Goal: Task Accomplishment & Management: Manage account settings

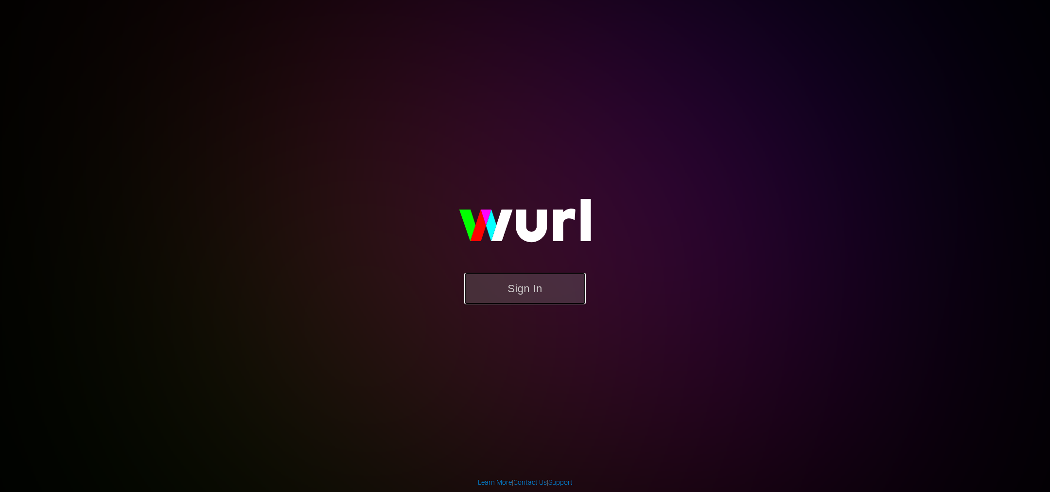
click at [536, 289] on button "Sign In" at bounding box center [525, 289] width 122 height 32
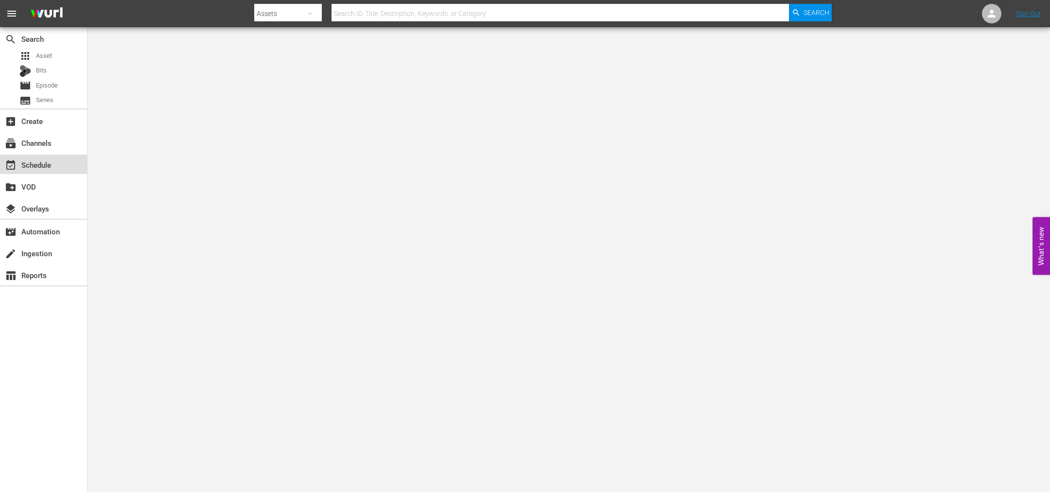
click at [42, 171] on div "event_available Schedule" at bounding box center [43, 164] width 87 height 19
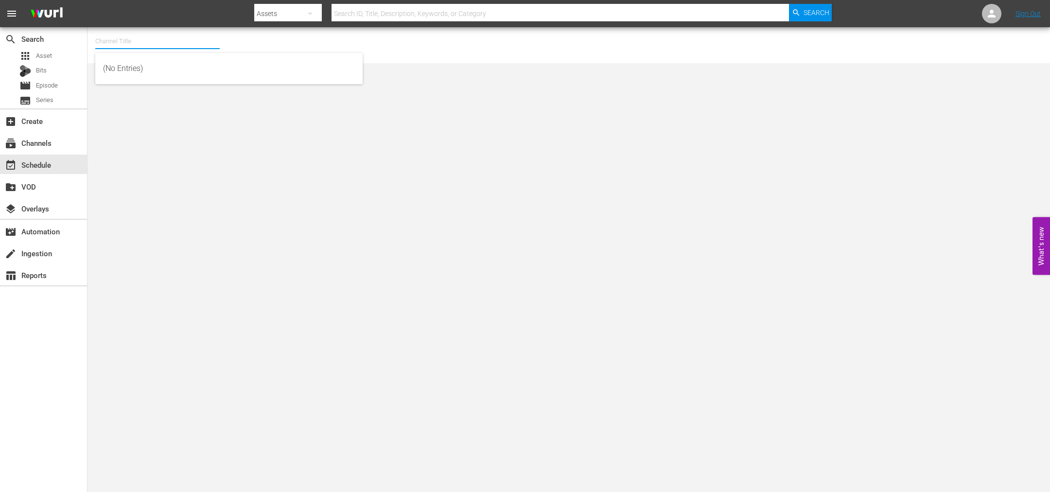
click at [128, 35] on input "text" at bounding box center [157, 41] width 124 height 23
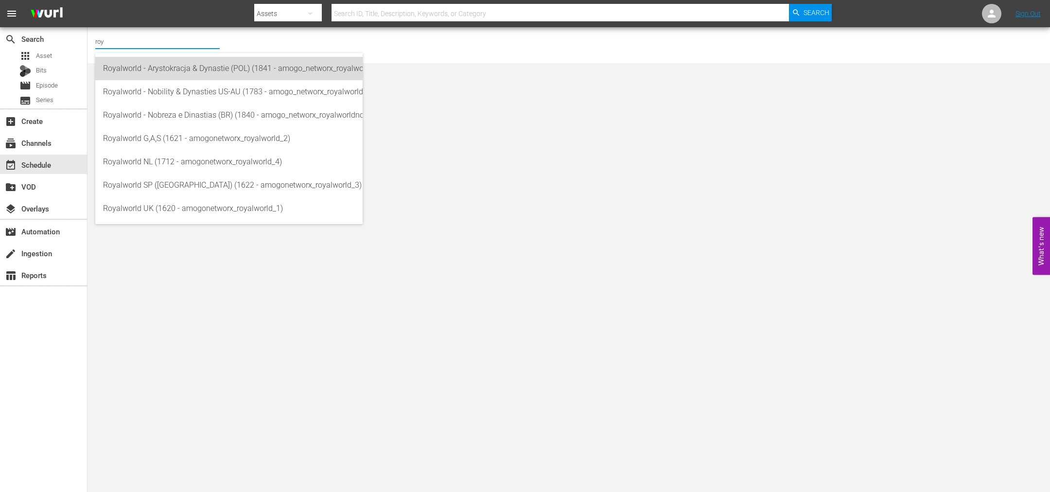
click at [164, 70] on div "Royalworld - Arystokracja & Dynastie (POL) (1841 - amogo_networx_royalworldarys…" at bounding box center [229, 68] width 252 height 23
type input "Royalworld - Arystokracja & Dynastie (POL) (1841 - amogo_networx_royalworldarys…"
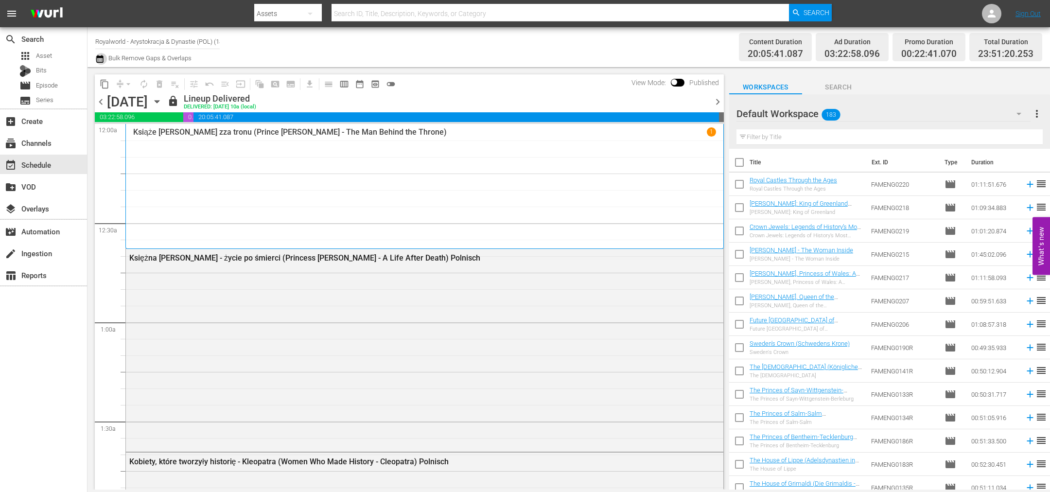
click at [101, 64] on icon "button" at bounding box center [99, 59] width 9 height 12
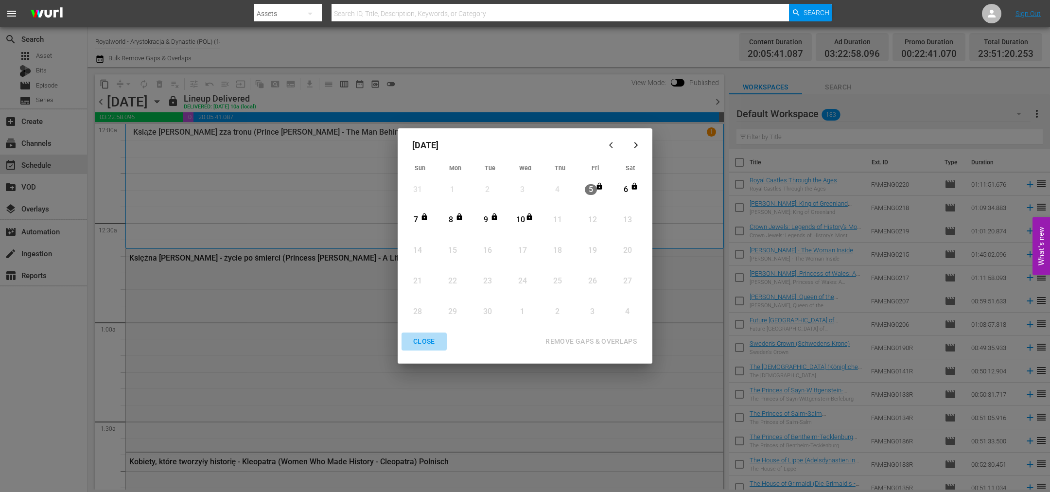
click at [431, 347] on div "CLOSE" at bounding box center [423, 341] width 37 height 12
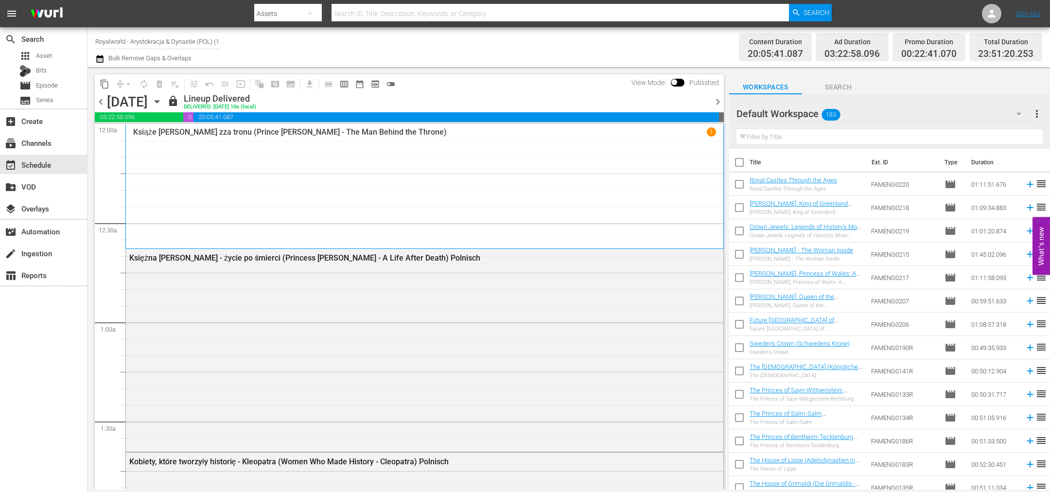
click at [716, 102] on span "chevron_right" at bounding box center [718, 102] width 12 height 12
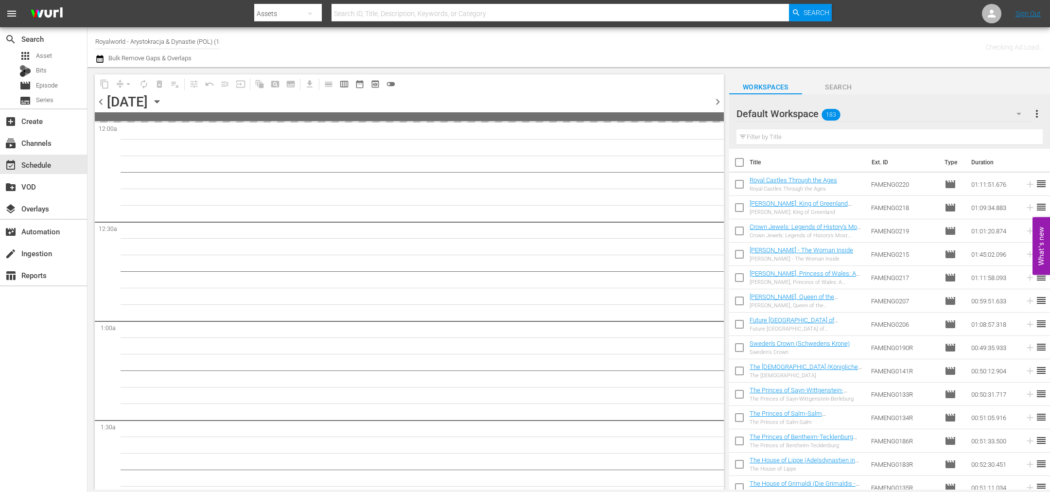
click at [716, 102] on span "chevron_right" at bounding box center [718, 102] width 12 height 12
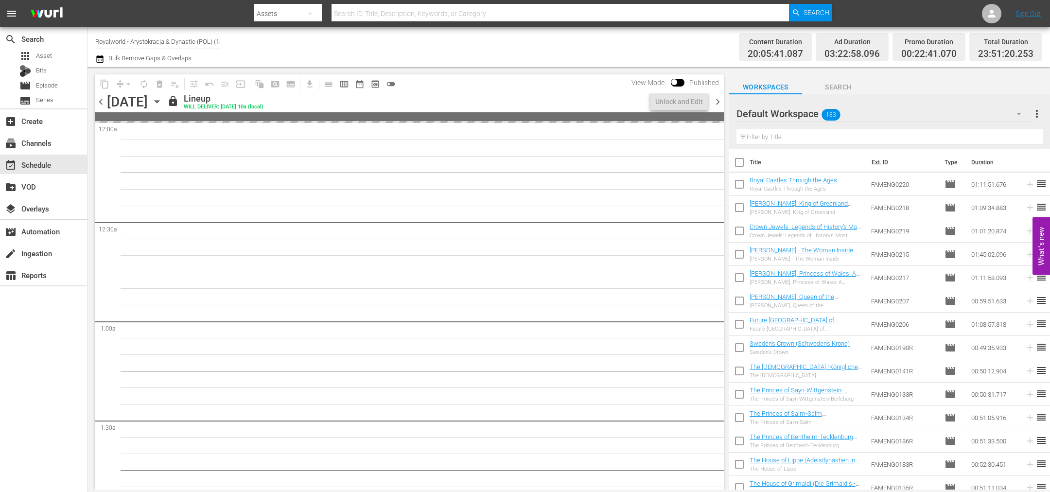
click at [716, 102] on span "chevron_right" at bounding box center [718, 102] width 12 height 12
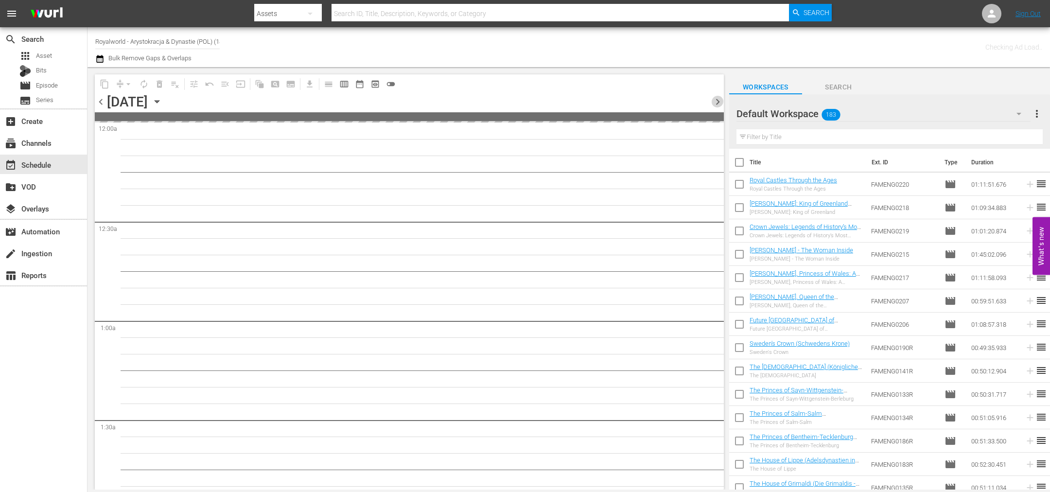
click at [716, 102] on span "chevron_right" at bounding box center [718, 102] width 12 height 12
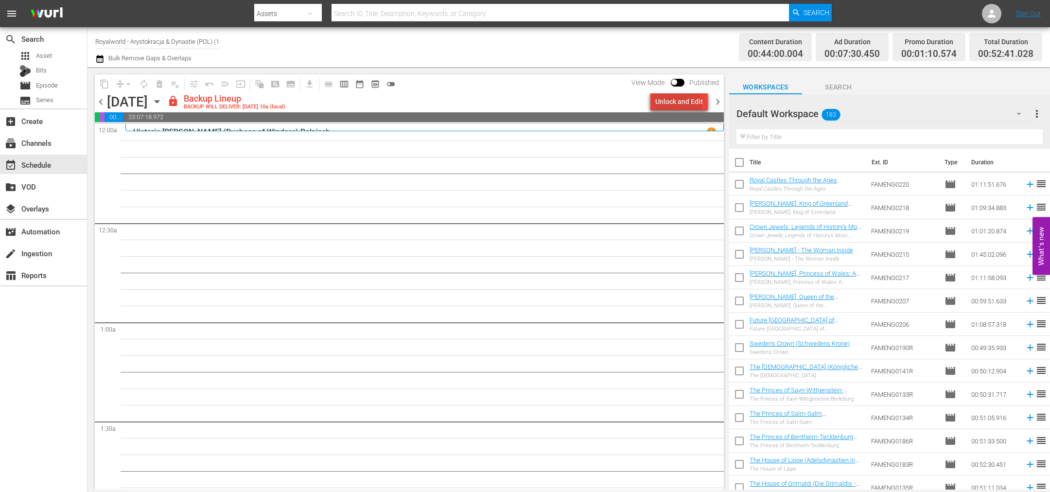
click at [677, 109] on div "Unlock and Edit" at bounding box center [679, 101] width 48 height 17
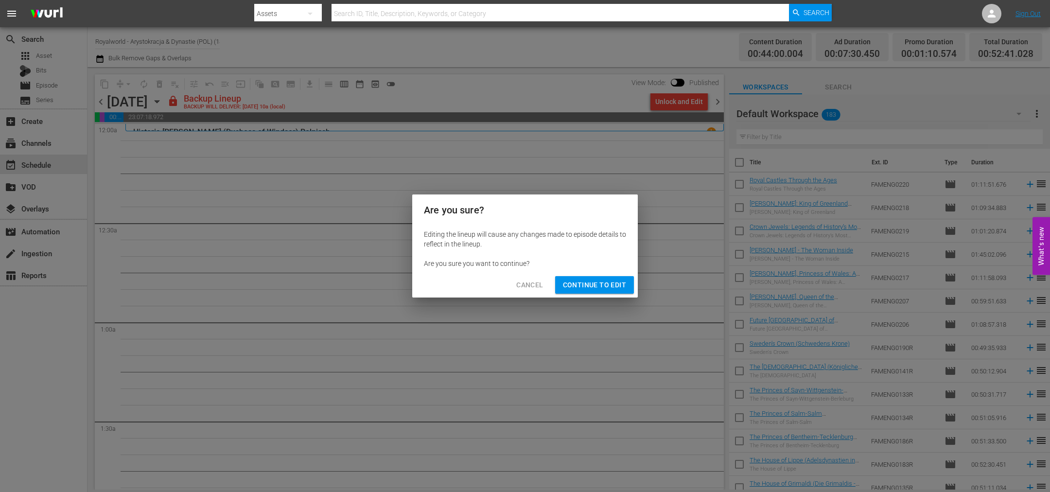
click at [614, 284] on span "Continue to Edit" at bounding box center [594, 285] width 63 height 12
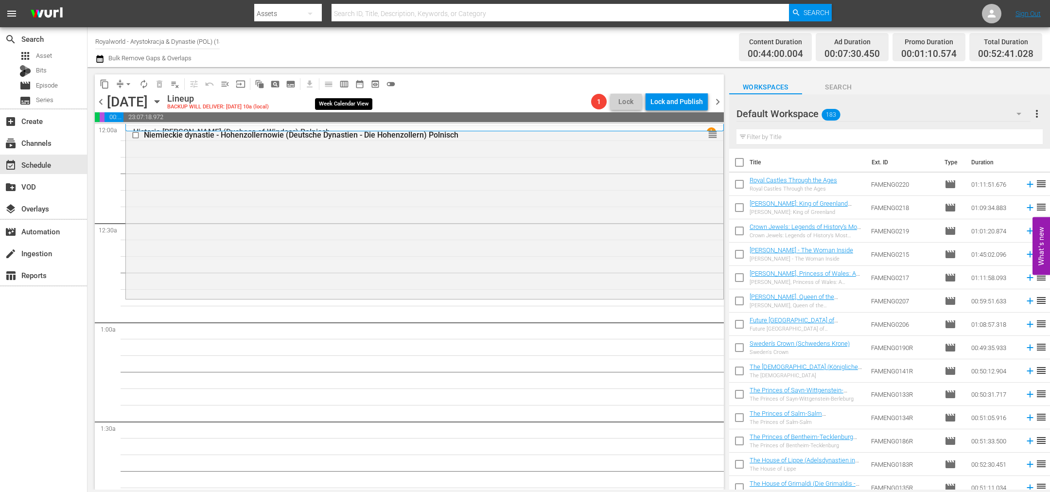
click at [341, 86] on span "calendar_view_week_outlined" at bounding box center [344, 84] width 10 height 10
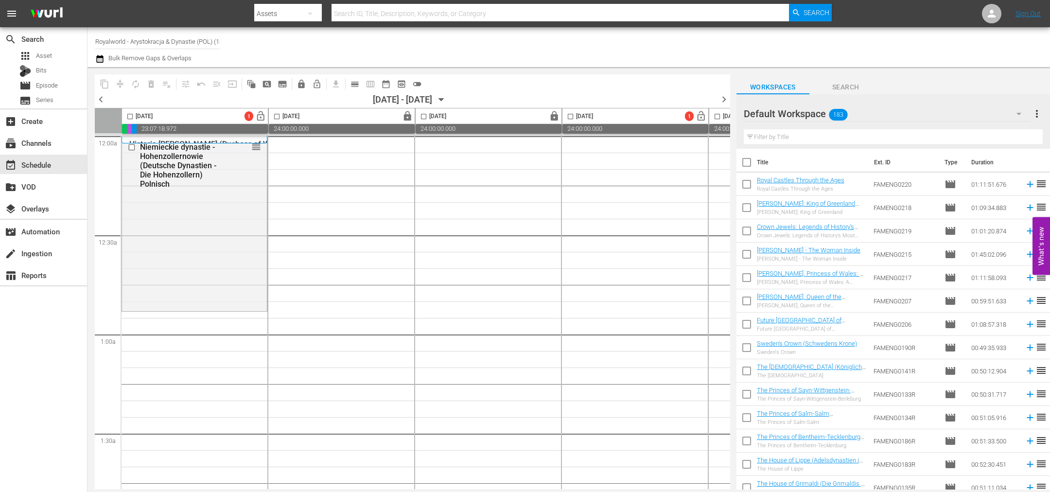
click at [105, 99] on span "chevron_left" at bounding box center [101, 99] width 12 height 12
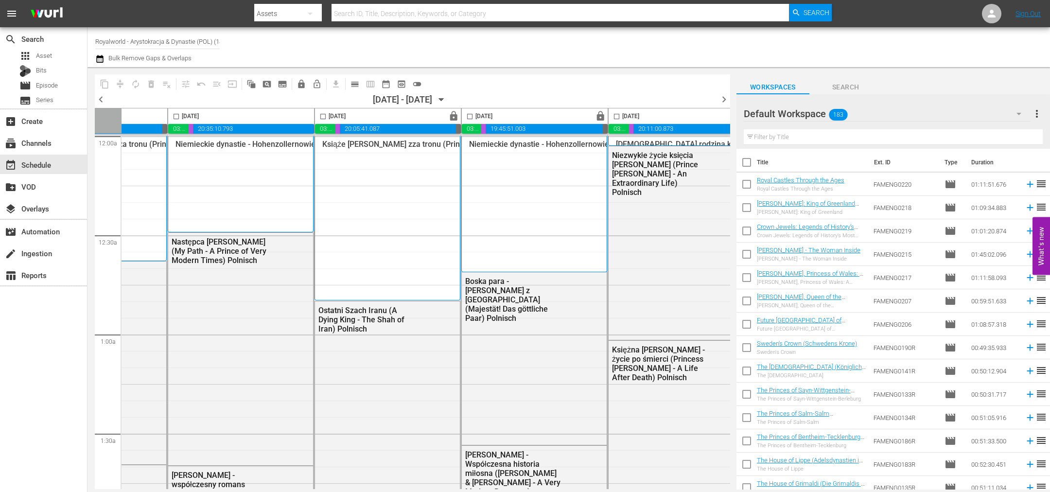
scroll to position [0, 405]
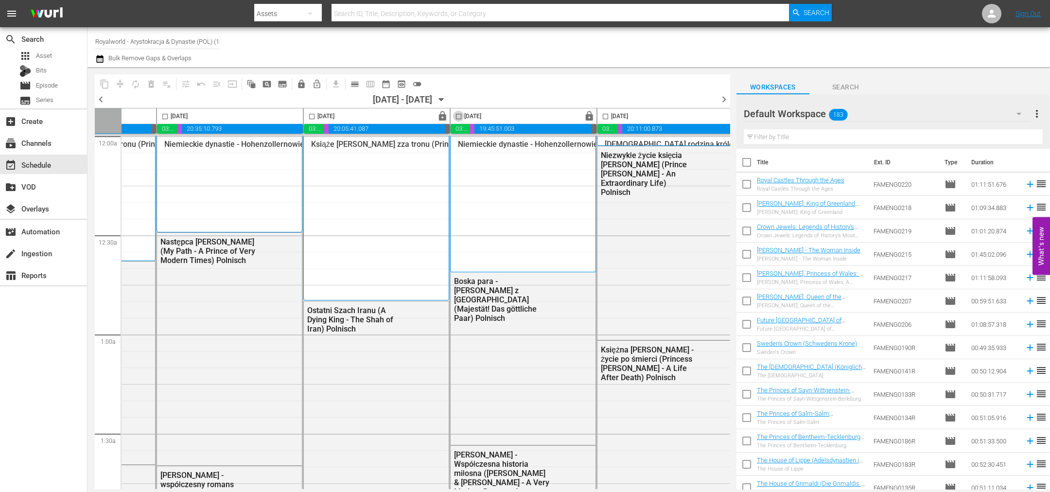
click at [459, 113] on input "checkbox" at bounding box center [458, 118] width 11 height 11
checkbox input "true"
click at [107, 86] on span "content_copy" at bounding box center [105, 84] width 10 height 10
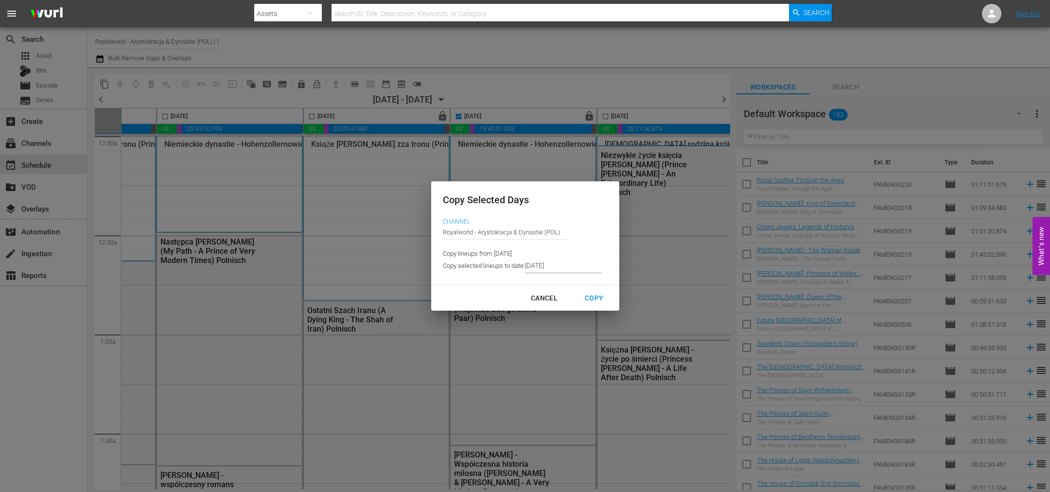
click at [577, 265] on input "9/05/2025" at bounding box center [563, 266] width 77 height 15
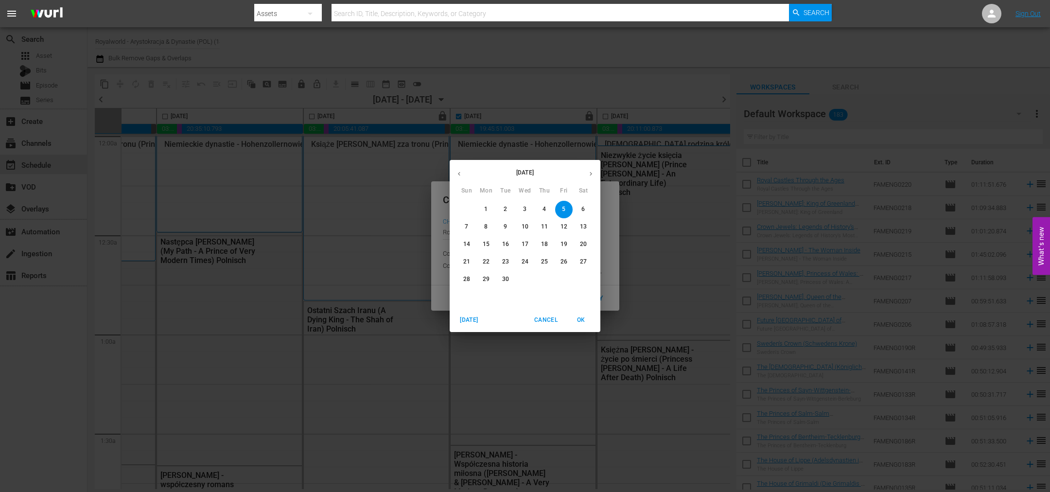
click at [526, 226] on p "10" at bounding box center [525, 227] width 7 height 8
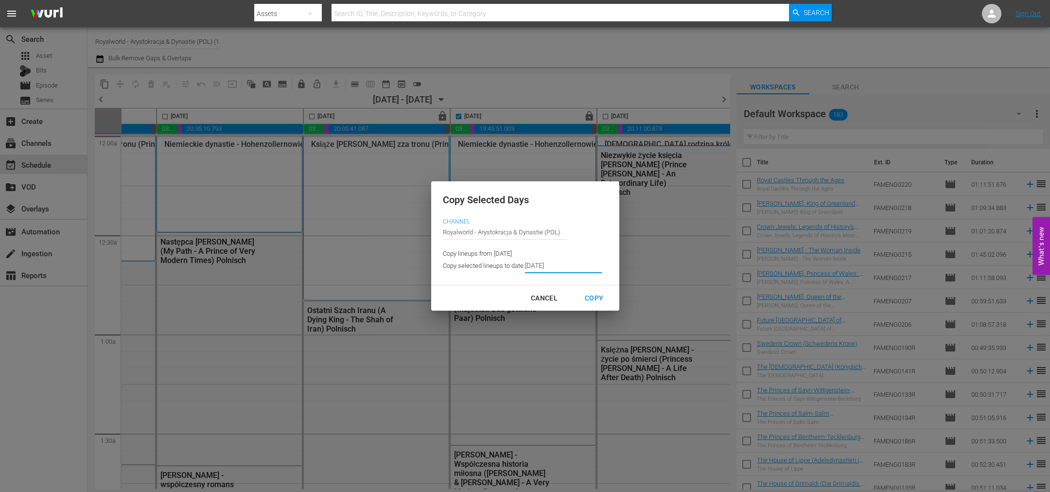
click at [591, 297] on div "Copy" at bounding box center [594, 298] width 34 height 12
type input "9/08/2025"
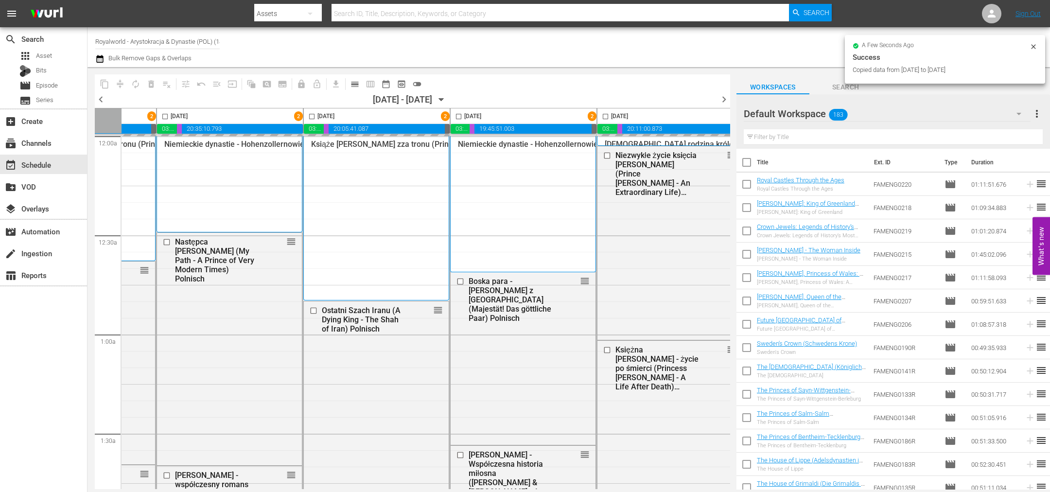
checkbox input "false"
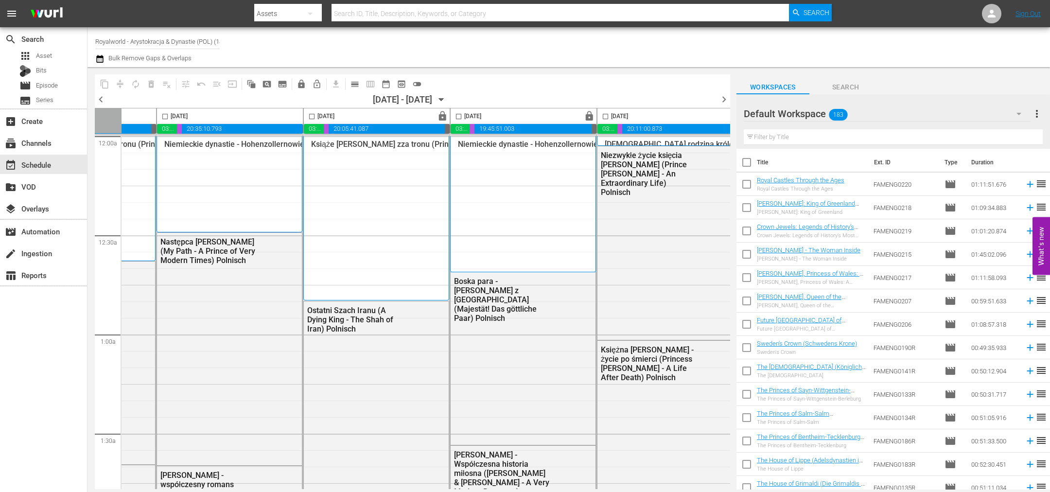
click at [720, 98] on span "chevron_right" at bounding box center [724, 99] width 12 height 12
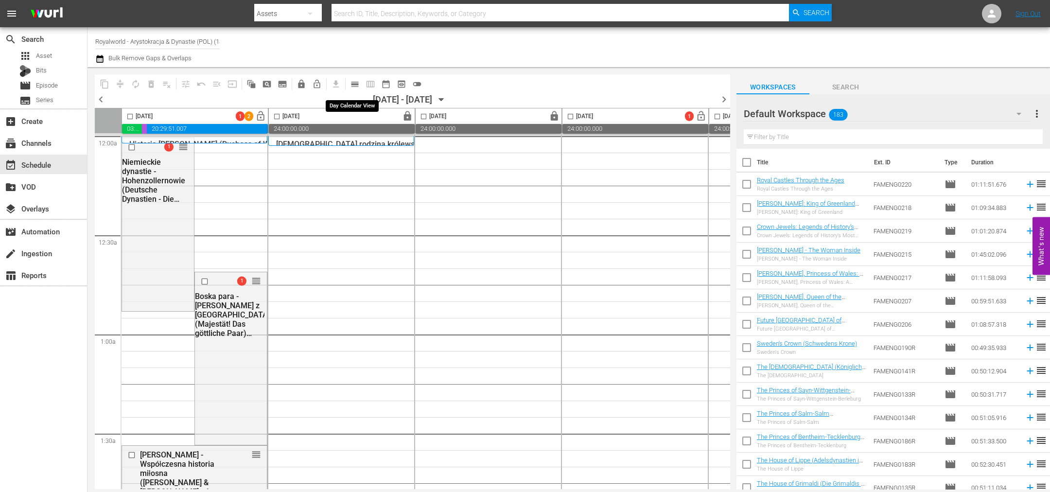
click at [354, 86] on span "calendar_view_day_outlined" at bounding box center [355, 84] width 10 height 10
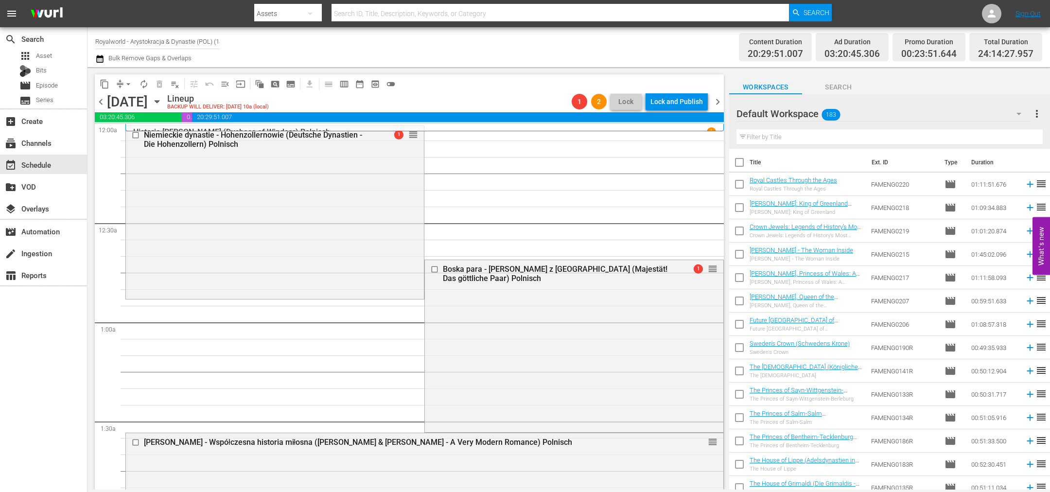
drag, startPoint x: 703, startPoint y: 420, endPoint x: 612, endPoint y: 203, distance: 234.9
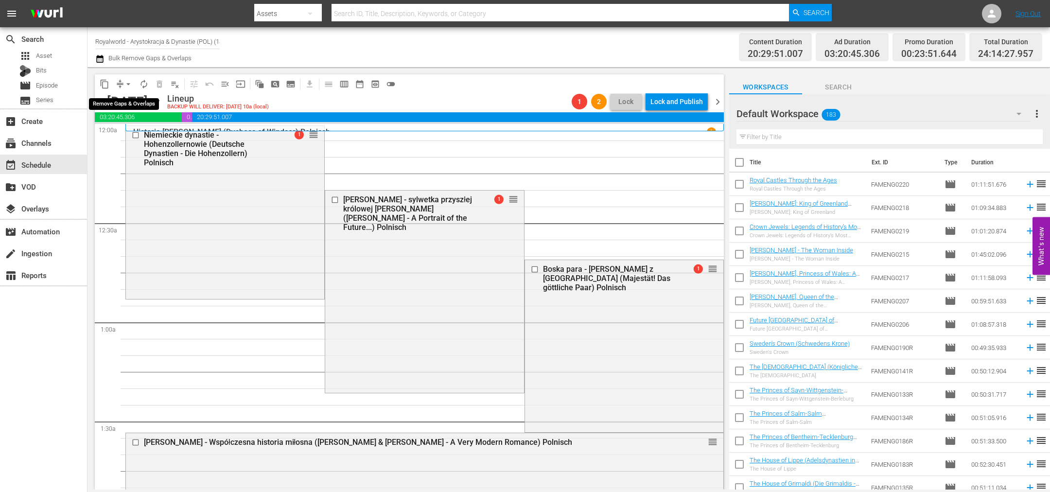
click at [133, 83] on span "arrow_drop_down" at bounding box center [128, 84] width 10 height 10
click at [143, 138] on li "Align to End of Previous Day" at bounding box center [129, 135] width 102 height 16
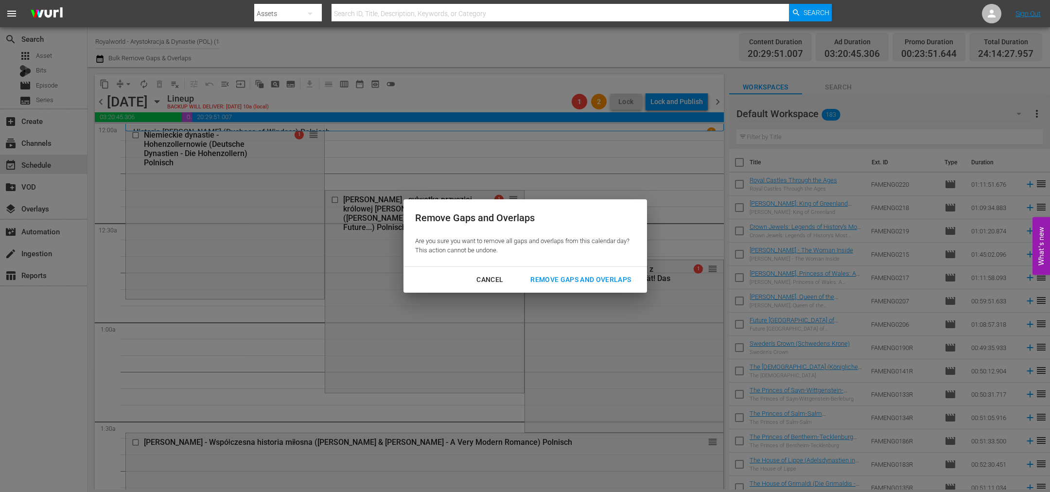
click at [555, 282] on div "Remove Gaps and Overlaps" at bounding box center [581, 280] width 116 height 12
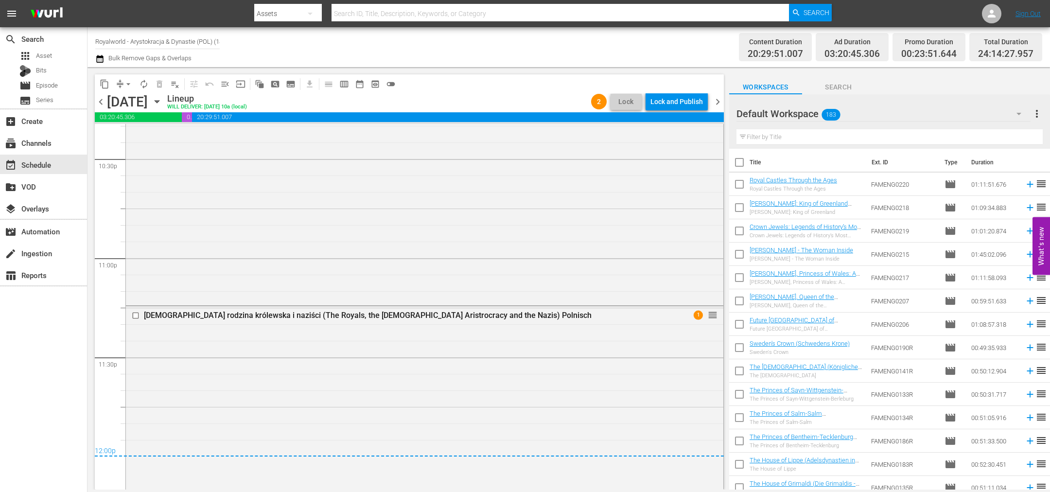
scroll to position [4442, 0]
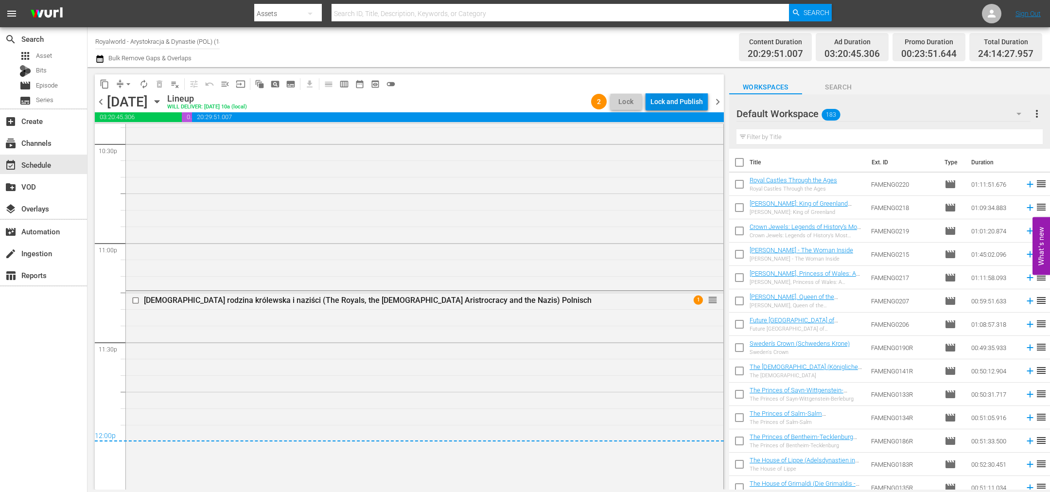
click at [664, 99] on div "Lock and Publish" at bounding box center [676, 101] width 52 height 17
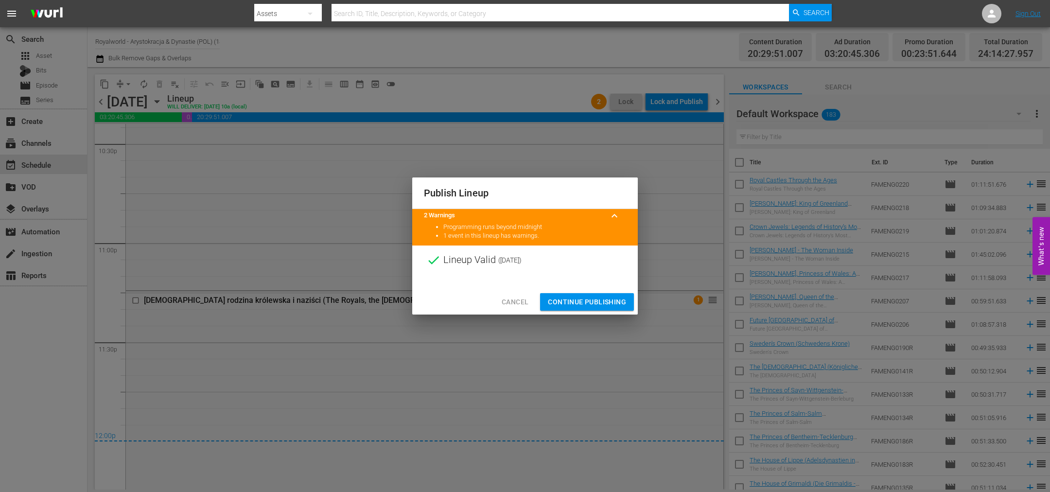
click at [583, 303] on span "Continue Publishing" at bounding box center [587, 302] width 78 height 12
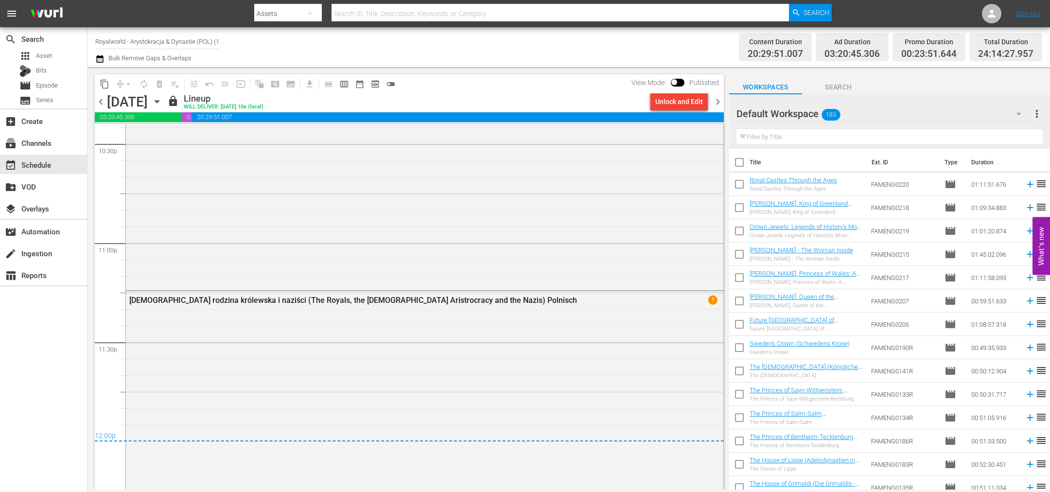
click at [95, 63] on icon "button" at bounding box center [99, 59] width 9 height 12
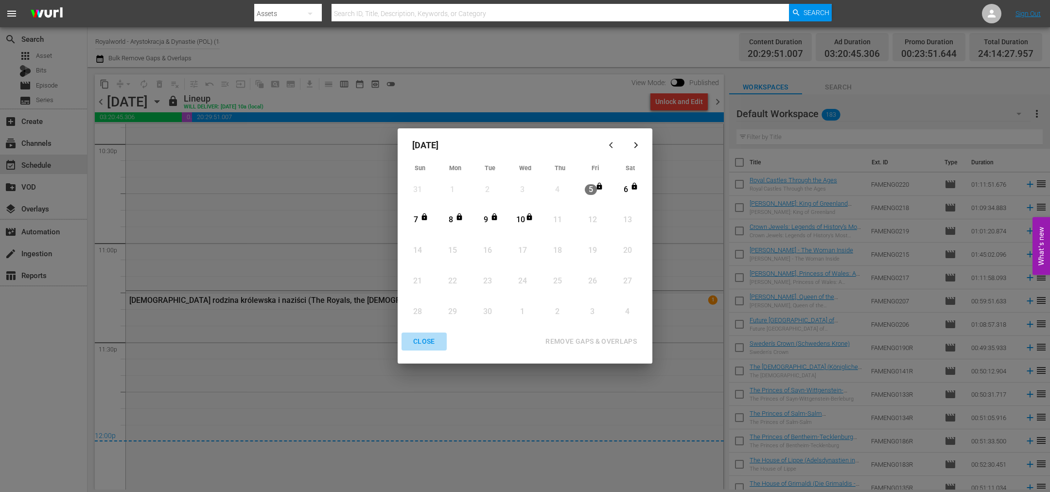
click at [427, 341] on div "CLOSE" at bounding box center [423, 341] width 37 height 12
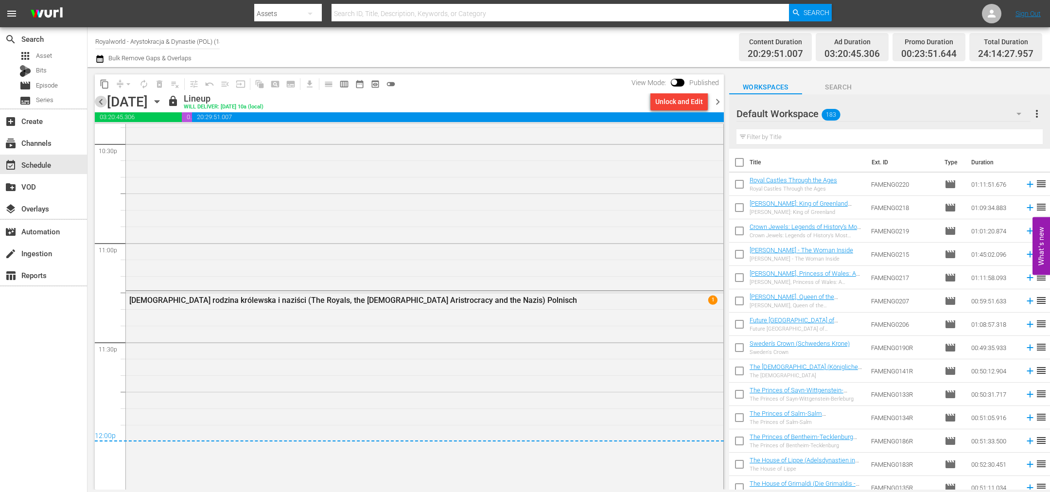
click at [101, 104] on span "chevron_left" at bounding box center [101, 102] width 12 height 12
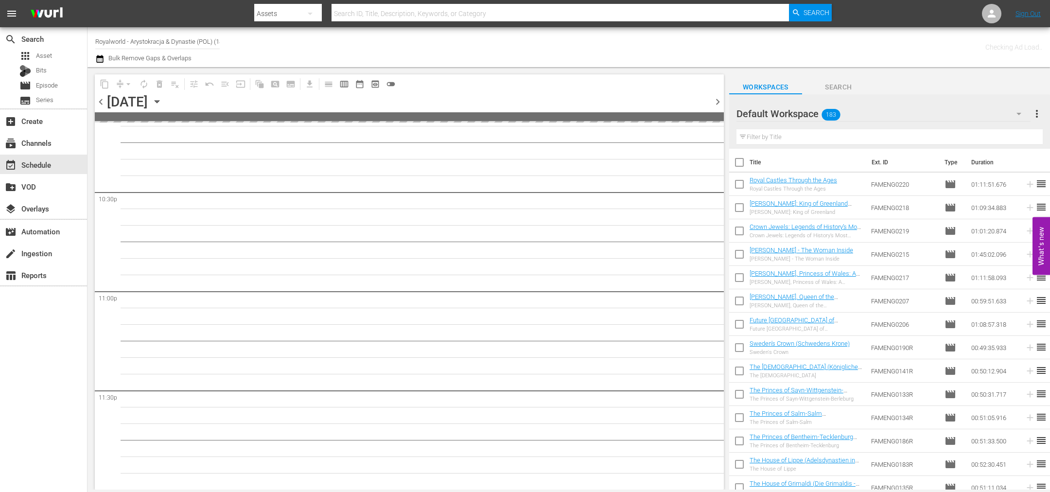
scroll to position [4392, 0]
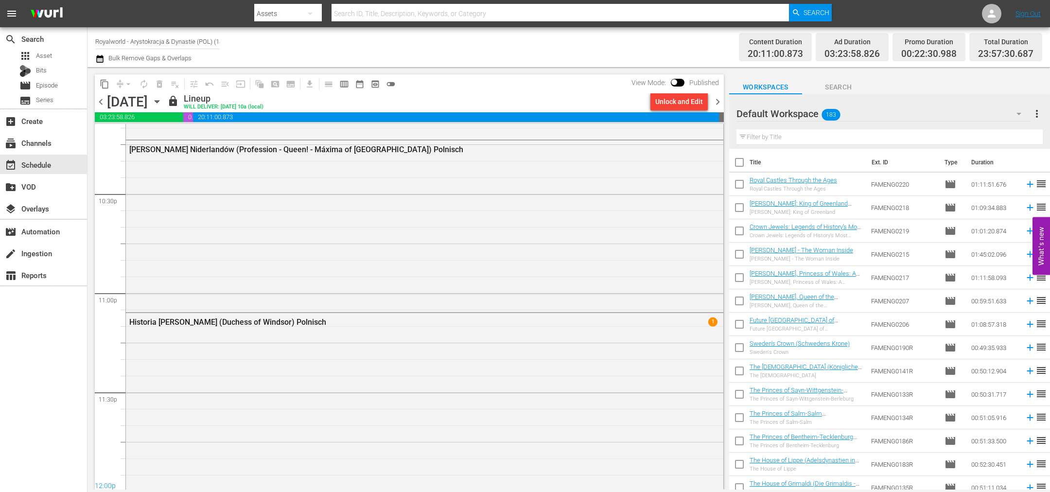
click at [100, 103] on span "chevron_left" at bounding box center [101, 102] width 12 height 12
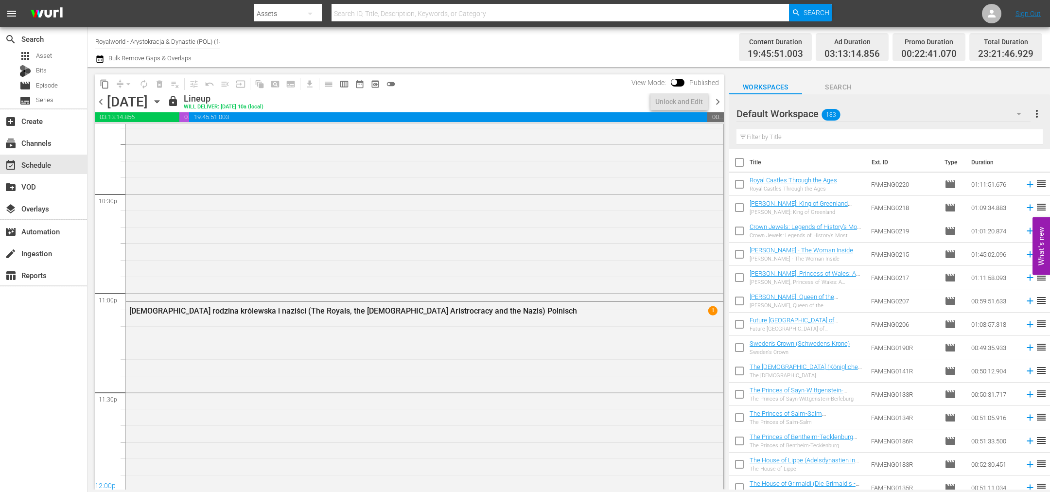
scroll to position [4403, 0]
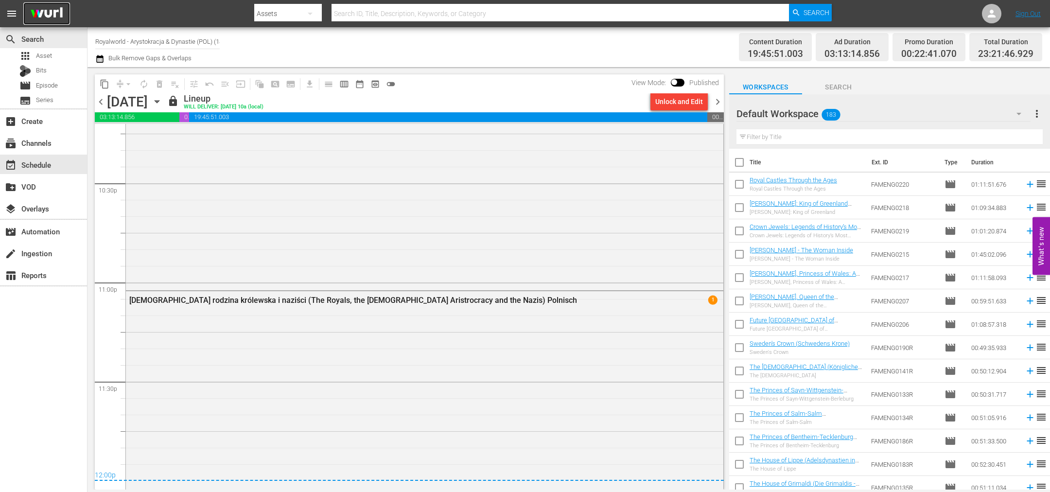
click at [41, 23] on img at bounding box center [46, 13] width 47 height 23
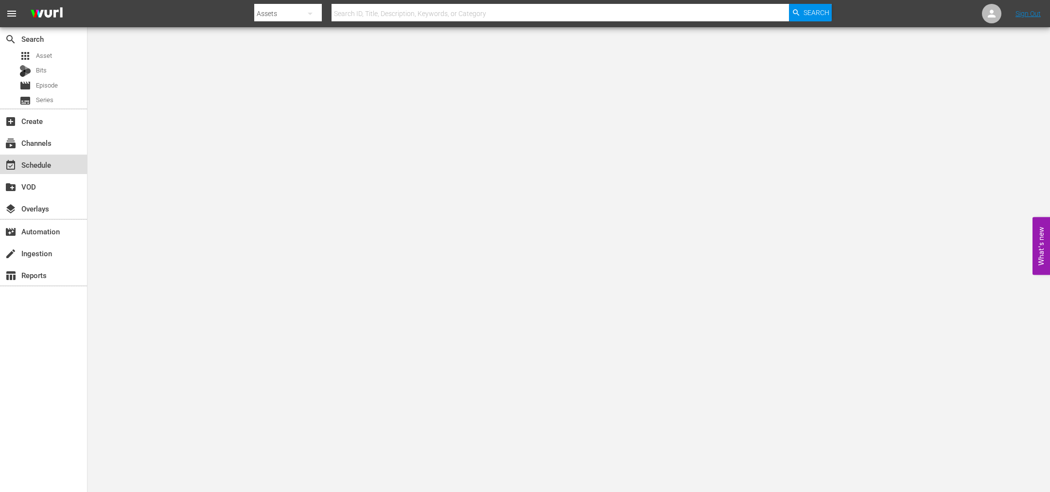
click at [38, 165] on div "event_available Schedule" at bounding box center [27, 163] width 54 height 9
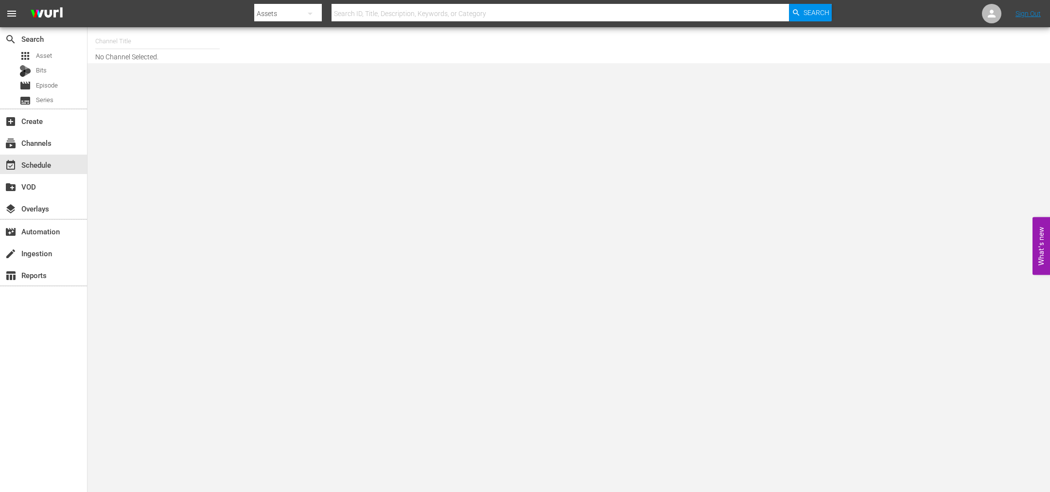
click at [147, 36] on input "text" at bounding box center [157, 41] width 124 height 23
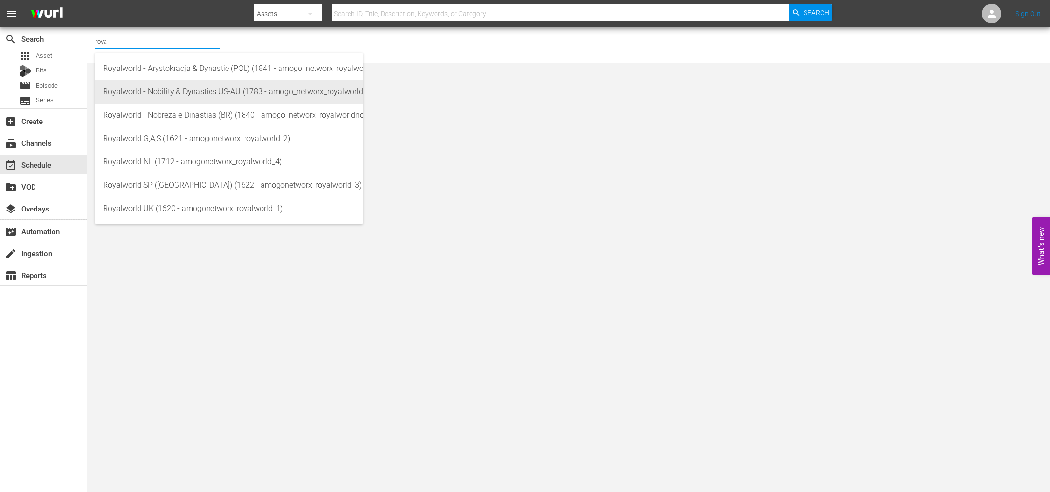
click at [186, 91] on div "Royalworld - Nobility & Dynasties US-AU (1783 - amogo_networx_royalworldnobilit…" at bounding box center [229, 91] width 252 height 23
type input "Royalworld - Nobility & Dynasties US-AU (1783 - amogo_networx_royalworldnobilit…"
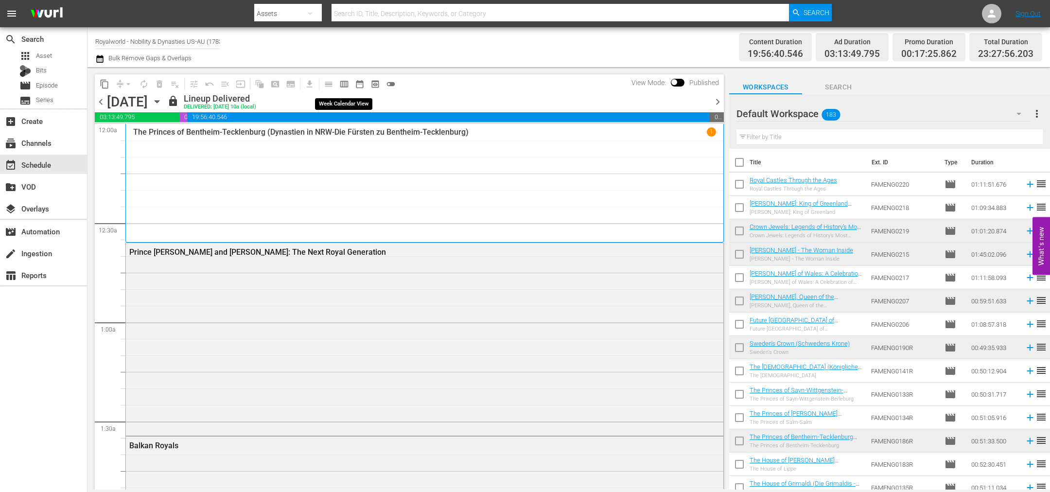
click at [341, 82] on span "calendar_view_week_outlined" at bounding box center [344, 84] width 10 height 10
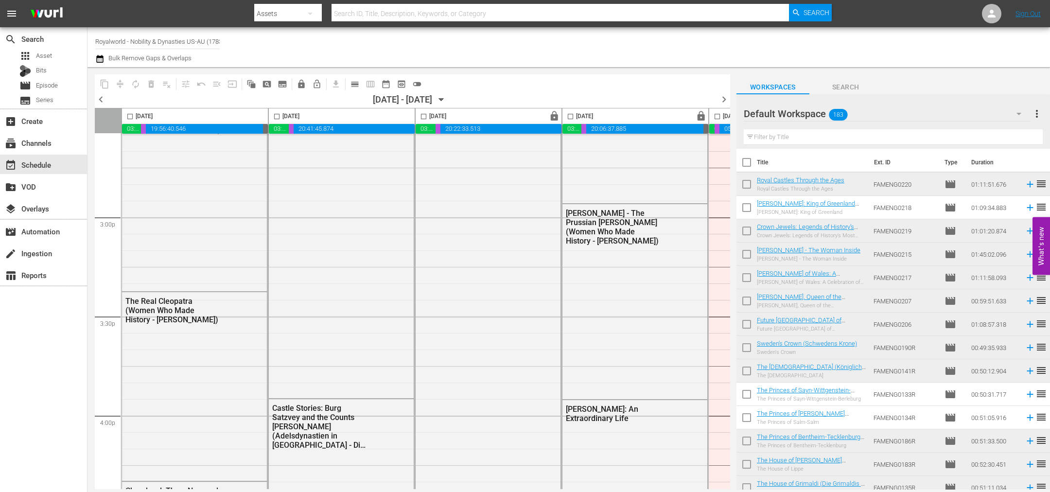
scroll to position [4410, 0]
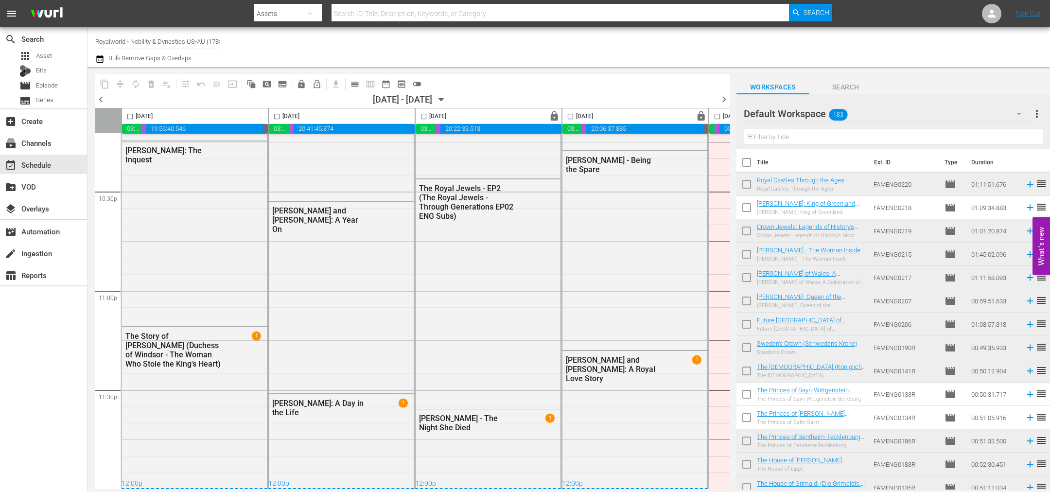
click at [105, 99] on span "chevron_left" at bounding box center [101, 99] width 12 height 12
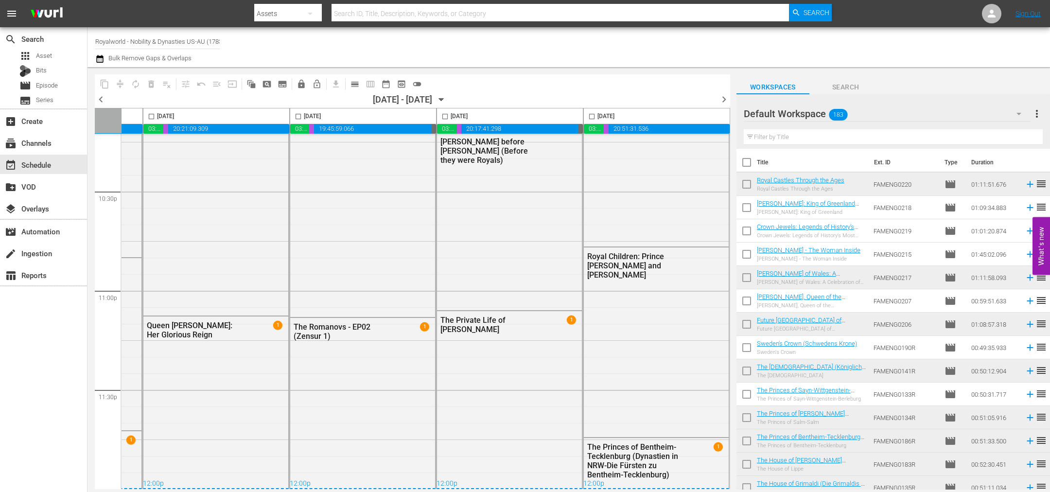
scroll to position [4212, 421]
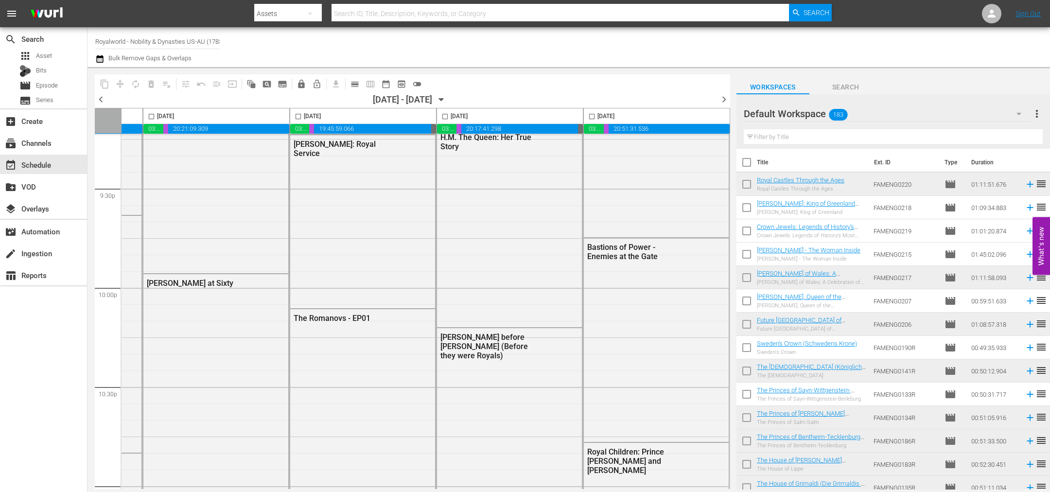
click at [152, 118] on input "checkbox" at bounding box center [151, 118] width 11 height 11
checkbox input "true"
click at [107, 83] on span "content_copy" at bounding box center [105, 84] width 10 height 10
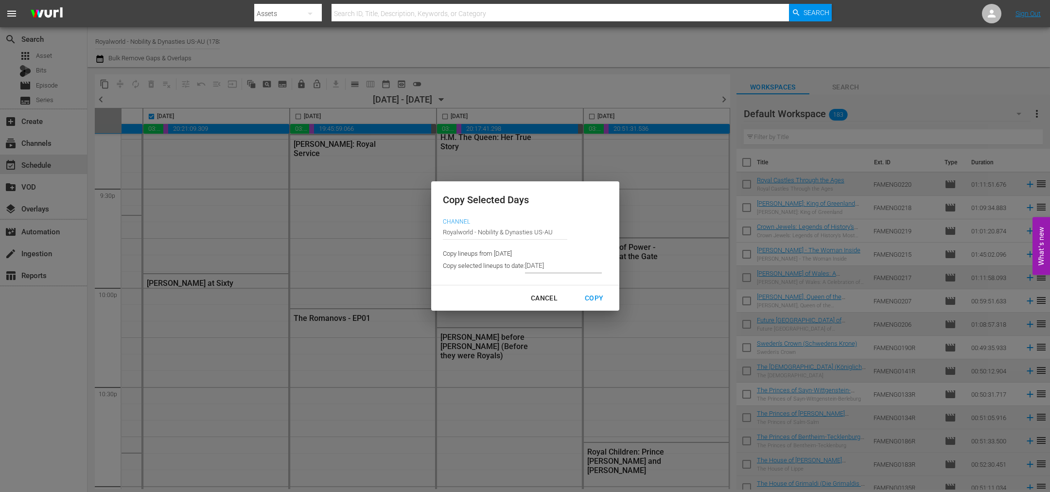
click at [556, 267] on input "9/05/2025" at bounding box center [563, 266] width 77 height 15
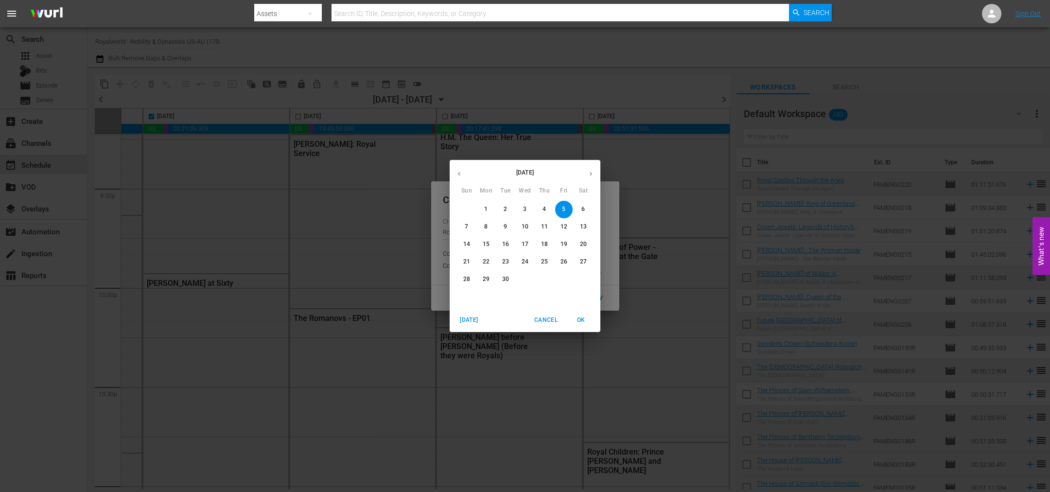
click at [510, 228] on span "9" at bounding box center [505, 227] width 17 height 8
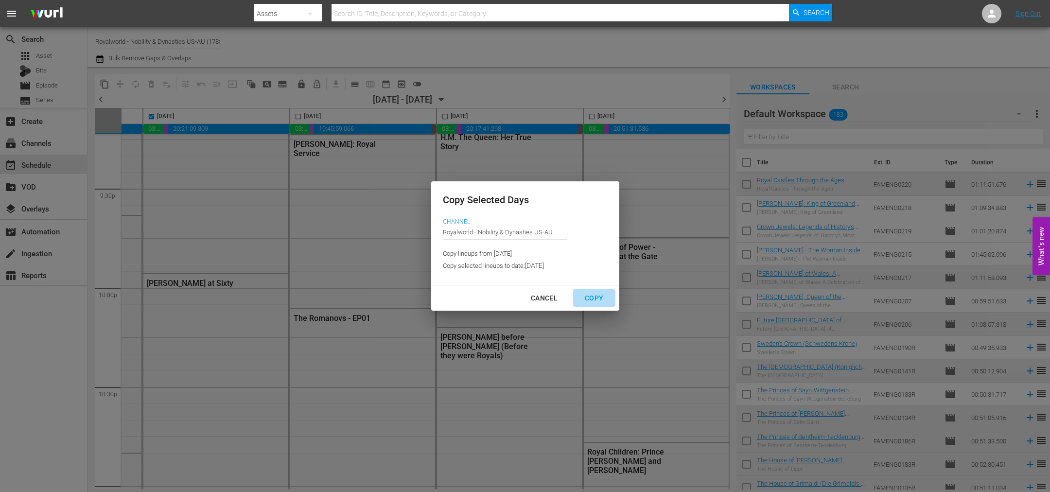
click at [597, 300] on div "Copy" at bounding box center [594, 298] width 34 height 12
type input "9/01/2025"
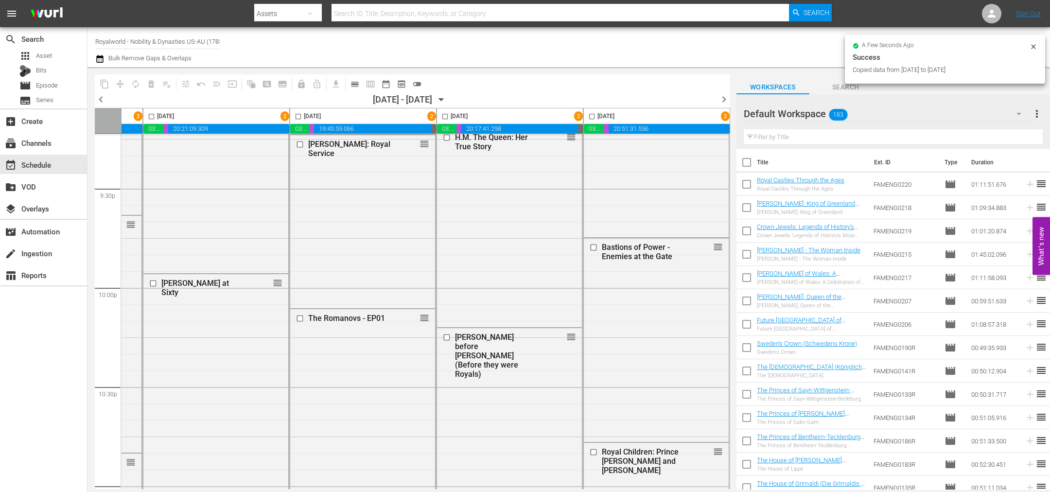
checkbox input "false"
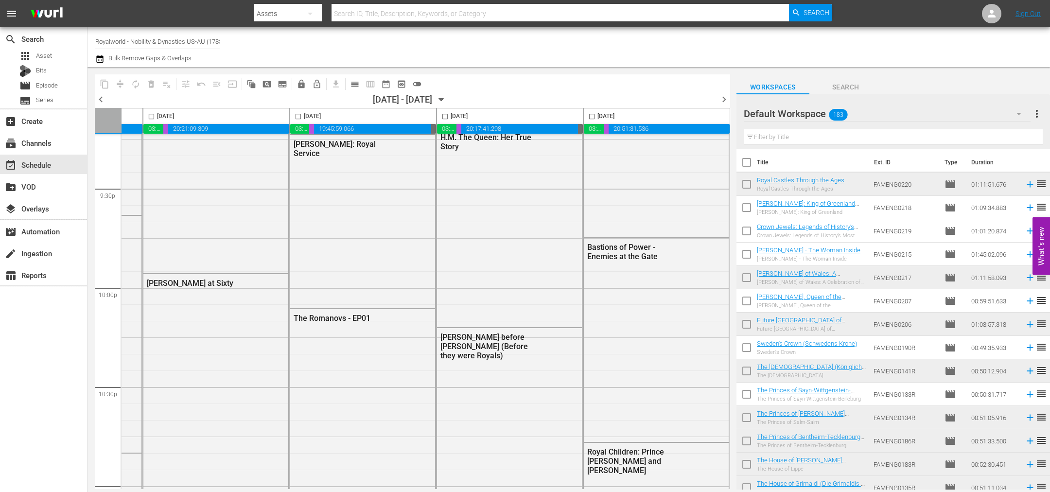
click at [295, 118] on input "checkbox" at bounding box center [298, 118] width 11 height 11
checkbox input "true"
click at [104, 84] on span "content_copy" at bounding box center [105, 84] width 10 height 10
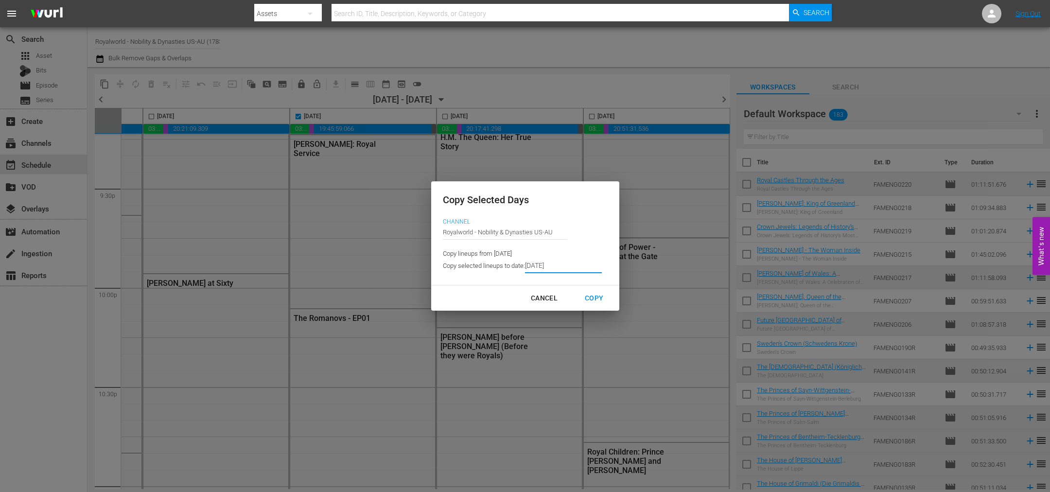
click at [570, 267] on input "9/01/2025" at bounding box center [563, 266] width 77 height 15
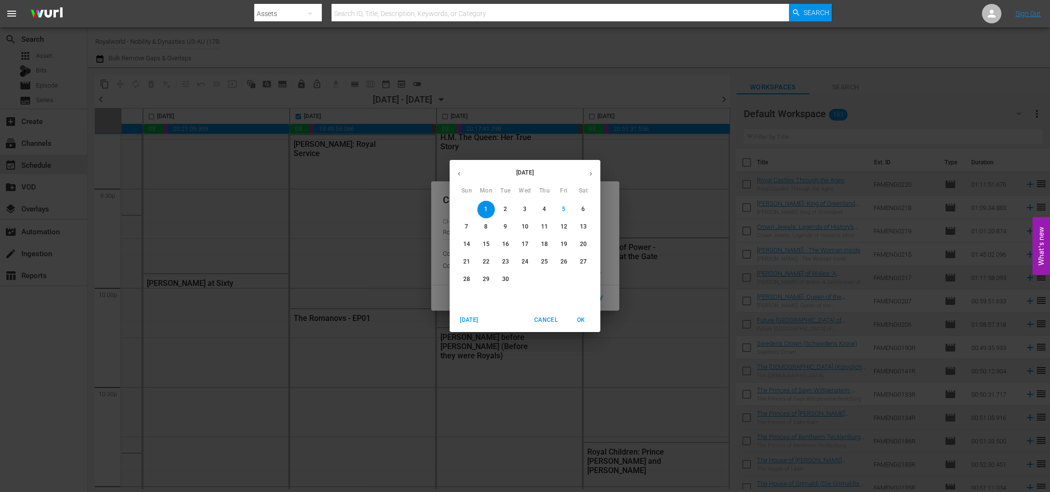
click at [527, 229] on p "10" at bounding box center [525, 227] width 7 height 8
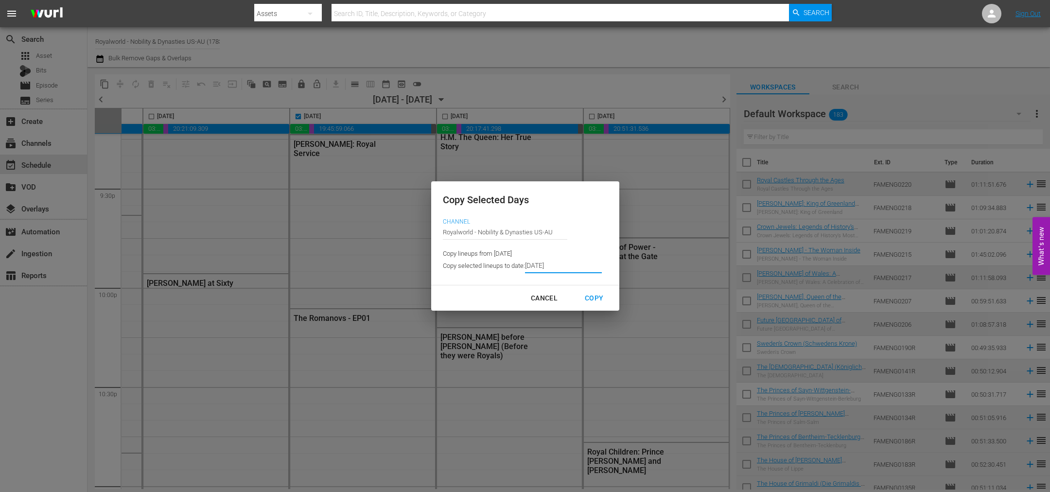
click at [592, 304] on button "Copy" at bounding box center [594, 298] width 42 height 18
type input "9/02/2025"
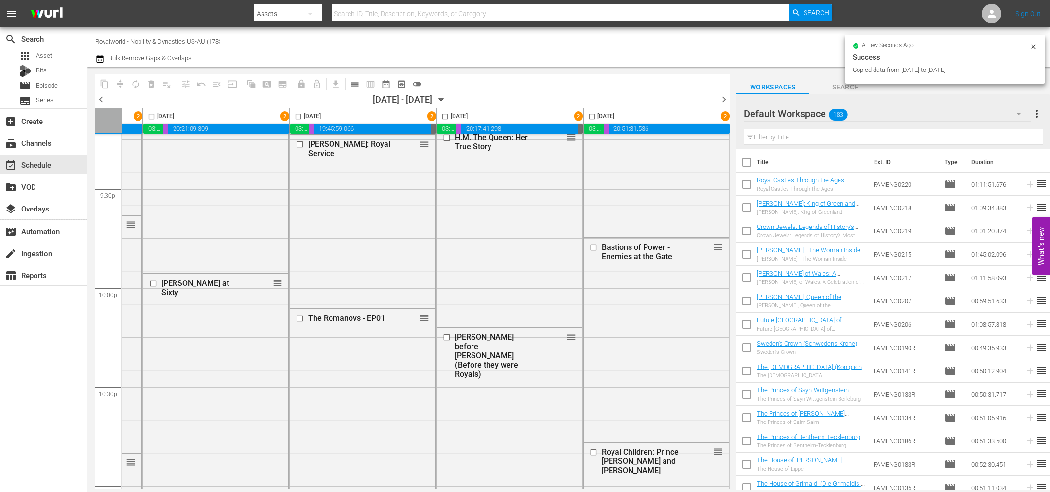
checkbox input "false"
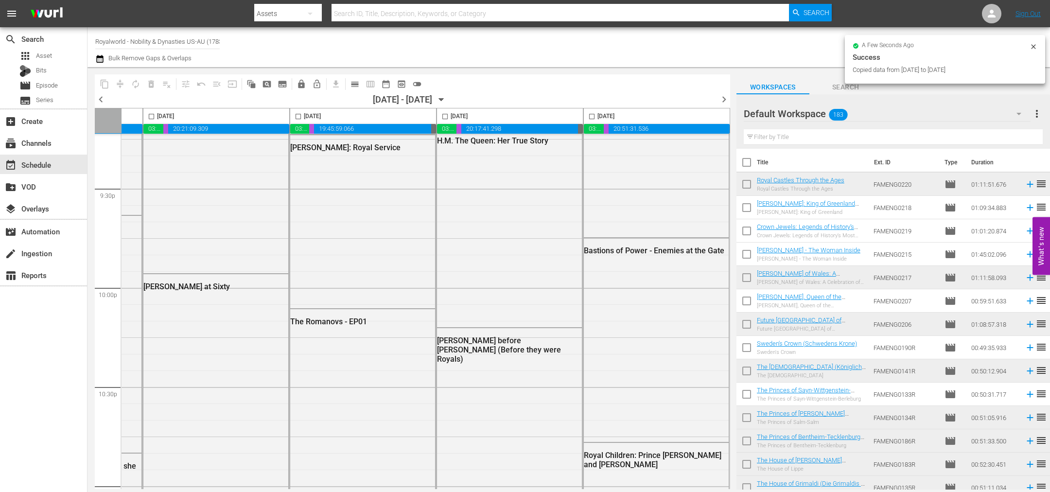
click at [725, 99] on span "chevron_right" at bounding box center [724, 99] width 12 height 12
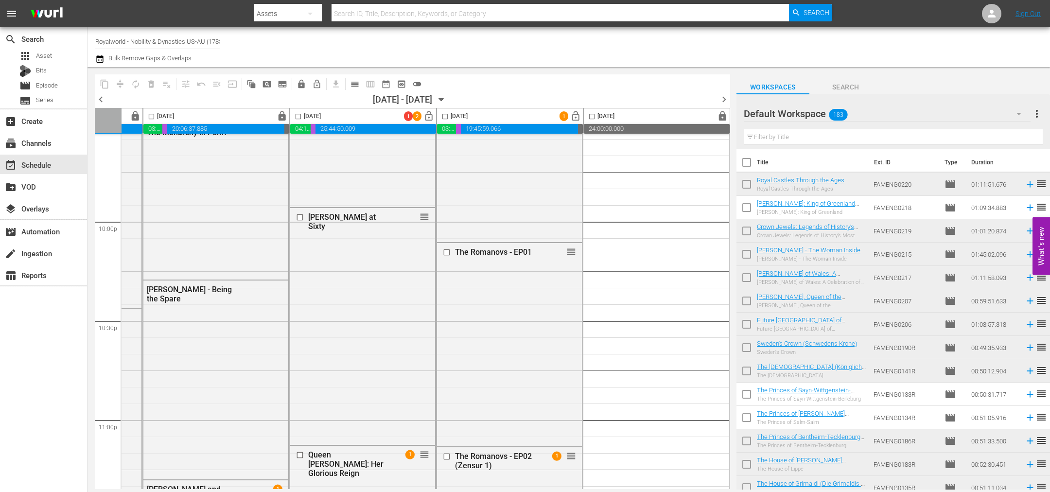
scroll to position [4278, 315]
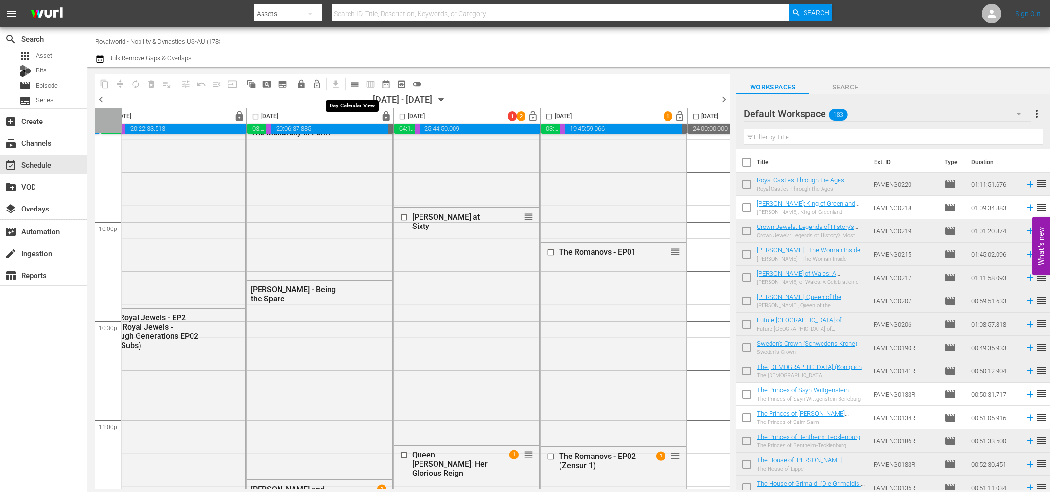
click at [357, 87] on span "calendar_view_day_outlined" at bounding box center [355, 84] width 10 height 10
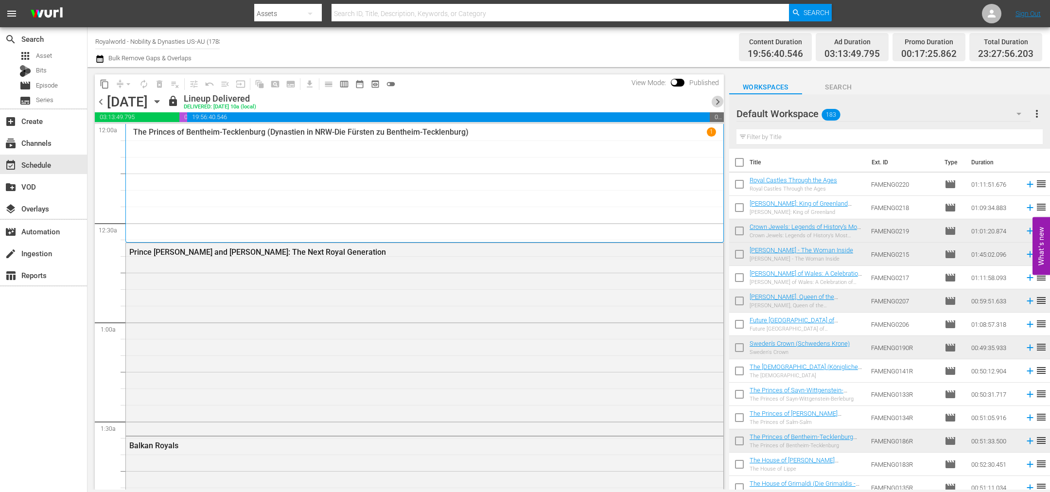
click at [716, 98] on span "chevron_right" at bounding box center [718, 102] width 12 height 12
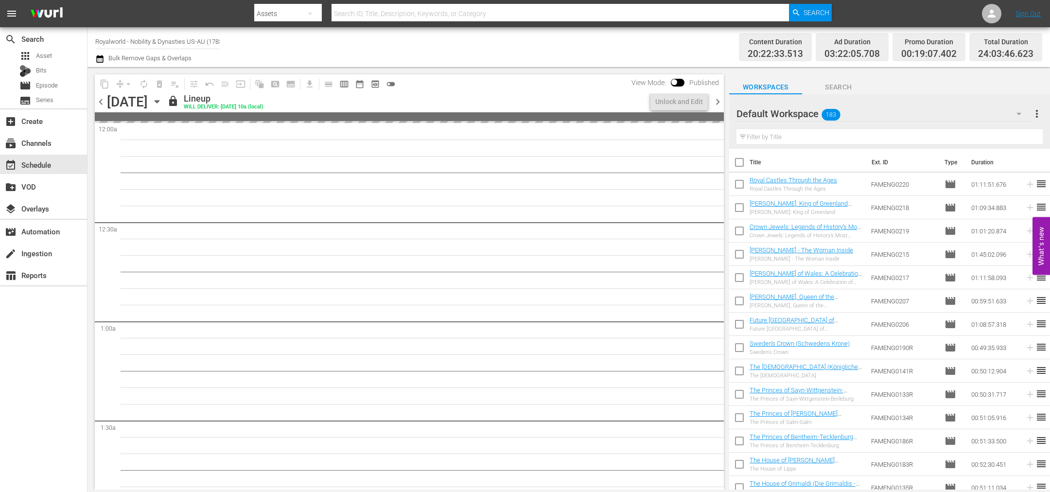
click at [716, 98] on span "chevron_right" at bounding box center [718, 102] width 12 height 12
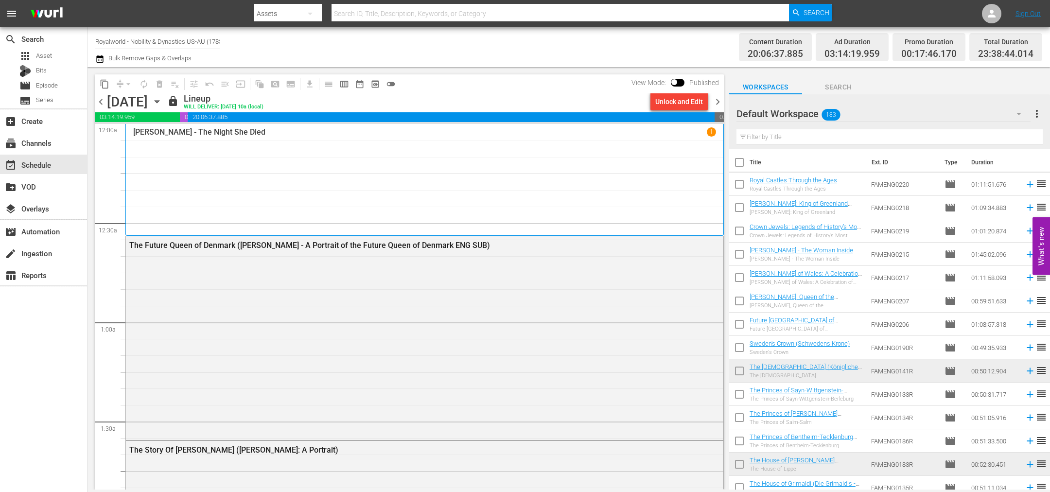
drag, startPoint x: 716, startPoint y: 101, endPoint x: 717, endPoint y: 125, distance: 23.9
click at [716, 102] on span "chevron_right" at bounding box center [718, 102] width 12 height 12
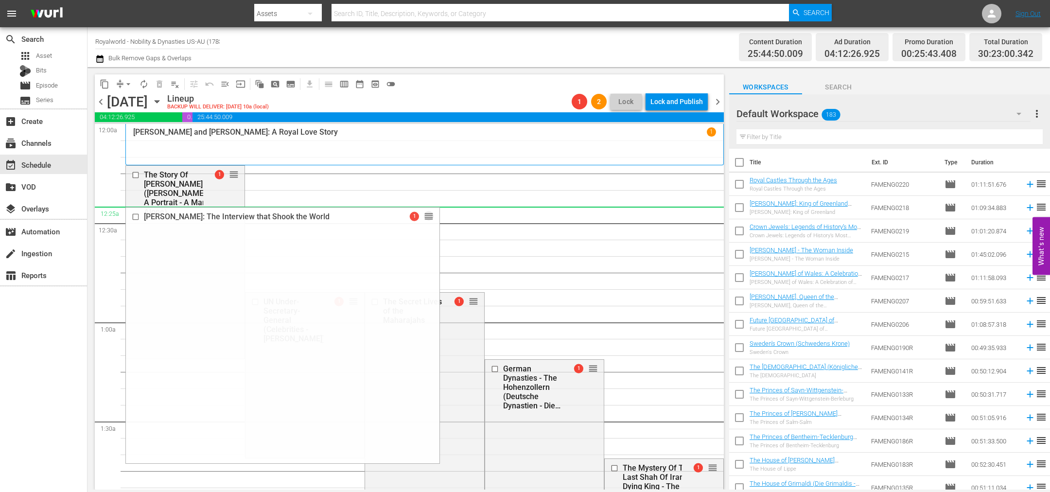
drag, startPoint x: 405, startPoint y: 246, endPoint x: 423, endPoint y: 210, distance: 40.7
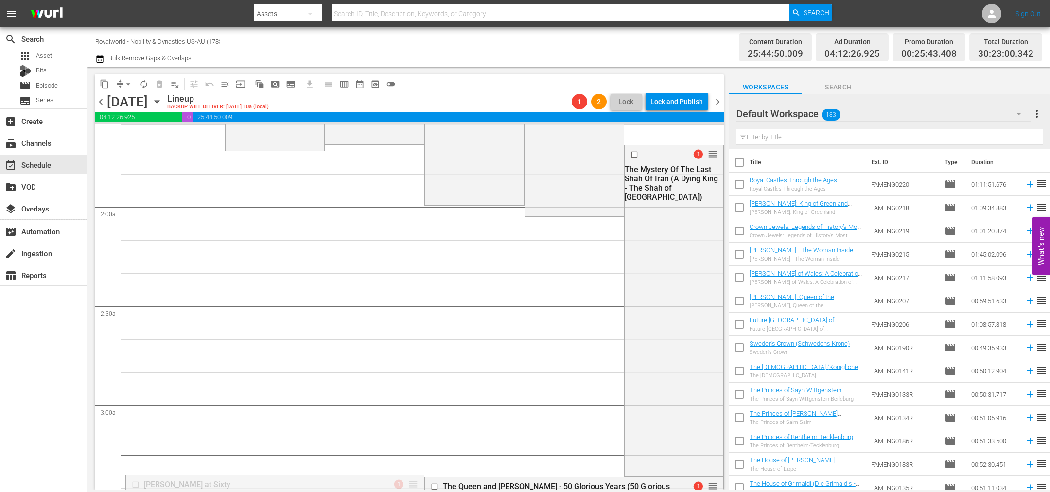
scroll to position [219, 0]
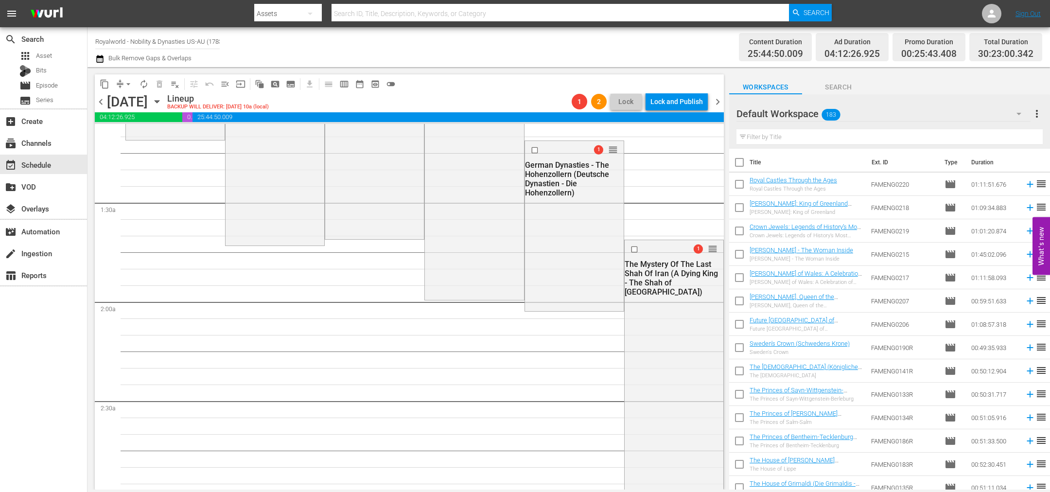
drag, startPoint x: 411, startPoint y: 432, endPoint x: 615, endPoint y: 203, distance: 307.1
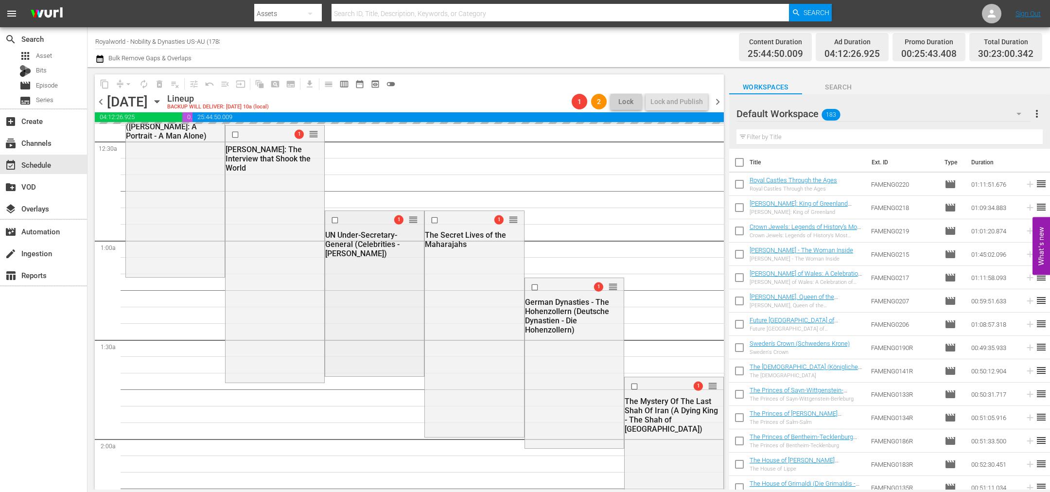
scroll to position [0, 0]
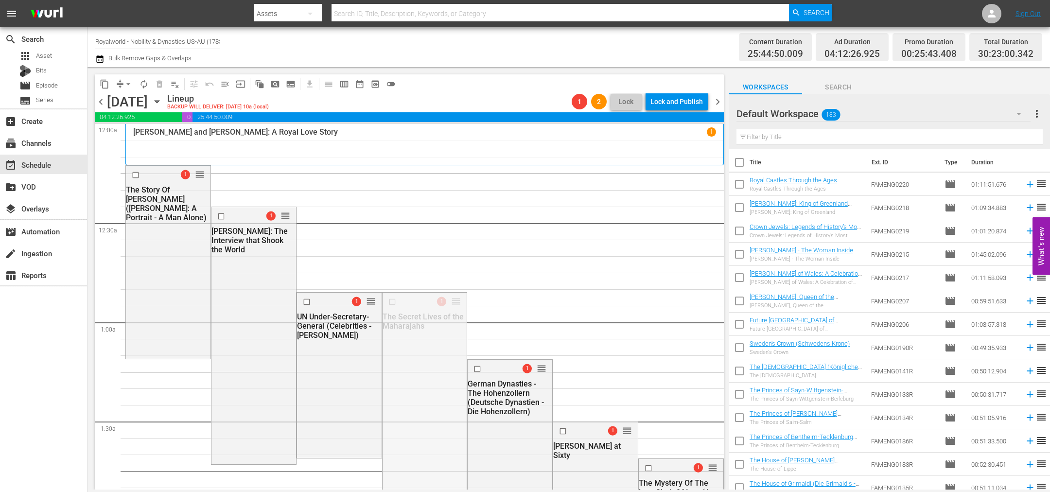
drag, startPoint x: 452, startPoint y: 304, endPoint x: 449, endPoint y: 321, distance: 17.7
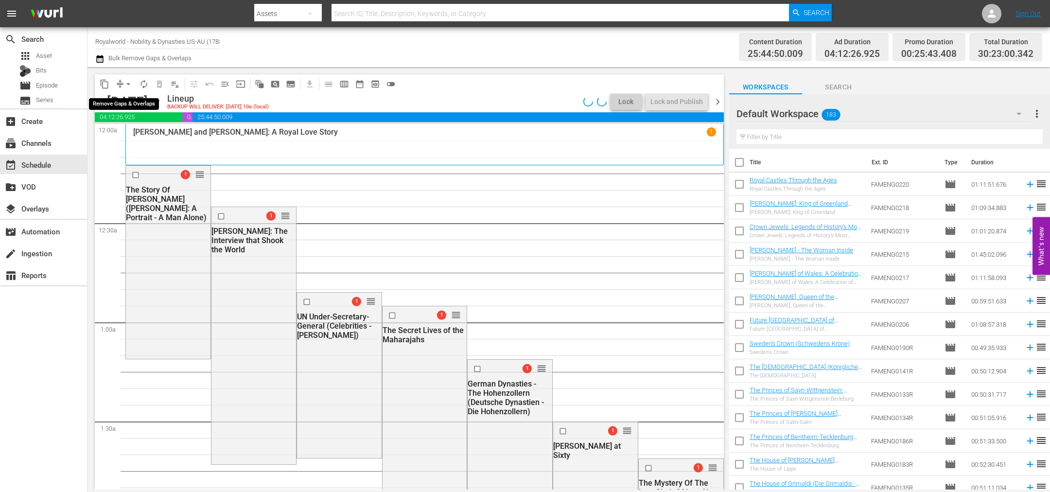
click at [129, 84] on span "arrow_drop_down" at bounding box center [128, 84] width 10 height 10
click at [159, 139] on li "Align to End of Previous Day" at bounding box center [129, 135] width 102 height 16
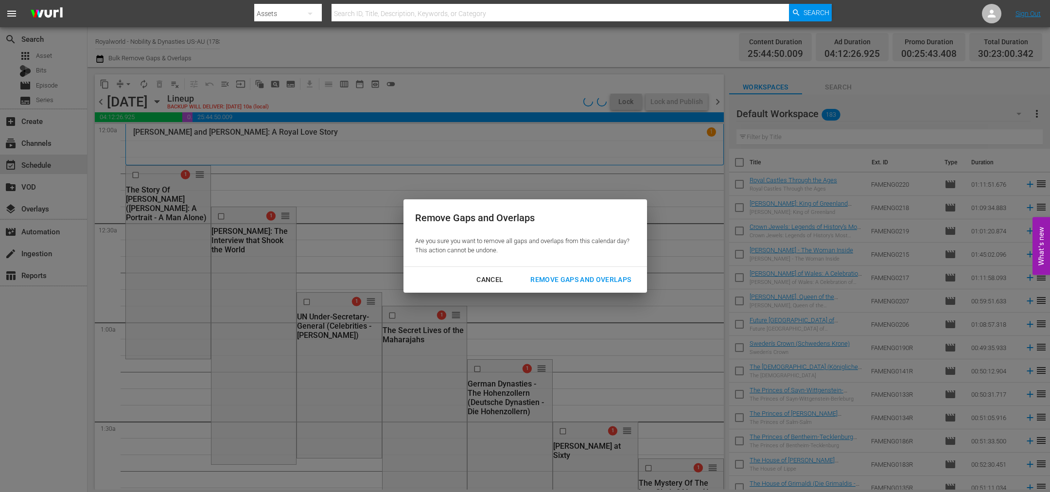
click at [558, 274] on div "Remove Gaps and Overlaps" at bounding box center [581, 280] width 116 height 12
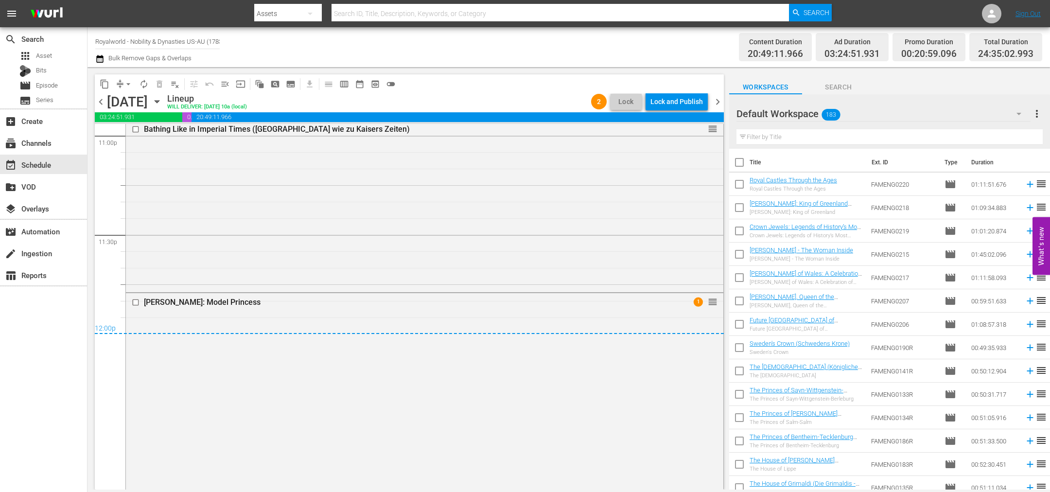
scroll to position [4551, 0]
click at [682, 101] on div "Lock and Publish" at bounding box center [676, 101] width 52 height 17
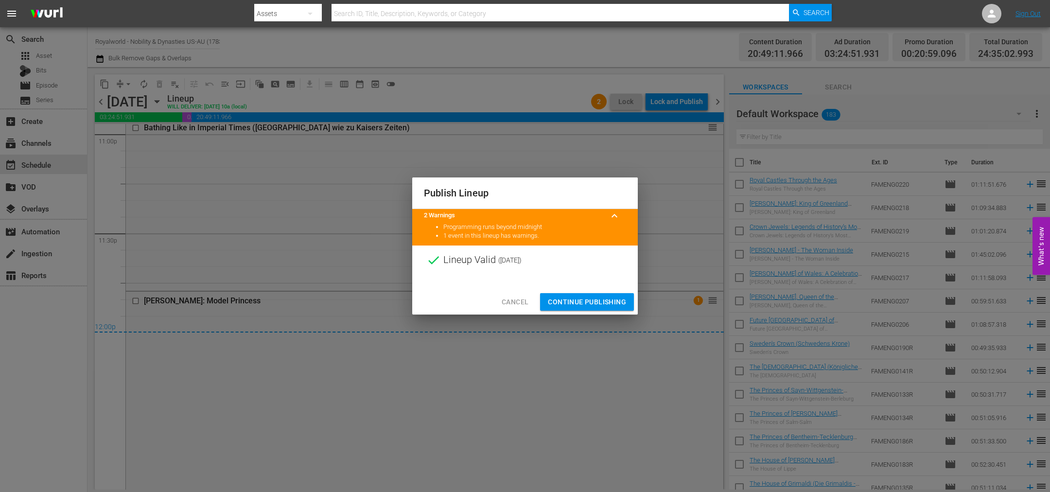
click at [583, 300] on span "Continue Publishing" at bounding box center [587, 302] width 78 height 12
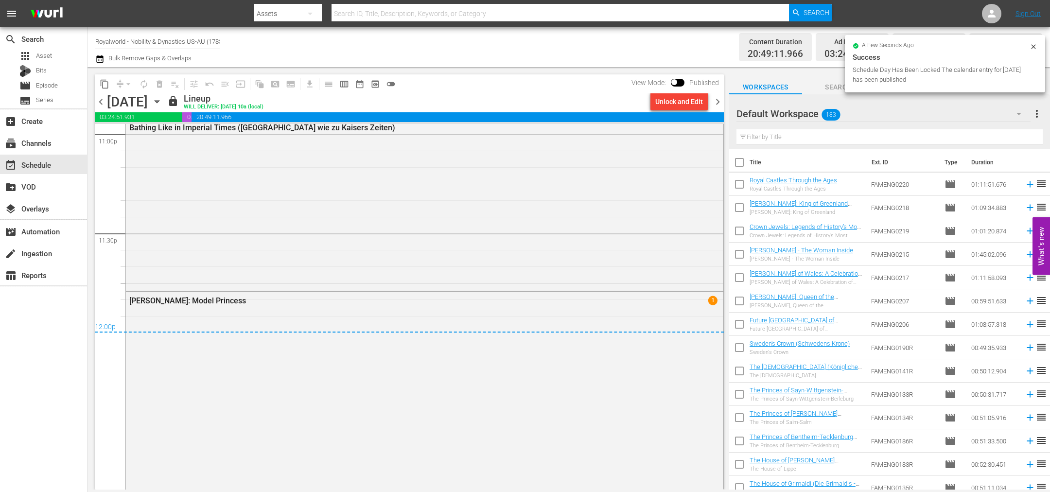
click at [719, 98] on span "chevron_right" at bounding box center [718, 102] width 12 height 12
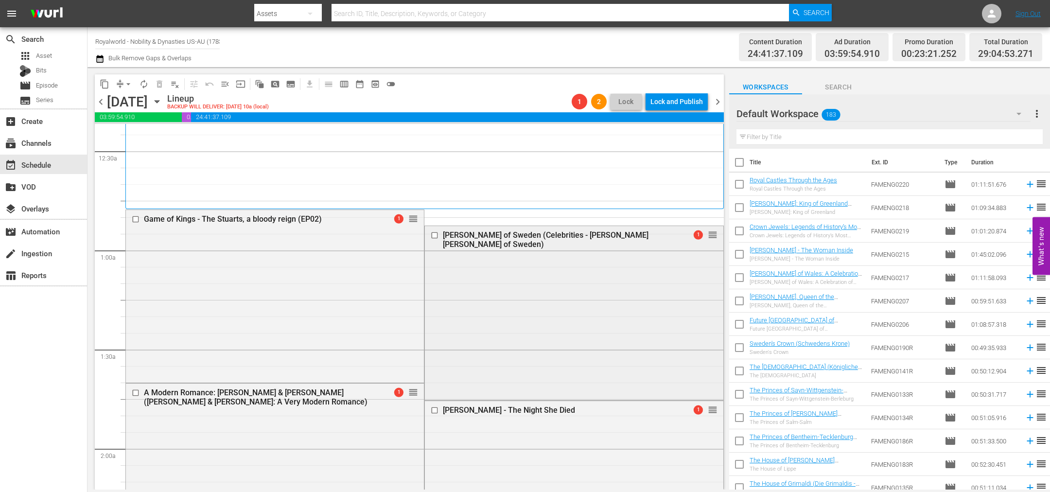
scroll to position [146, 0]
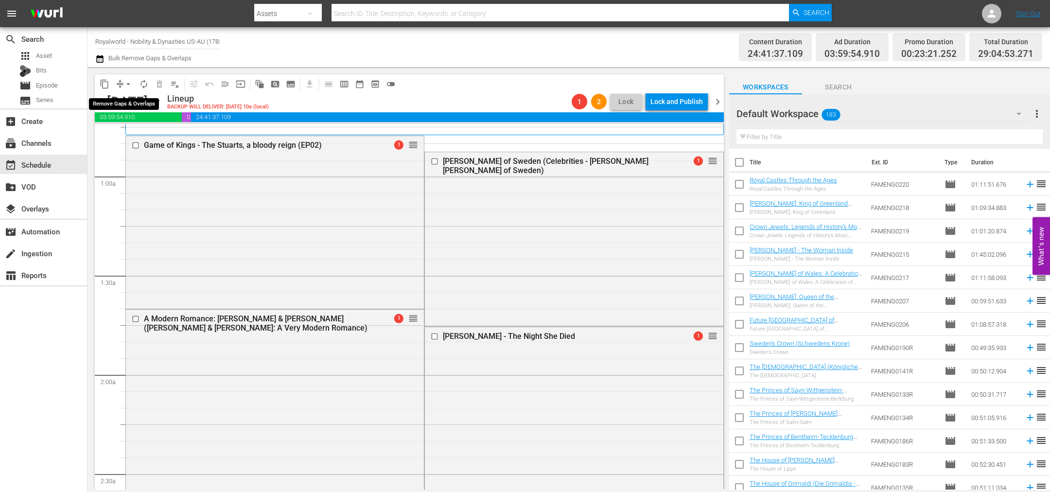
click at [127, 87] on span "arrow_drop_down" at bounding box center [128, 84] width 10 height 10
click at [136, 138] on li "Align to End of Previous Day" at bounding box center [129, 135] width 102 height 16
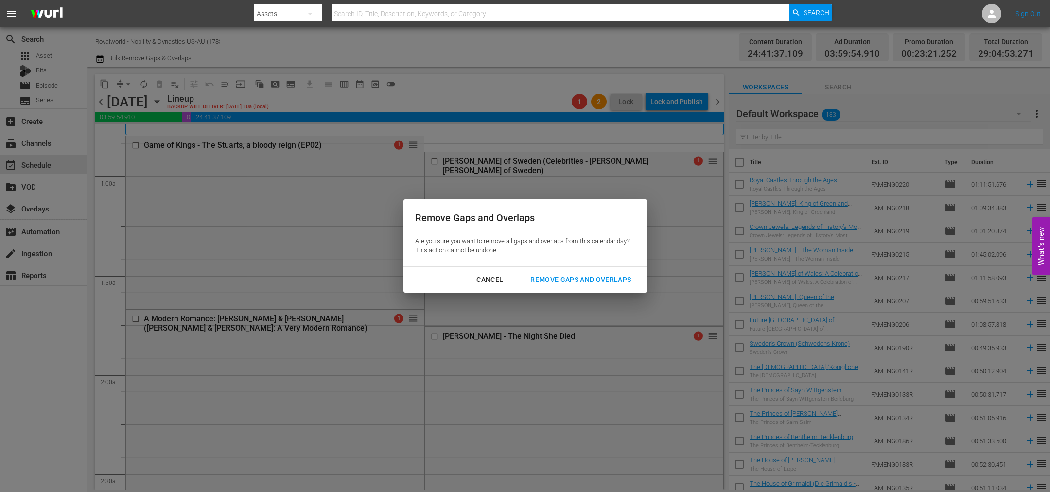
click at [552, 279] on div "Remove Gaps and Overlaps" at bounding box center [581, 280] width 116 height 12
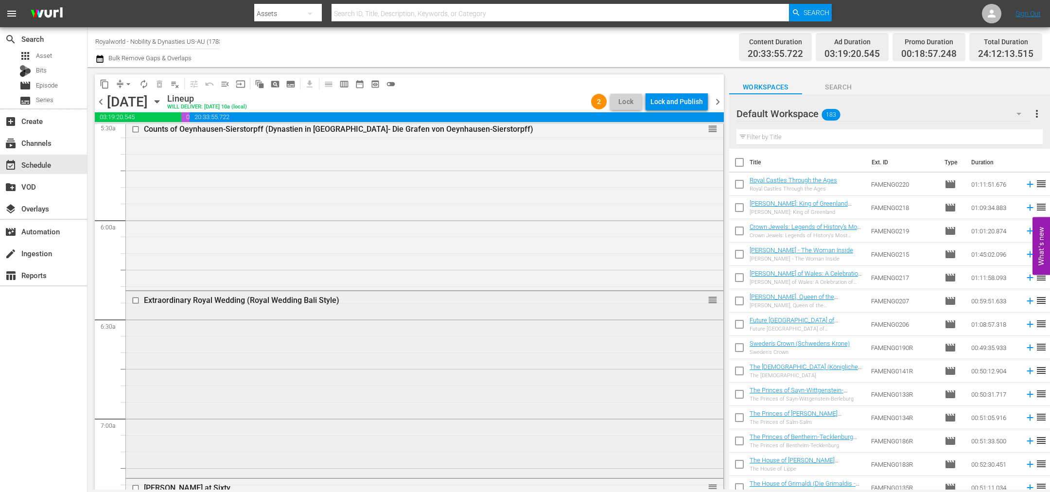
scroll to position [1167, 0]
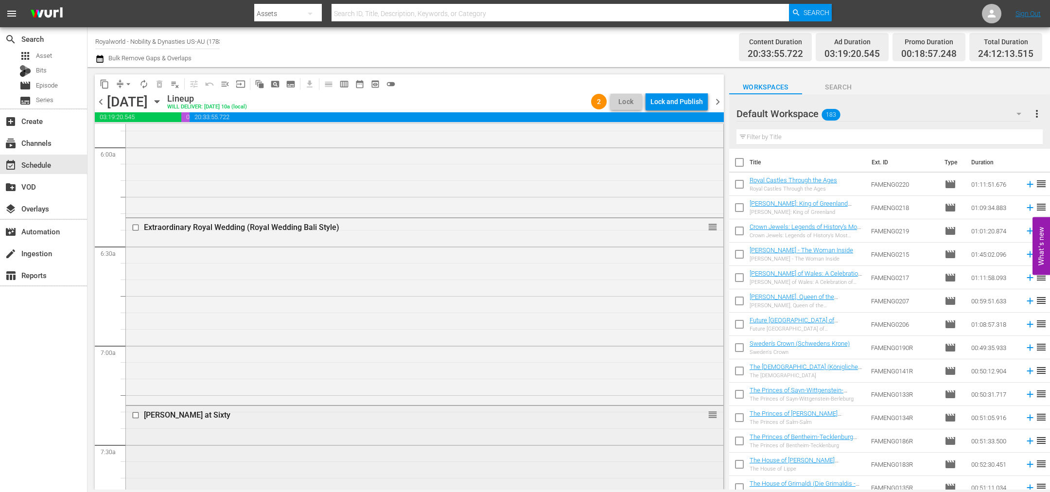
click at [133, 417] on input "checkbox" at bounding box center [137, 415] width 10 height 8
click at [158, 90] on button "delete_forever_outlined" at bounding box center [160, 84] width 16 height 16
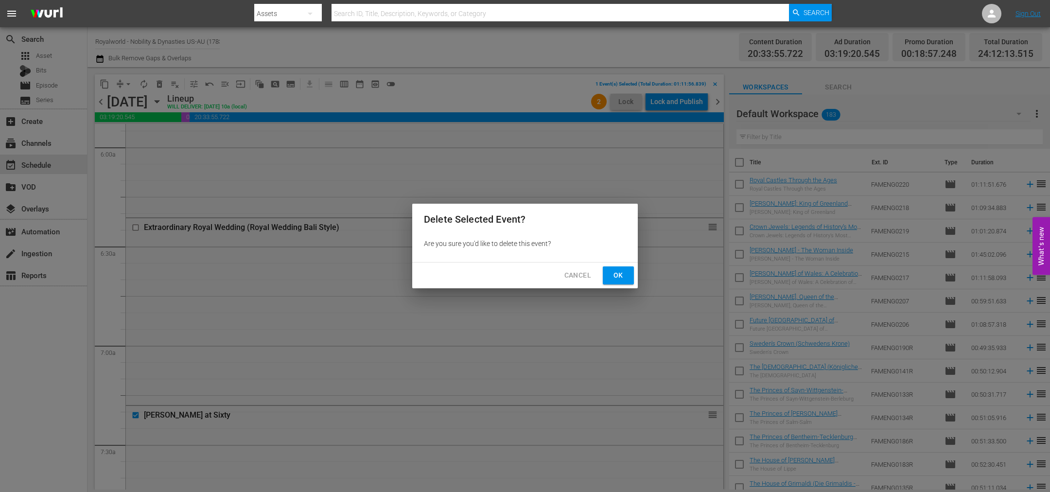
click at [615, 281] on span "Ok" at bounding box center [619, 275] width 16 height 12
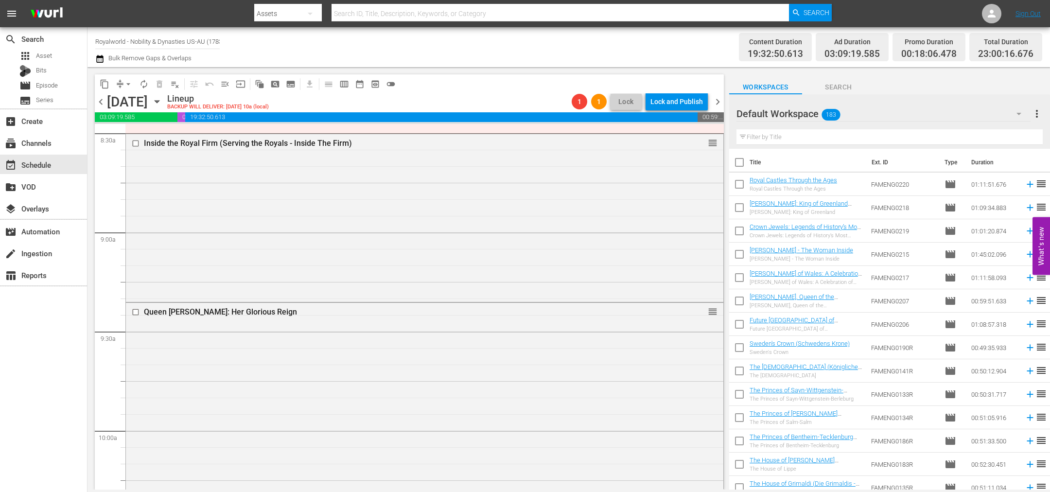
scroll to position [1677, 0]
click at [131, 84] on span "arrow_drop_down" at bounding box center [128, 84] width 10 height 10
click at [140, 134] on li "Align to End of Previous Day" at bounding box center [129, 135] width 102 height 16
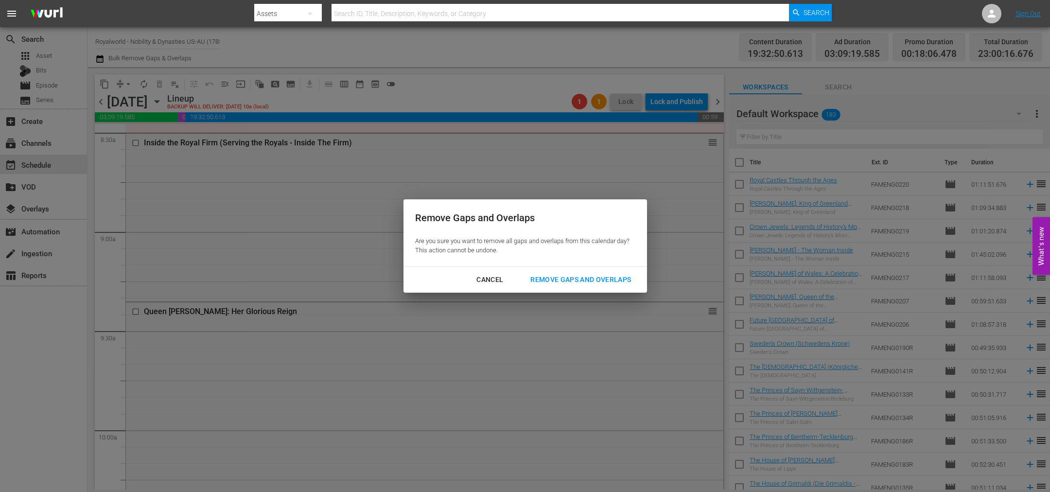
click at [533, 279] on div "Remove Gaps and Overlaps" at bounding box center [581, 280] width 116 height 12
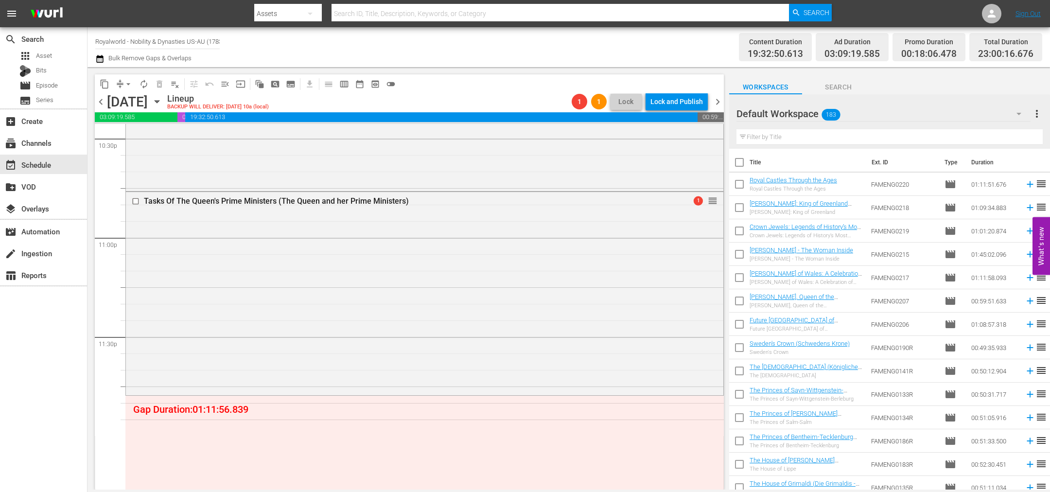
scroll to position [4592, 0]
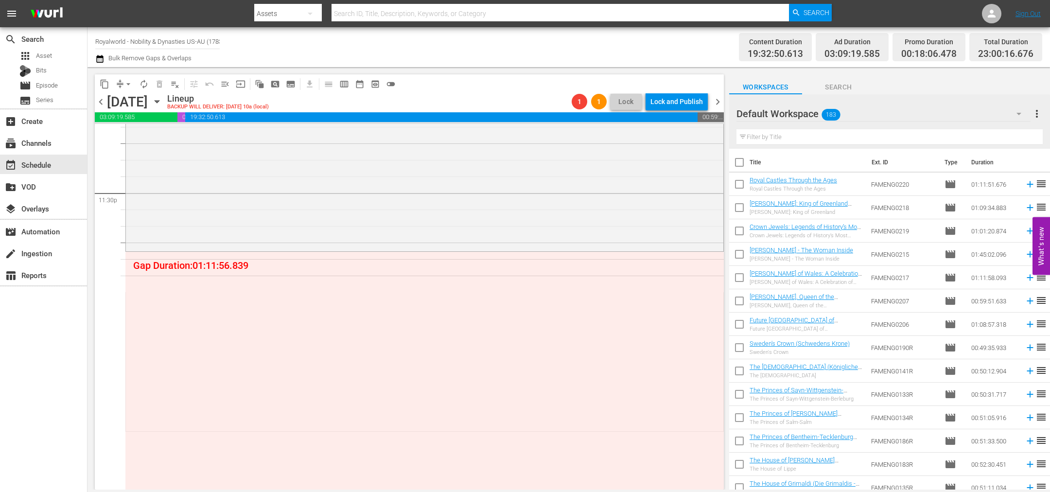
drag, startPoint x: 703, startPoint y: 277, endPoint x: 623, endPoint y: 254, distance: 83.9
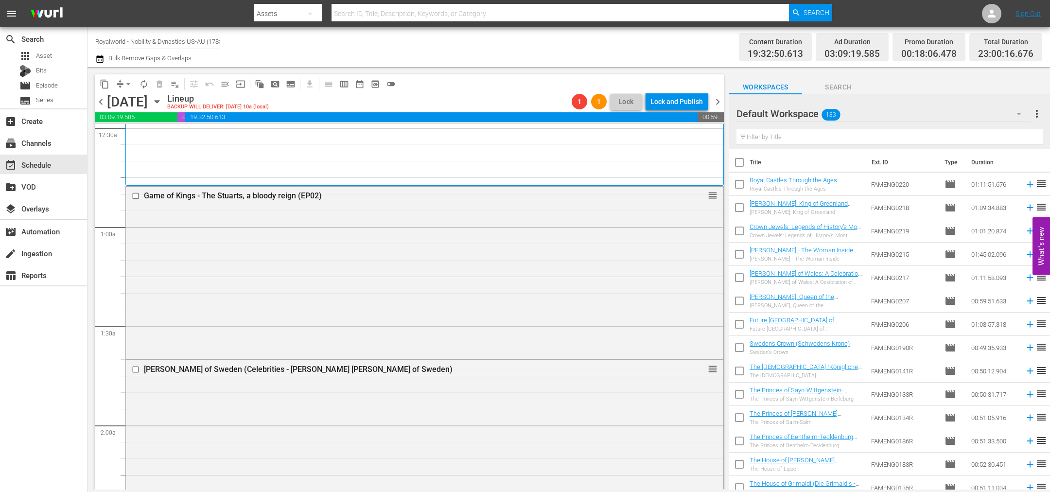
scroll to position [0, 0]
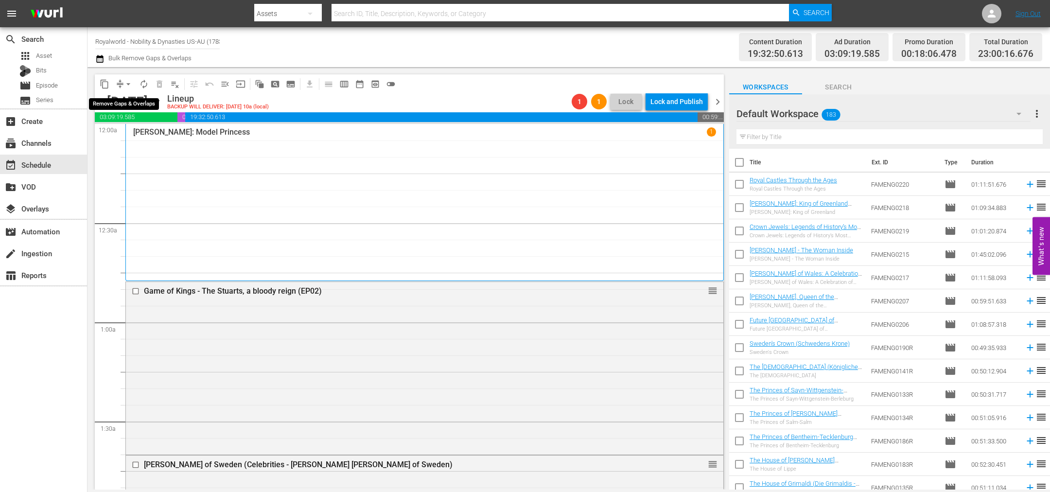
click at [128, 80] on span "arrow_drop_down" at bounding box center [128, 84] width 10 height 10
click at [134, 132] on li "Align to End of Previous Day" at bounding box center [129, 135] width 102 height 16
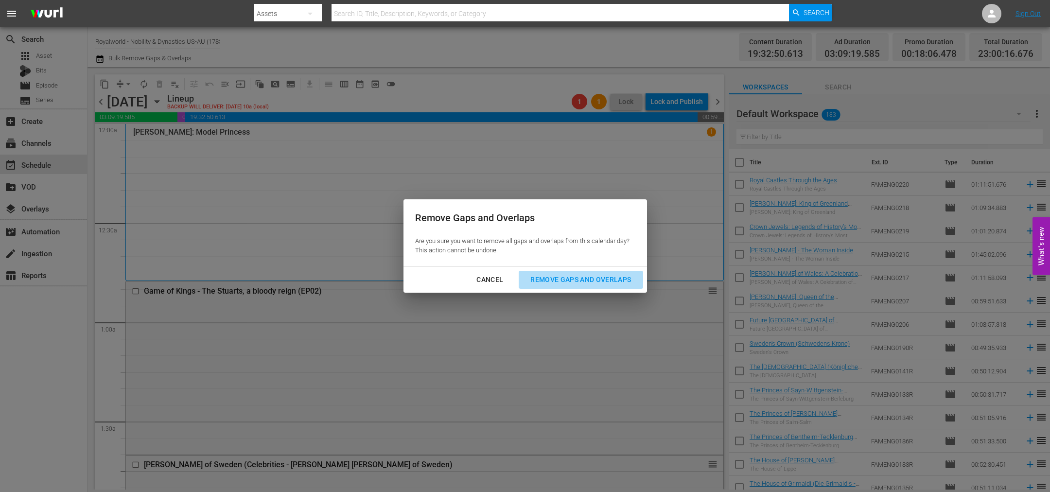
click at [582, 282] on div "Remove Gaps and Overlaps" at bounding box center [581, 280] width 116 height 12
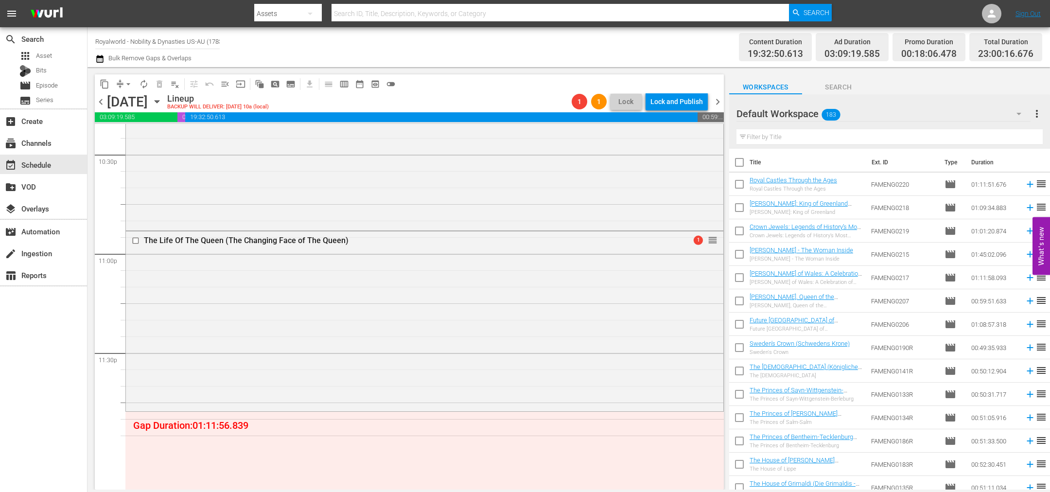
scroll to position [4124, 0]
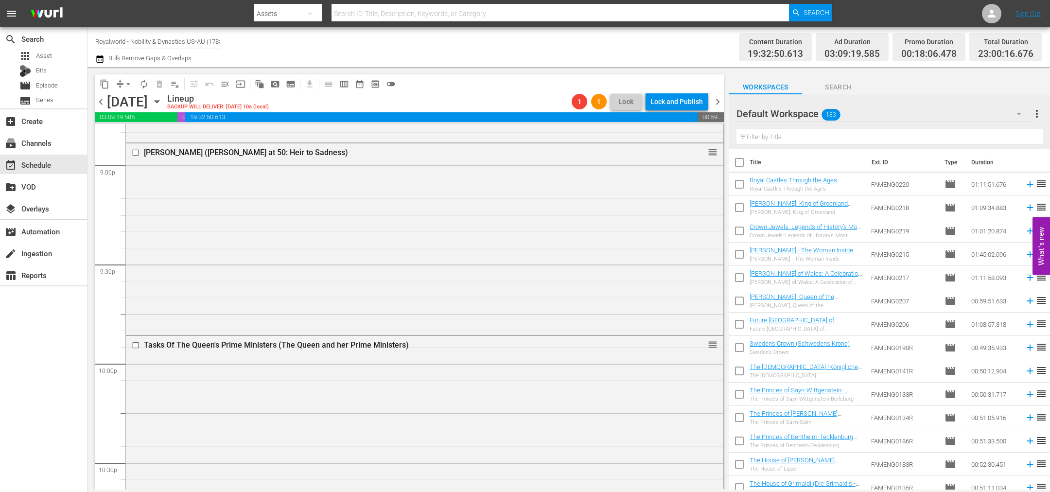
click at [820, 139] on input "text" at bounding box center [889, 137] width 306 height 16
paste input "Japan's Royal Hereditary System (Asia's Monarchies EP1 - Japan - Banzai Tenno, …"
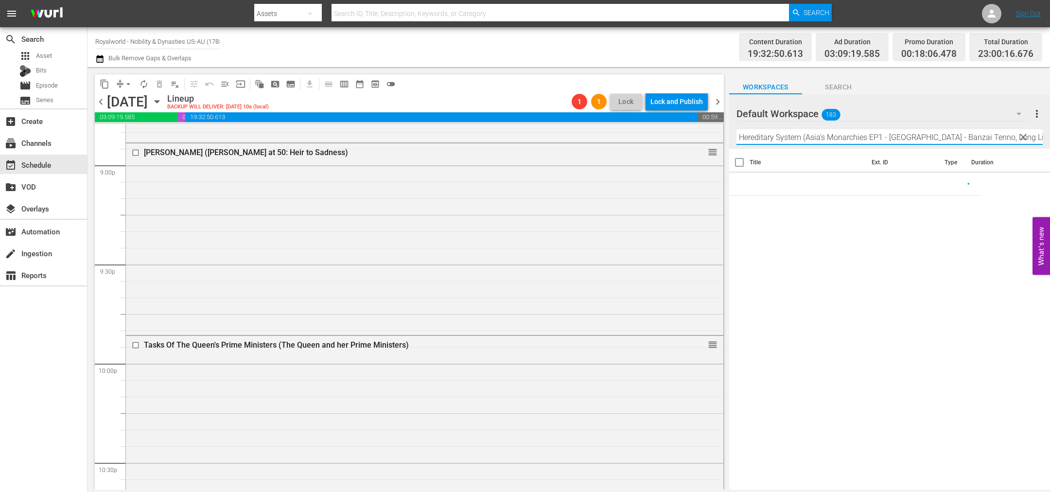
type input "Japan's Royal Hereditary System (Asia's Monarchies EP1 - Japan - Banzai Tenno, …"
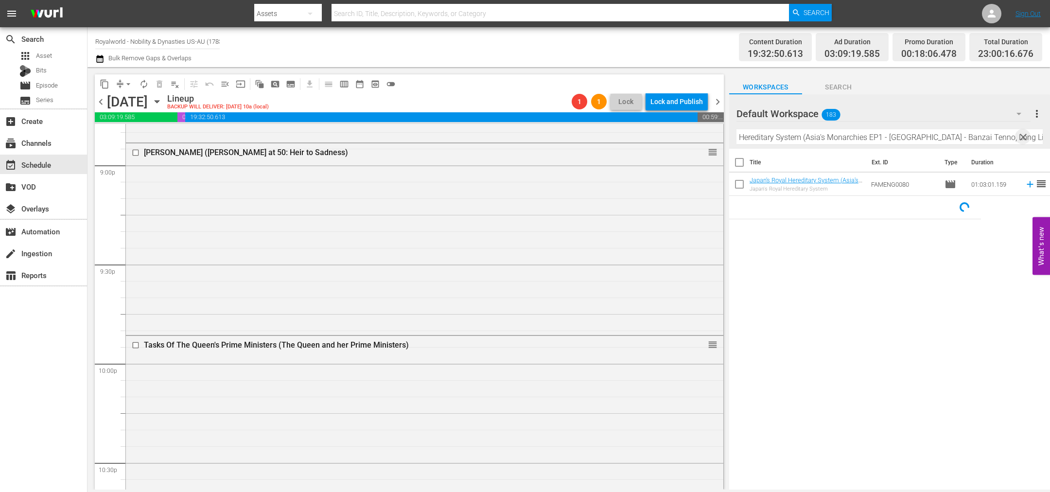
click at [1023, 141] on span "clear" at bounding box center [1023, 137] width 12 height 12
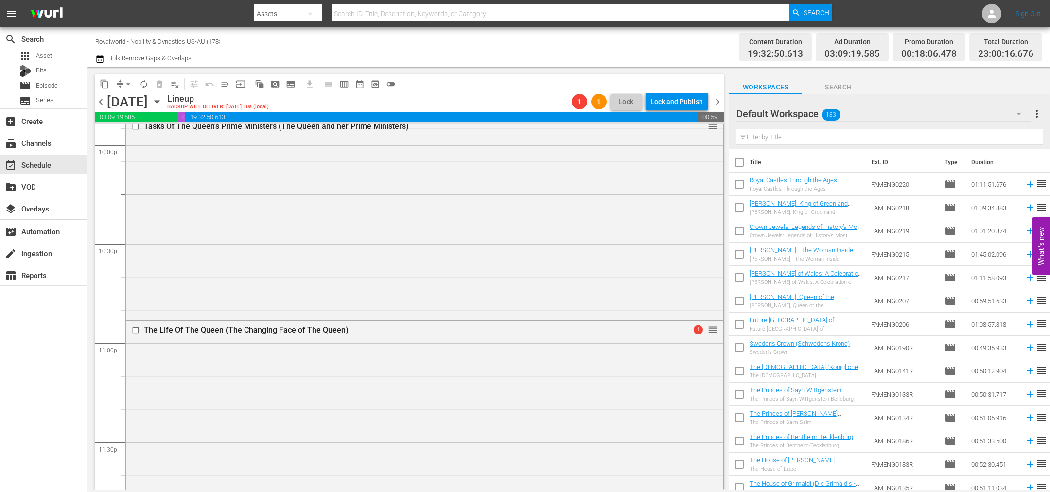
scroll to position [3978, 0]
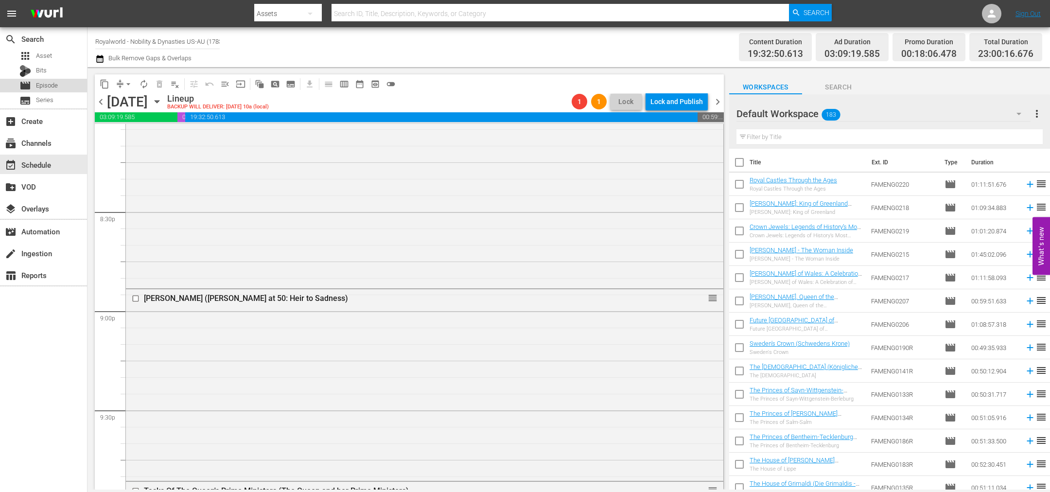
click at [51, 83] on span "Episode" at bounding box center [47, 86] width 22 height 10
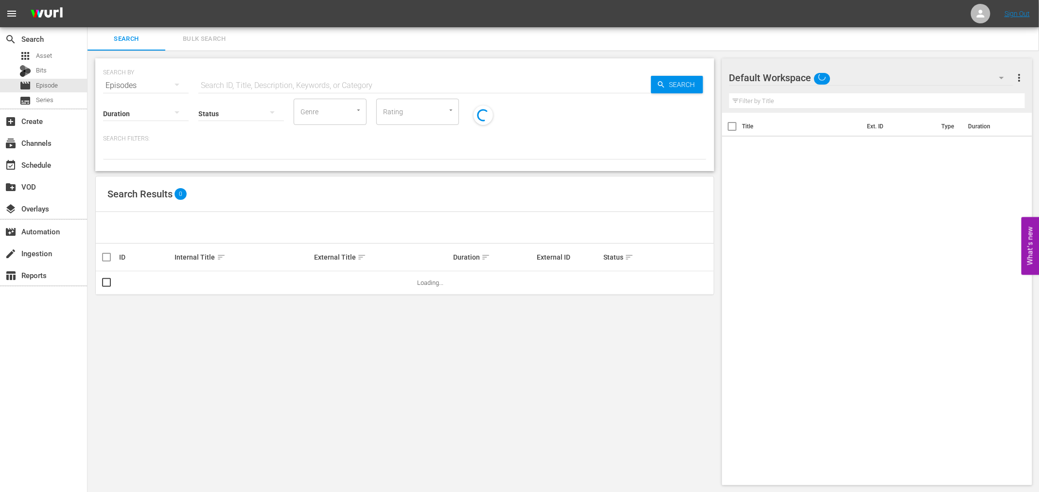
click at [425, 78] on input "text" at bounding box center [424, 85] width 453 height 23
paste input "Japan's Royal Hereditary System (Asia's Monarchies EP1 - Japan - Banzai Tenno, …"
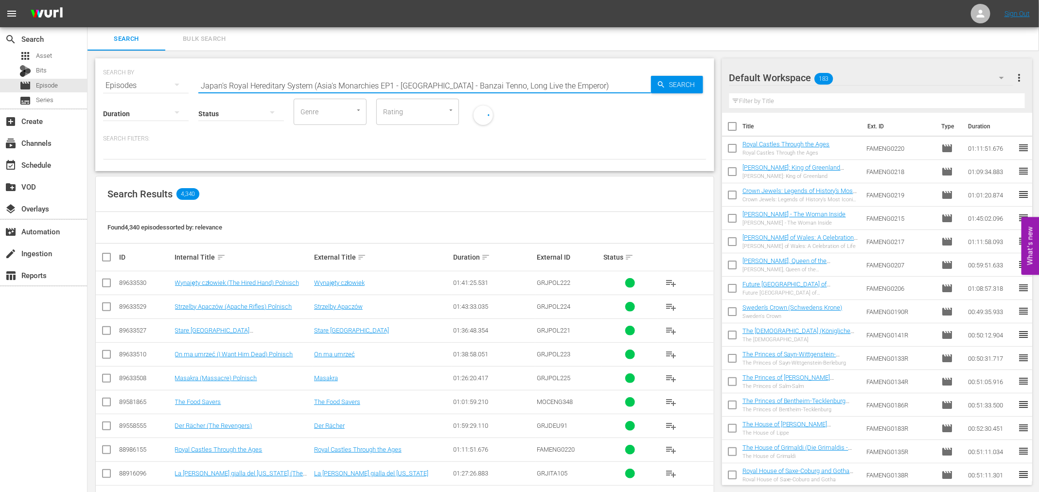
type input "Japan's Royal Hereditary System (Asia's Monarchies EP1 - Japan - Banzai Tenno, …"
click at [661, 91] on div "Search" at bounding box center [677, 84] width 52 height 17
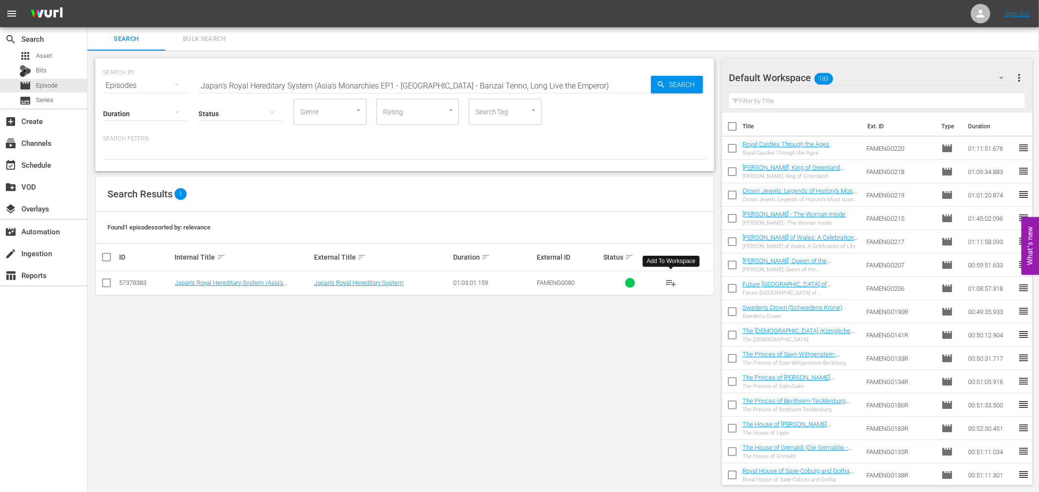
click at [673, 283] on span "playlist_add" at bounding box center [671, 283] width 12 height 12
click at [40, 167] on div "event_available Schedule" at bounding box center [27, 163] width 54 height 9
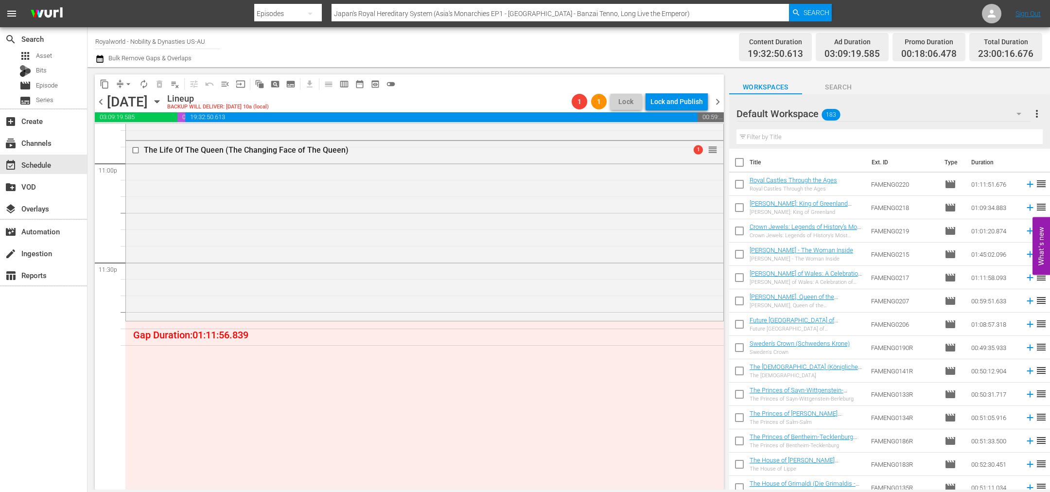
scroll to position [4592, 0]
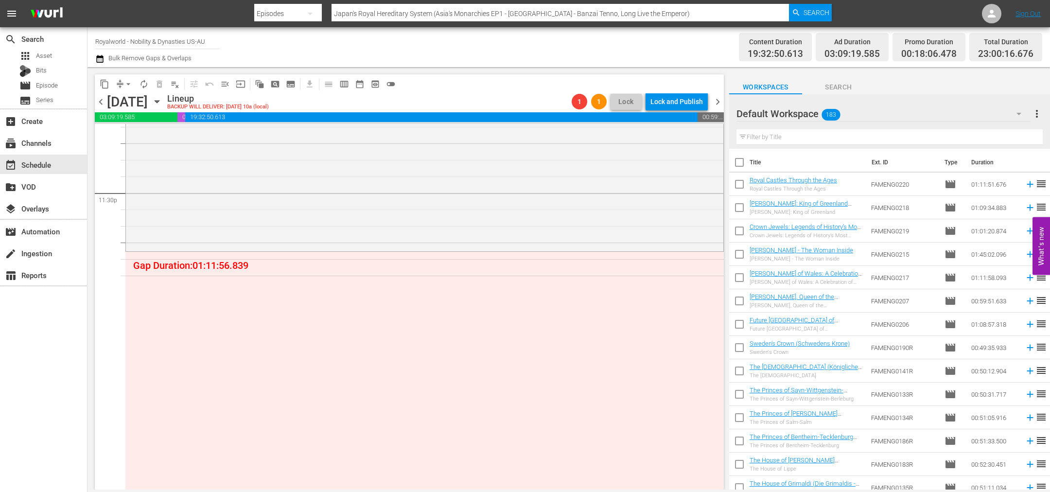
click at [770, 136] on input "text" at bounding box center [889, 137] width 306 height 16
paste input "Japan's Royal Hereditary System (Asia's Monarchies EP1 - Japan - Banzai Tenno, …"
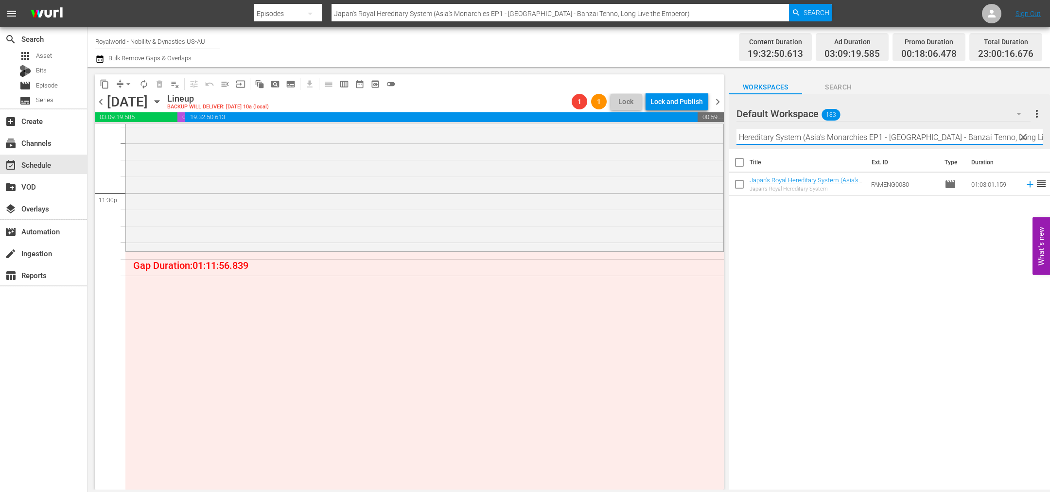
scroll to position [0, 50]
drag, startPoint x: 831, startPoint y: 139, endPoint x: 1202, endPoint y: 161, distance: 371.6
click at [1049, 161] on html "menu Search By Episodes Search ID, Title, Description, Keywords, or Category Ja…" at bounding box center [525, 246] width 1050 height 492
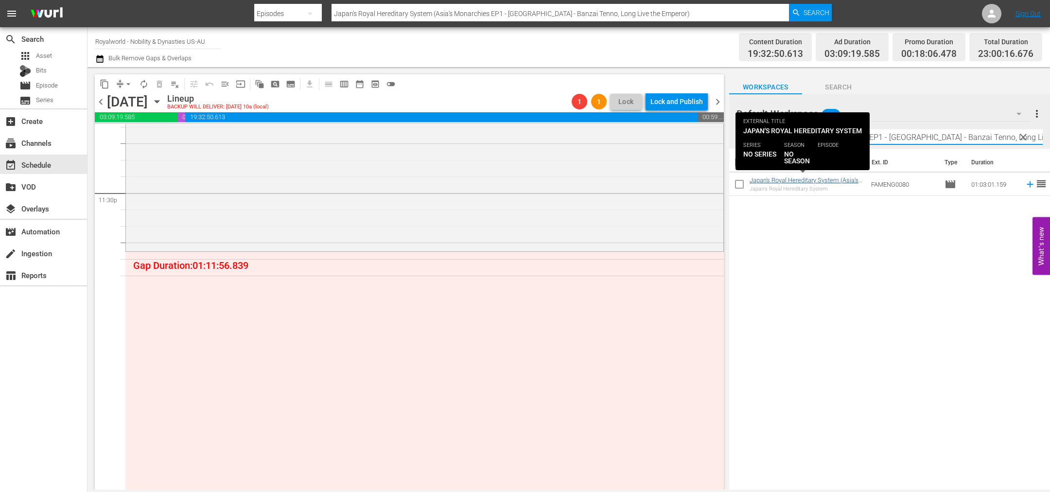
type input "Japan's Royal Hereditary System (Asia's Monarchies EP1 - Japan - Banzai Tenno, …"
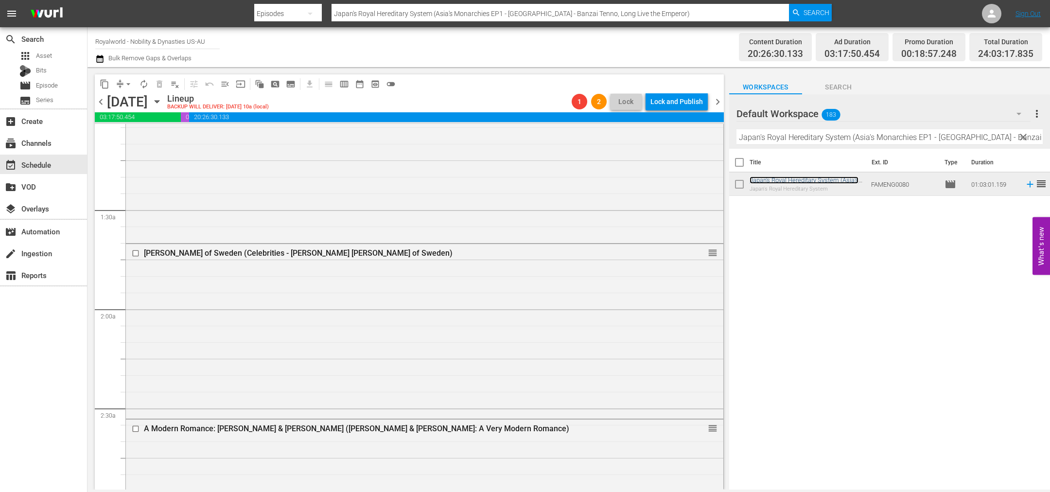
scroll to position [0, 0]
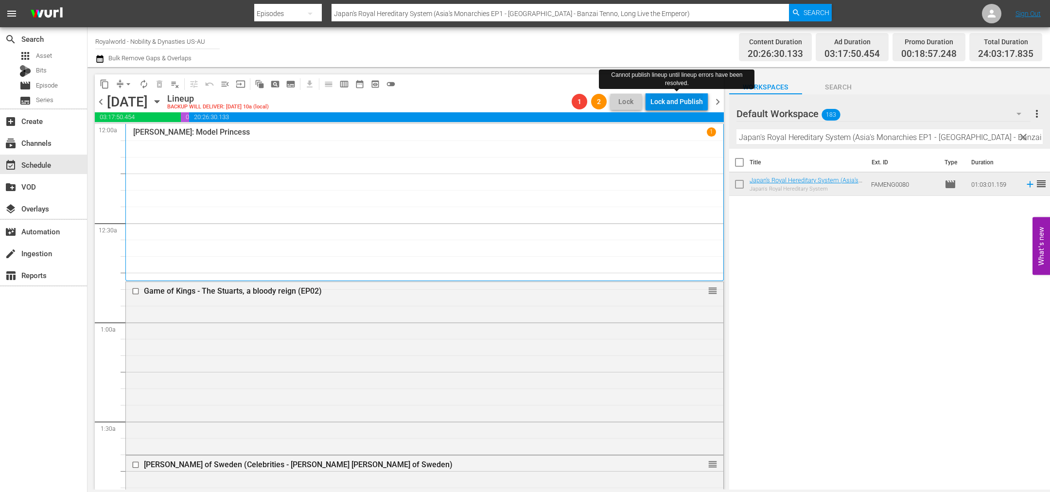
click at [678, 102] on div "Lock and Publish" at bounding box center [676, 101] width 52 height 17
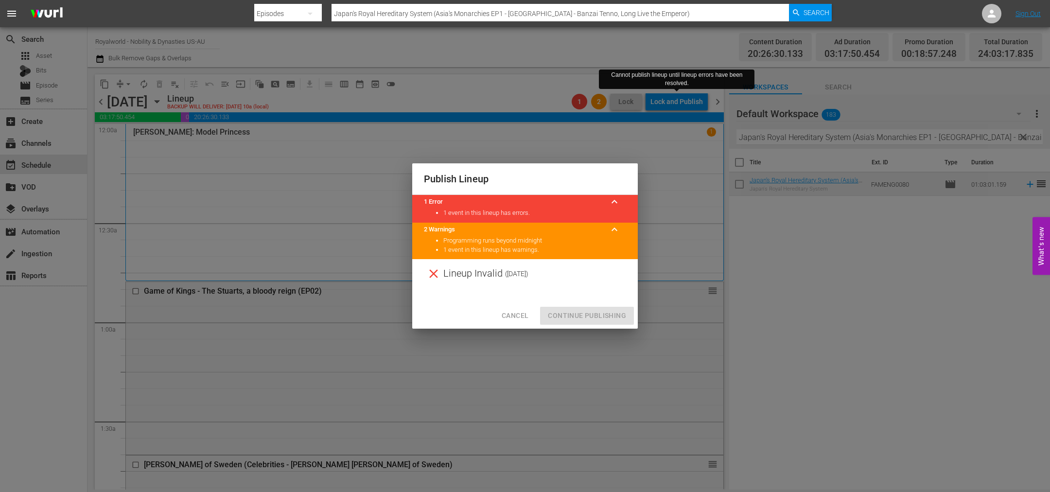
click at [506, 319] on span "Cancel" at bounding box center [515, 316] width 27 height 12
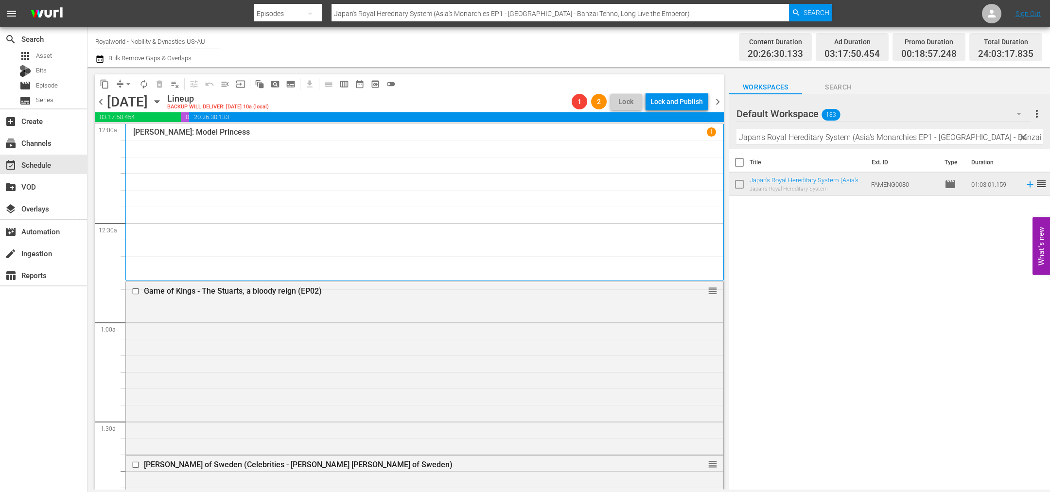
click at [716, 101] on span "chevron_right" at bounding box center [718, 102] width 12 height 12
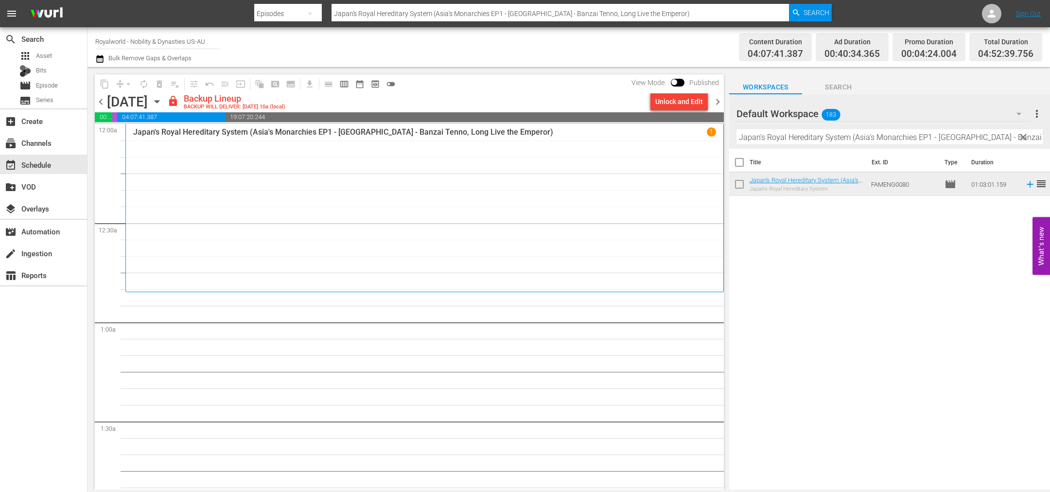
click at [673, 99] on div "Unlock and Edit" at bounding box center [679, 101] width 48 height 17
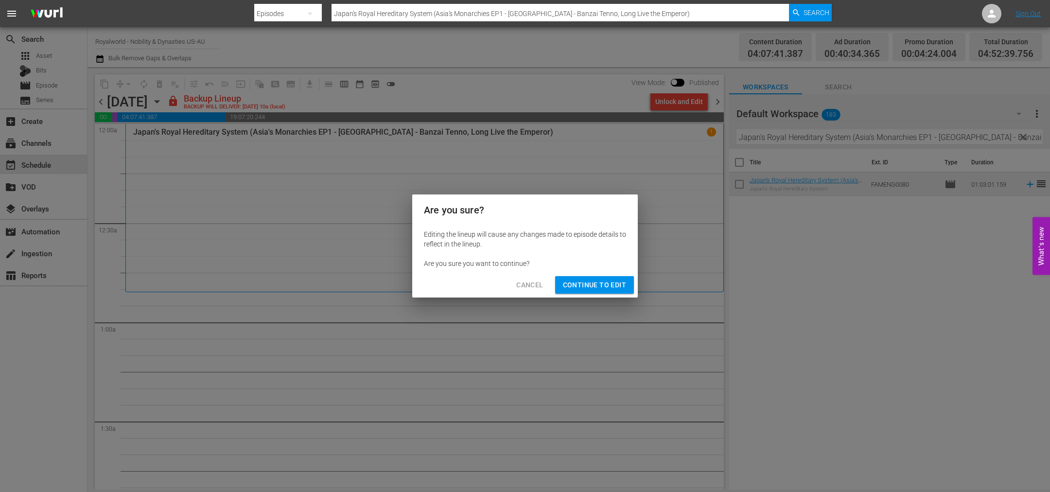
click at [597, 289] on span "Continue to Edit" at bounding box center [594, 285] width 63 height 12
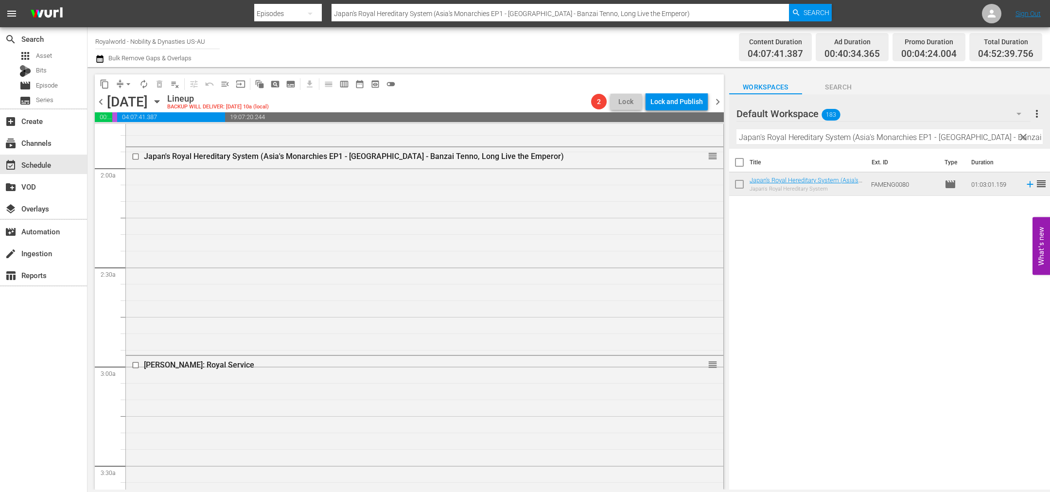
scroll to position [363, 0]
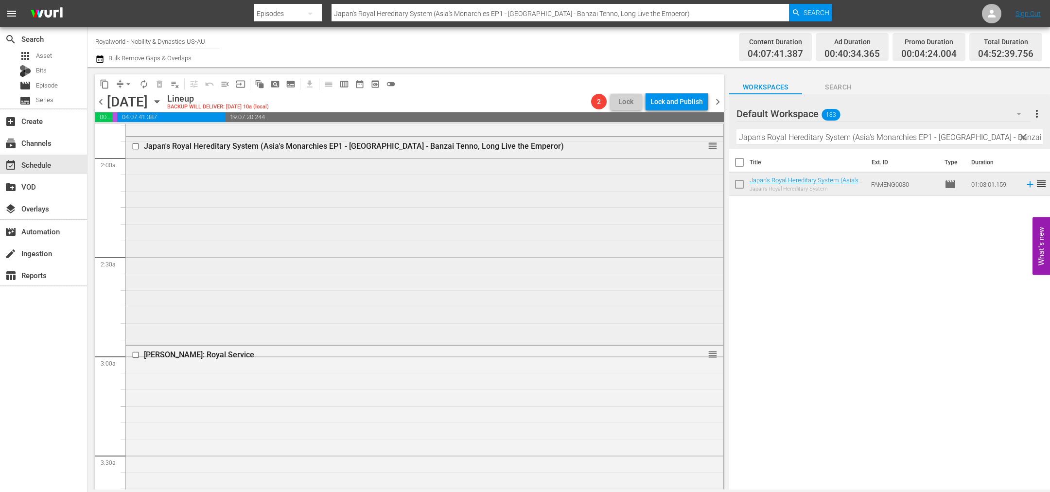
click at [136, 142] on input "checkbox" at bounding box center [137, 146] width 10 height 8
click at [159, 88] on span "delete_forever_outlined" at bounding box center [160, 84] width 10 height 10
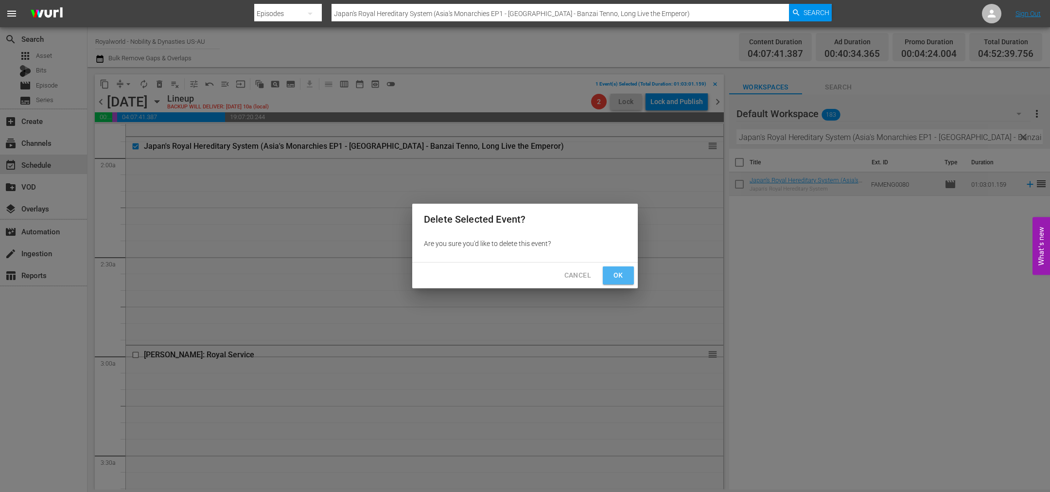
click at [622, 267] on button "Ok" at bounding box center [618, 275] width 31 height 18
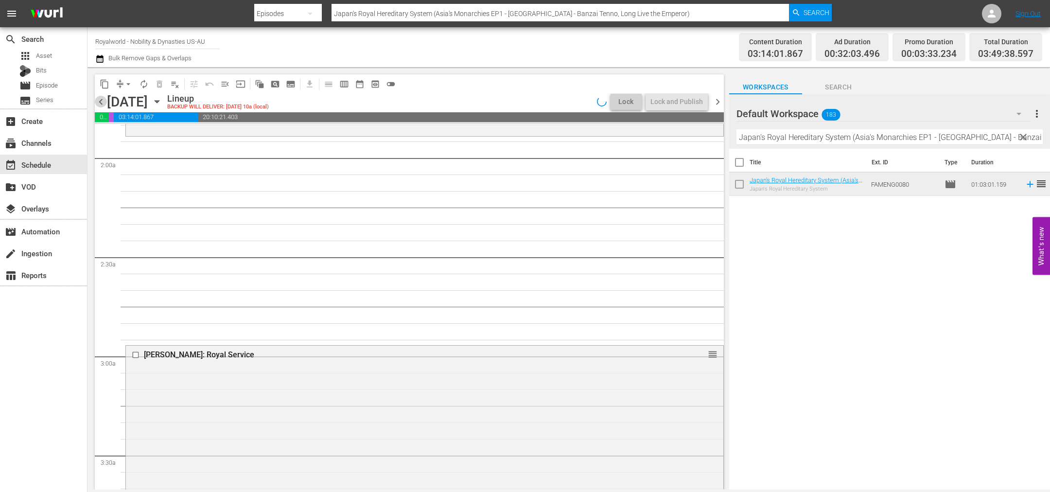
click at [100, 105] on span "chevron_left" at bounding box center [101, 102] width 12 height 12
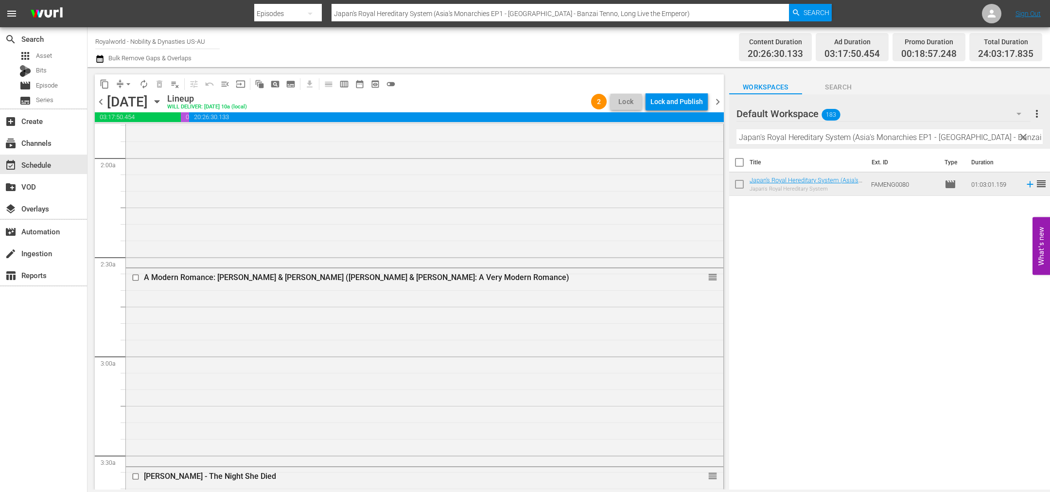
click at [100, 104] on span "chevron_left" at bounding box center [101, 102] width 12 height 12
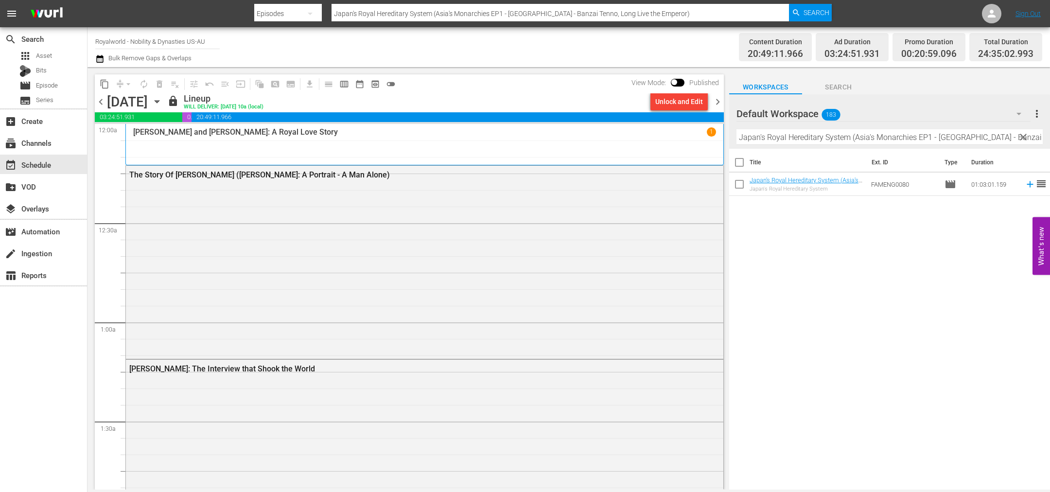
click at [717, 100] on span "chevron_right" at bounding box center [718, 102] width 12 height 12
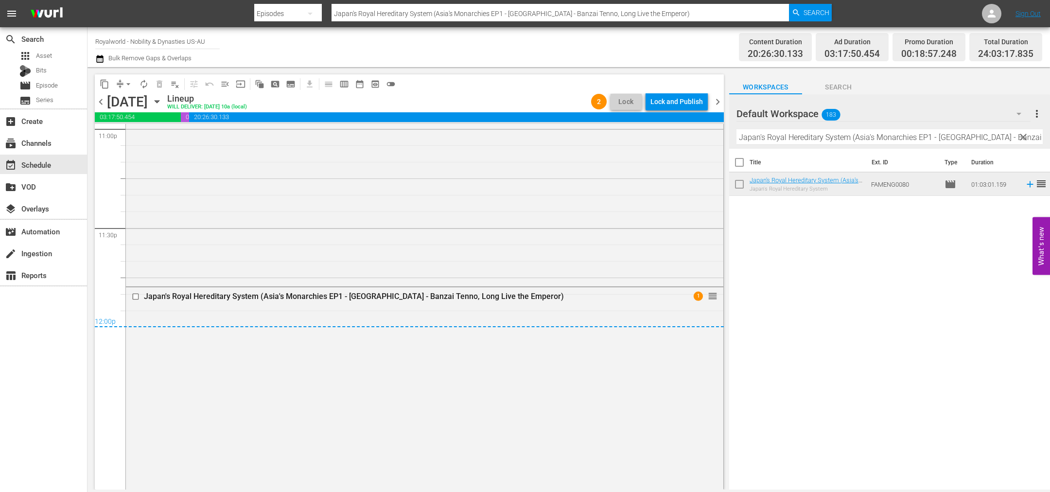
scroll to position [4562, 0]
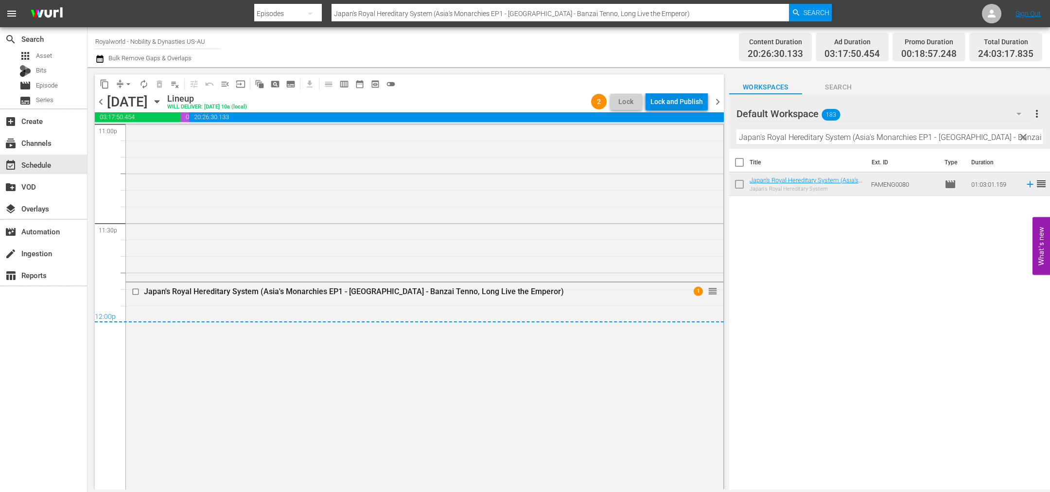
click at [681, 100] on div "Lock and Publish" at bounding box center [676, 101] width 52 height 17
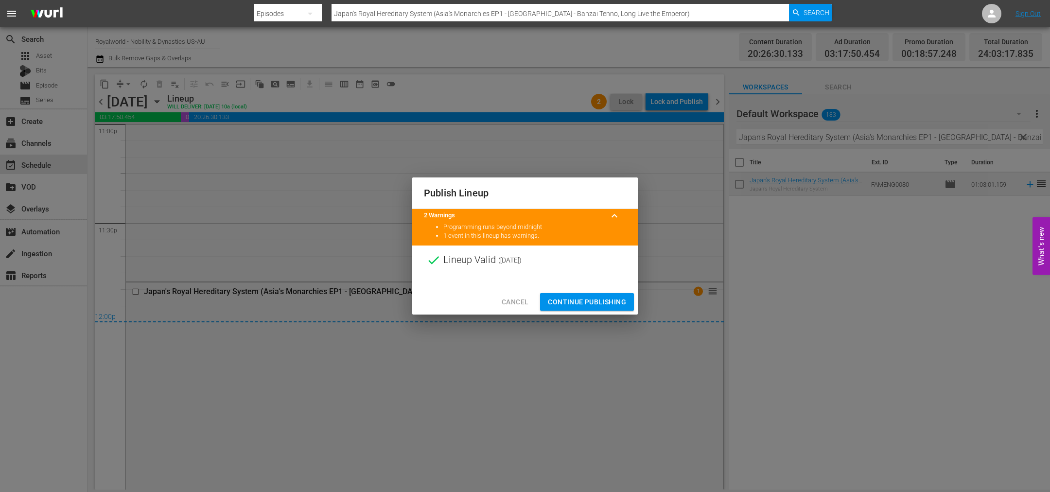
click at [579, 300] on span "Continue Publishing" at bounding box center [587, 302] width 78 height 12
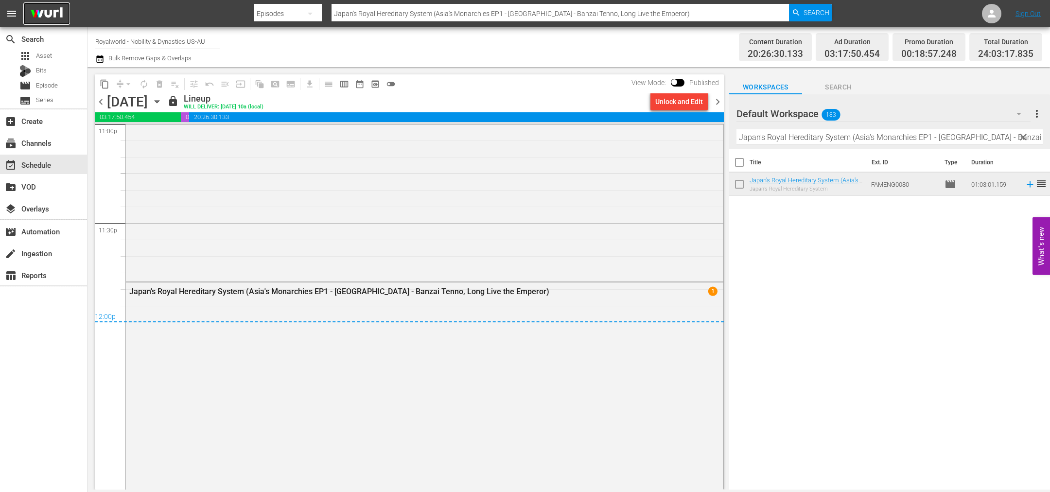
click at [40, 16] on img at bounding box center [46, 13] width 47 height 23
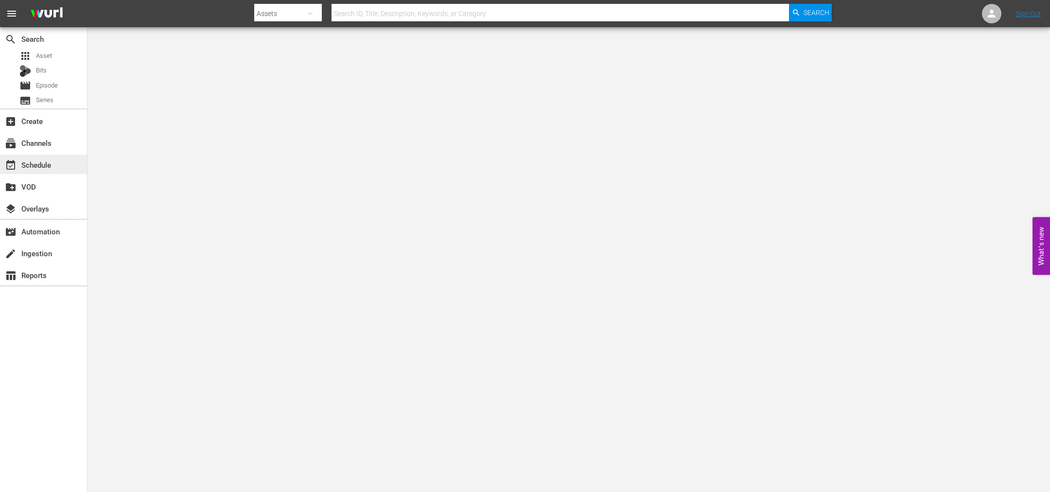
click at [30, 163] on div "event_available Schedule" at bounding box center [27, 163] width 54 height 9
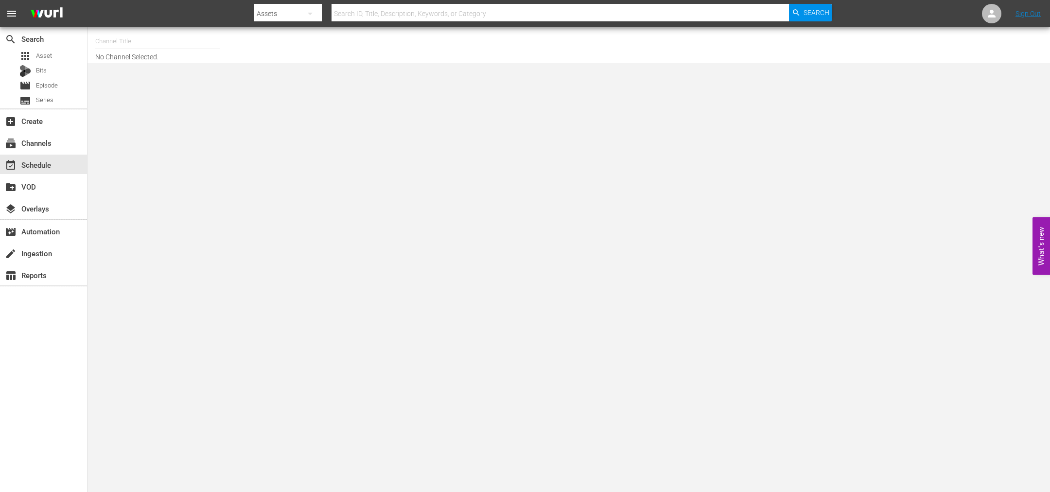
click at [110, 53] on div "Channel Title No Channel Selected." at bounding box center [353, 45] width 517 height 31
click at [119, 46] on input "text" at bounding box center [157, 41] width 124 height 23
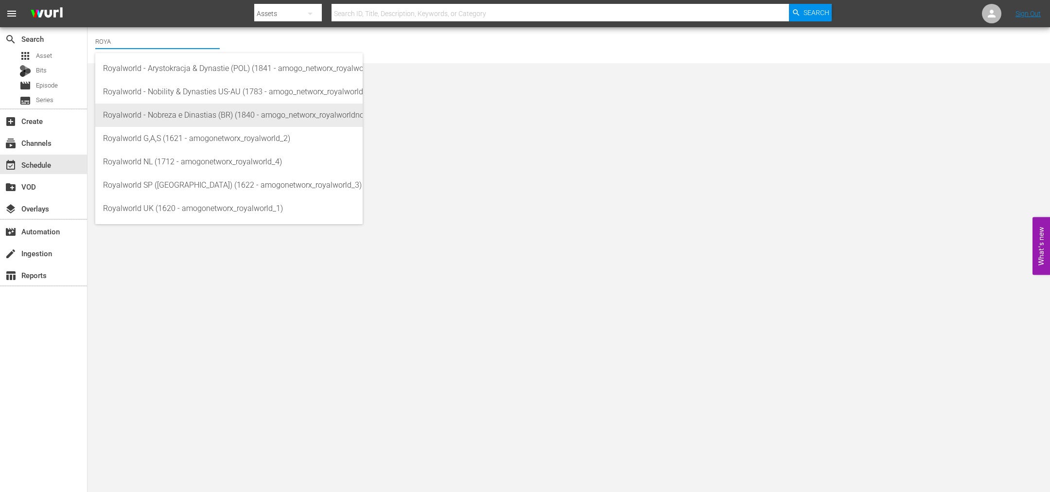
click at [165, 120] on div "Royalworld - Nobreza e Dinastias (BR) (1840 - amogo_networx_royalworldnobrezaed…" at bounding box center [229, 115] width 252 height 23
type input "Royalworld - Nobreza e Dinastias (BR) (1840 - amogo_networx_royalworldnobrezaed…"
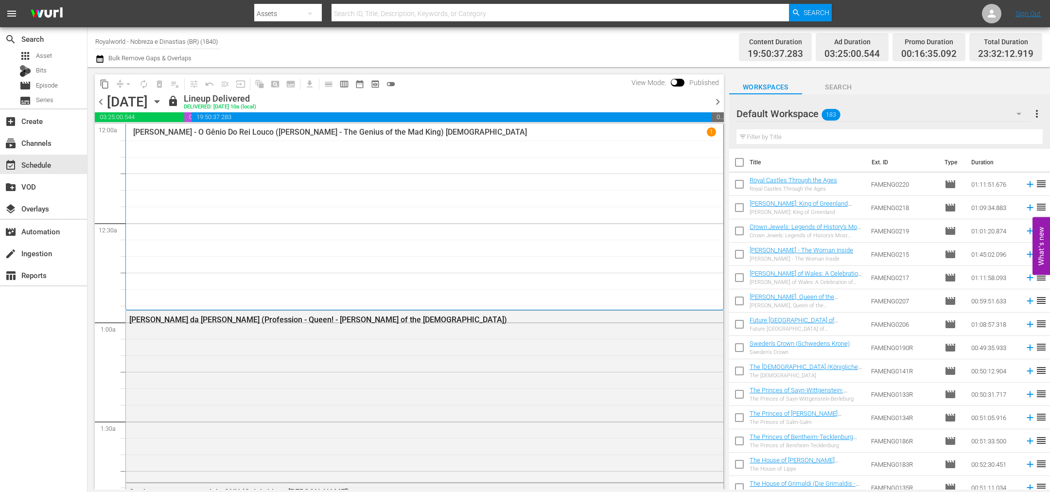
click at [1038, 112] on span "more_vert" at bounding box center [1037, 114] width 12 height 12
click at [952, 136] on div "Clear All Workspace Items" at bounding box center [974, 132] width 114 height 17
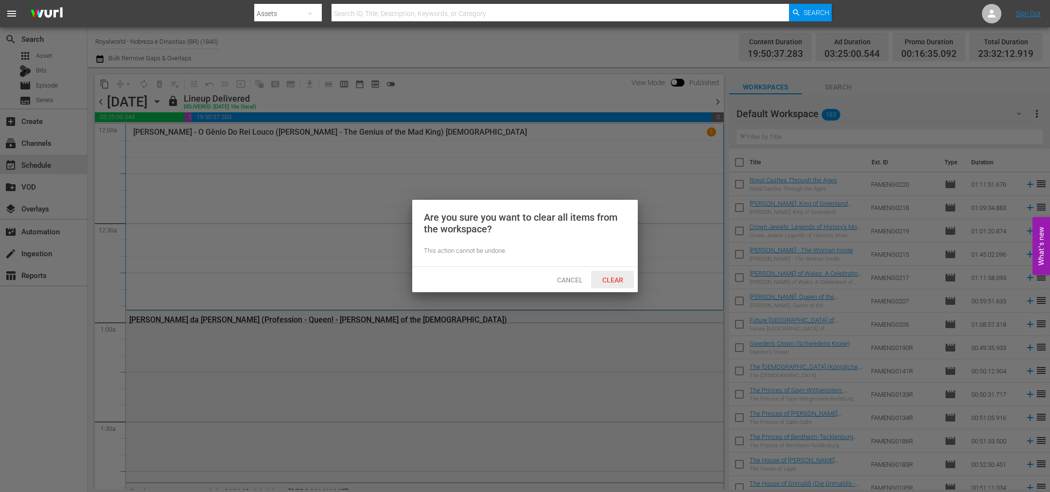
click at [608, 284] on div "Clear" at bounding box center [612, 280] width 43 height 18
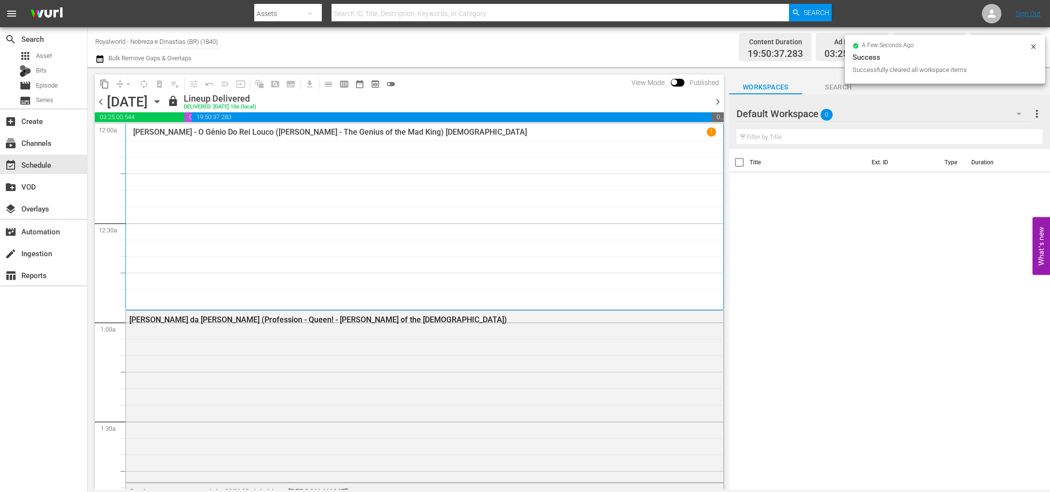
click at [344, 84] on span "calendar_view_week_outlined" at bounding box center [344, 84] width 10 height 10
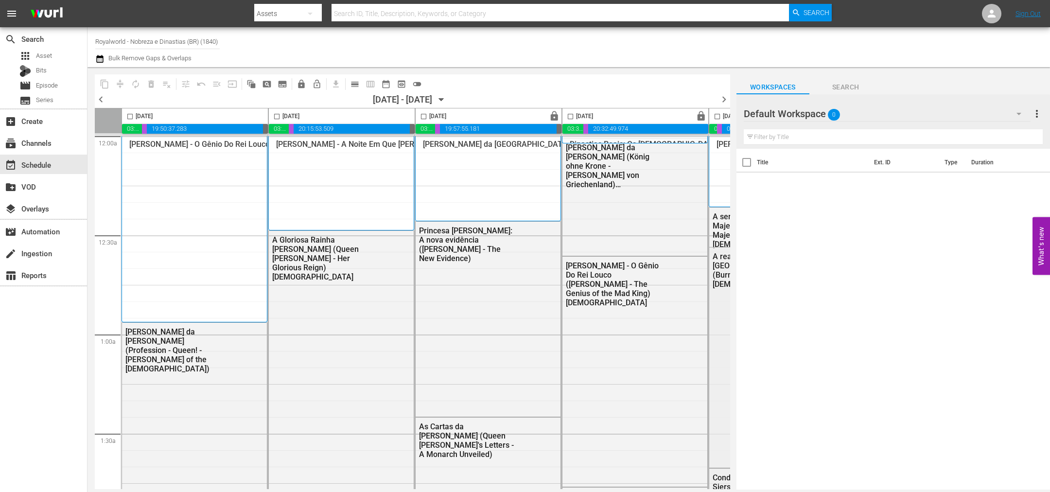
click at [274, 113] on input "checkbox" at bounding box center [276, 118] width 11 height 11
checkbox input "true"
click at [105, 82] on span "content_copy" at bounding box center [105, 84] width 10 height 10
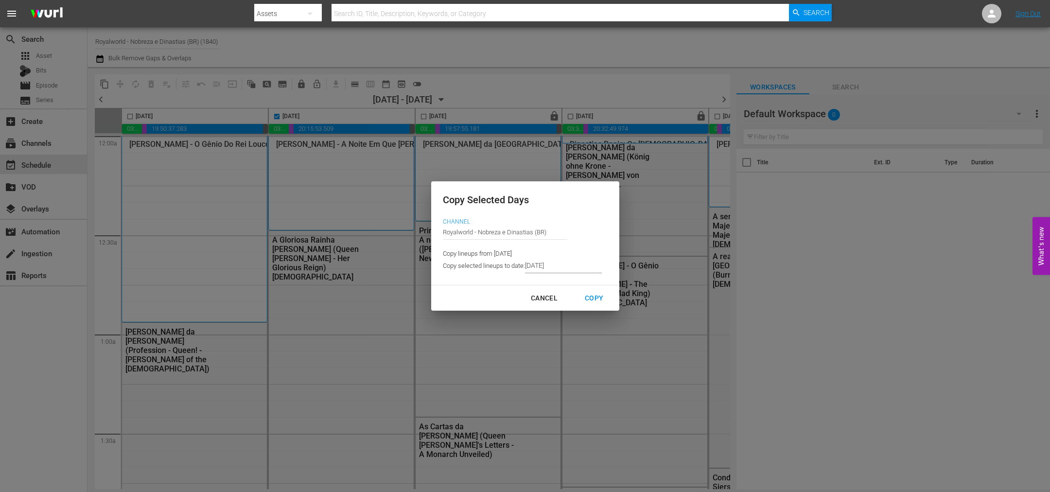
click at [557, 270] on input "9/05/2025" at bounding box center [563, 266] width 77 height 15
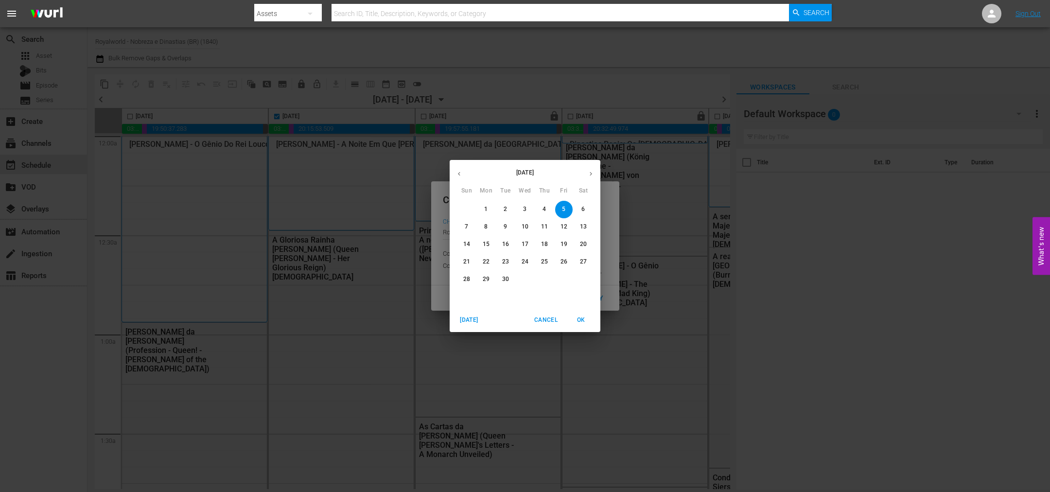
click at [502, 229] on span "9" at bounding box center [505, 227] width 17 height 8
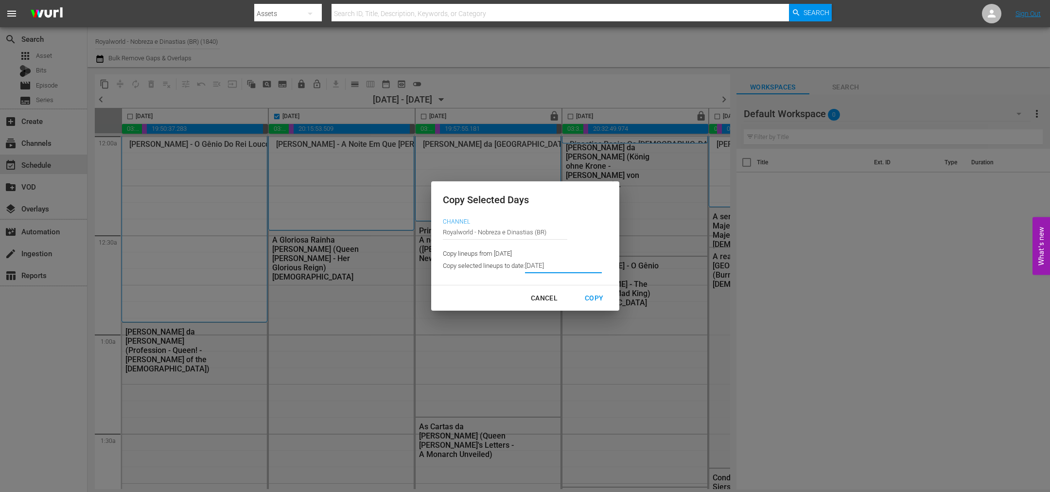
click at [591, 299] on div "Copy" at bounding box center [594, 298] width 34 height 12
type input "9/06/2025"
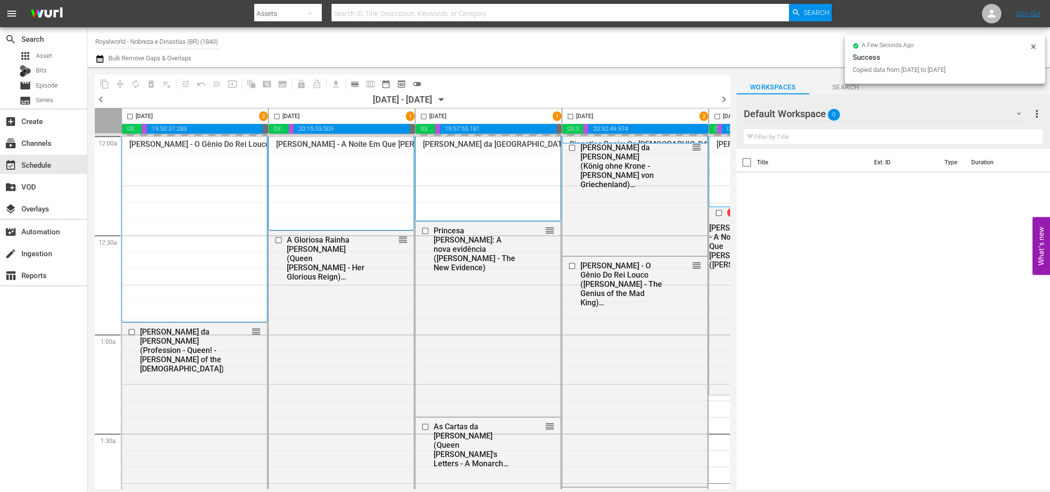
checkbox input "false"
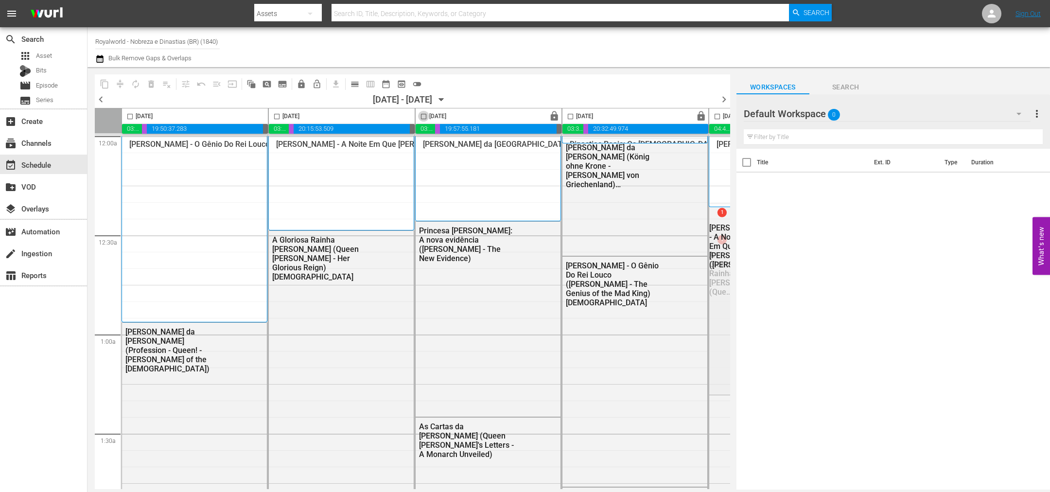
click at [423, 113] on input "checkbox" at bounding box center [423, 118] width 11 height 11
checkbox input "true"
click at [109, 84] on span "content_copy" at bounding box center [105, 84] width 10 height 10
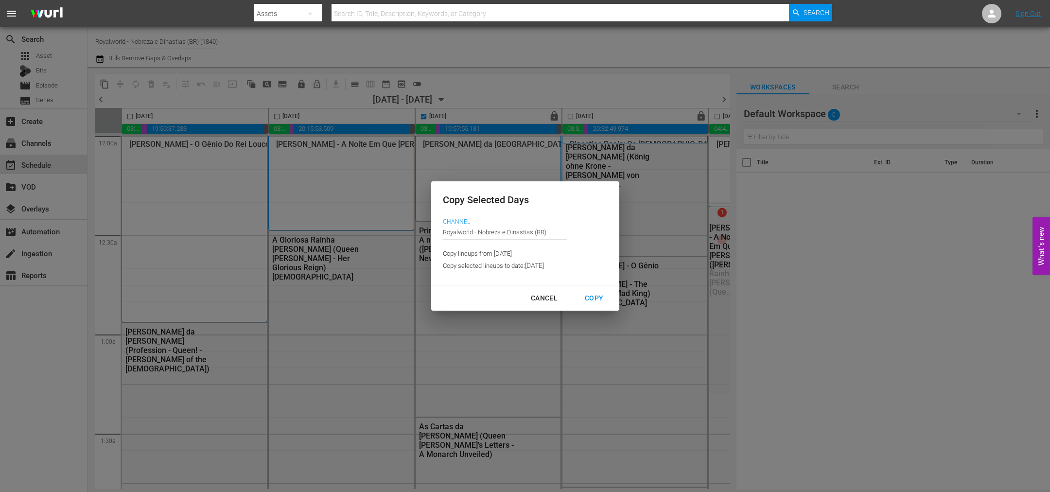
click at [565, 267] on input "9/06/2025" at bounding box center [563, 266] width 77 height 15
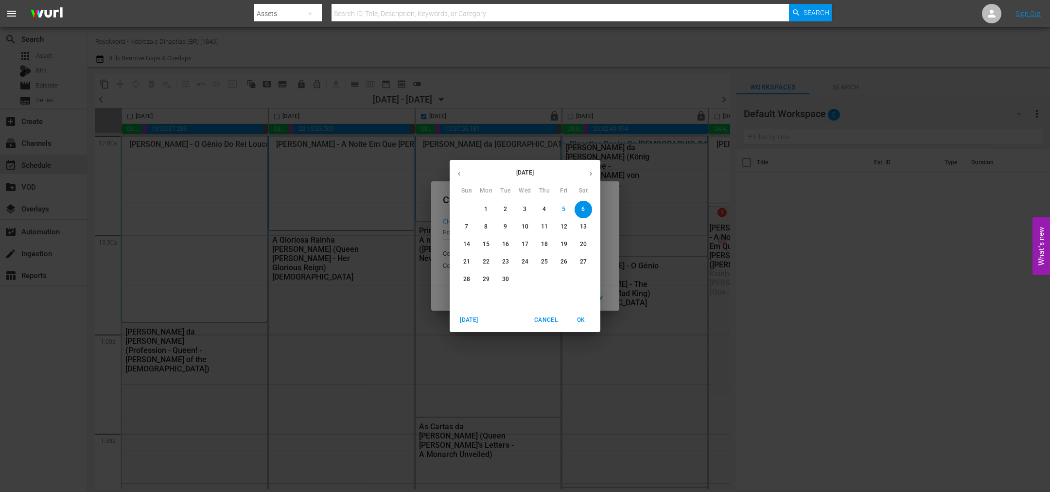
click at [518, 229] on span "10" at bounding box center [524, 227] width 17 height 8
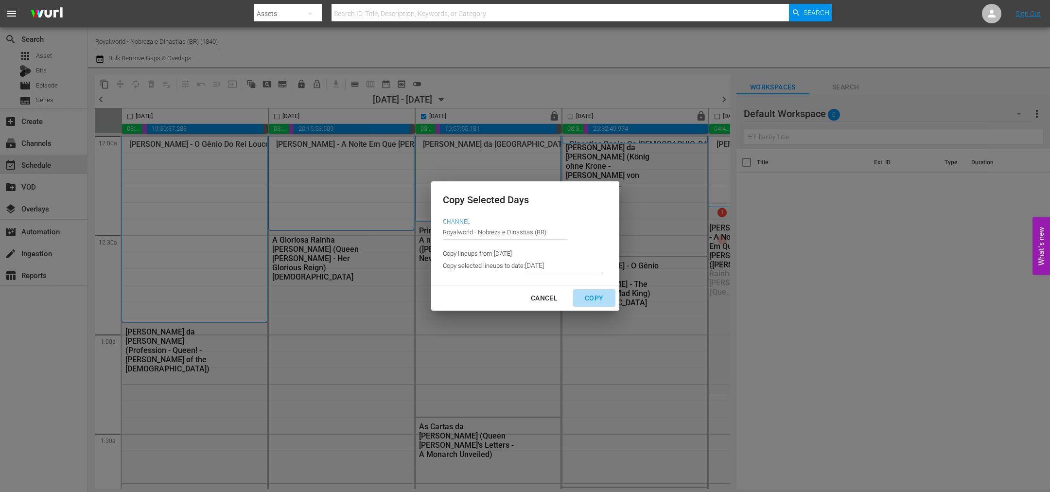
click at [594, 303] on div "Copy" at bounding box center [594, 298] width 34 height 12
type input "9/07/2025"
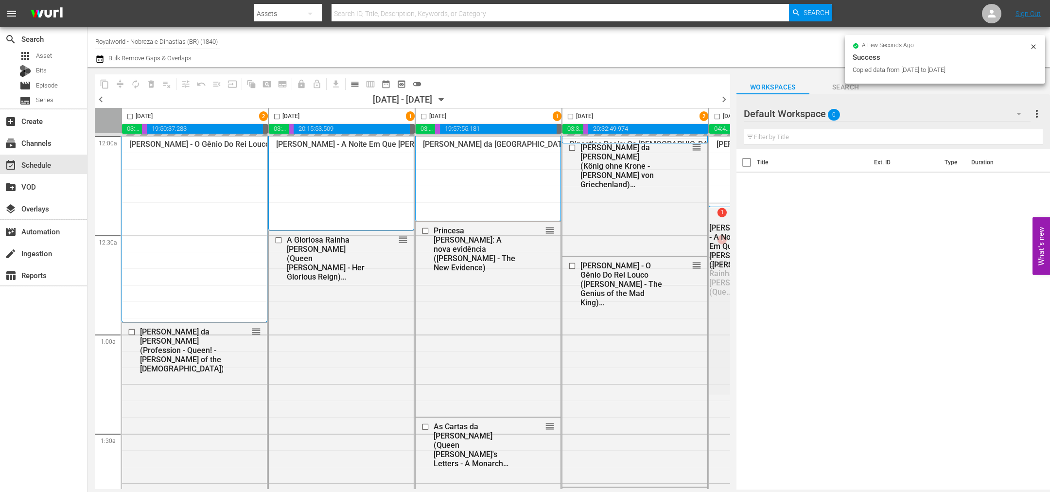
checkbox input "false"
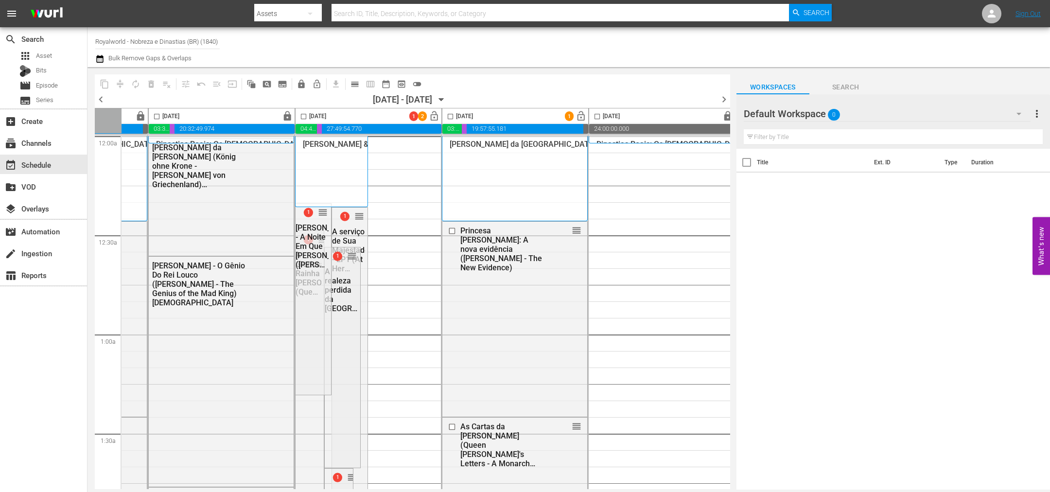
scroll to position [0, 421]
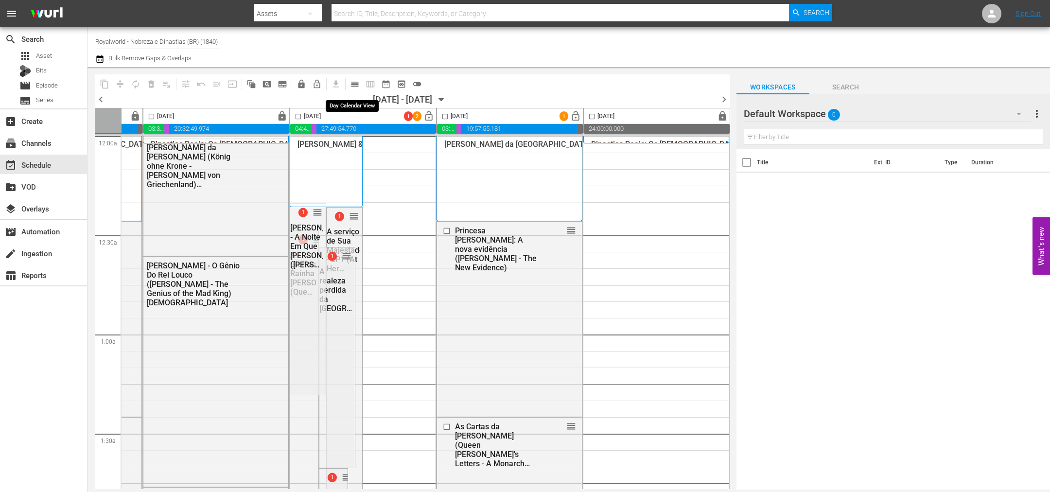
click at [353, 85] on span "calendar_view_day_outlined" at bounding box center [355, 84] width 10 height 10
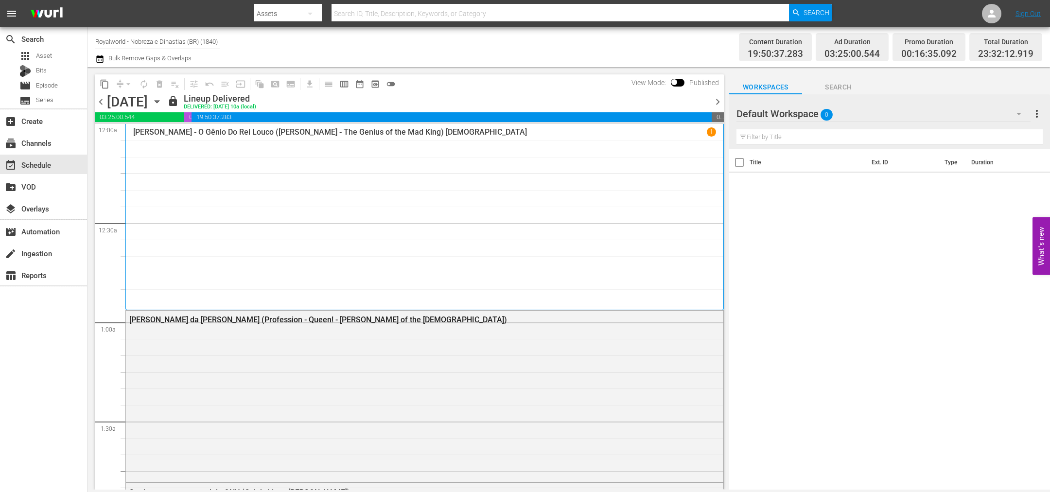
click at [716, 101] on span "chevron_right" at bounding box center [718, 102] width 12 height 12
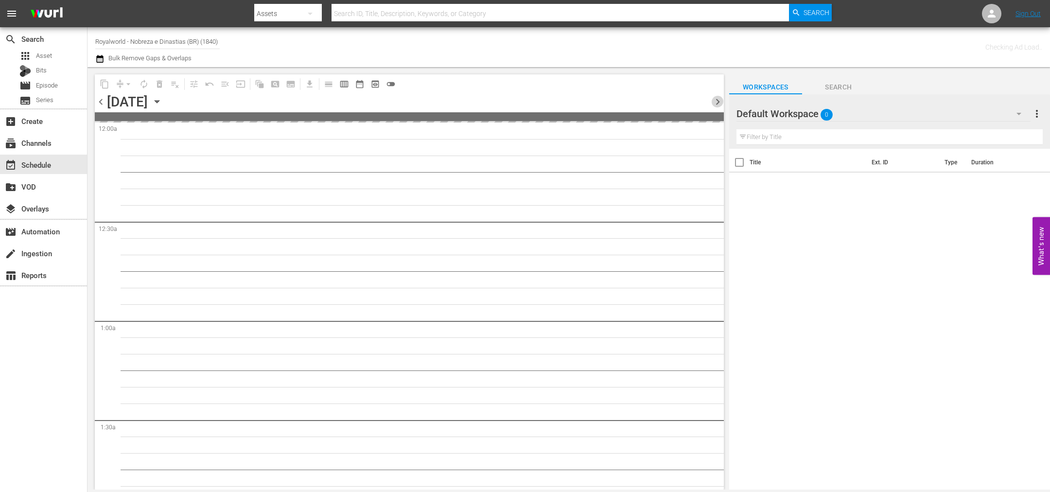
click at [716, 101] on span "chevron_right" at bounding box center [718, 102] width 12 height 12
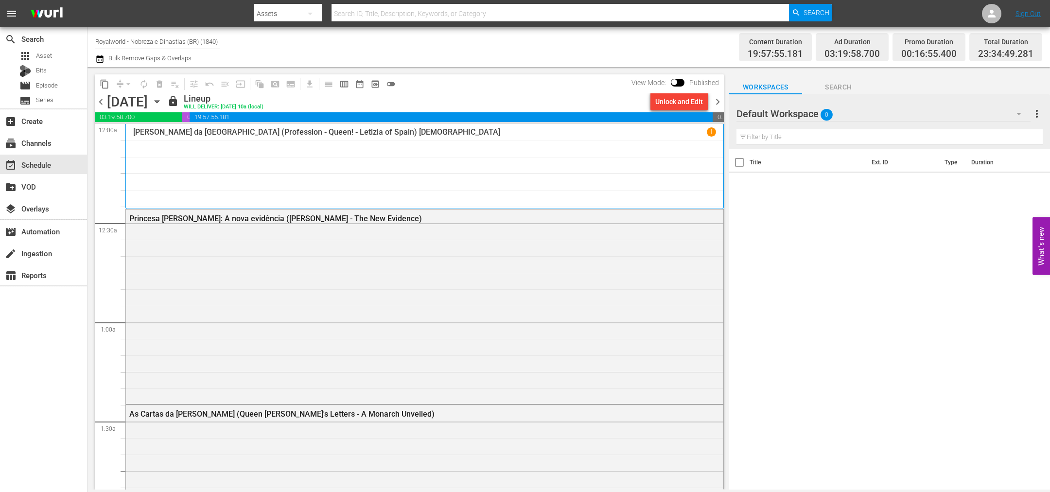
click at [716, 101] on span "chevron_right" at bounding box center [718, 102] width 12 height 12
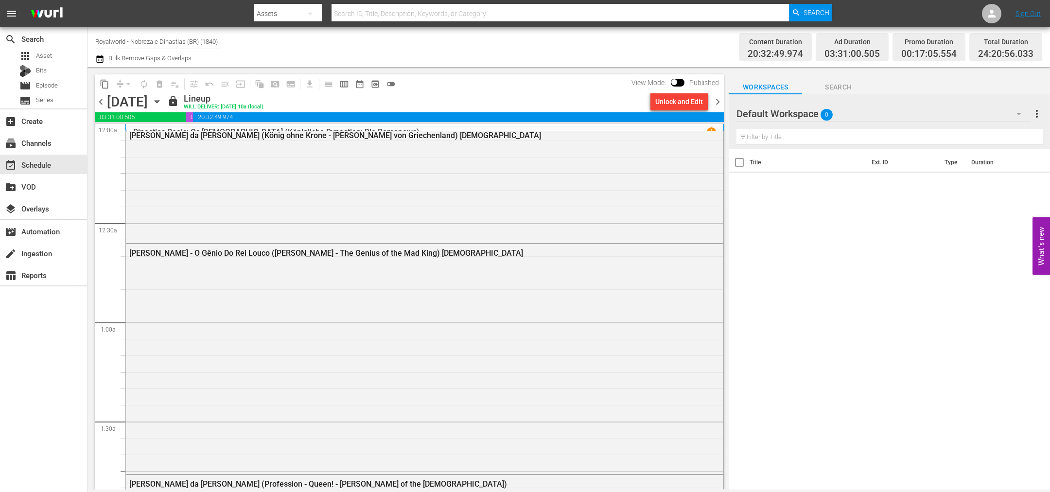
click at [717, 100] on span "chevron_right" at bounding box center [718, 102] width 12 height 12
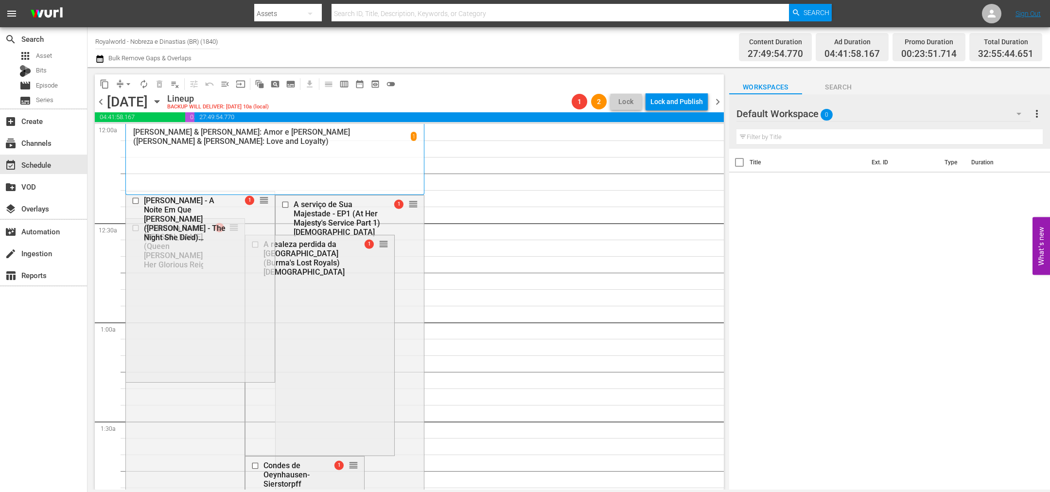
click at [130, 85] on span "arrow_drop_down" at bounding box center [128, 84] width 10 height 10
click at [137, 135] on li "Align to End of Previous Day" at bounding box center [129, 135] width 102 height 16
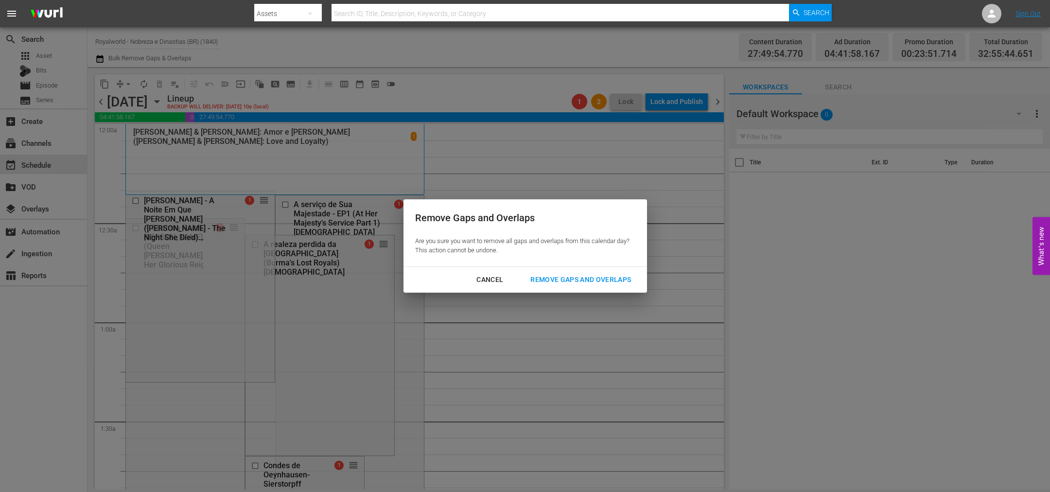
click at [550, 275] on div "Remove Gaps and Overlaps" at bounding box center [581, 280] width 116 height 12
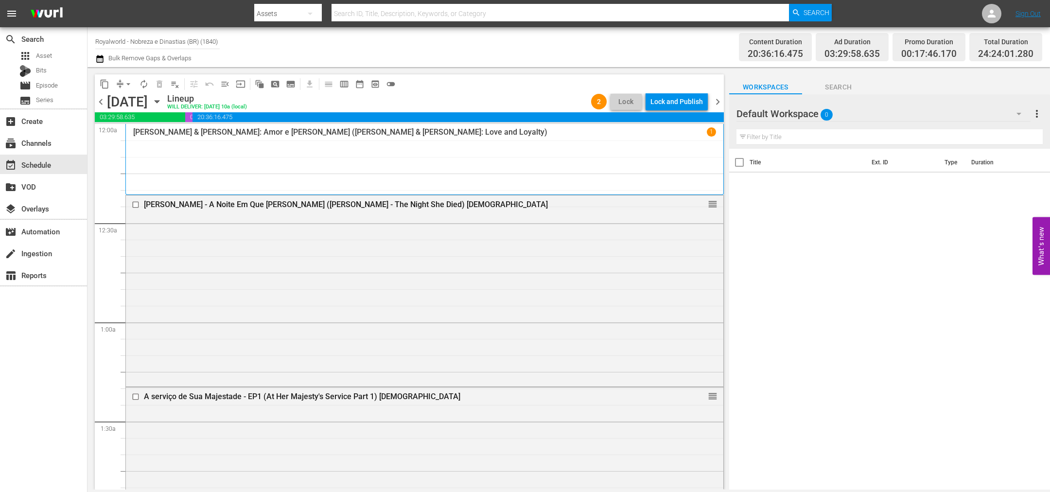
click at [103, 102] on span "chevron_left" at bounding box center [101, 102] width 12 height 12
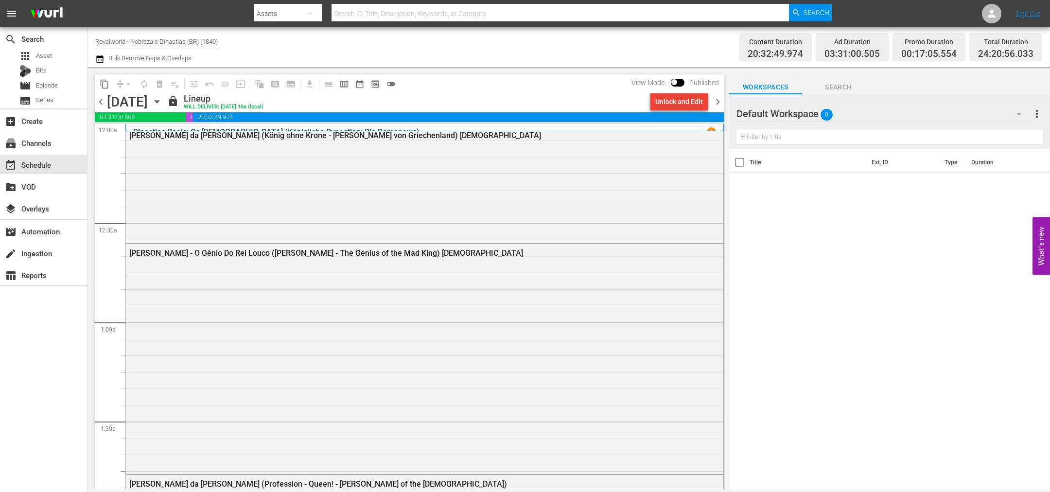
click at [679, 101] on div "Unlock and Edit" at bounding box center [679, 101] width 48 height 17
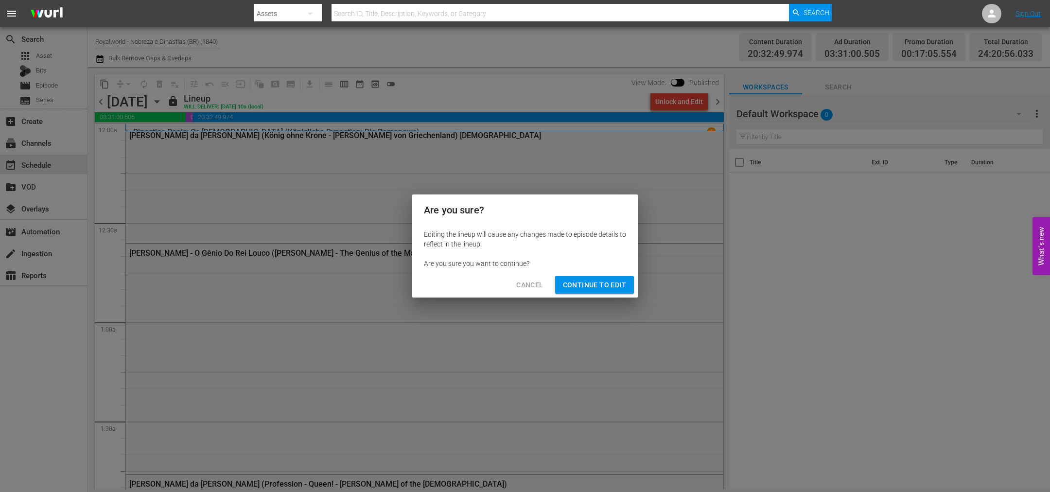
click at [581, 279] on span "Continue to Edit" at bounding box center [594, 285] width 63 height 12
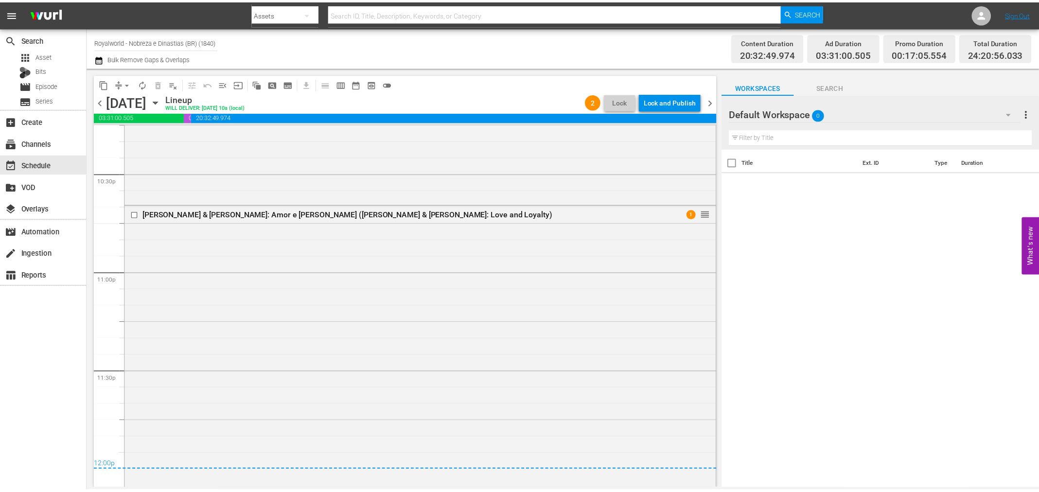
scroll to position [4465, 0]
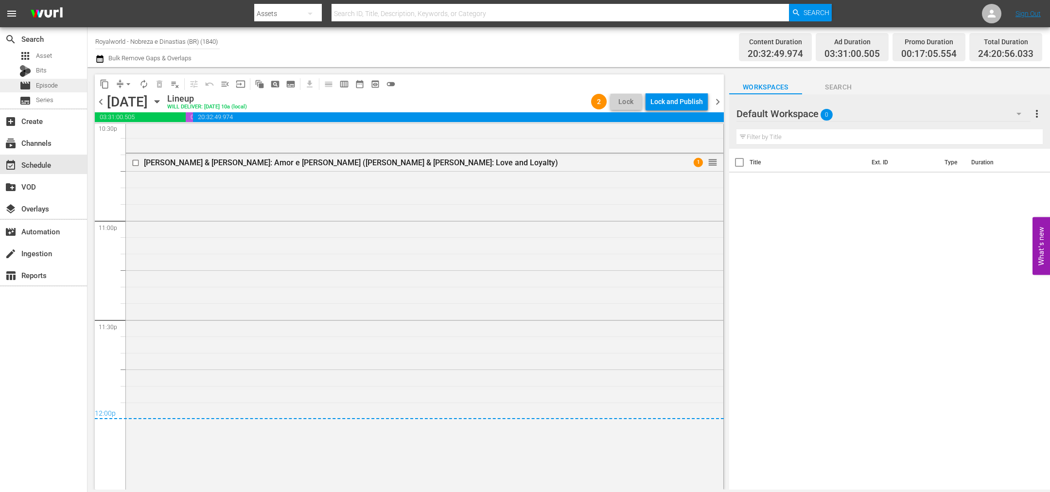
click at [49, 87] on span "Episode" at bounding box center [47, 86] width 22 height 10
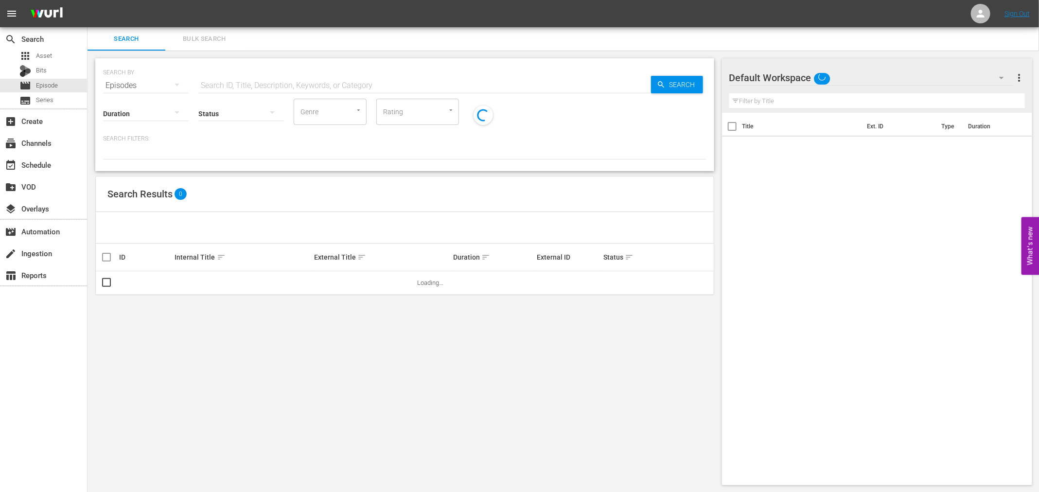
click at [228, 83] on input "text" at bounding box center [424, 85] width 453 height 23
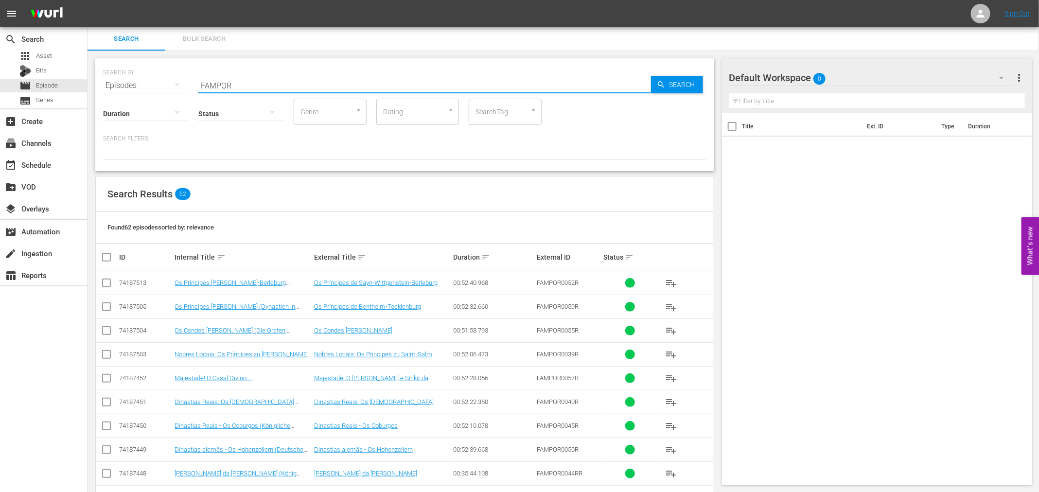
type input "fampor"
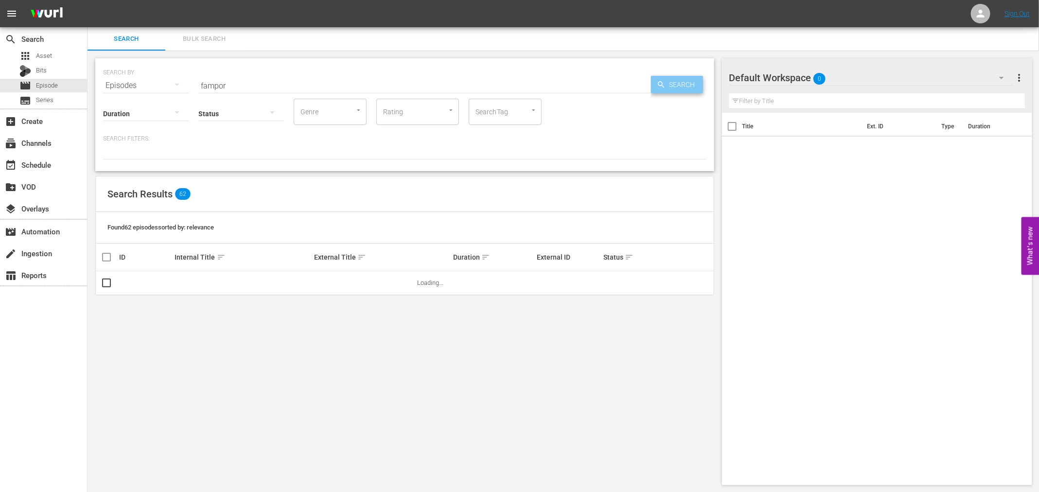
click at [674, 82] on span "Search" at bounding box center [683, 84] width 37 height 17
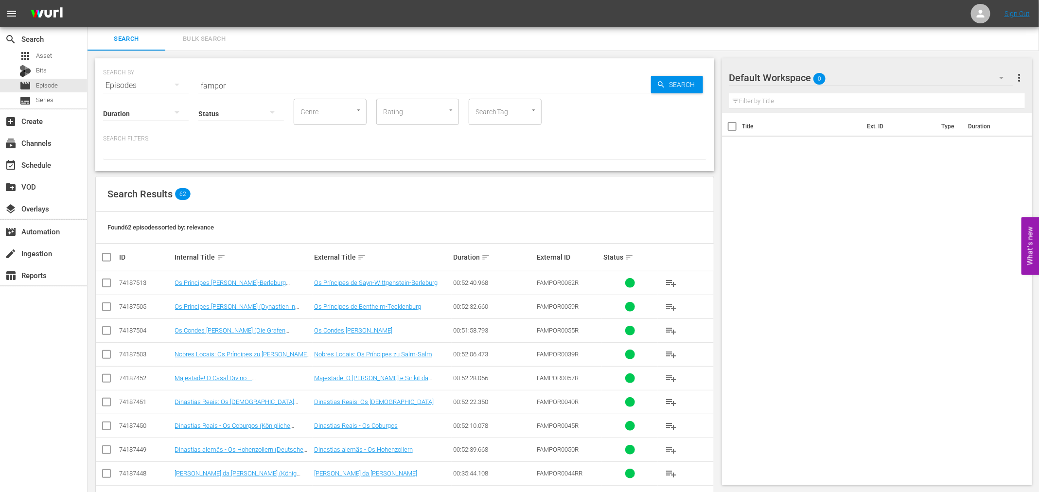
click at [110, 257] on input "checkbox" at bounding box center [110, 257] width 19 height 12
checkbox input "true"
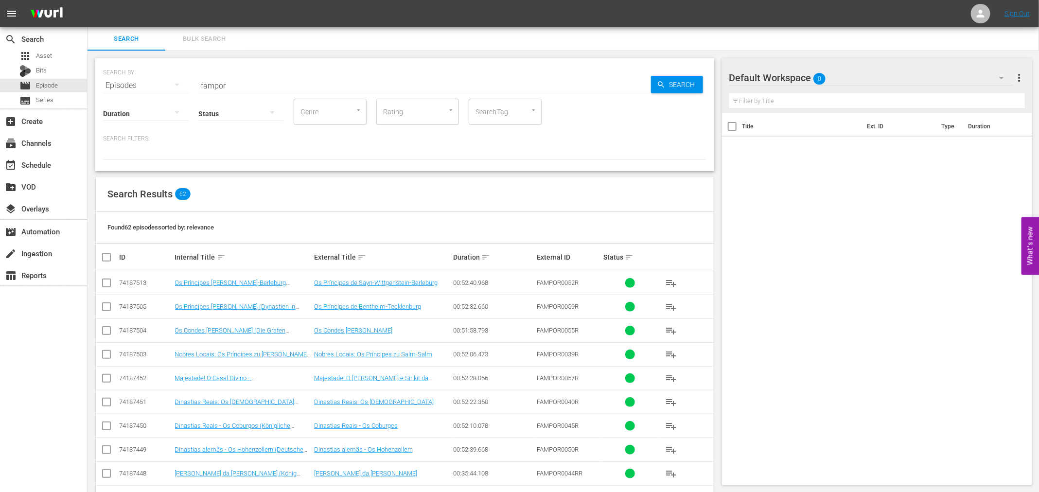
checkbox input "true"
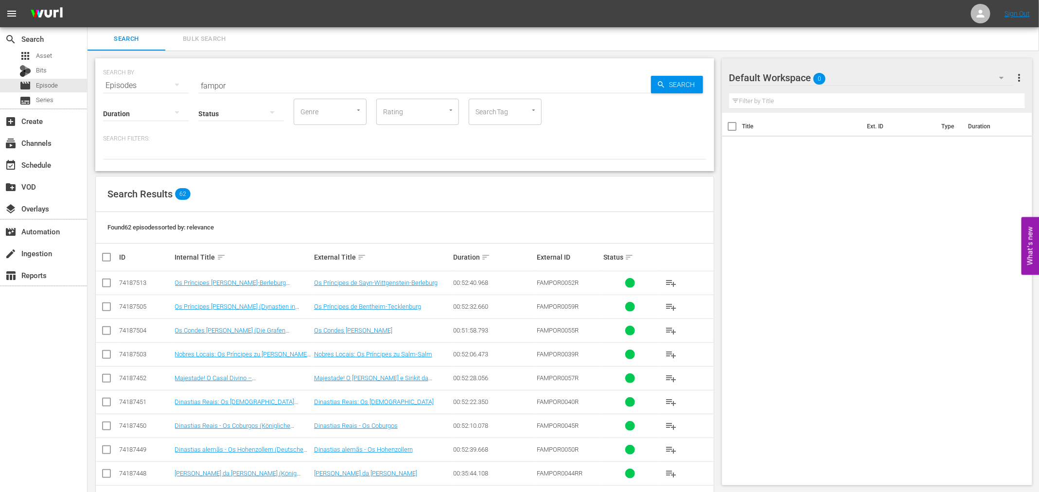
checkbox input "true"
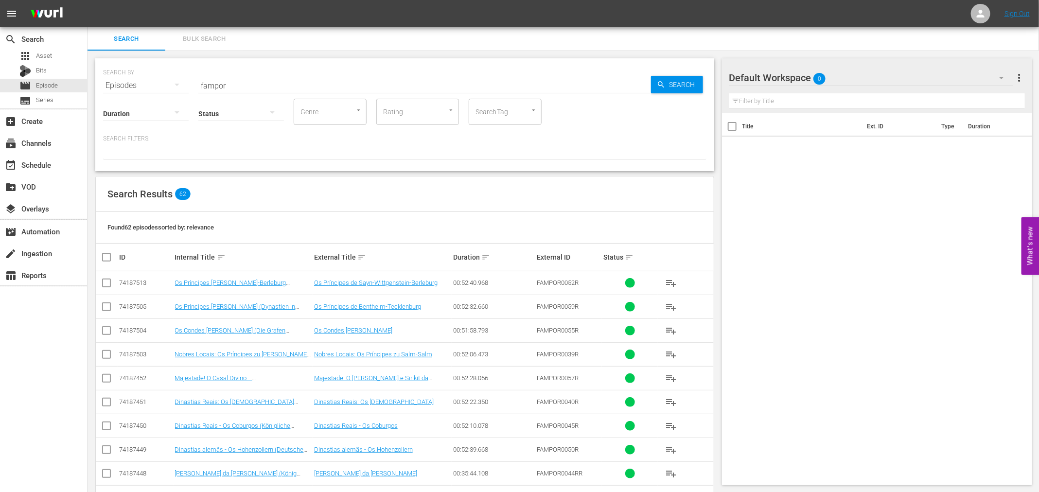
checkbox input "true"
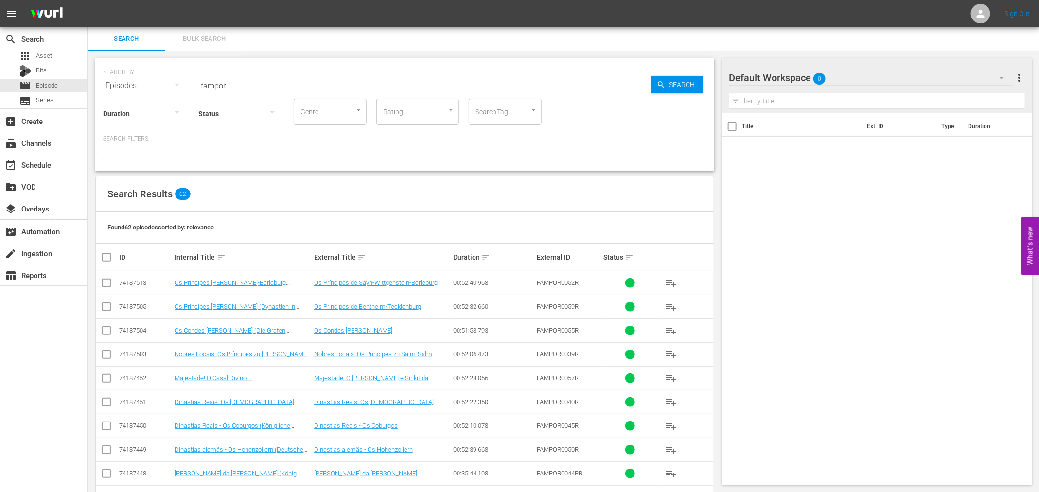
checkbox input "true"
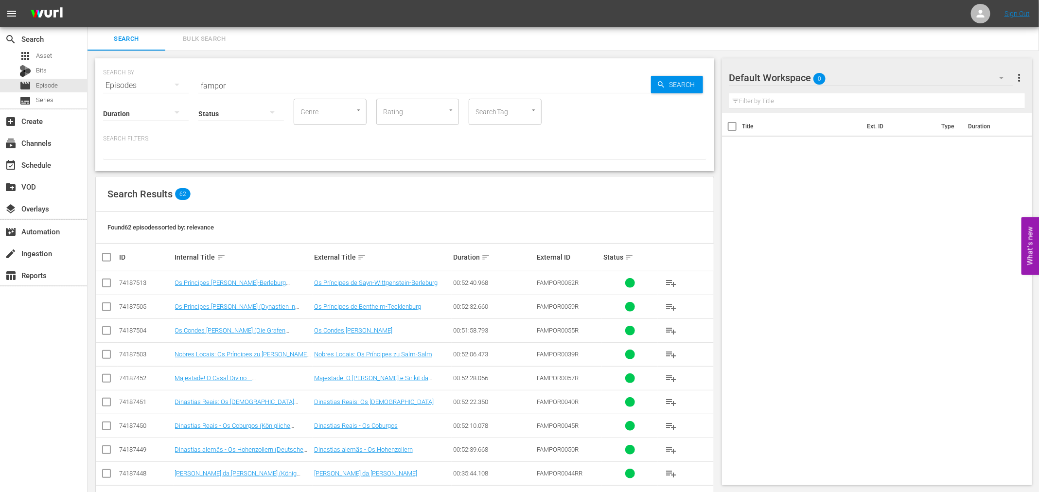
checkbox input "true"
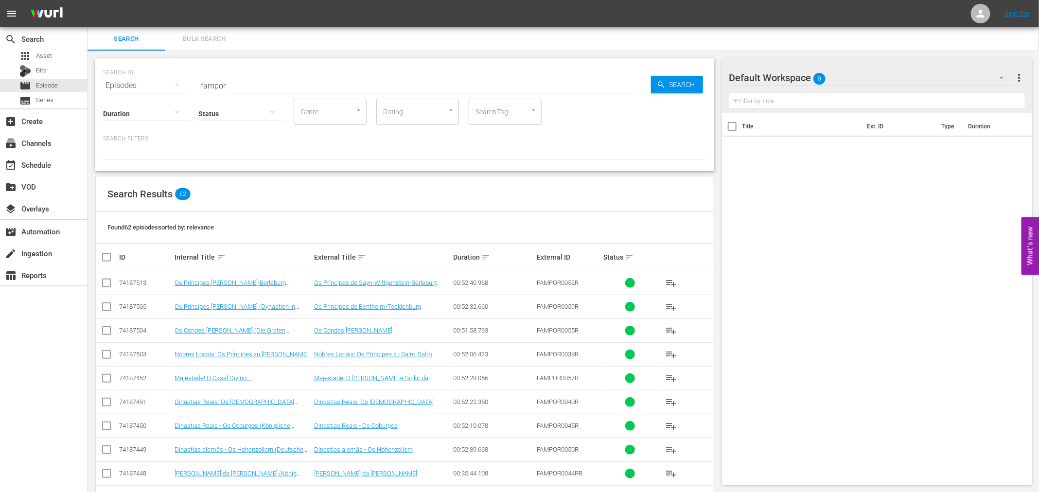
checkbox input "true"
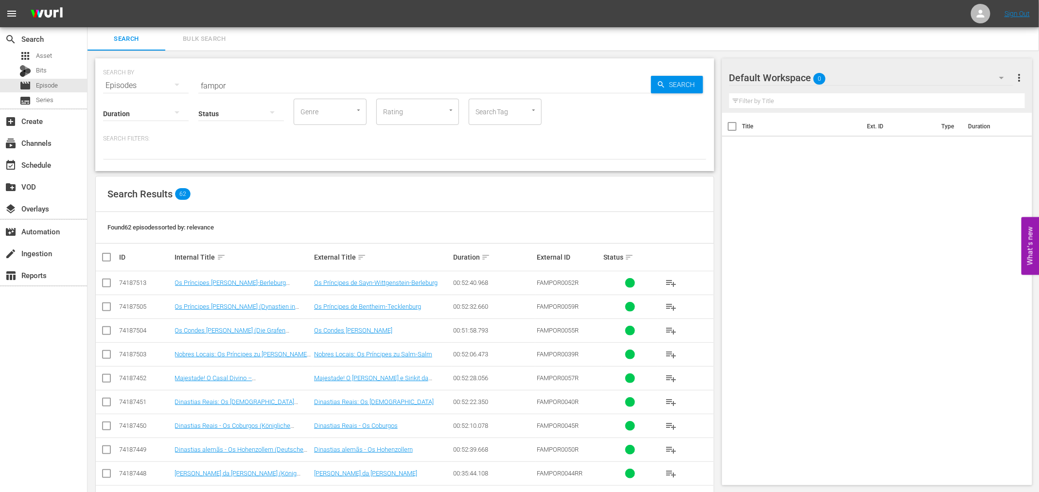
checkbox input "true"
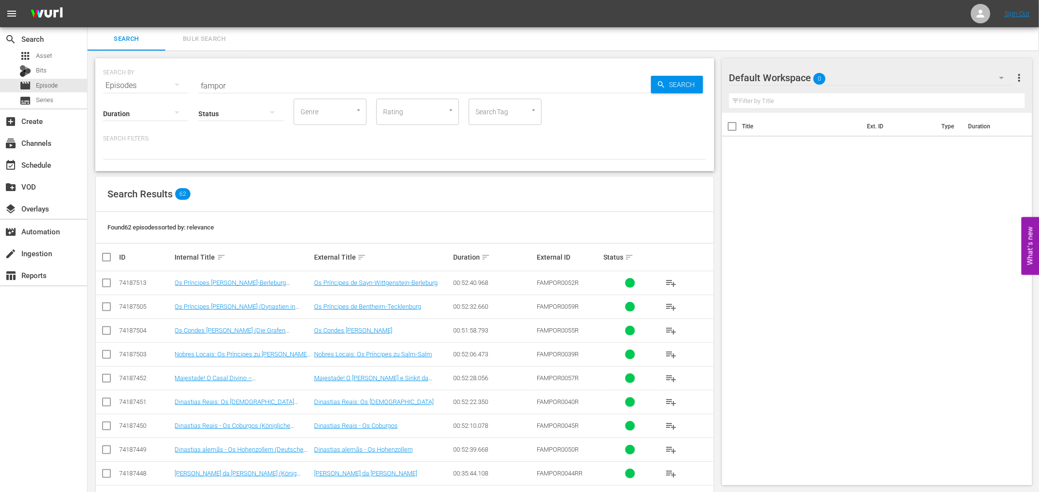
checkbox input "true"
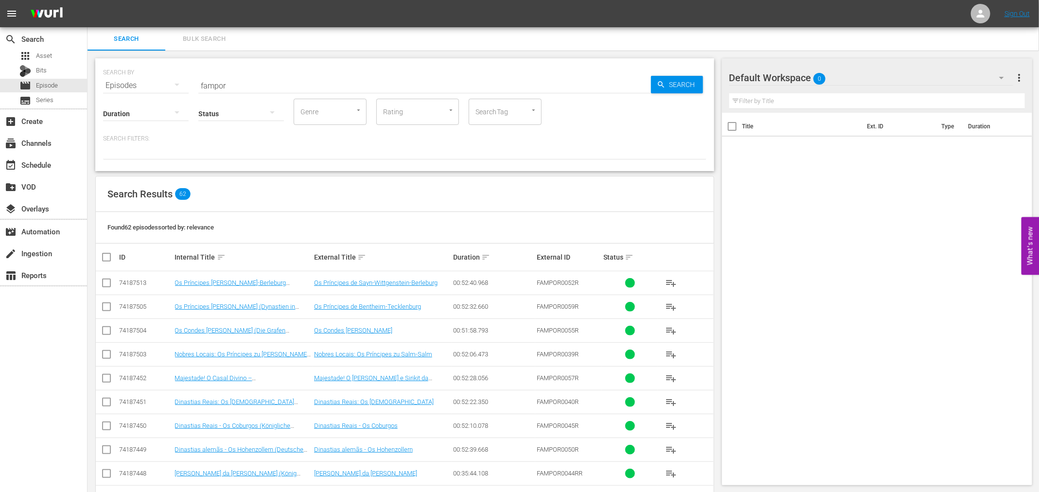
checkbox input "true"
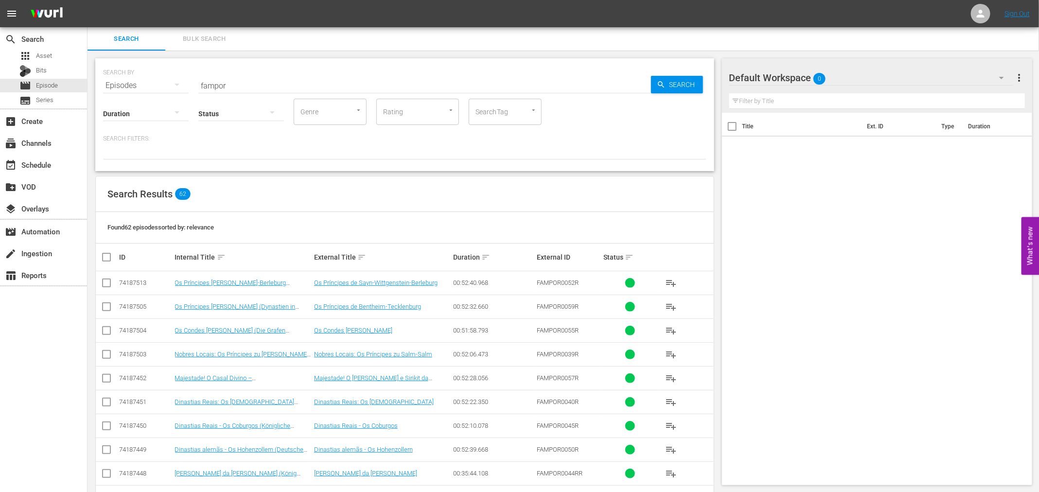
checkbox input "true"
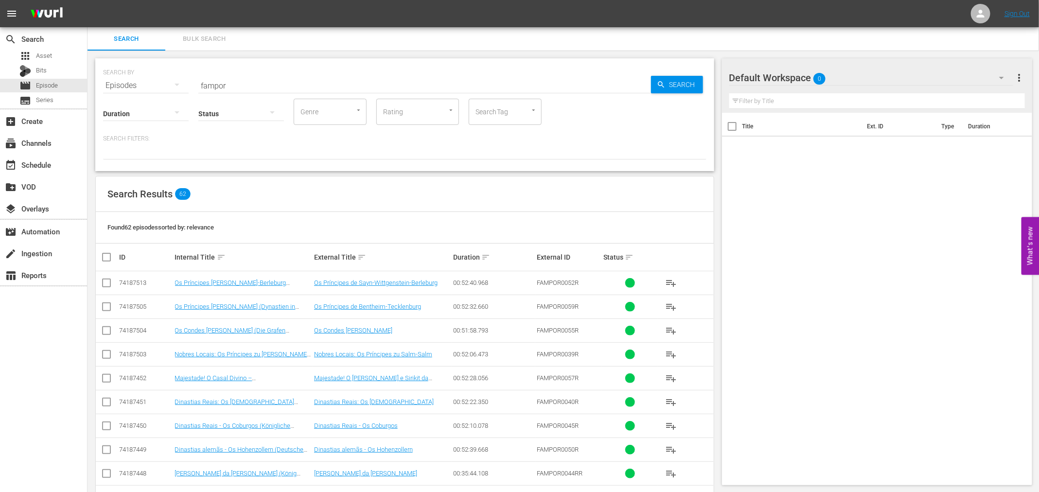
checkbox input "true"
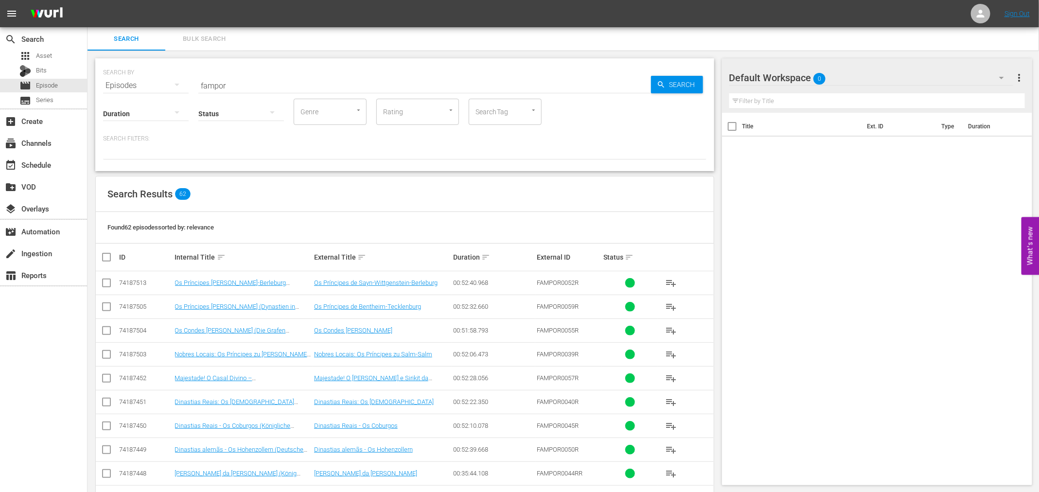
checkbox input "true"
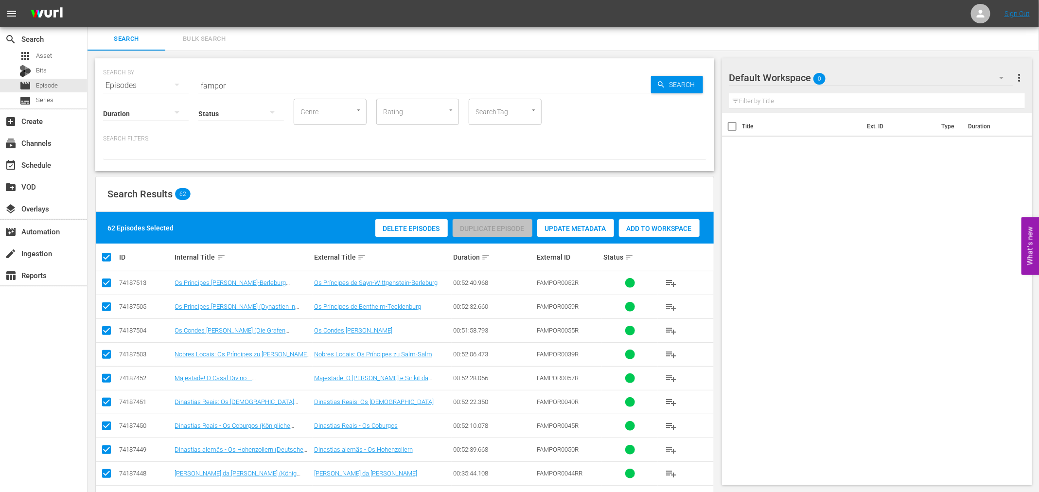
click at [661, 234] on div "Add to Workspace" at bounding box center [659, 228] width 81 height 18
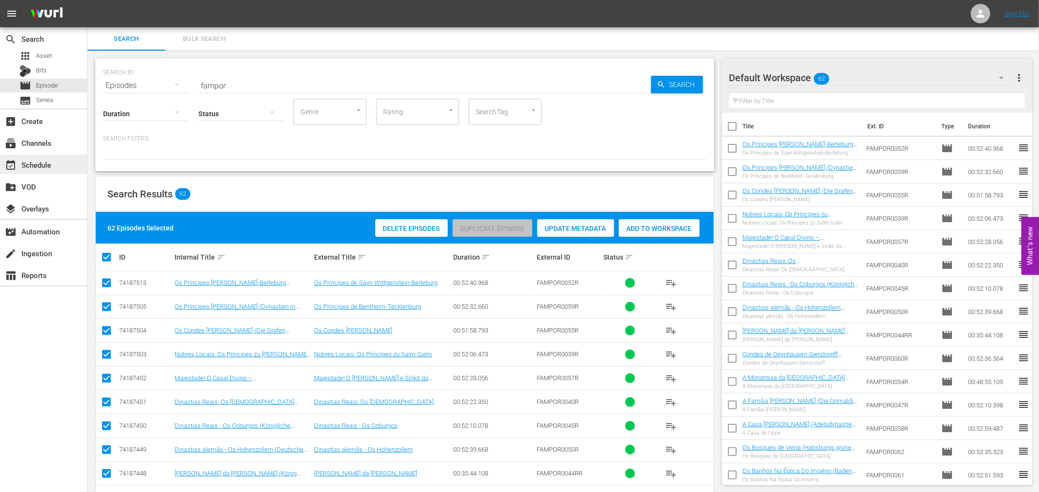
click at [65, 163] on div "event_available Schedule" at bounding box center [43, 164] width 87 height 19
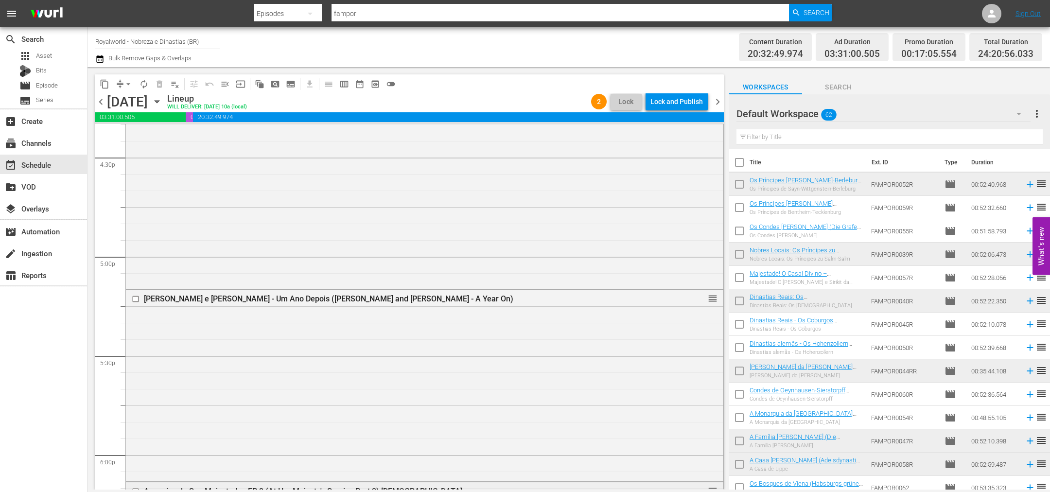
scroll to position [3225, 0]
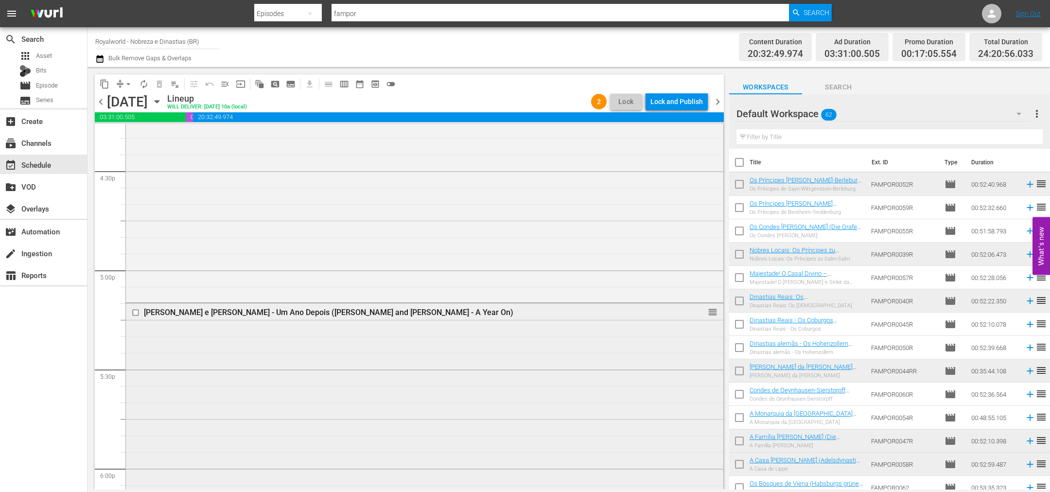
click at [133, 312] on input "checkbox" at bounding box center [137, 312] width 10 height 8
click at [157, 85] on span "delete_forever_outlined" at bounding box center [160, 84] width 10 height 10
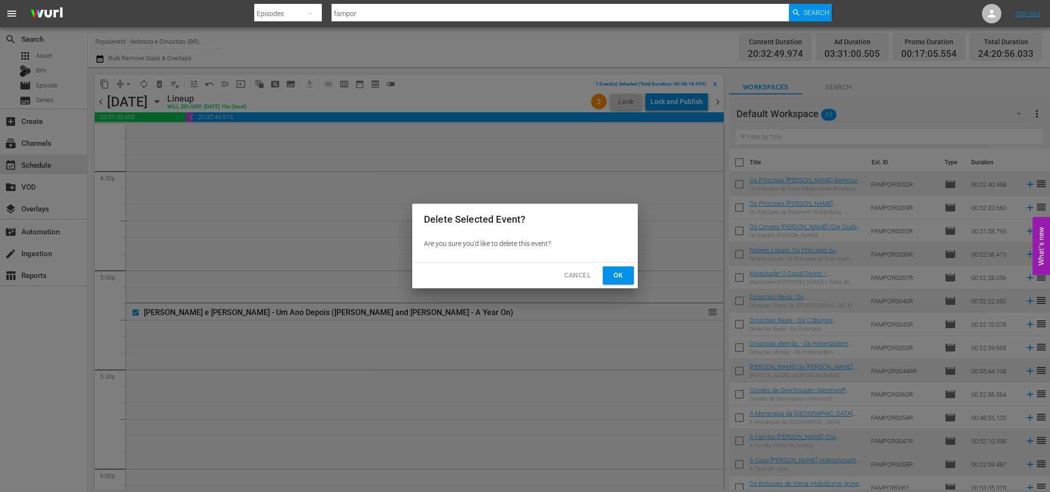
click at [628, 277] on button "Ok" at bounding box center [618, 275] width 31 height 18
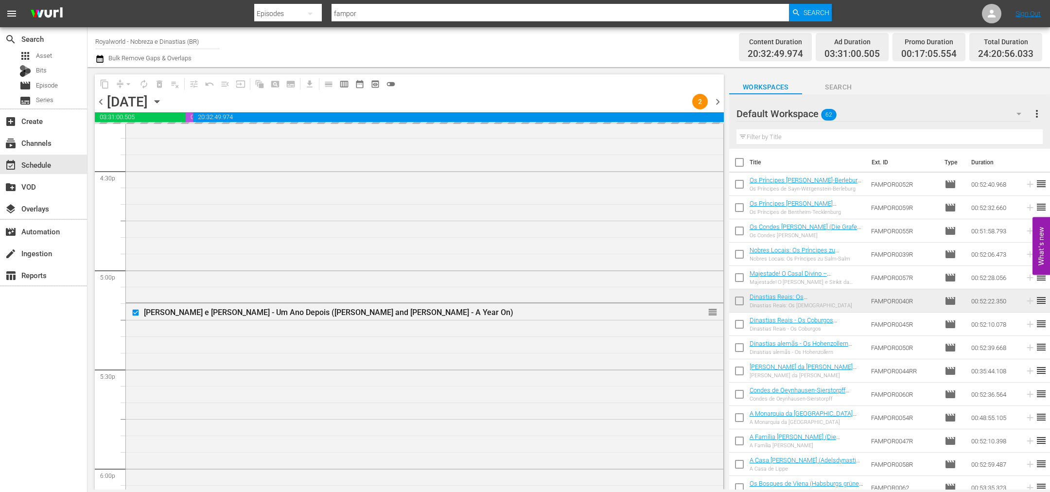
click at [777, 139] on input "text" at bounding box center [889, 137] width 306 height 16
paste input "A serviço de Sua Majestade - EP2"
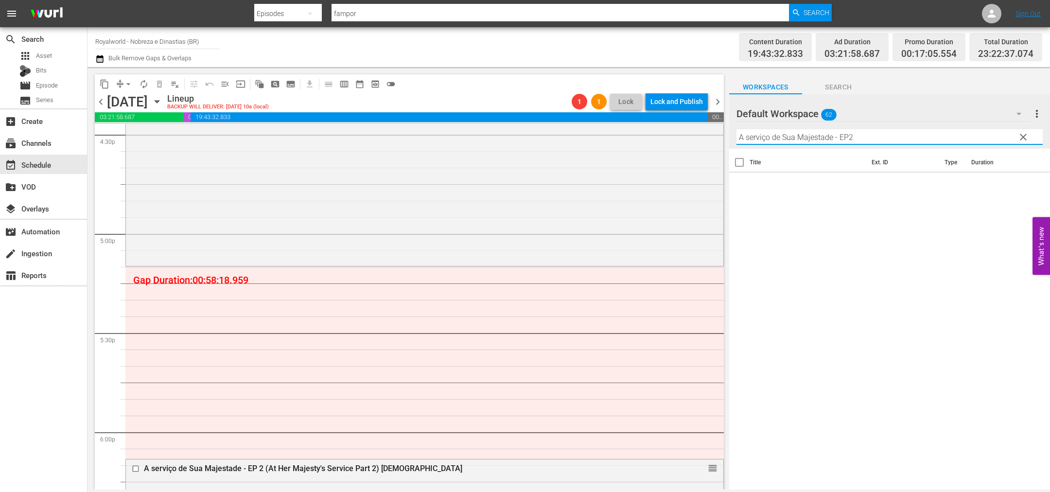
scroll to position [3256, 0]
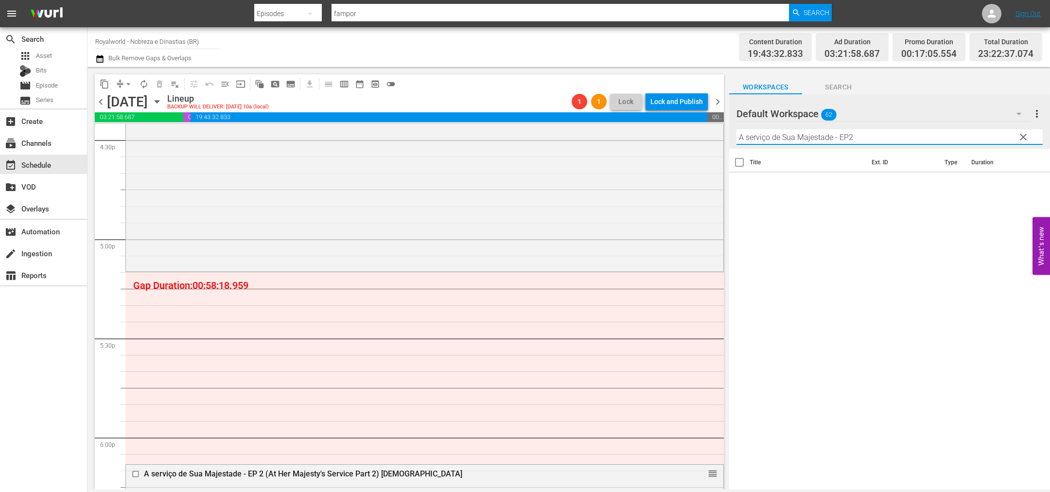
click at [874, 142] on input "A serviço de Sua Majestade - EP2" at bounding box center [889, 137] width 306 height 16
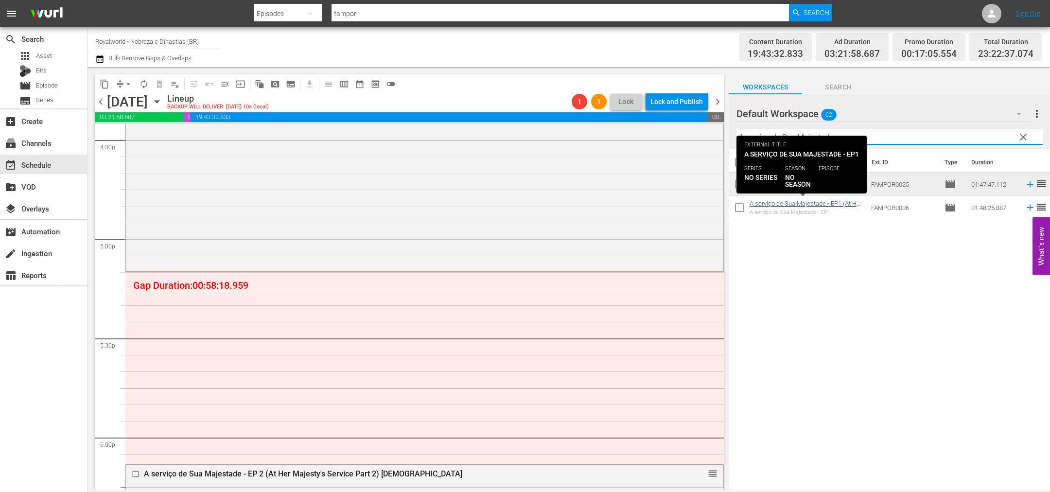
type input "A serviço de Sua Majestade -"
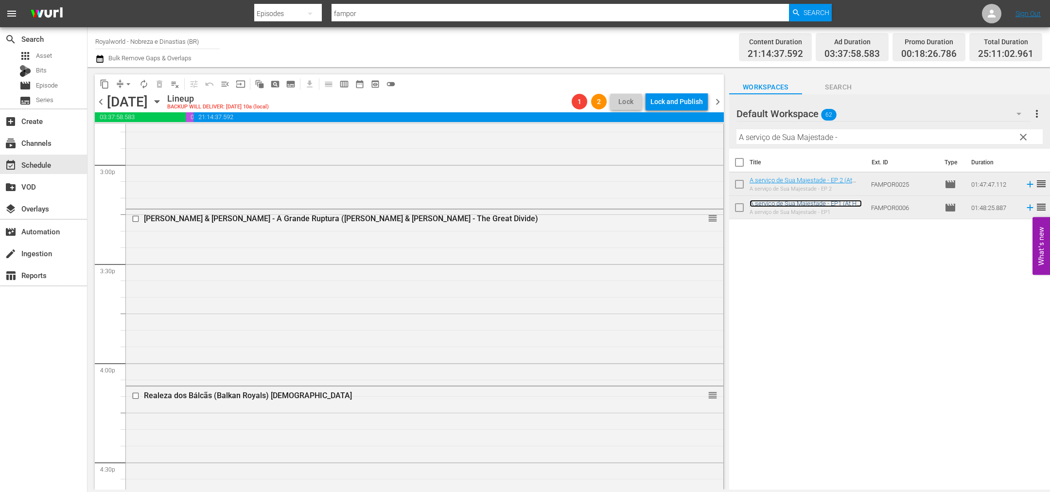
scroll to position [2934, 0]
click at [133, 395] on input "checkbox" at bounding box center [137, 396] width 10 height 8
click at [157, 86] on span "delete_forever_outlined" at bounding box center [160, 84] width 10 height 10
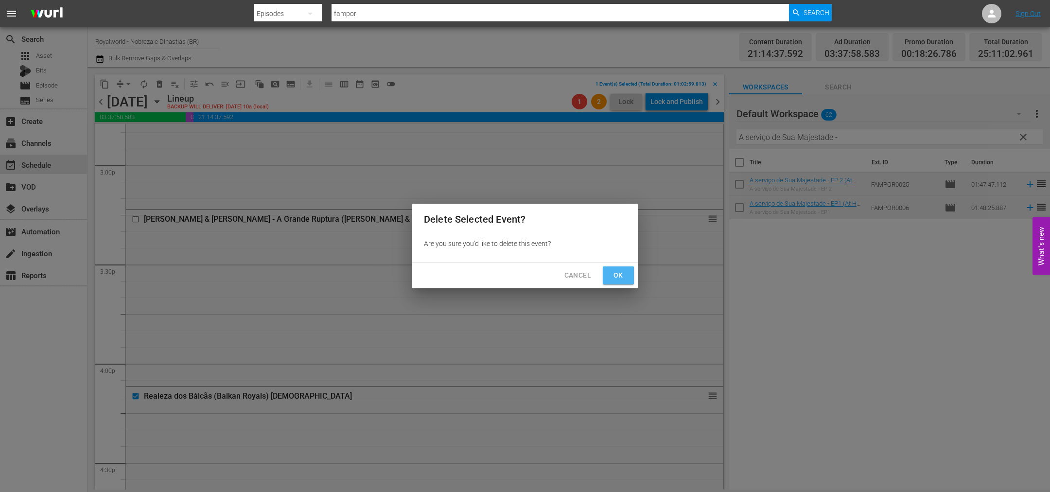
click at [623, 283] on button "Ok" at bounding box center [618, 275] width 31 height 18
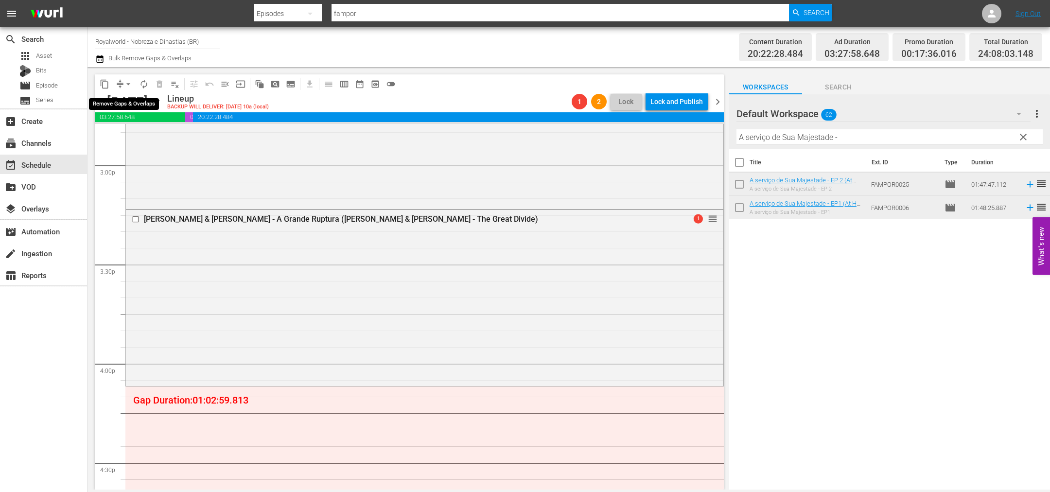
click at [128, 82] on span "arrow_drop_down" at bounding box center [128, 84] width 10 height 10
click at [145, 136] on li "Align to End of Previous Day" at bounding box center [129, 135] width 102 height 16
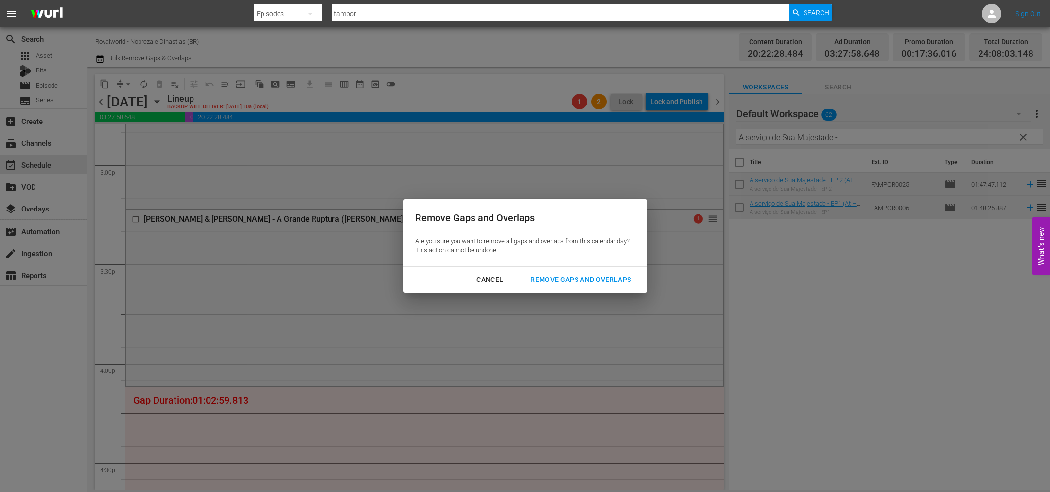
click at [599, 282] on div "Remove Gaps and Overlaps" at bounding box center [581, 280] width 116 height 12
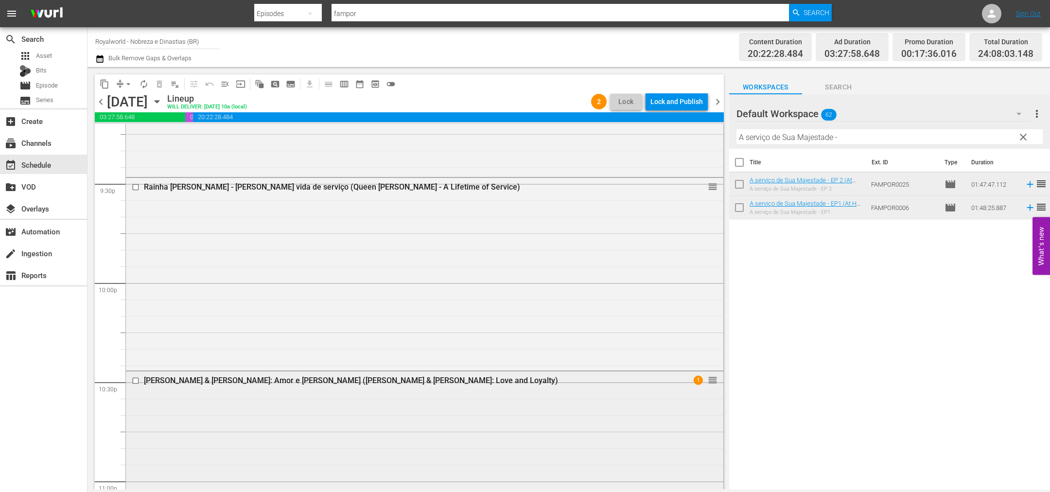
scroll to position [4130, 0]
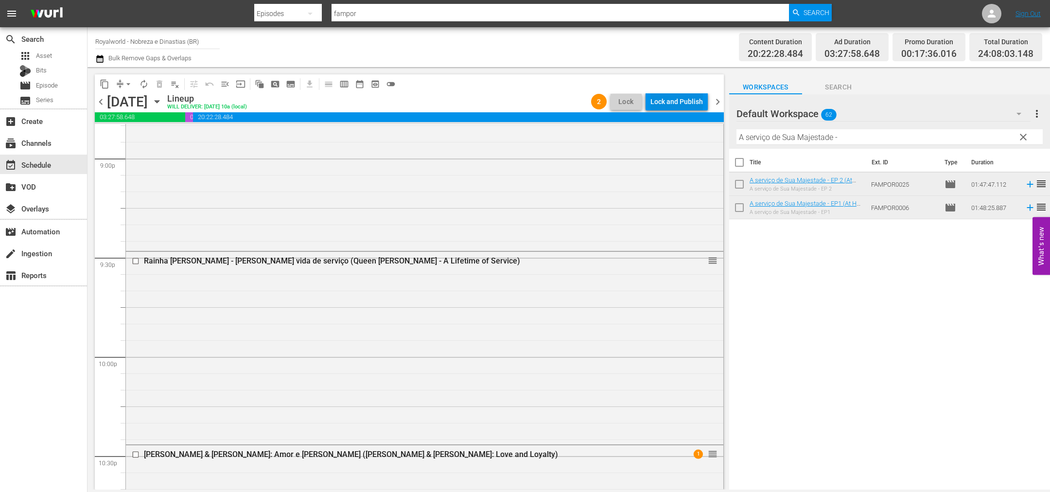
click at [671, 97] on div "Lock and Publish" at bounding box center [676, 101] width 52 height 17
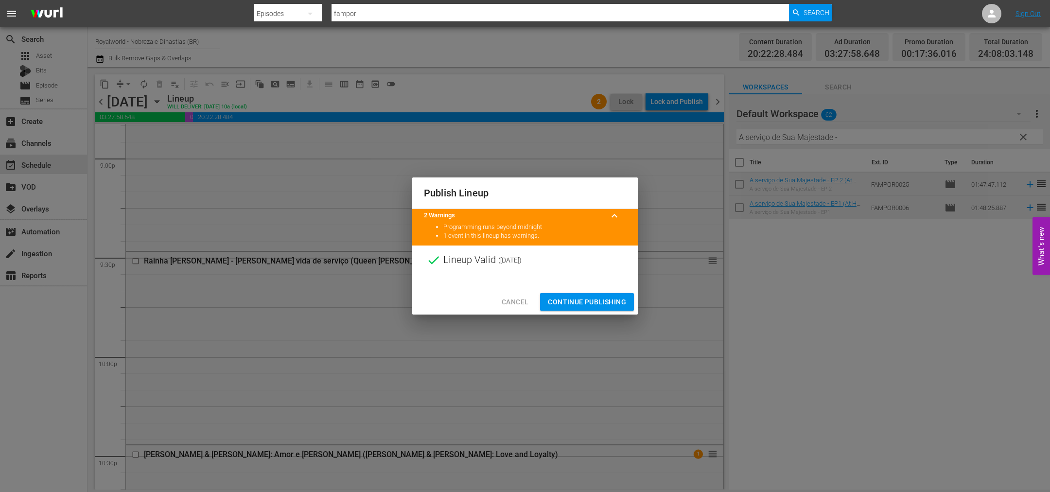
click at [589, 300] on span "Continue Publishing" at bounding box center [587, 302] width 78 height 12
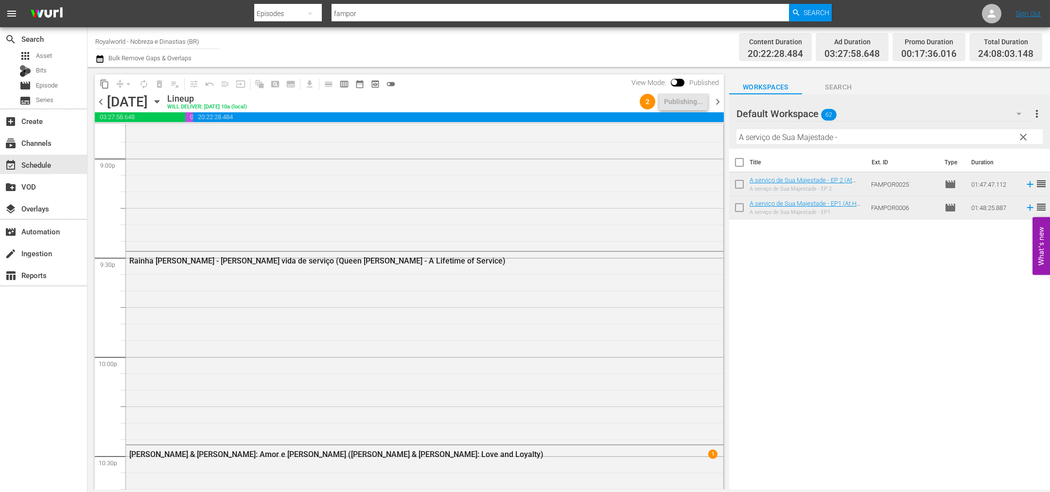
scroll to position [4422, 0]
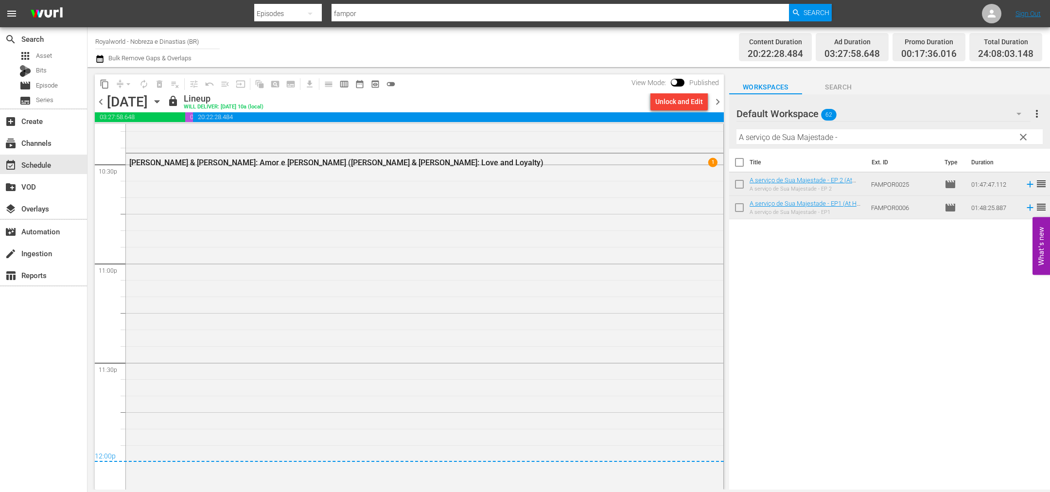
click at [720, 103] on span "chevron_right" at bounding box center [718, 102] width 12 height 12
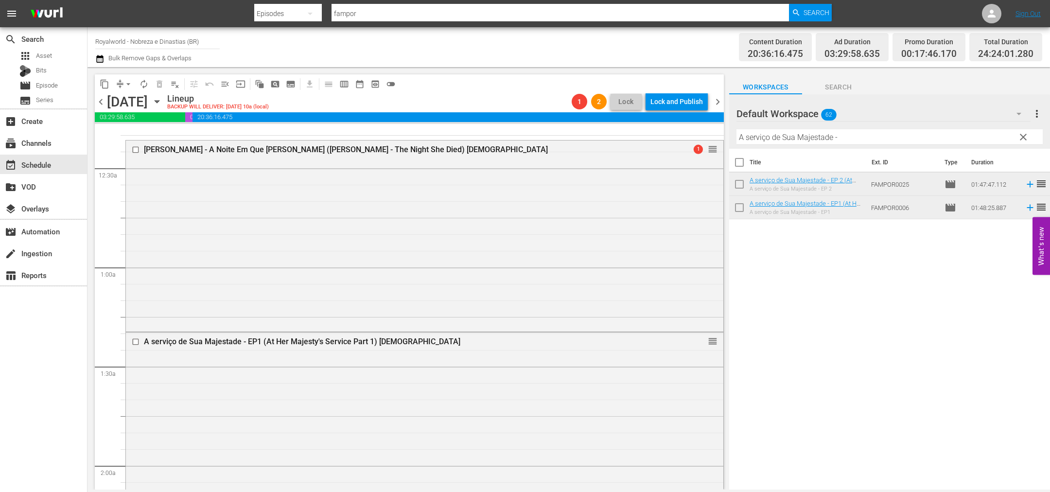
scroll to position [73, 0]
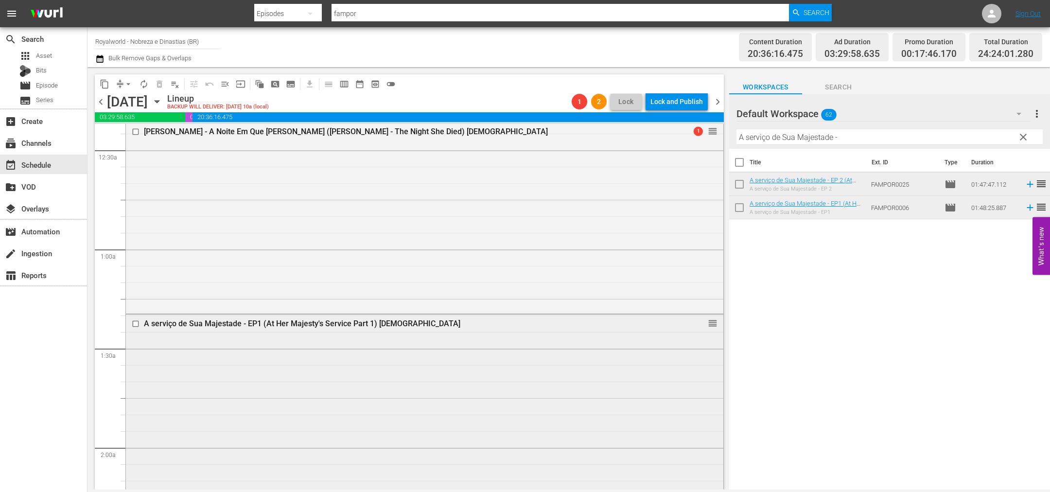
click at [134, 325] on input "checkbox" at bounding box center [137, 324] width 10 height 8
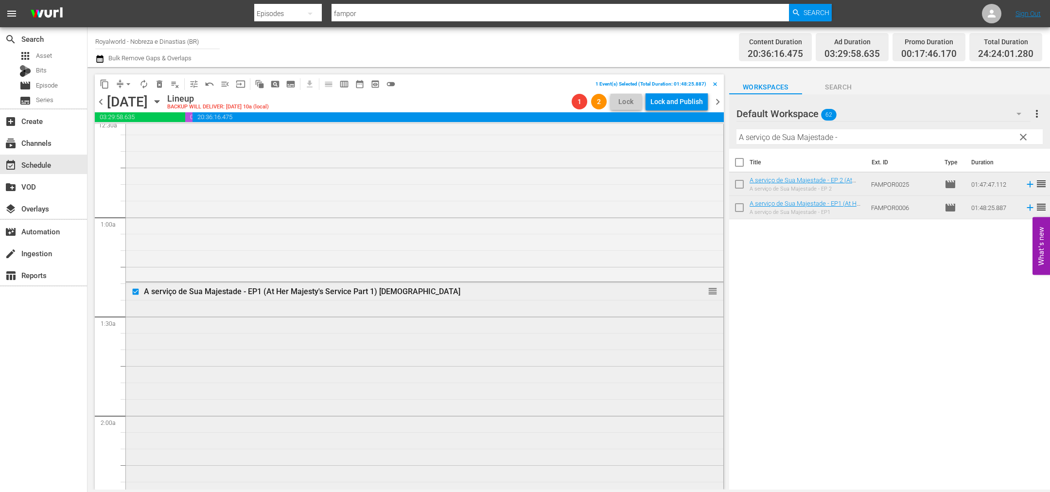
scroll to position [0, 0]
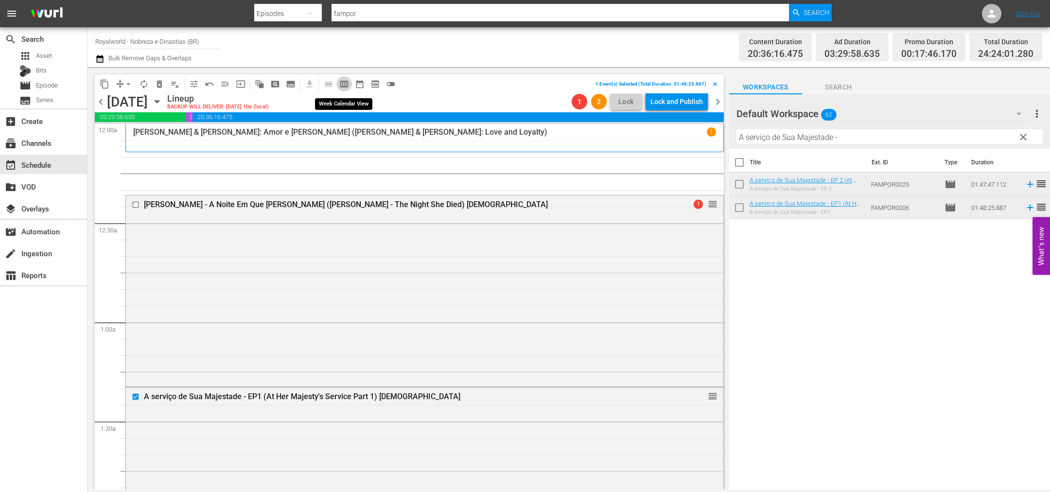
click at [348, 79] on span "calendar_view_week_outlined" at bounding box center [344, 84] width 10 height 10
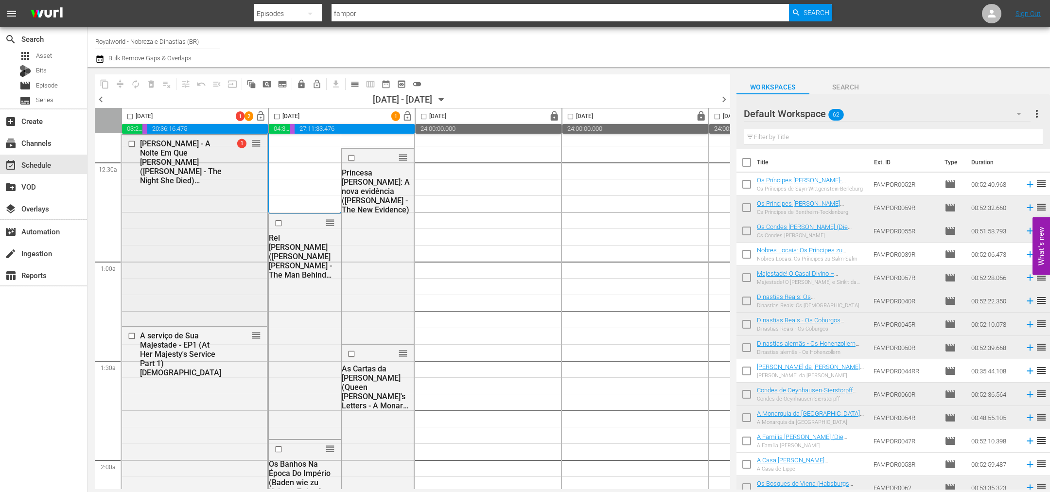
scroll to position [146, 0]
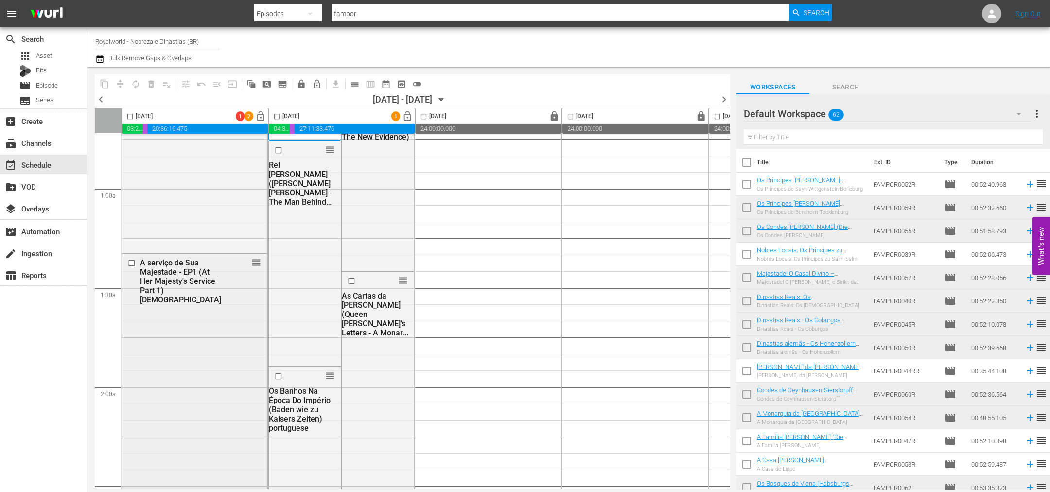
click at [130, 264] on input "checkbox" at bounding box center [133, 263] width 10 height 8
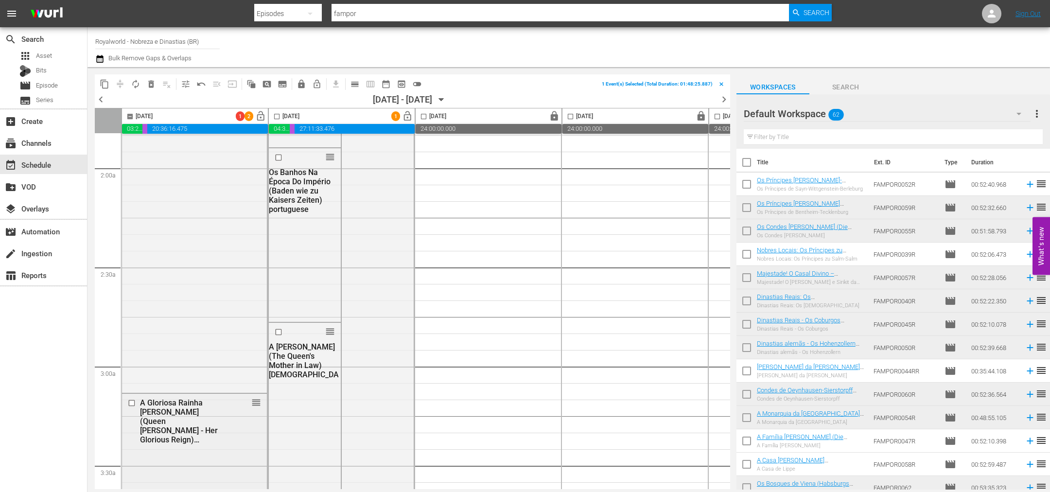
click at [135, 402] on input "checkbox" at bounding box center [133, 403] width 10 height 8
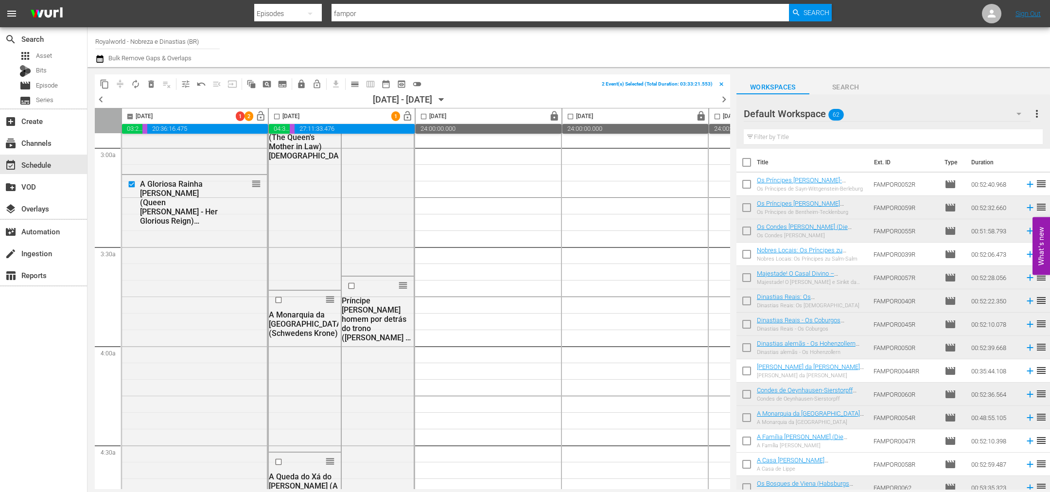
scroll to position [802, 0]
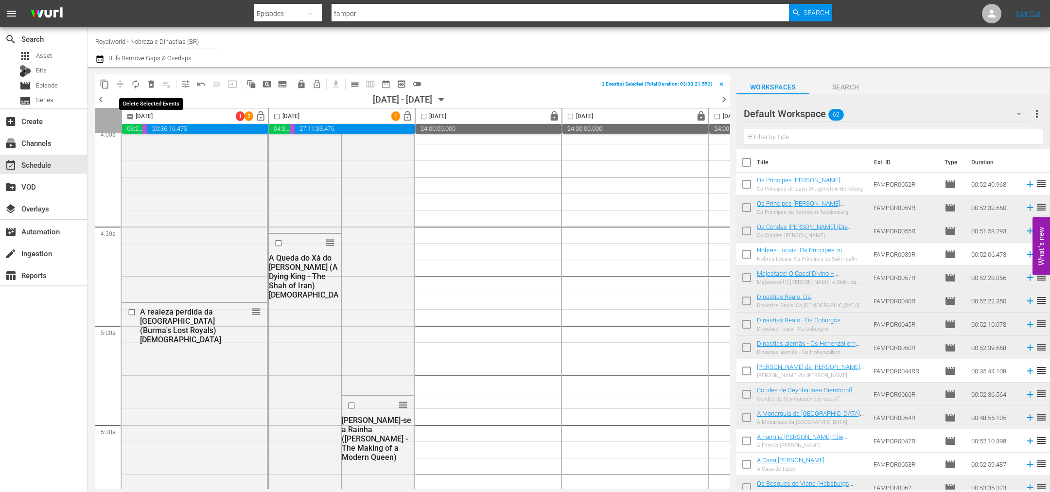
click at [147, 87] on span "delete_forever_outlined" at bounding box center [151, 84] width 10 height 10
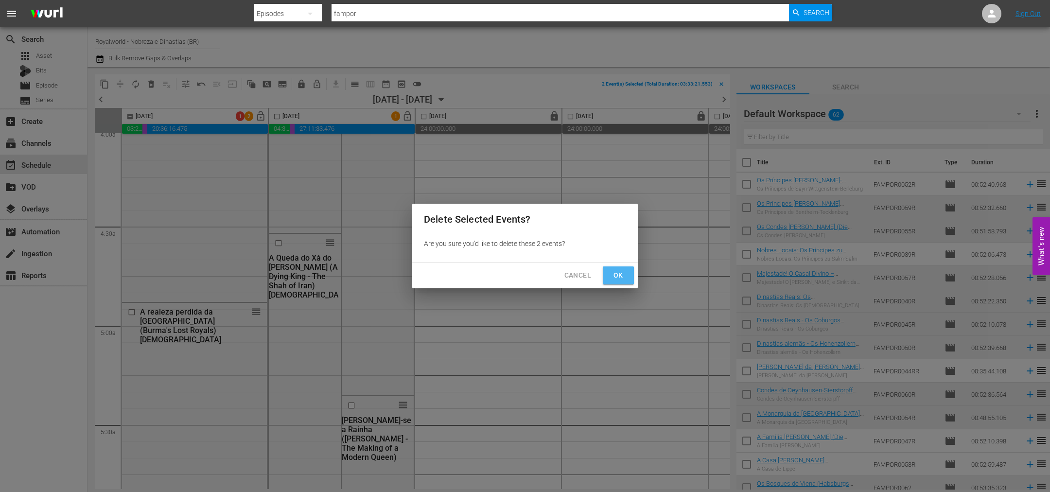
click at [628, 276] on button "Ok" at bounding box center [618, 275] width 31 height 18
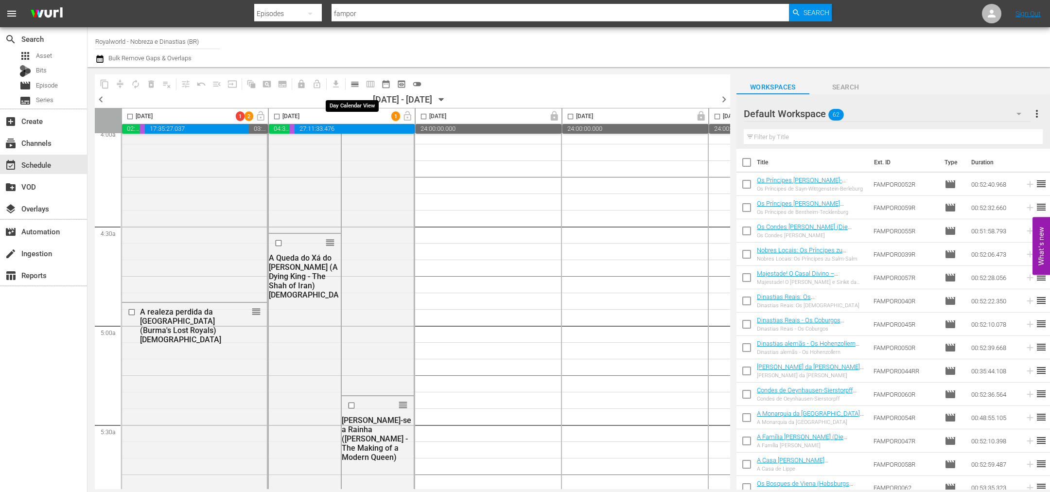
click at [357, 86] on span "calendar_view_day_outlined" at bounding box center [355, 84] width 10 height 10
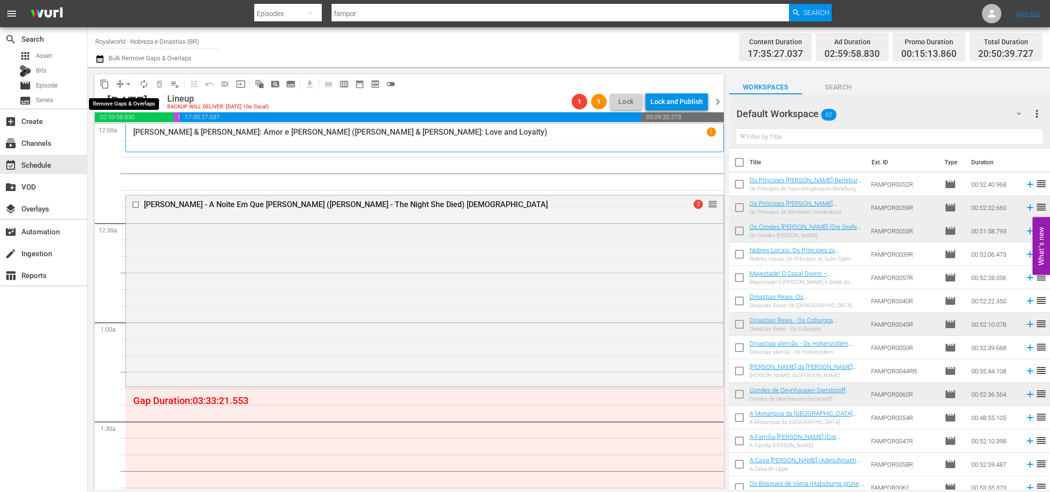
click at [129, 85] on span "arrow_drop_down" at bounding box center [128, 84] width 10 height 10
click at [142, 131] on li "Align to End of Previous Day" at bounding box center [129, 135] width 102 height 16
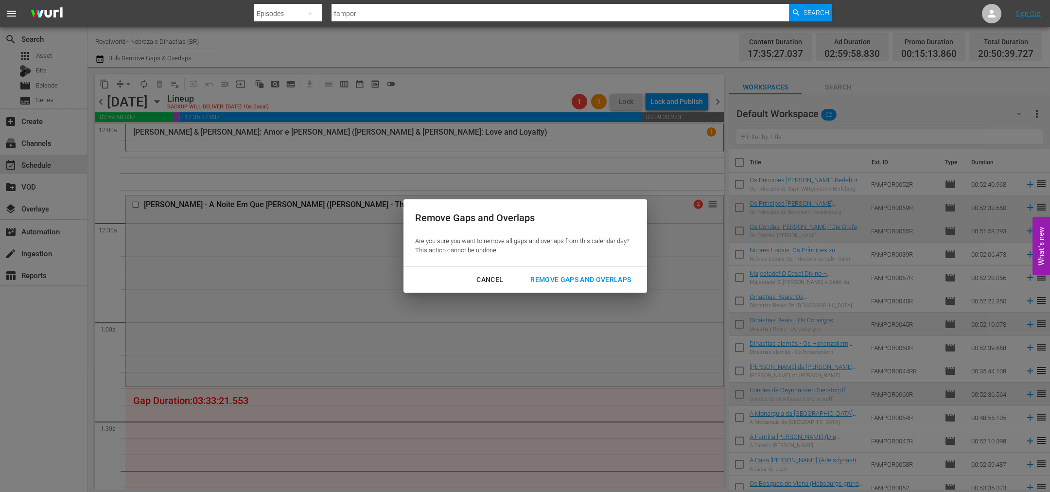
click at [577, 274] on div "Remove Gaps and Overlaps" at bounding box center [581, 280] width 116 height 12
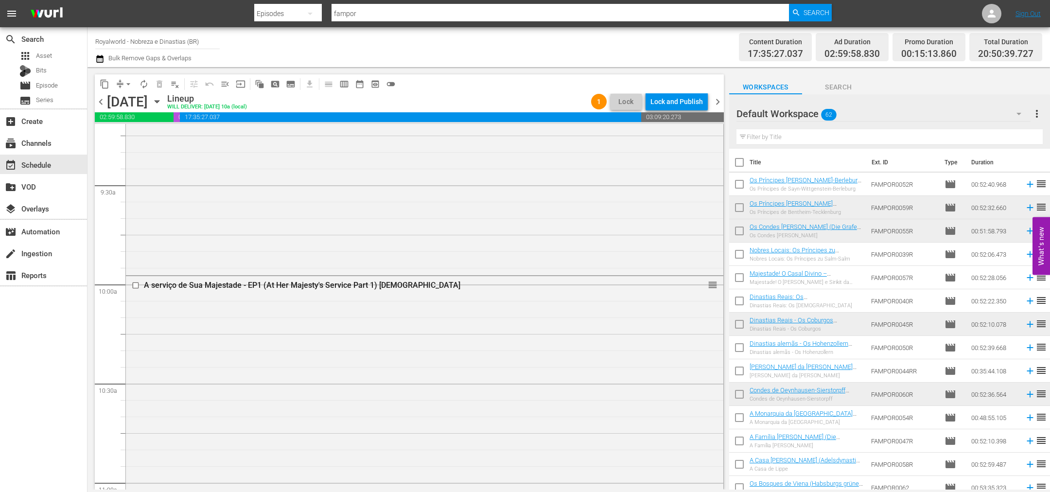
scroll to position [1896, 0]
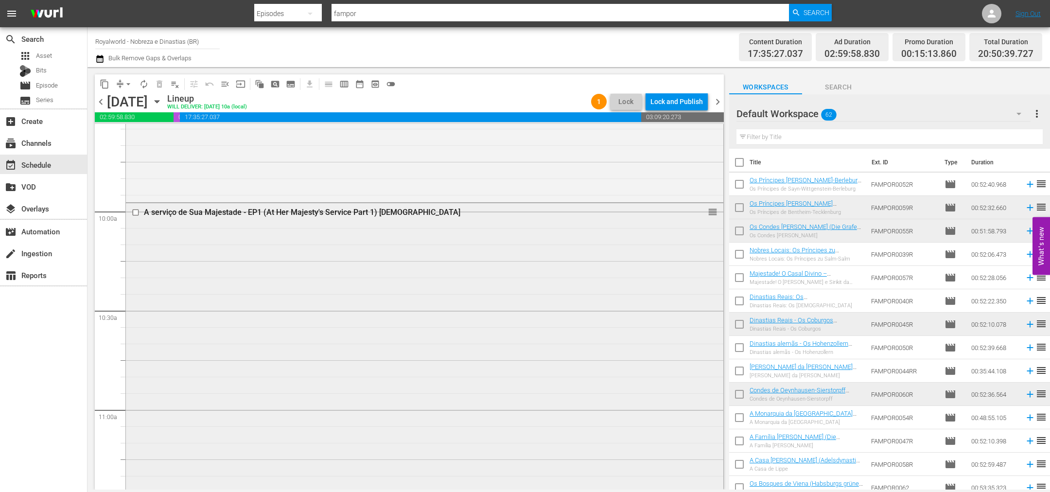
click at [136, 214] on input "checkbox" at bounding box center [137, 213] width 10 height 8
click at [160, 85] on span "delete_forever_outlined" at bounding box center [160, 84] width 10 height 10
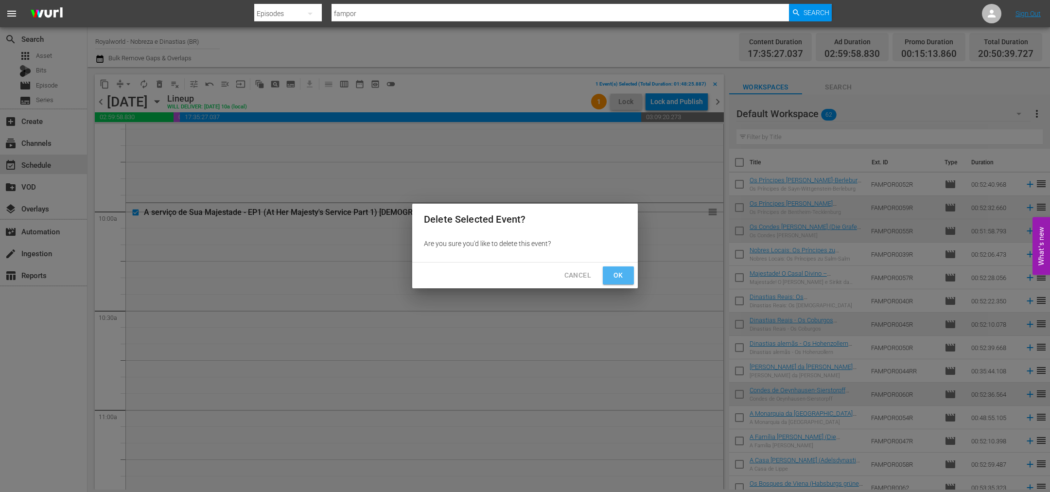
click at [609, 280] on button "Ok" at bounding box center [618, 275] width 31 height 18
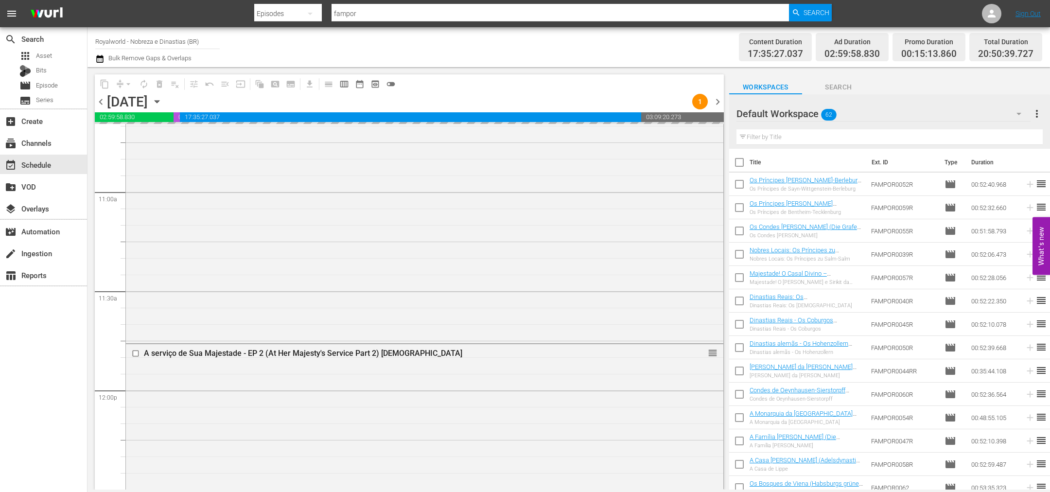
scroll to position [2115, 0]
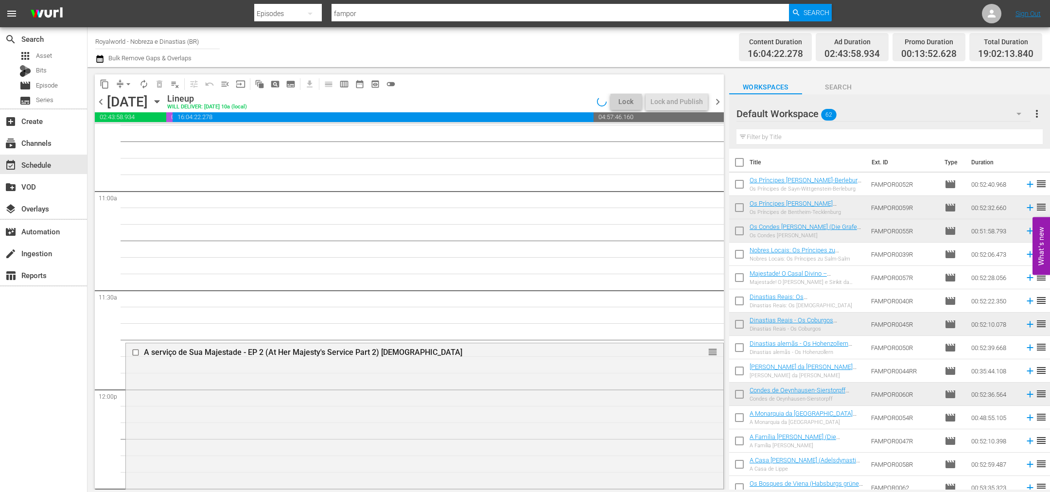
click at [130, 351] on div at bounding box center [136, 353] width 15 height 12
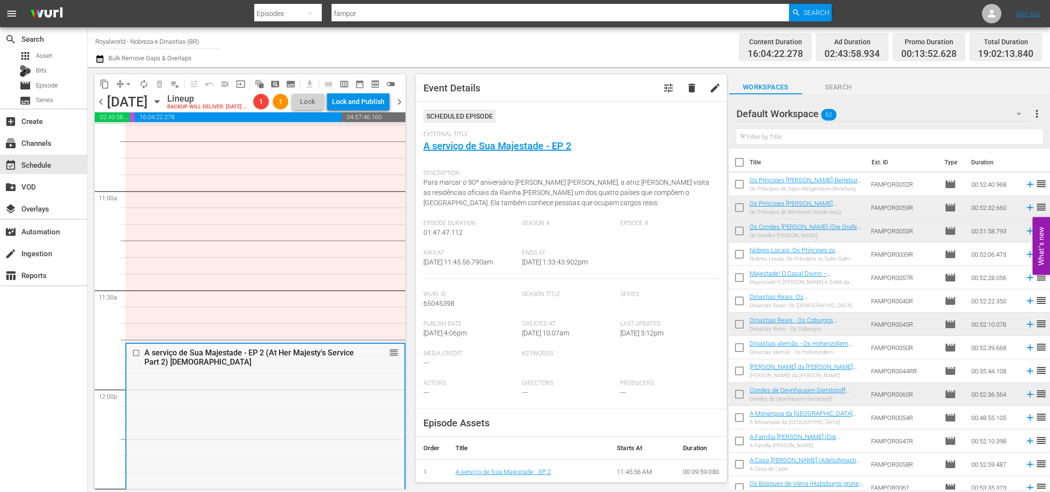
click at [139, 357] on input "checkbox" at bounding box center [137, 353] width 10 height 8
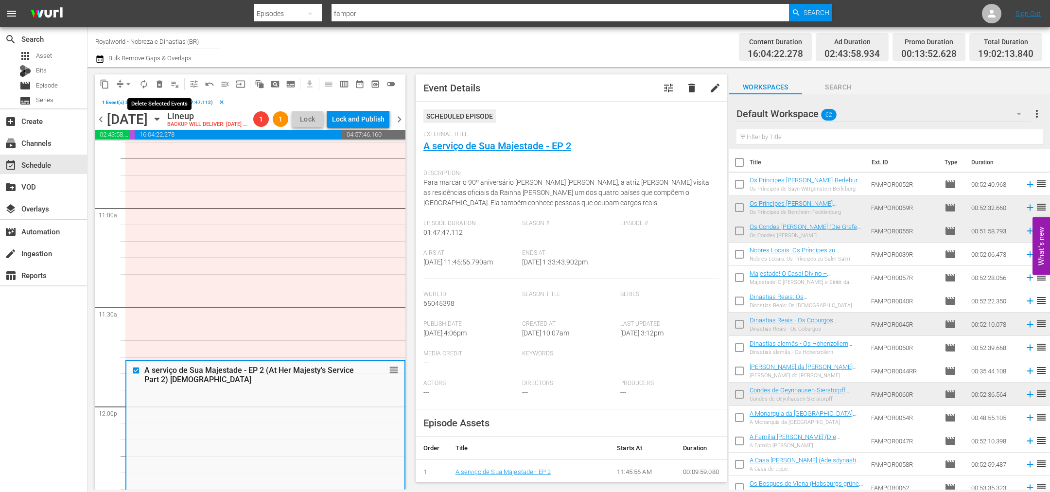
click at [160, 85] on span "delete_forever_outlined" at bounding box center [160, 84] width 10 height 10
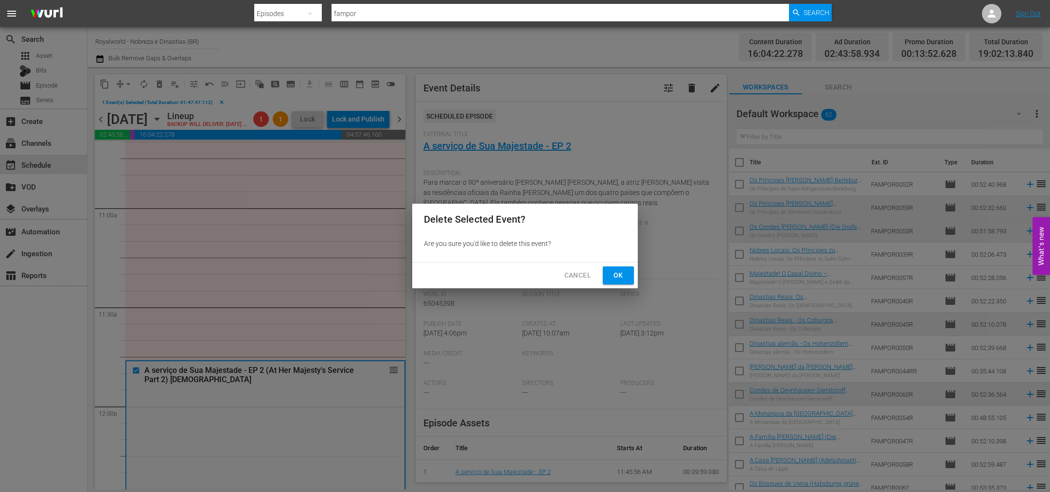
click at [609, 271] on button "Ok" at bounding box center [618, 275] width 31 height 18
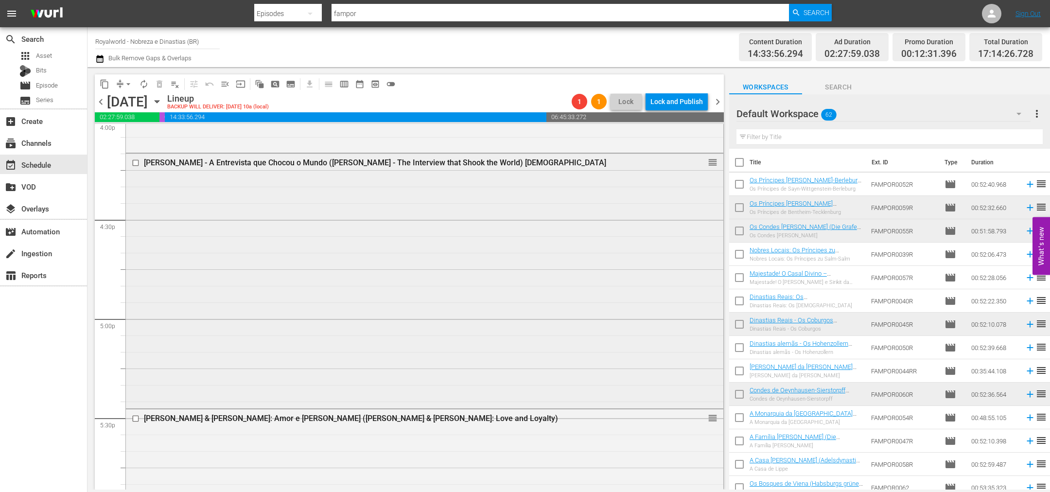
scroll to position [3281, 0]
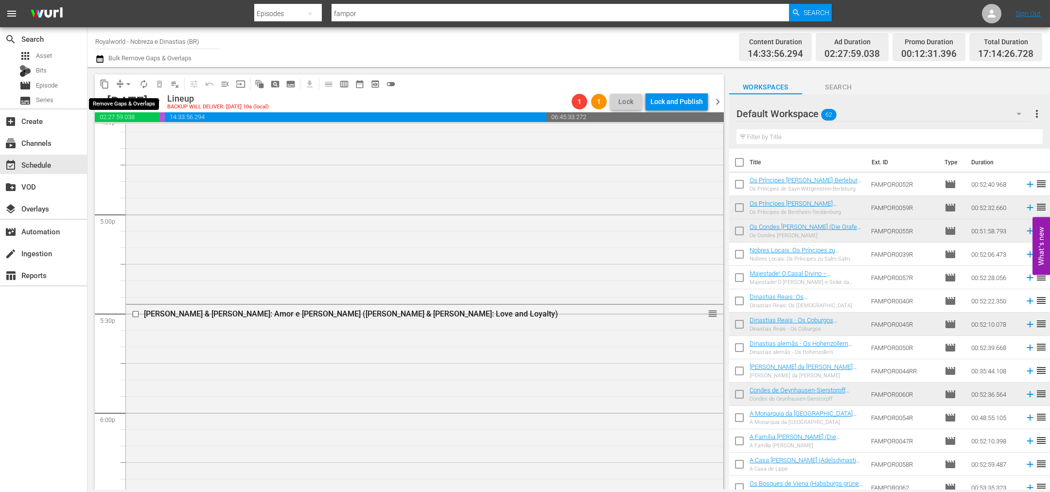
click at [126, 82] on span "arrow_drop_down" at bounding box center [128, 84] width 10 height 10
click at [153, 137] on li "Align to End of Previous Day" at bounding box center [129, 135] width 102 height 16
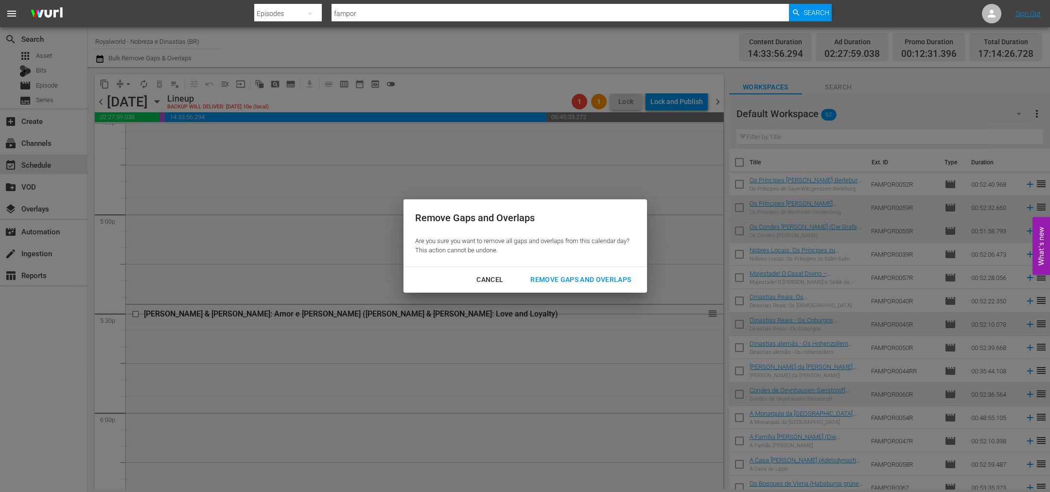
click at [591, 278] on div "Remove Gaps and Overlaps" at bounding box center [581, 280] width 116 height 12
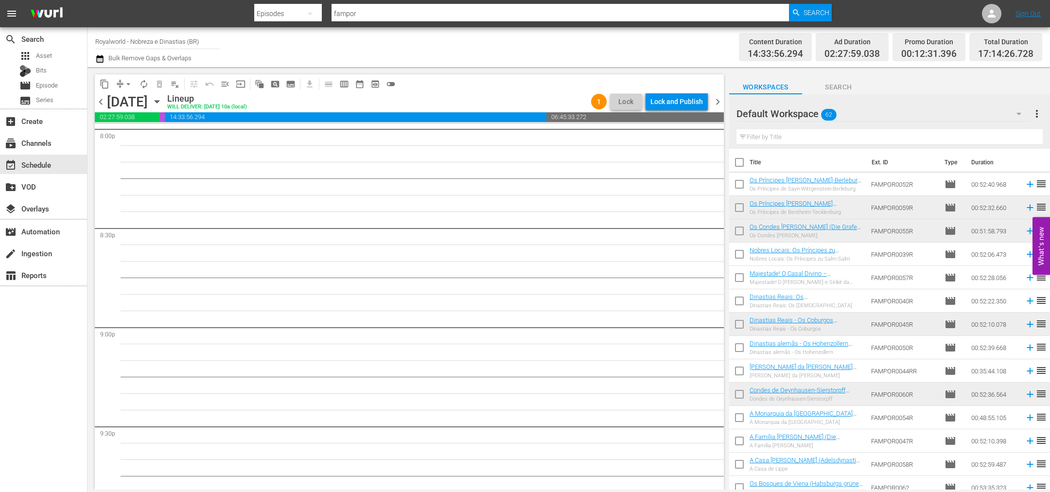
scroll to position [3883, 0]
click at [791, 136] on input "text" at bounding box center [889, 137] width 306 height 16
paste input "Realeza dos Bálcãs (Balkan Royals)"
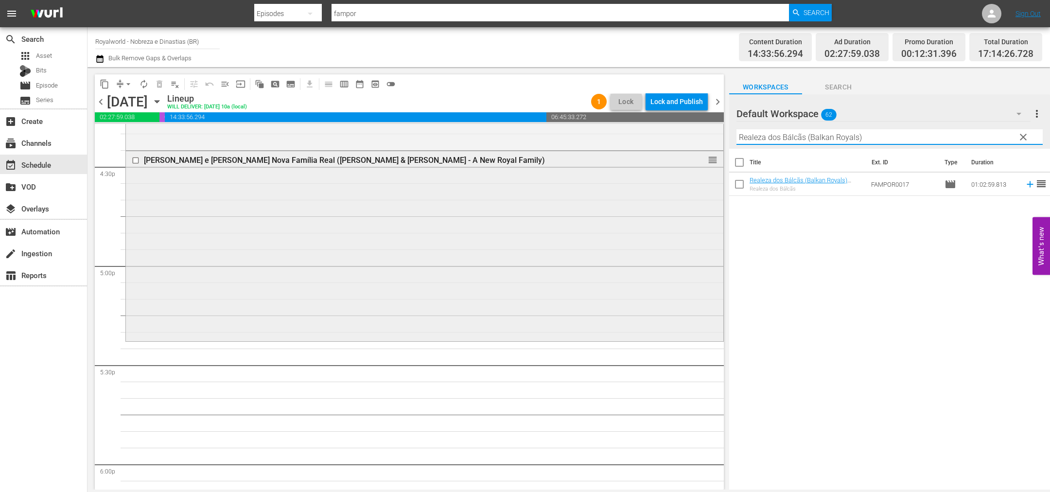
scroll to position [3373, 0]
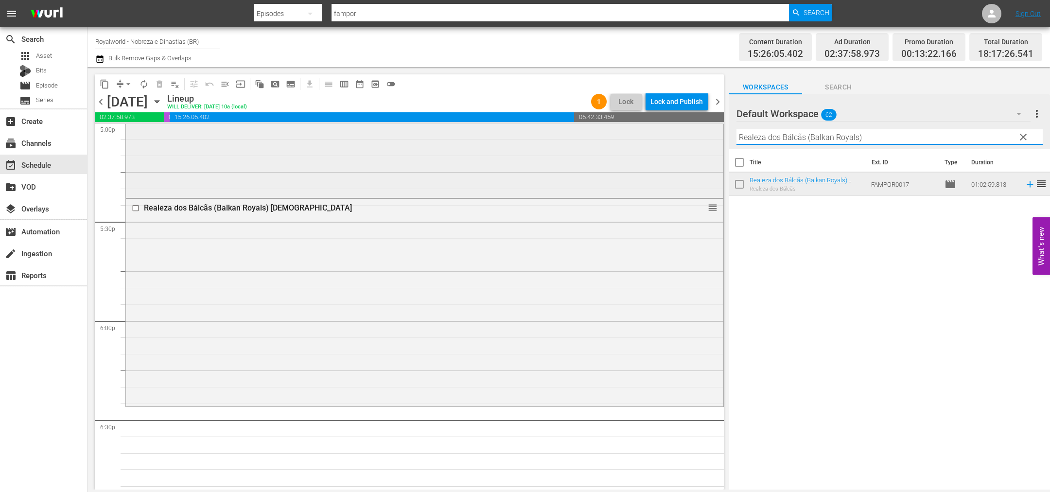
paste input "[PERSON_NAME] e [PERSON_NAME] - Um Ano Depois"
drag, startPoint x: 879, startPoint y: 137, endPoint x: 626, endPoint y: 144, distance: 252.9
click at [626, 144] on div "content_copy compress arrow_drop_down autorenew_outlined delete_forever_outline…" at bounding box center [568, 278] width 962 height 422
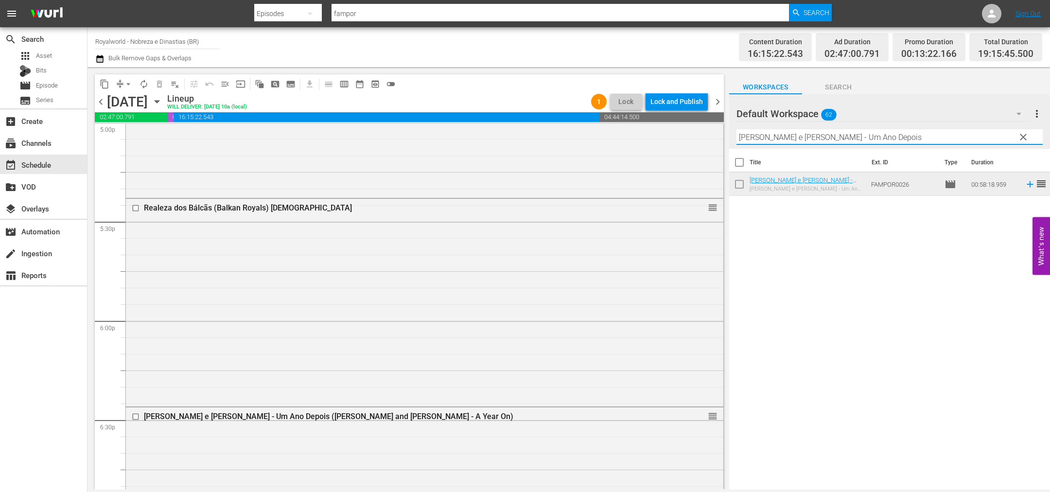
paste input "Dinastias Reais - Os Coburgos (Königliche Dynastien - Die Coburger)"
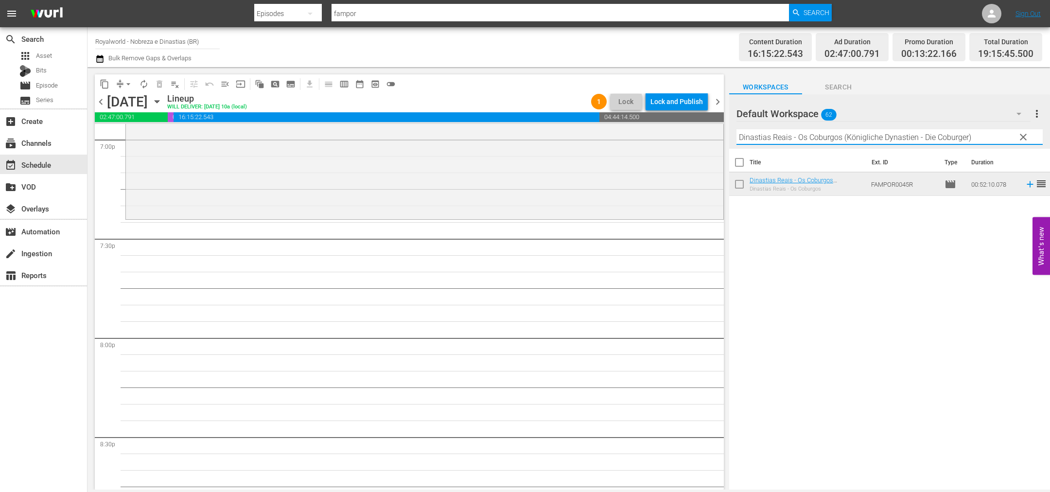
scroll to position [3738, 0]
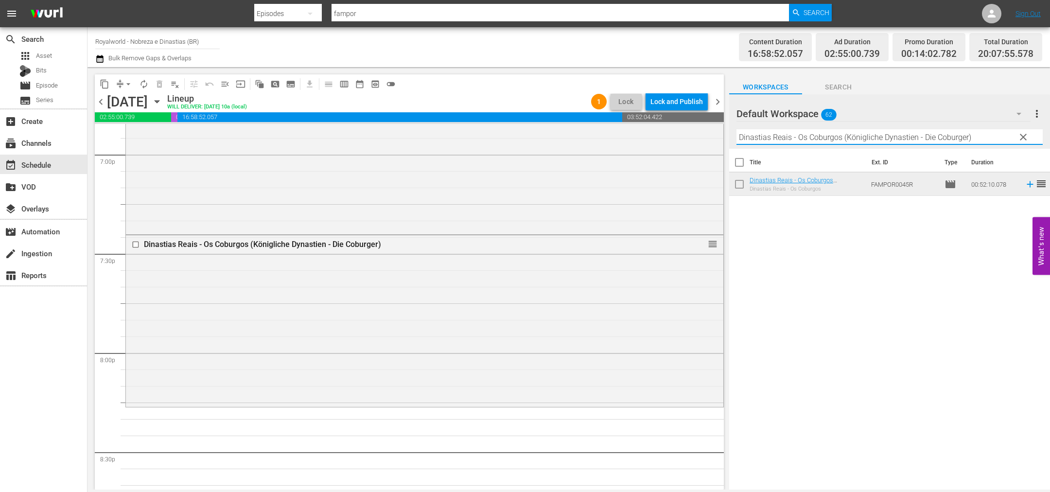
paste input "[PERSON_NAME] e [PERSON_NAME] Nova Família Real"
drag, startPoint x: 950, startPoint y: 134, endPoint x: 635, endPoint y: 114, distance: 315.7
click at [635, 114] on div "content_copy compress arrow_drop_down autorenew_outlined delete_forever_outline…" at bounding box center [568, 278] width 962 height 422
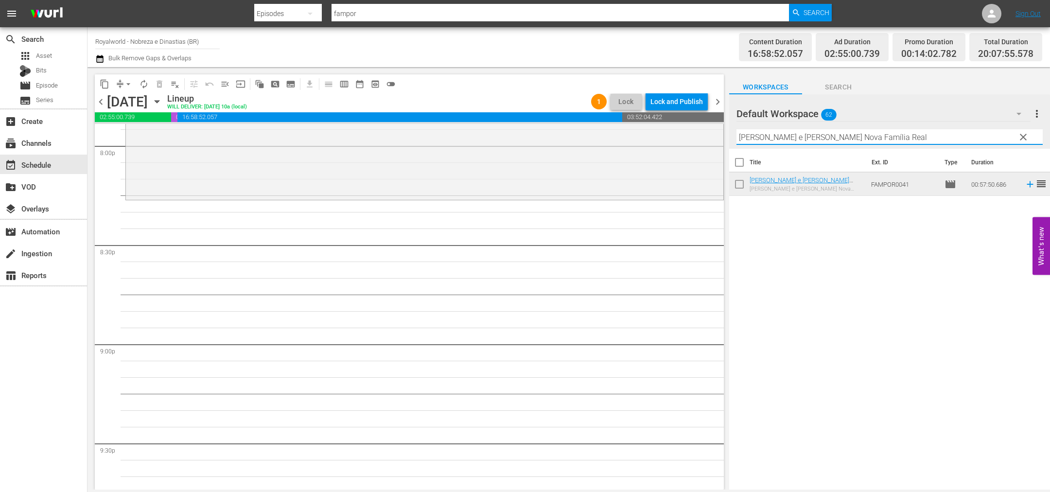
scroll to position [3956, 0]
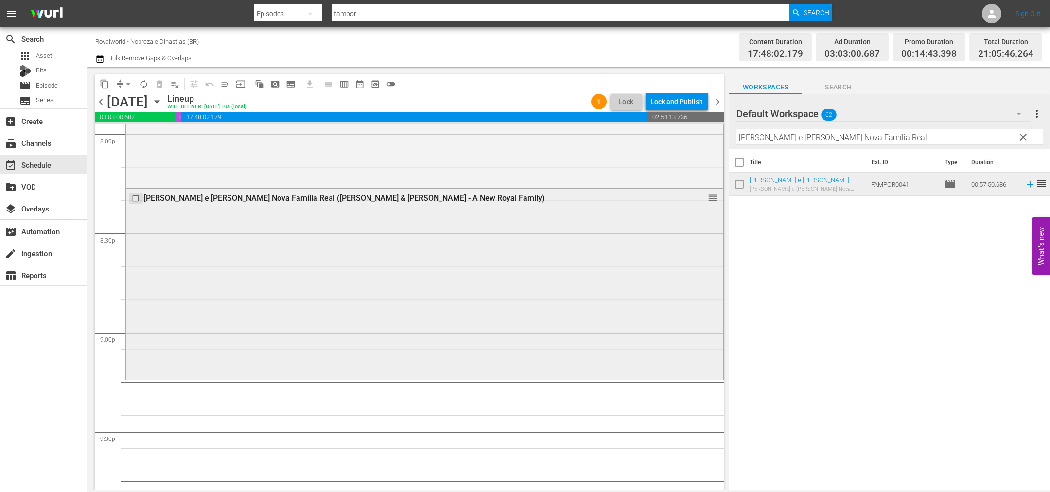
click at [136, 194] on input "checkbox" at bounding box center [137, 198] width 10 height 8
click at [159, 82] on span "delete_forever_outlined" at bounding box center [160, 84] width 10 height 10
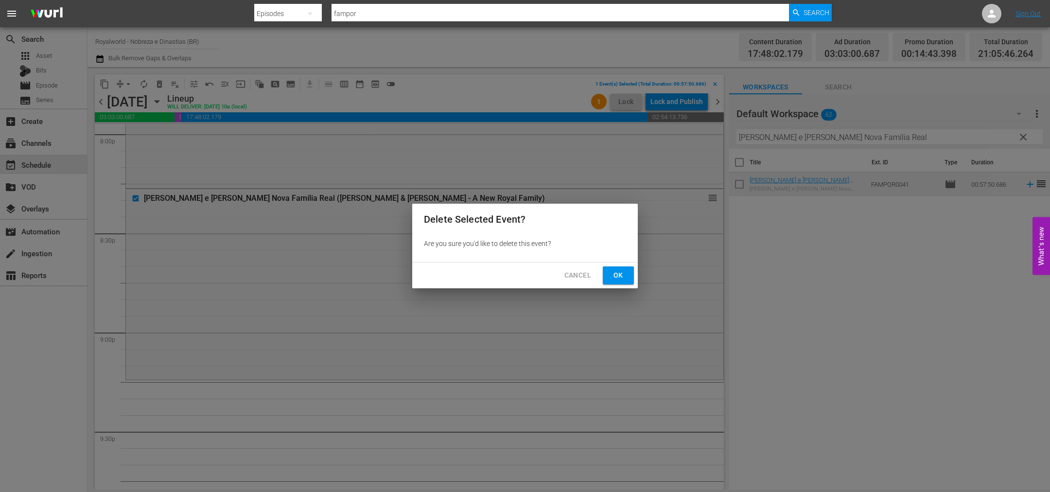
click at [616, 277] on span "Ok" at bounding box center [619, 275] width 16 height 12
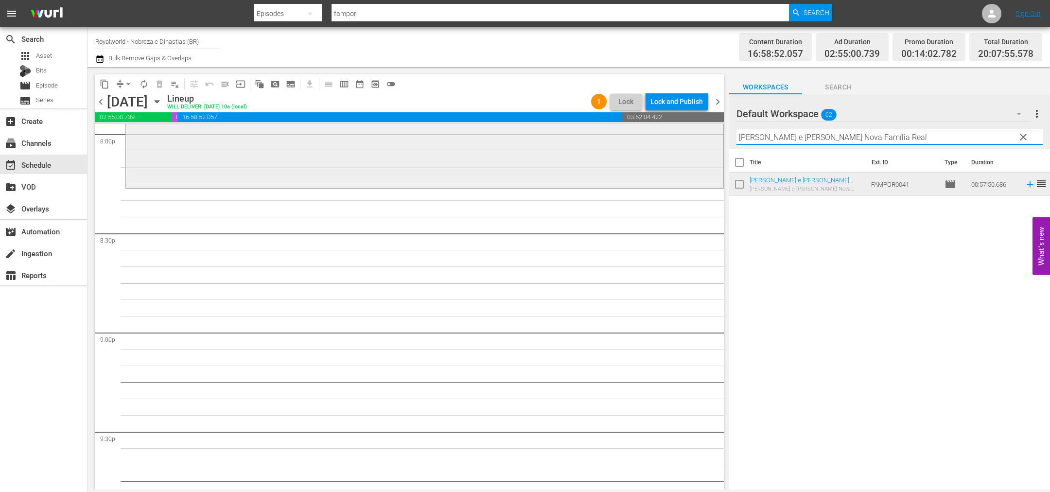
paste input "Rei [PERSON_NAME]"
drag, startPoint x: 810, startPoint y: 140, endPoint x: 697, endPoint y: 137, distance: 112.8
click at [682, 128] on div "content_copy compress arrow_drop_down autorenew_outlined delete_forever_outline…" at bounding box center [568, 278] width 962 height 422
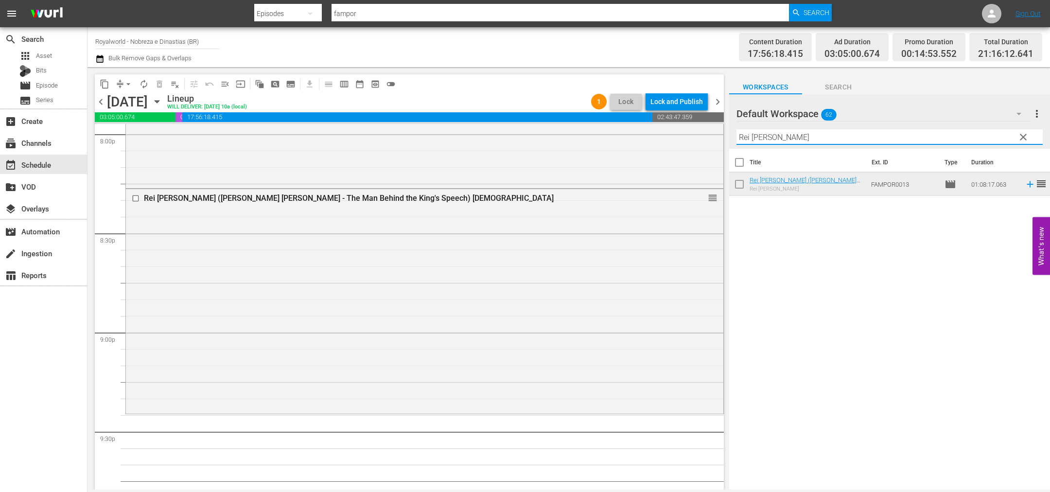
paste input "Os Banhos Na Época Do Império (Baden wie zu Kaisers Zeiten)"
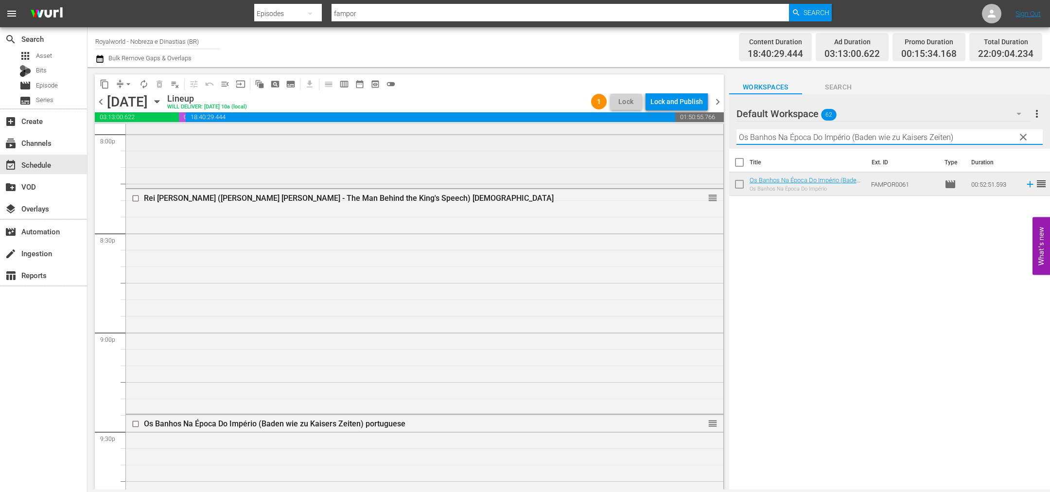
paste input "A Sogra da Rainha"
drag, startPoint x: 752, startPoint y: 134, endPoint x: 564, endPoint y: 140, distance: 187.7
click at [565, 134] on div "content_copy compress arrow_drop_down autorenew_outlined delete_forever_outline…" at bounding box center [568, 278] width 962 height 422
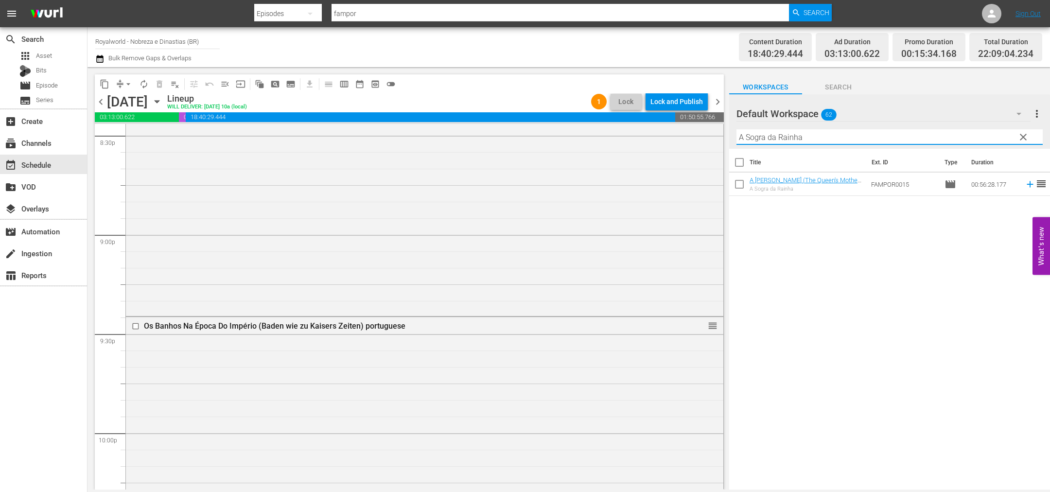
scroll to position [4175, 0]
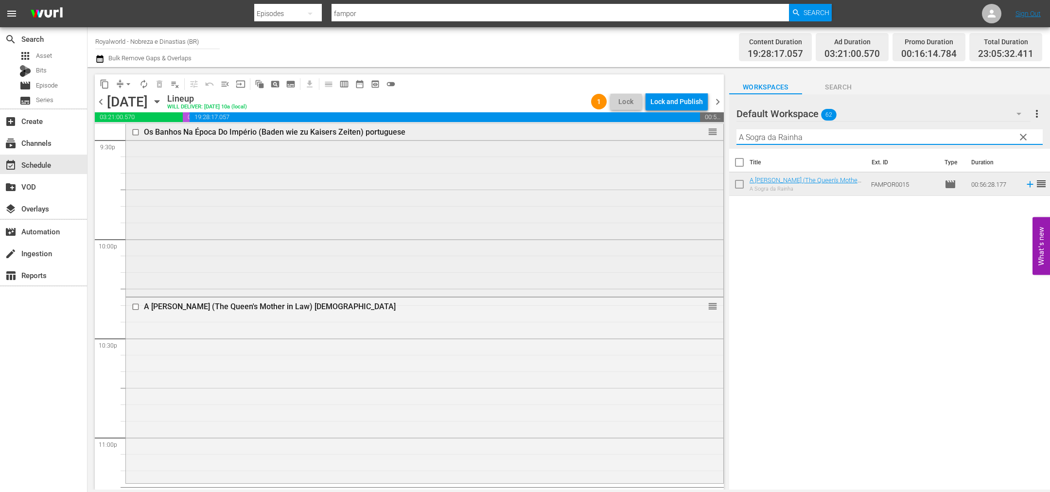
paste input "Monarquia da [GEOGRAPHIC_DATA] (Schwedens Krone)"
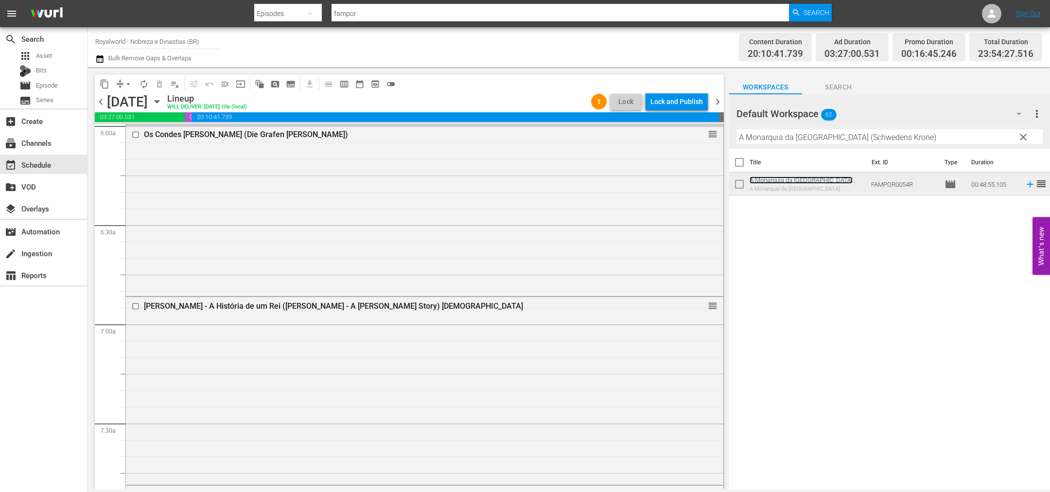
scroll to position [0, 0]
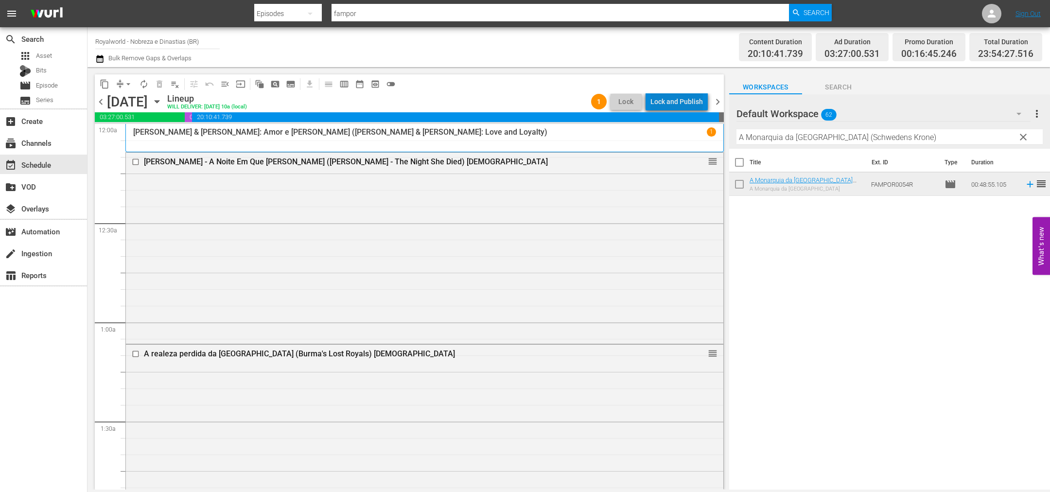
click at [685, 105] on div "Lock and Publish" at bounding box center [676, 101] width 52 height 17
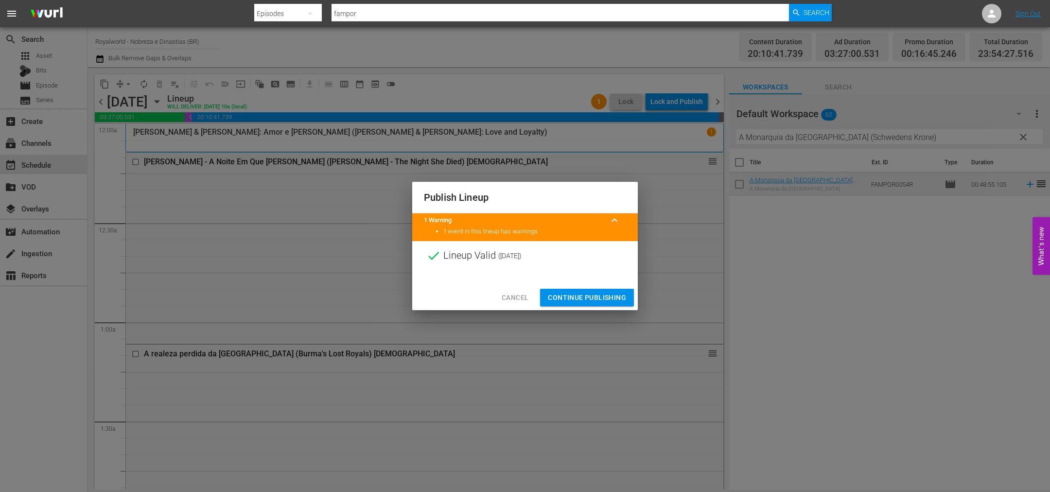
click at [585, 297] on span "Continue Publishing" at bounding box center [587, 298] width 78 height 12
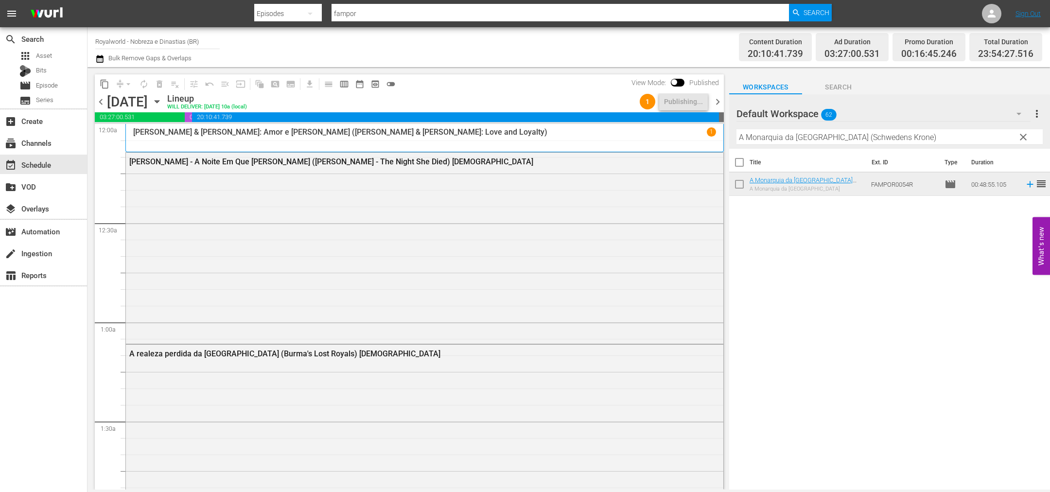
click at [716, 101] on span "chevron_right" at bounding box center [718, 102] width 12 height 12
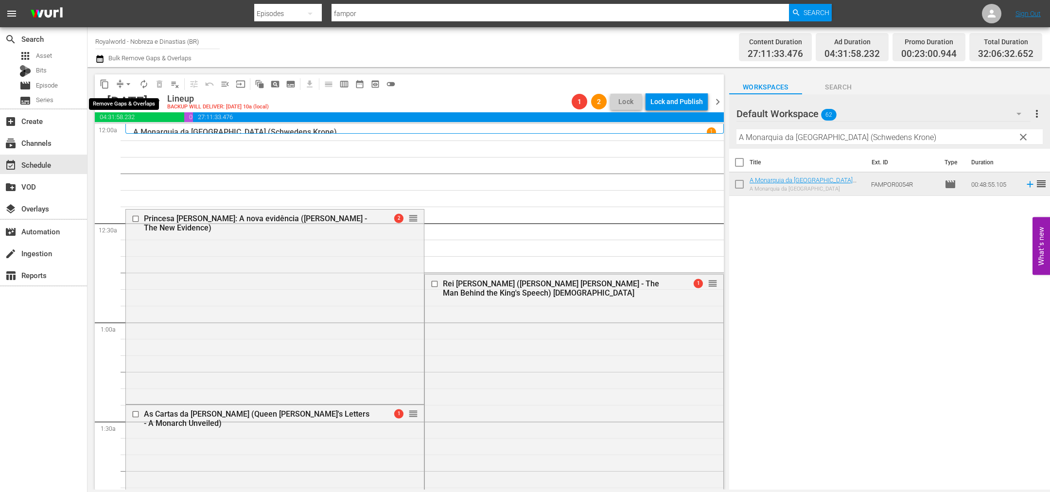
click at [125, 81] on span "arrow_drop_down" at bounding box center [128, 84] width 10 height 10
click at [147, 130] on li "Align to End of Previous Day" at bounding box center [129, 135] width 102 height 16
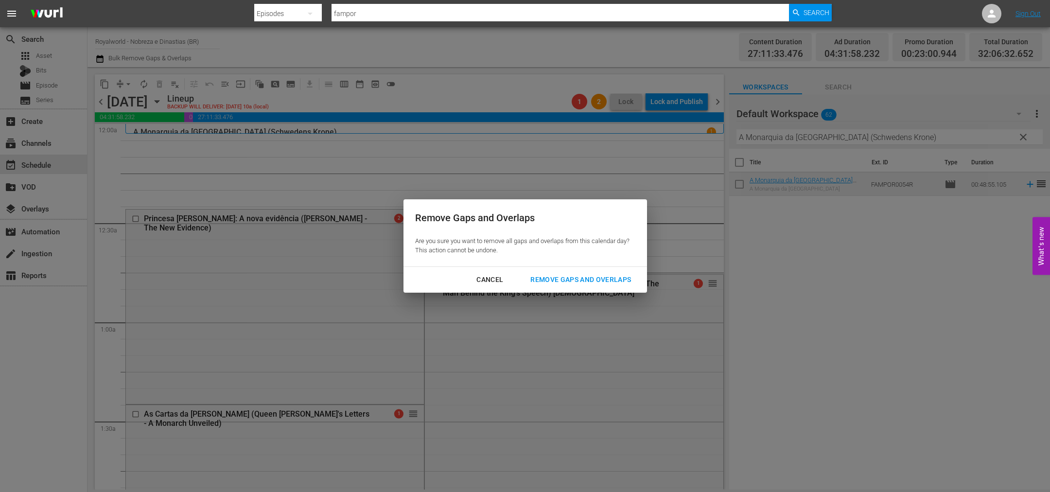
click at [562, 273] on button "Remove Gaps and Overlaps" at bounding box center [581, 280] width 124 height 18
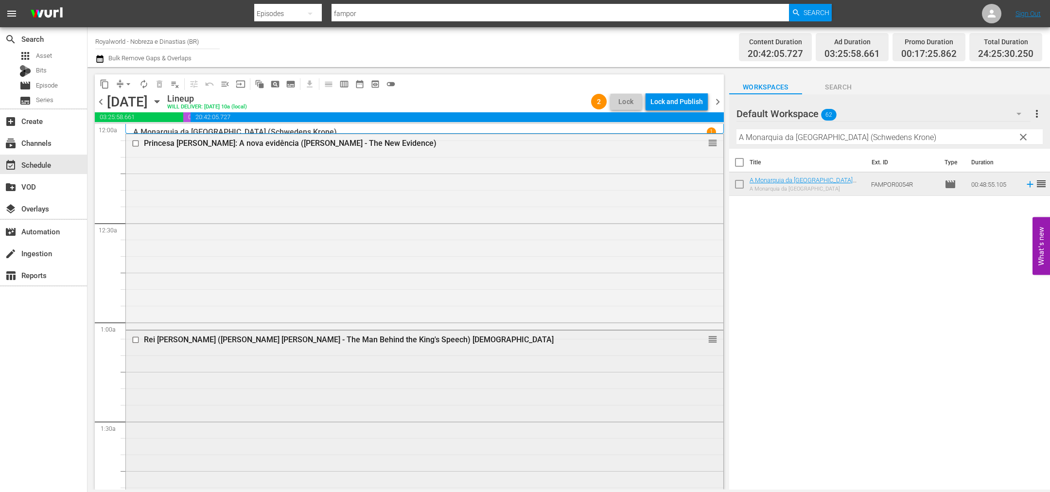
click at [135, 338] on input "checkbox" at bounding box center [137, 339] width 10 height 8
click at [164, 85] on span "delete_forever_outlined" at bounding box center [160, 84] width 10 height 10
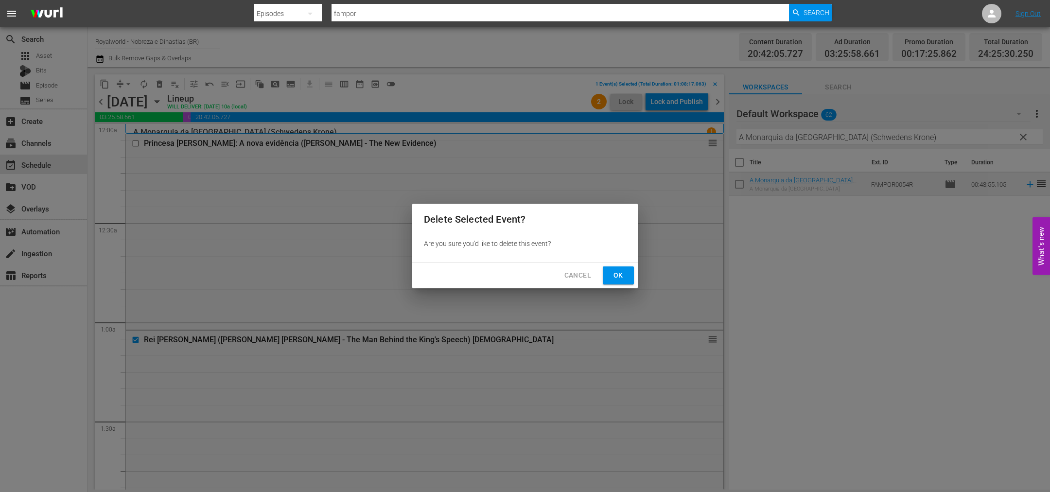
click at [624, 275] on span "Ok" at bounding box center [619, 275] width 16 height 12
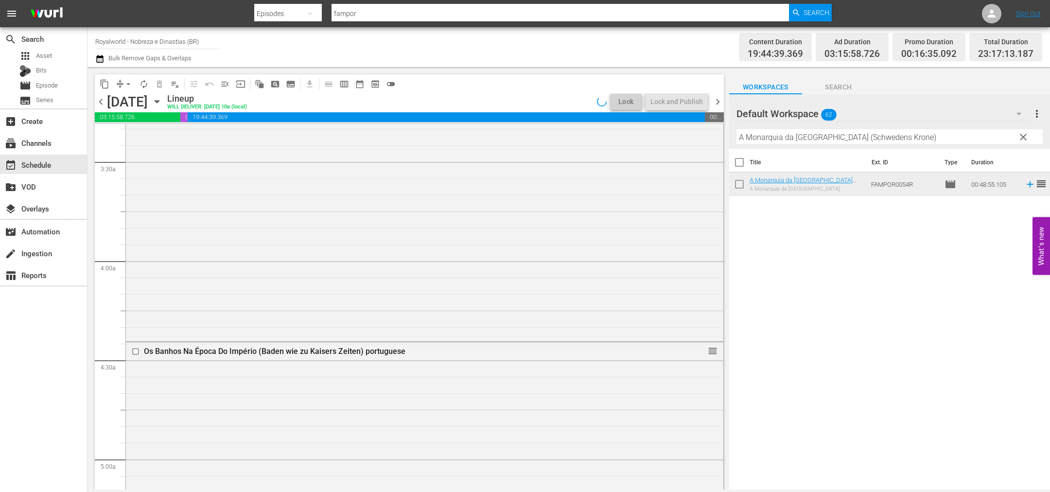
scroll to position [802, 0]
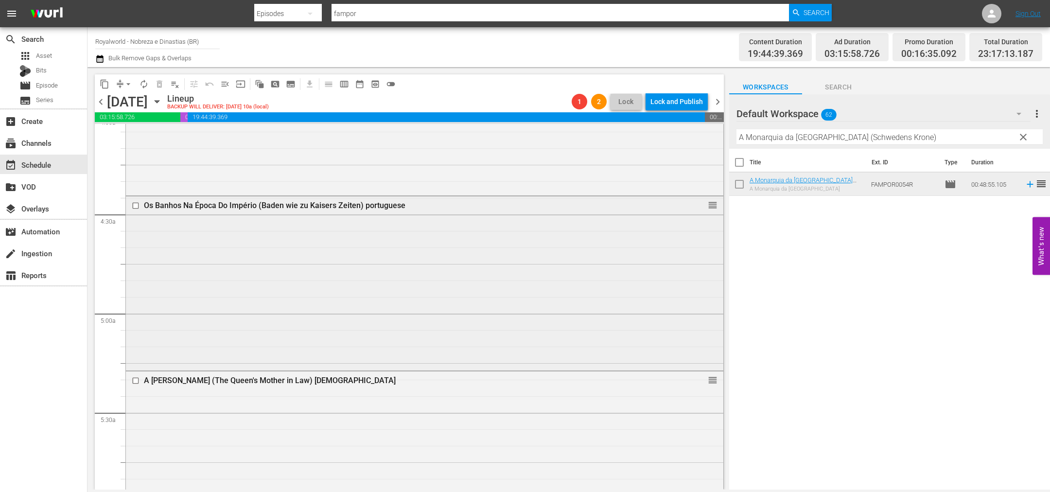
click at [132, 204] on input "checkbox" at bounding box center [137, 206] width 10 height 8
click at [156, 89] on button "delete_forever_outlined" at bounding box center [160, 84] width 16 height 16
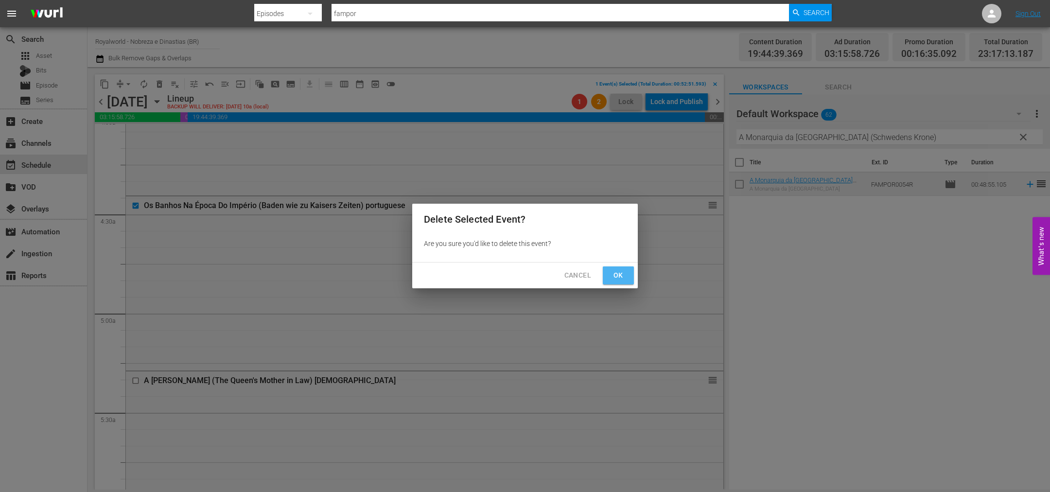
click at [617, 277] on span "Ok" at bounding box center [619, 275] width 16 height 12
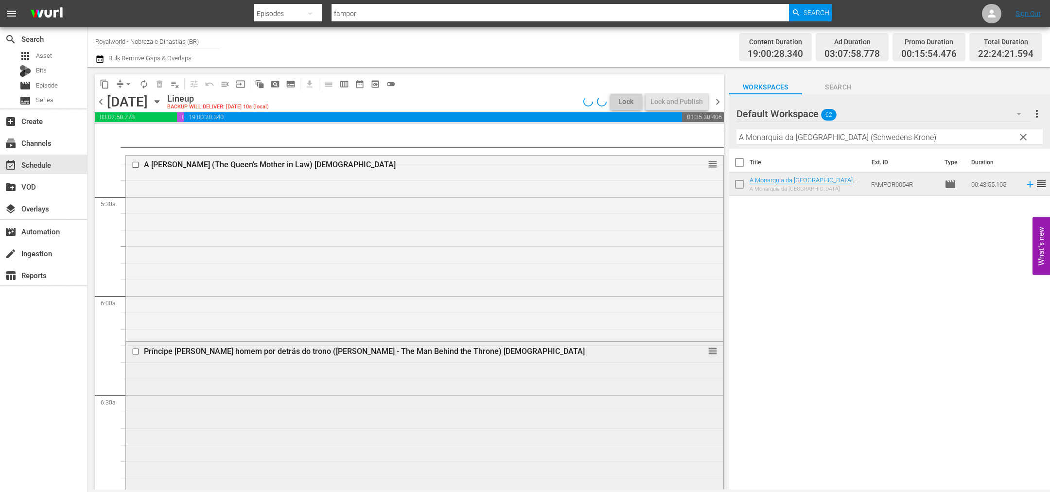
scroll to position [964, 0]
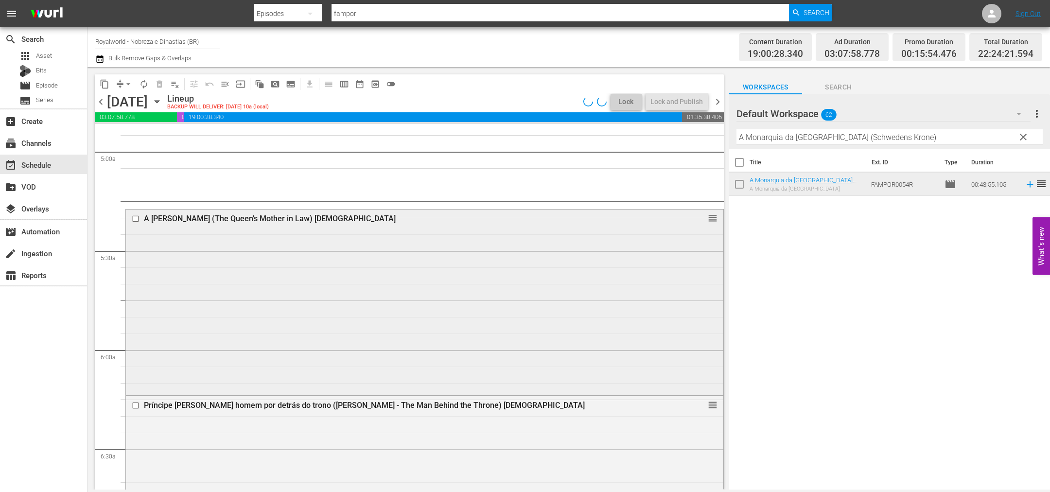
click at [133, 216] on input "checkbox" at bounding box center [137, 218] width 10 height 8
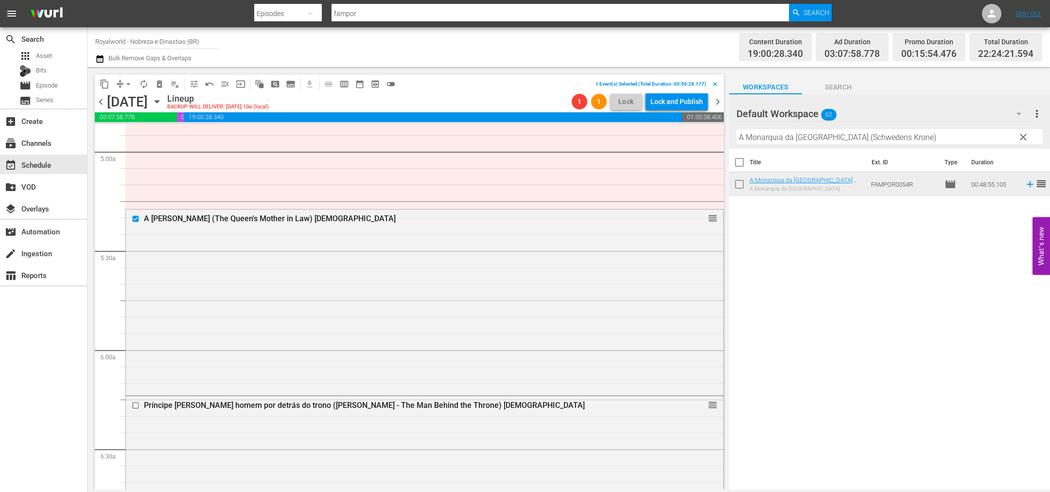
click at [160, 85] on span "delete_forever_outlined" at bounding box center [160, 84] width 10 height 10
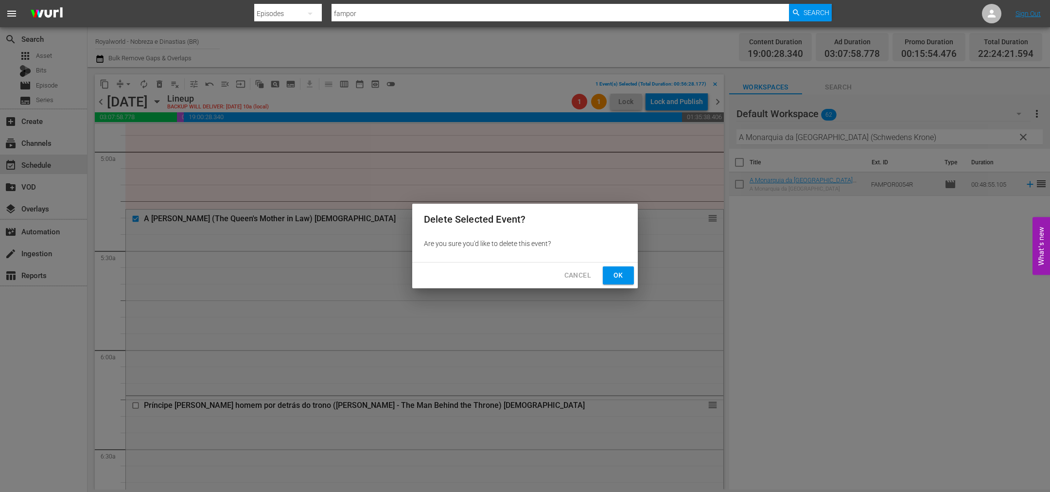
click at [619, 274] on span "Ok" at bounding box center [619, 275] width 16 height 12
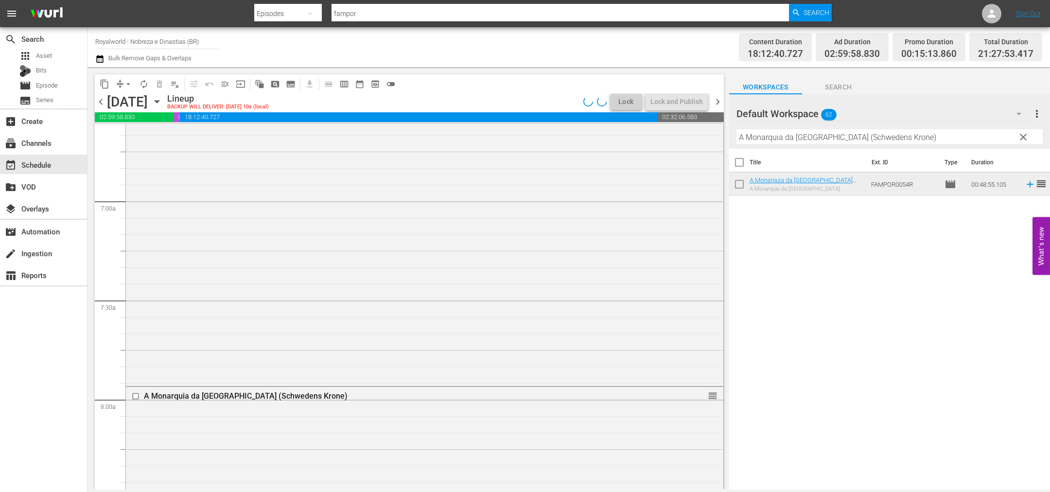
scroll to position [1329, 0]
click at [139, 377] on input "checkbox" at bounding box center [137, 378] width 10 height 8
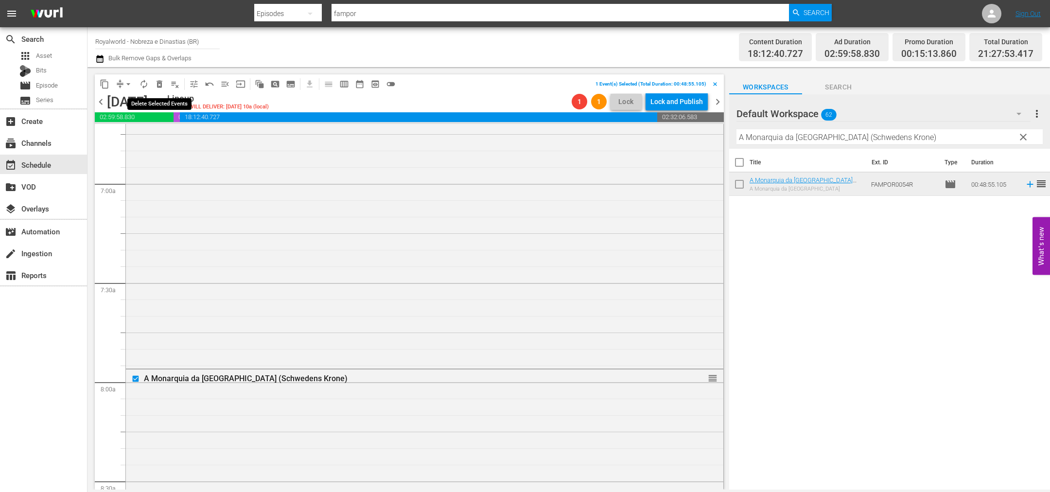
click at [158, 81] on span "delete_forever_outlined" at bounding box center [160, 84] width 10 height 10
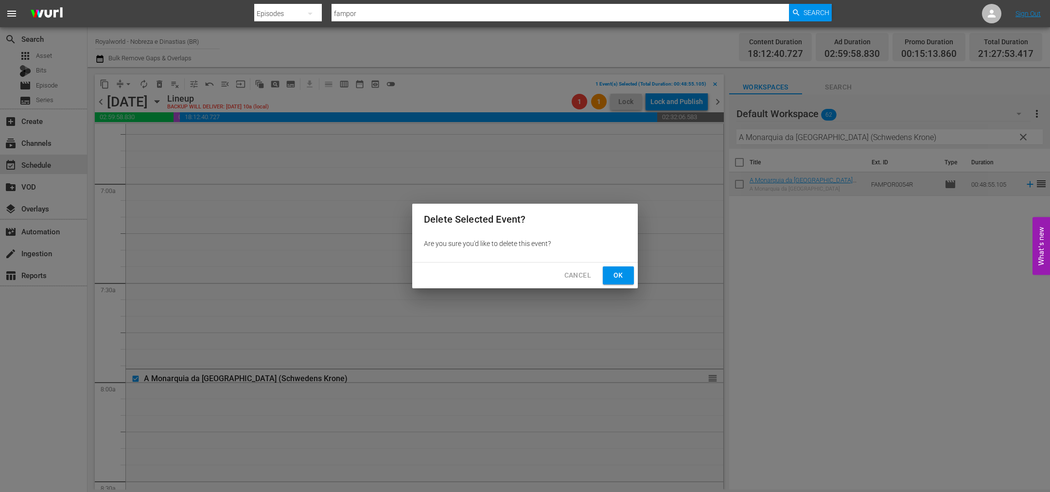
click at [627, 274] on button "Ok" at bounding box center [618, 275] width 31 height 18
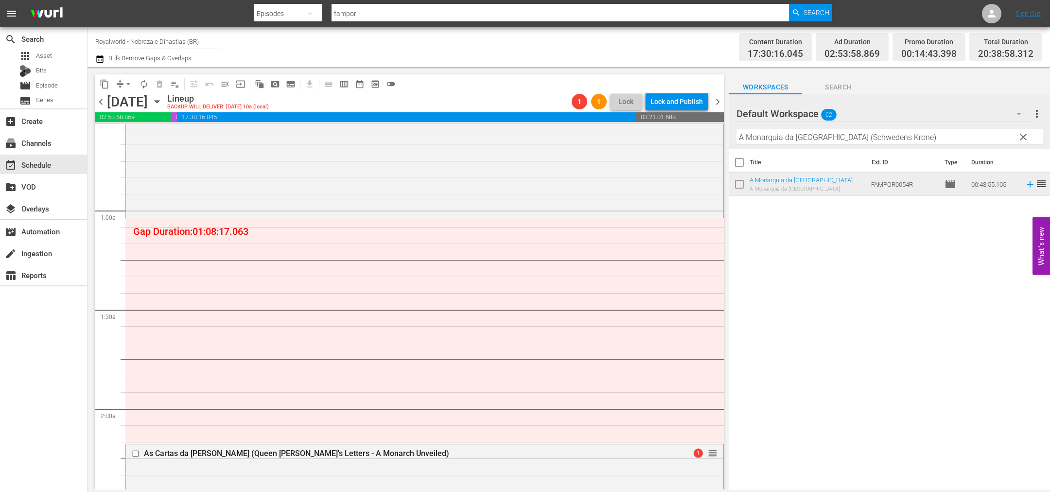
scroll to position [0, 0]
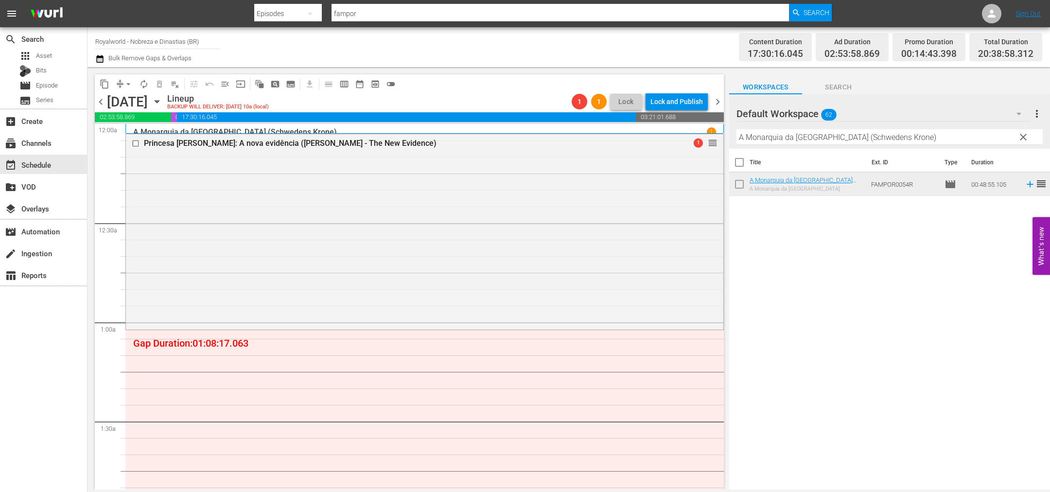
drag, startPoint x: 701, startPoint y: 164, endPoint x: 611, endPoint y: 233, distance: 113.8
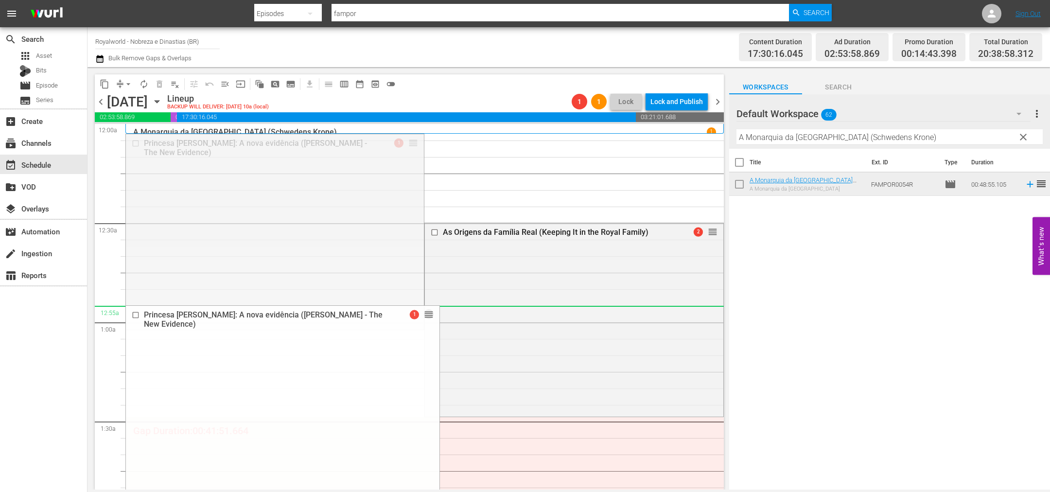
drag, startPoint x: 405, startPoint y: 142, endPoint x: 392, endPoint y: 305, distance: 163.4
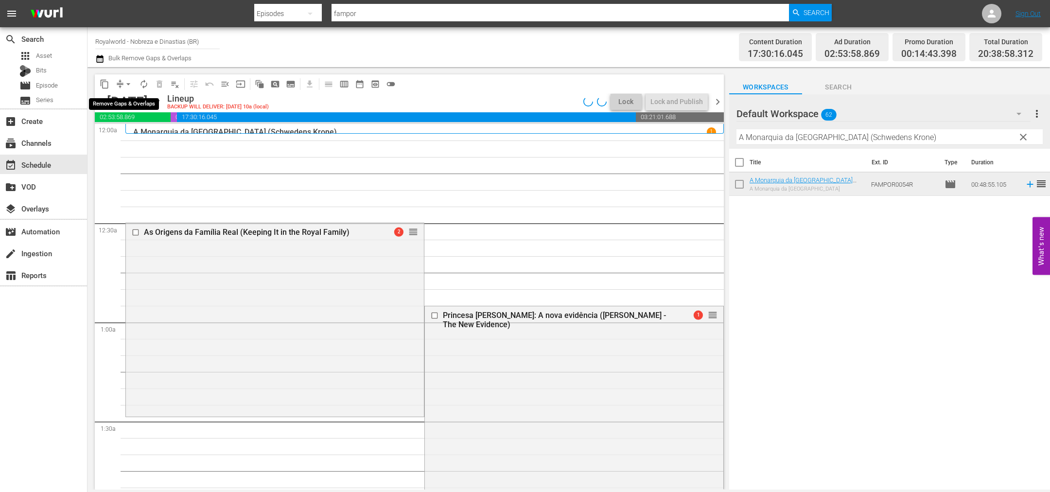
click at [127, 85] on span "arrow_drop_down" at bounding box center [128, 84] width 10 height 10
click at [136, 138] on li "Align to End of Previous Day" at bounding box center [129, 135] width 102 height 16
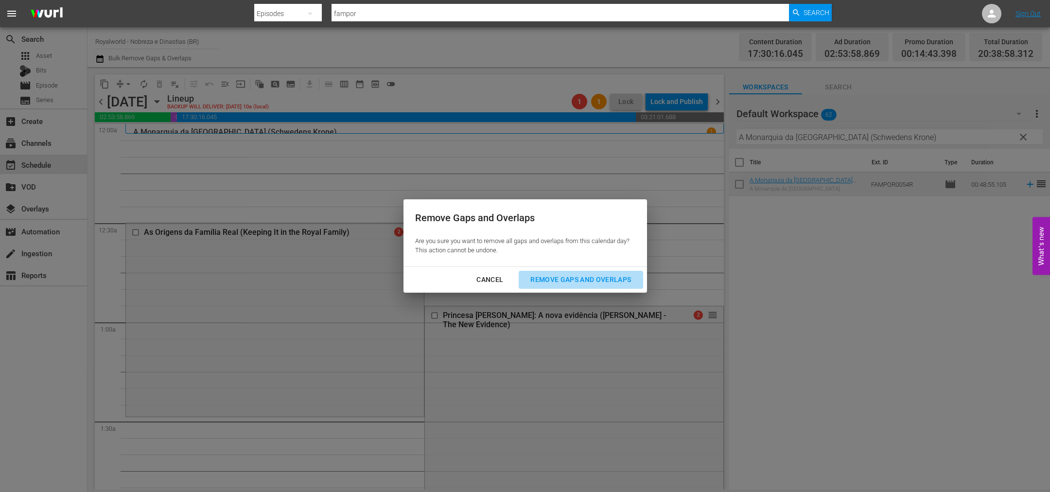
click at [550, 286] on button "Remove Gaps and Overlaps" at bounding box center [581, 280] width 124 height 18
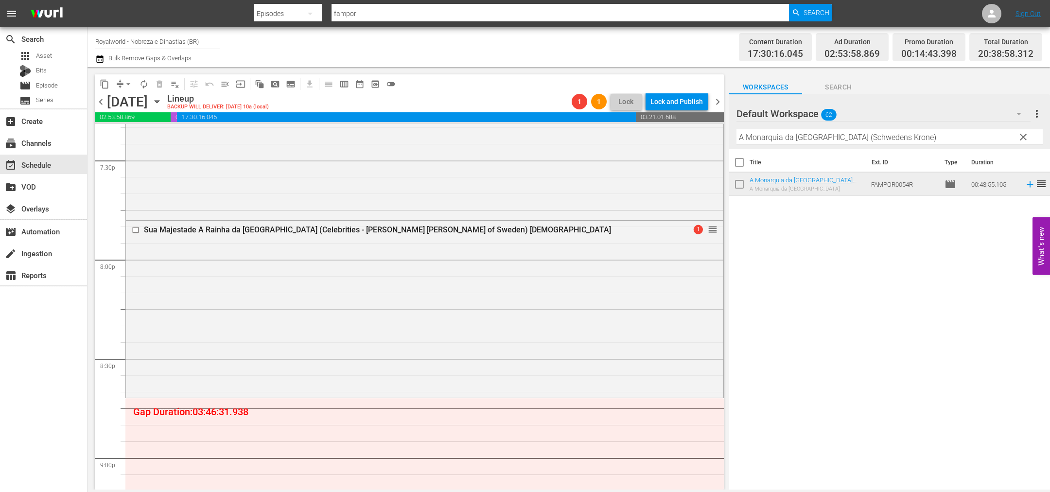
scroll to position [3759, 0]
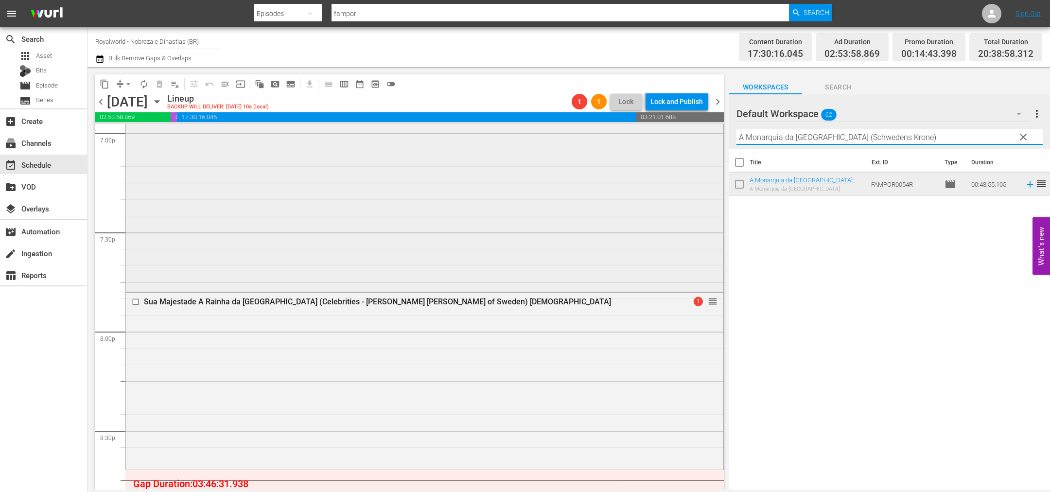
paste input "Constantino - A História de um Rei (Constantine - A King's Story"
drag, startPoint x: 883, startPoint y: 143, endPoint x: 643, endPoint y: 139, distance: 239.7
click at [643, 139] on div "content_copy compress arrow_drop_down autorenew_outlined delete_forever_outline…" at bounding box center [568, 278] width 962 height 422
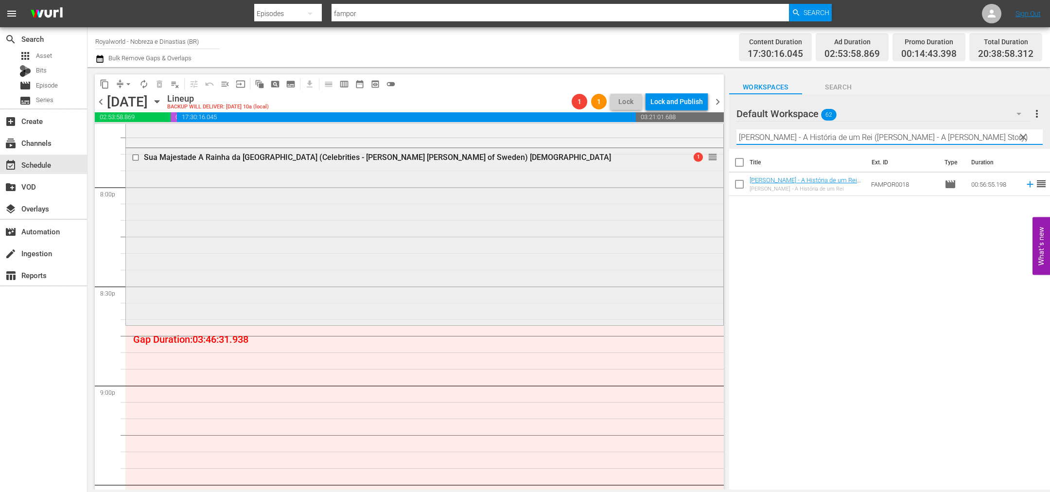
scroll to position [3905, 0]
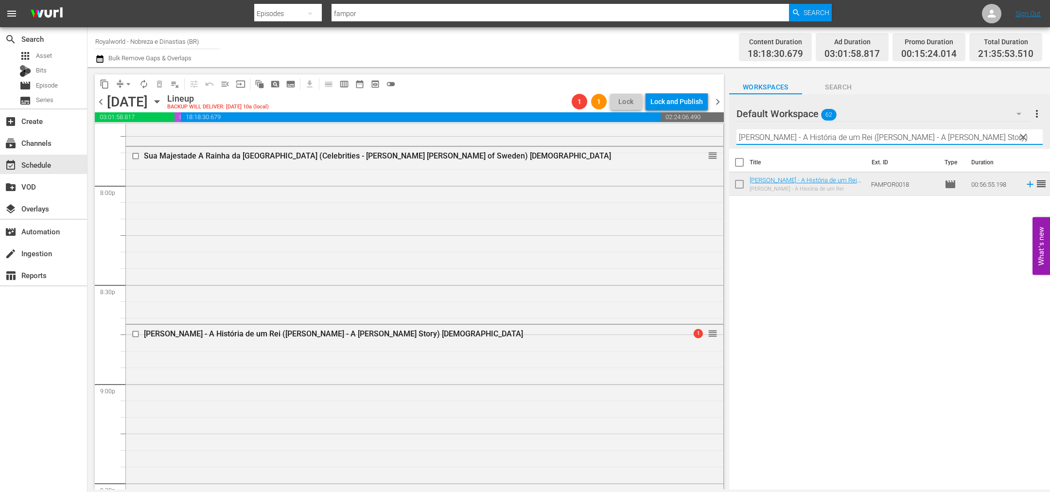
paste input "Os Bosques de Viena (Habsburgs grüne Sünde"
click at [624, 137] on div "content_copy compress arrow_drop_down autorenew_outlined delete_forever_outline…" at bounding box center [568, 278] width 962 height 422
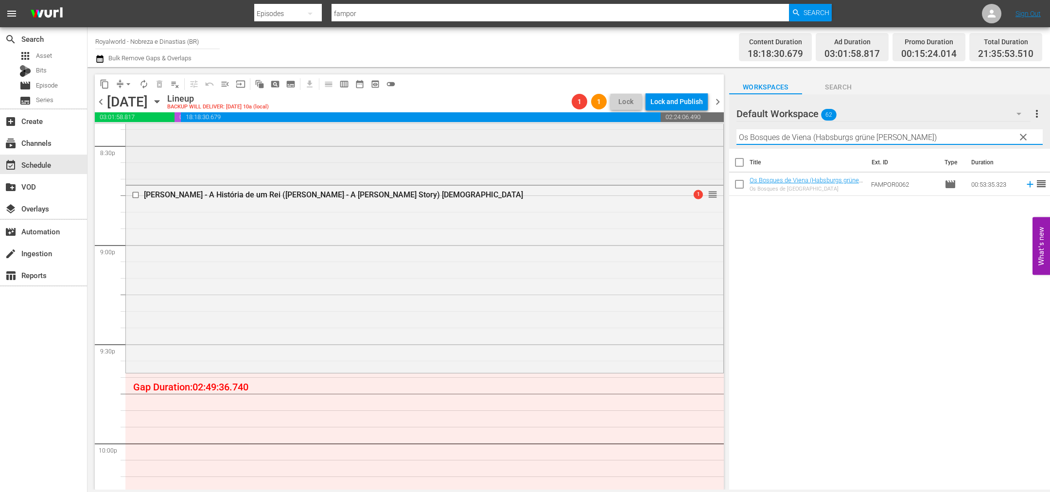
scroll to position [4197, 0]
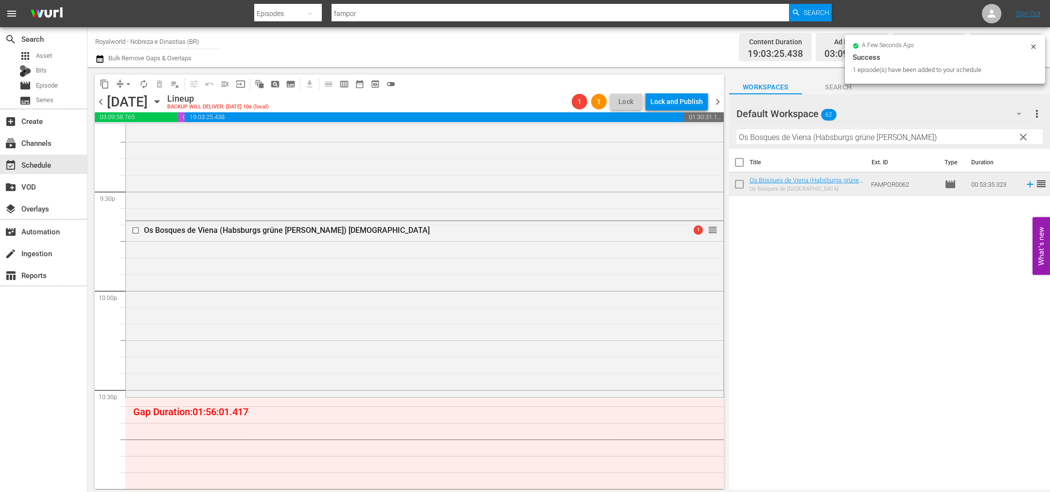
paste input "A Loucura do Príncipe Charles"
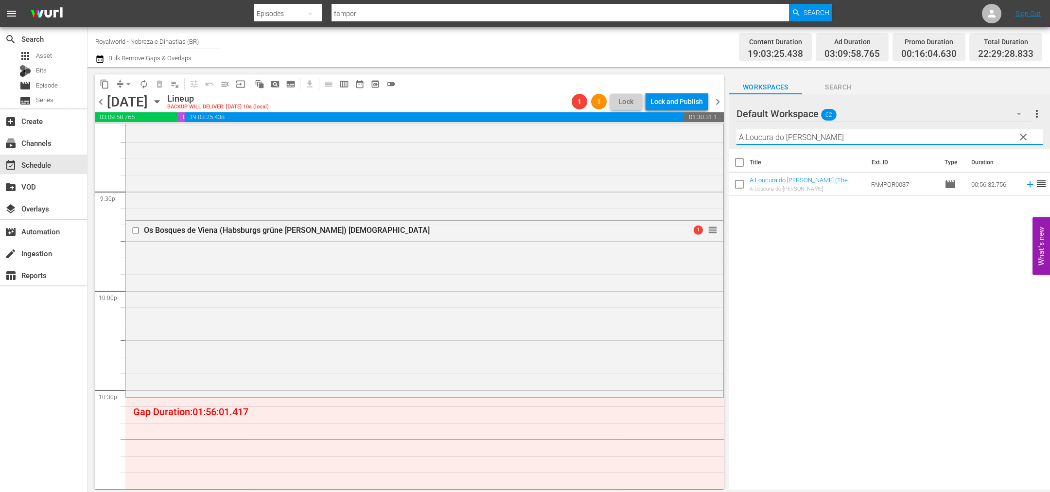
drag, startPoint x: 929, startPoint y: 140, endPoint x: 732, endPoint y: 135, distance: 197.4
click at [640, 142] on div "content_copy compress arrow_drop_down autorenew_outlined delete_forever_outline…" at bounding box center [568, 278] width 962 height 422
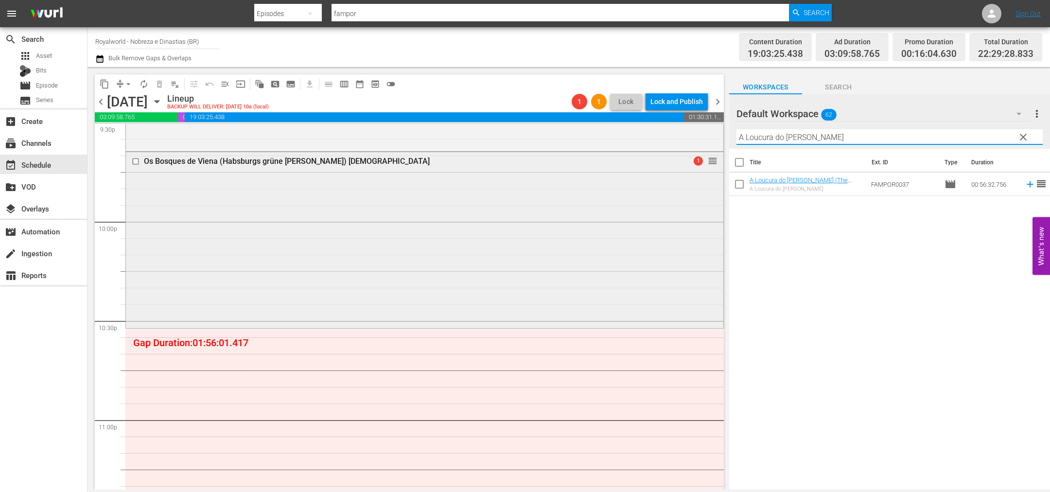
scroll to position [4415, 0]
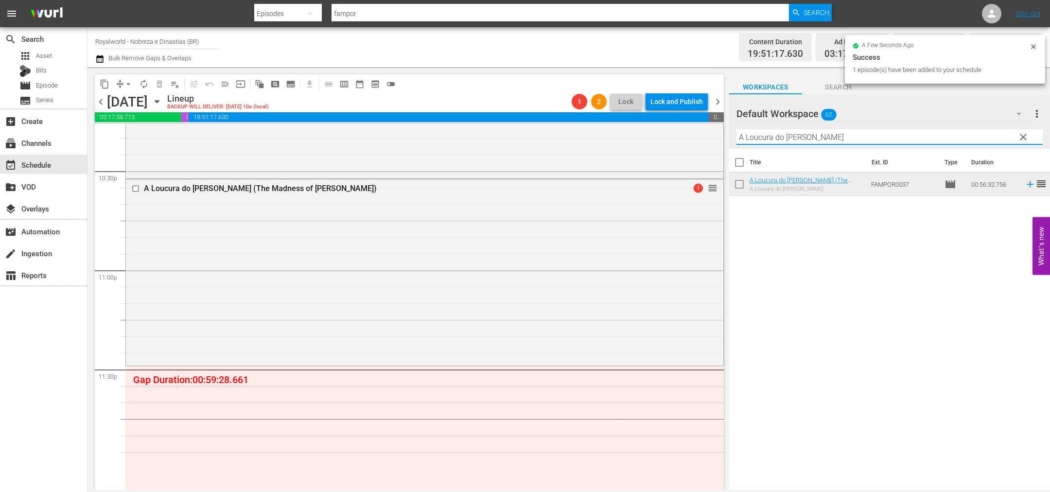
paste input "História dos Habsburgo na Eslovênia (Habsburgs Traum vom Süden)"
drag, startPoint x: 817, startPoint y: 129, endPoint x: 643, endPoint y: 115, distance: 174.6
click at [643, 115] on div "content_copy compress arrow_drop_down autorenew_outlined delete_forever_outline…" at bounding box center [568, 278] width 962 height 422
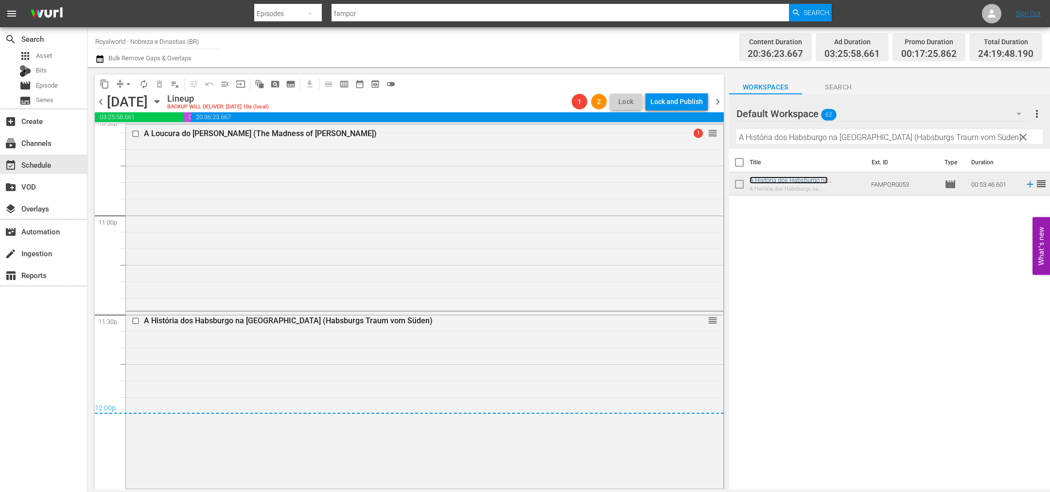
scroll to position [4470, 0]
paste input "Filipe - Príncipe, Marido, Pai (Philip - Prince, Husband, Father"
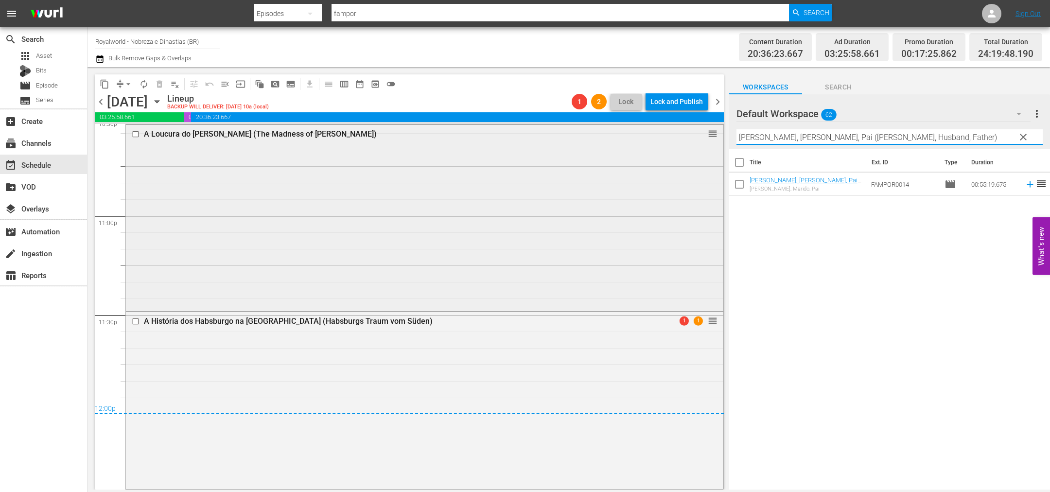
drag, startPoint x: 972, startPoint y: 140, endPoint x: 570, endPoint y: 137, distance: 402.0
click at [570, 137] on div "content_copy compress arrow_drop_down autorenew_outlined delete_forever_outline…" at bounding box center [568, 278] width 962 height 422
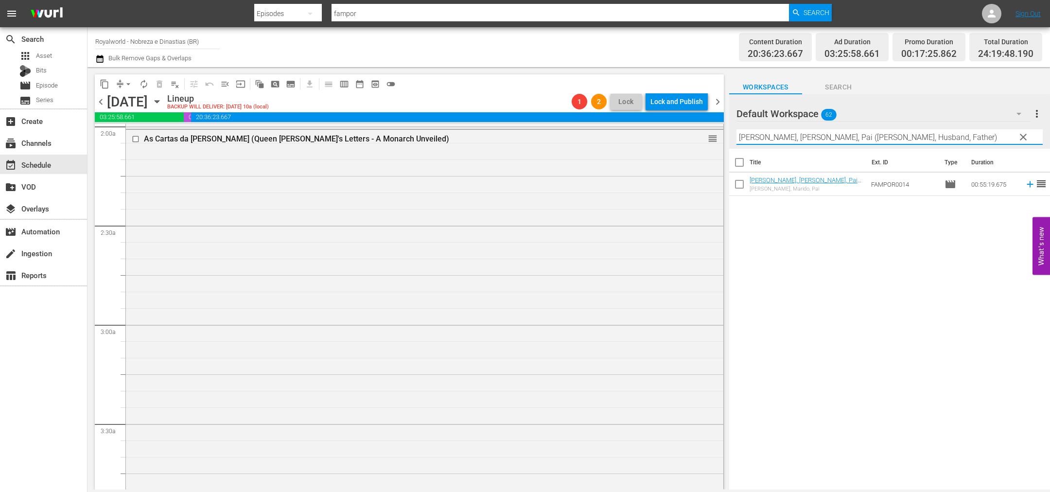
scroll to position [0, 0]
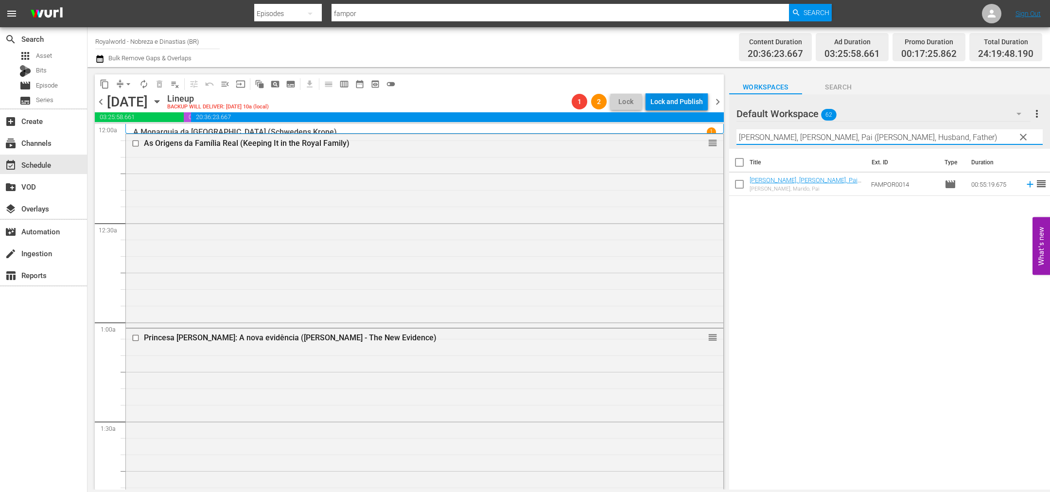
type input "Filipe - Príncipe, Marido, Pai (Philip - Prince, Husband, Father)"
click at [678, 101] on div "Lock and Publish" at bounding box center [676, 101] width 52 height 17
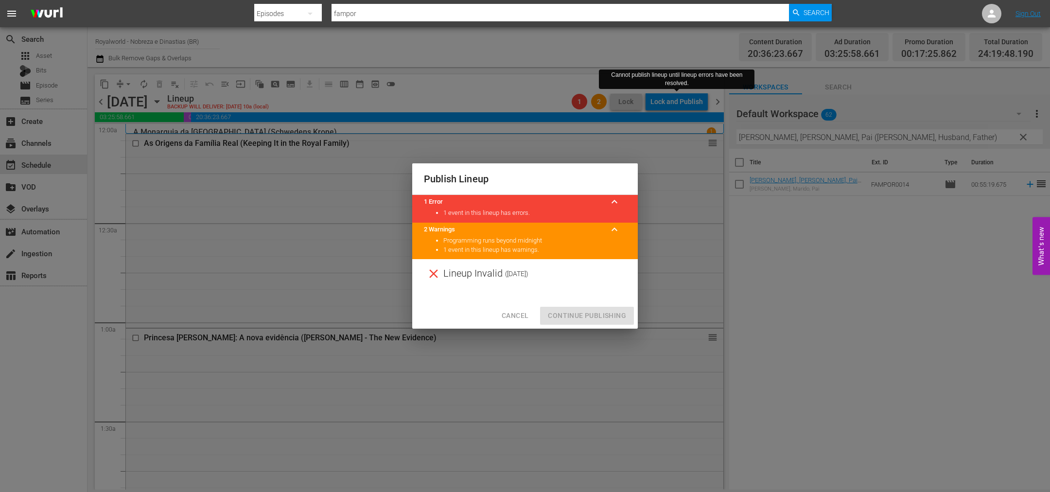
click at [507, 316] on span "Cancel" at bounding box center [515, 316] width 27 height 12
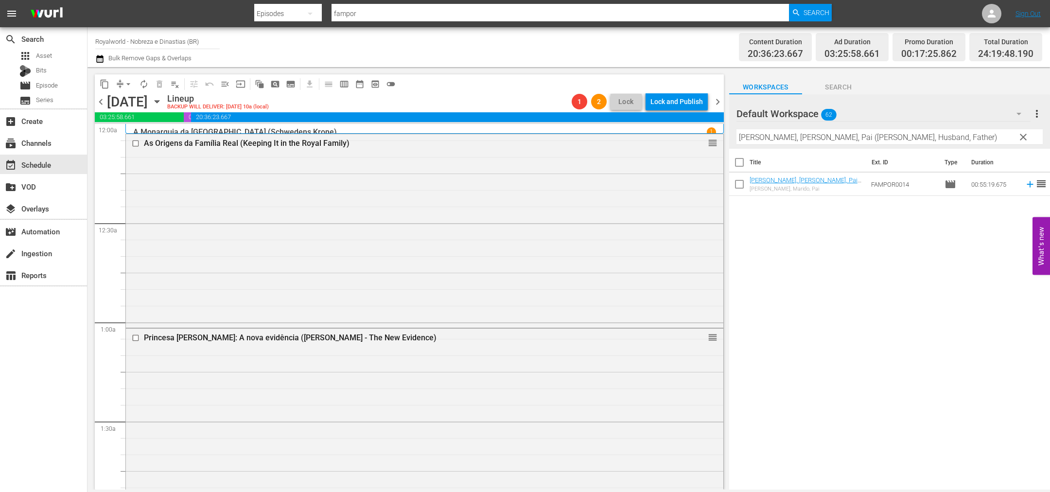
click at [717, 98] on span "chevron_right" at bounding box center [718, 102] width 12 height 12
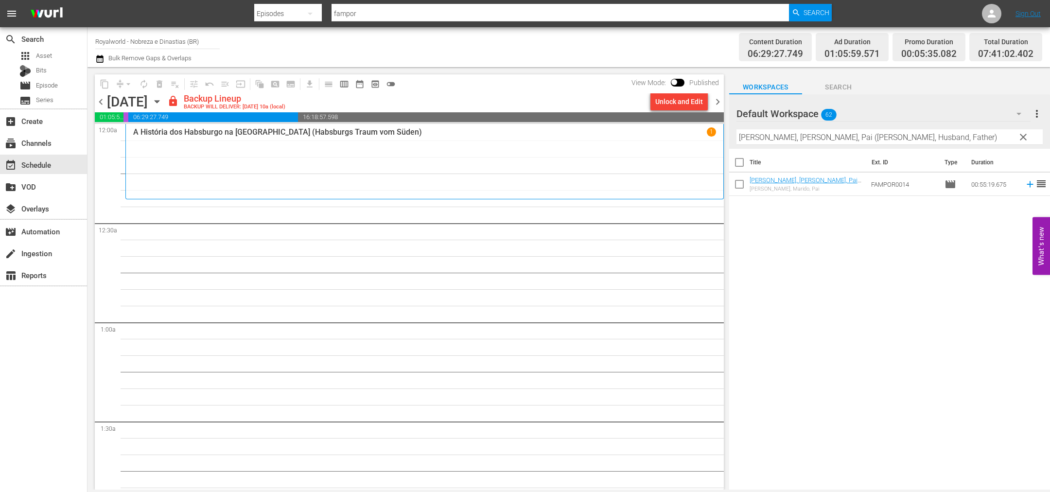
click at [676, 104] on div "Unlock and Edit" at bounding box center [679, 101] width 48 height 17
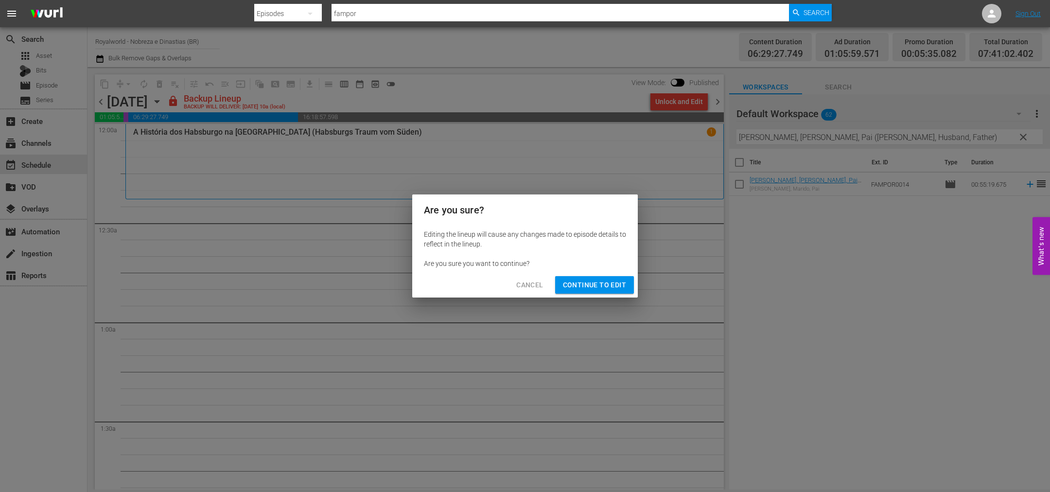
click at [588, 286] on span "Continue to Edit" at bounding box center [594, 285] width 63 height 12
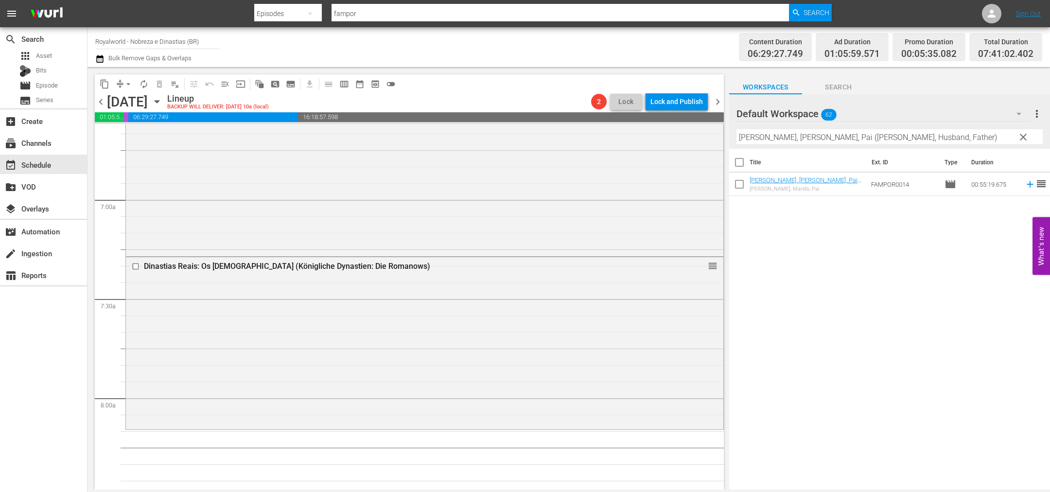
scroll to position [1458, 0]
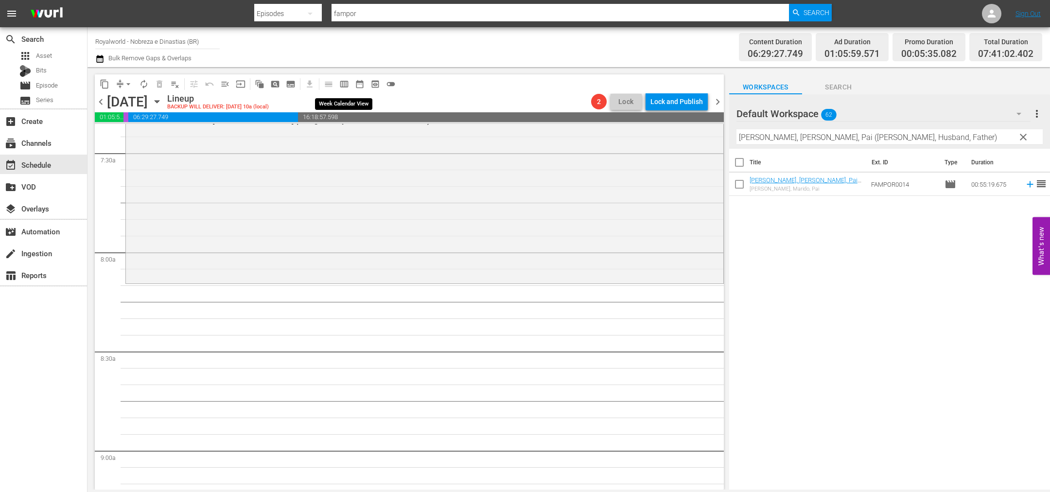
click at [349, 83] on button "calendar_view_week_outlined" at bounding box center [344, 84] width 16 height 16
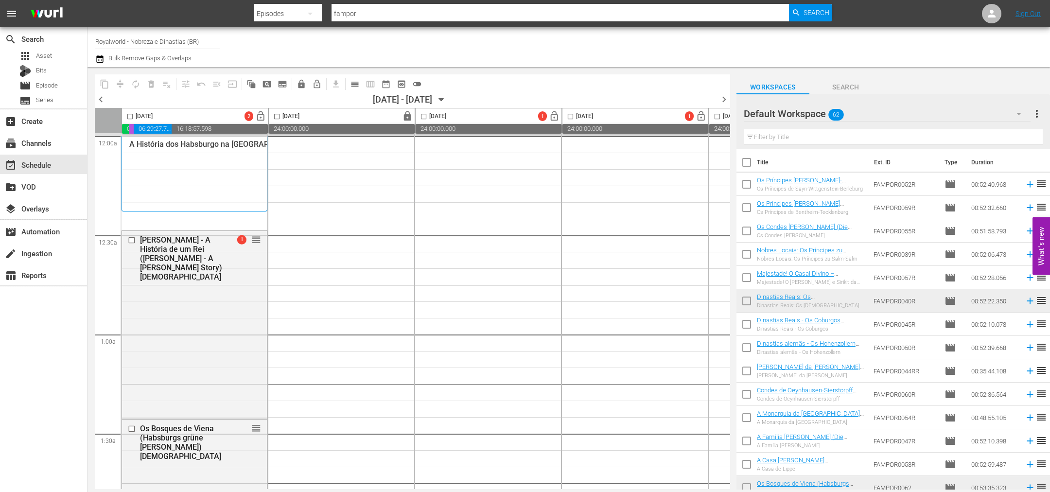
click at [131, 117] on input "checkbox" at bounding box center [129, 118] width 11 height 11
click at [153, 83] on span "delete_forever_outlined" at bounding box center [151, 84] width 10 height 10
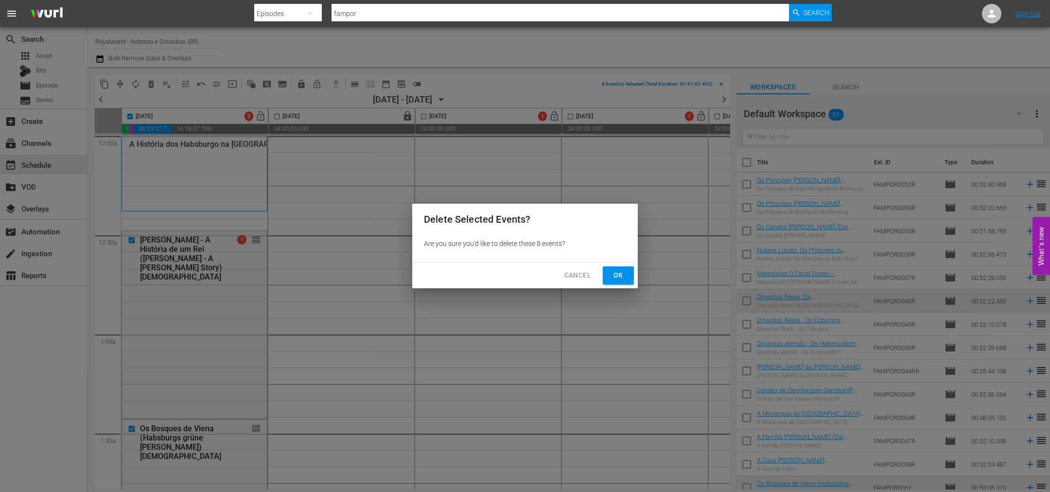
click at [619, 276] on span "Ok" at bounding box center [619, 275] width 16 height 12
checkbox input "false"
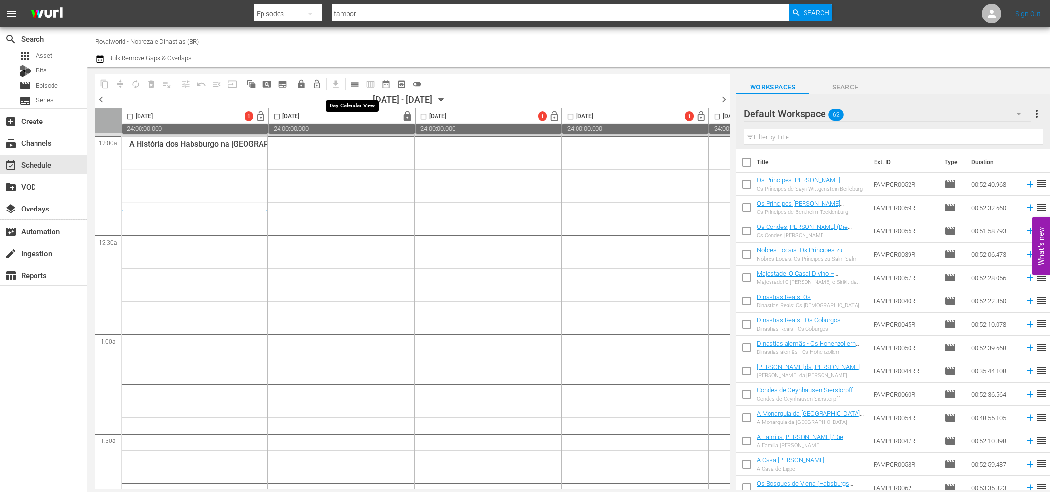
click at [358, 83] on span "calendar_view_day_outlined" at bounding box center [355, 84] width 10 height 10
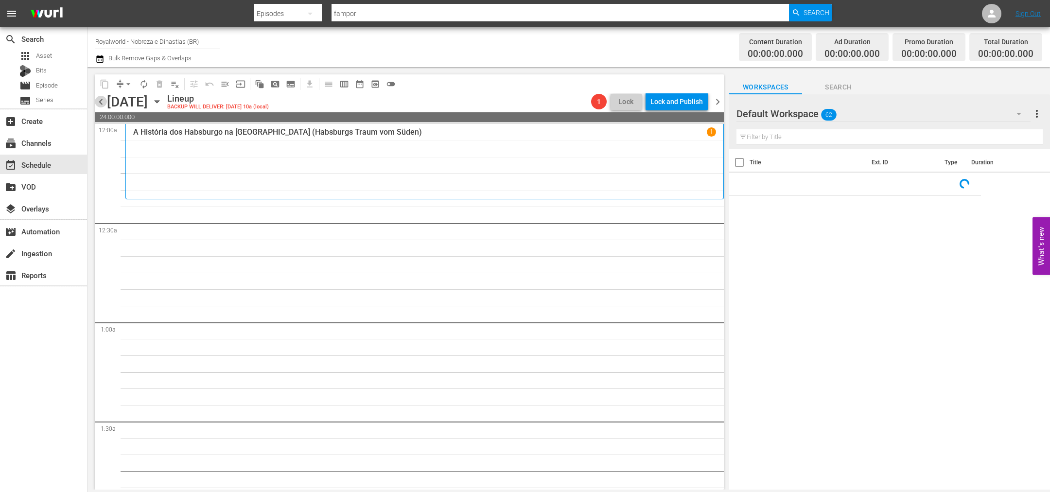
click at [101, 103] on span "chevron_left" at bounding box center [101, 102] width 12 height 12
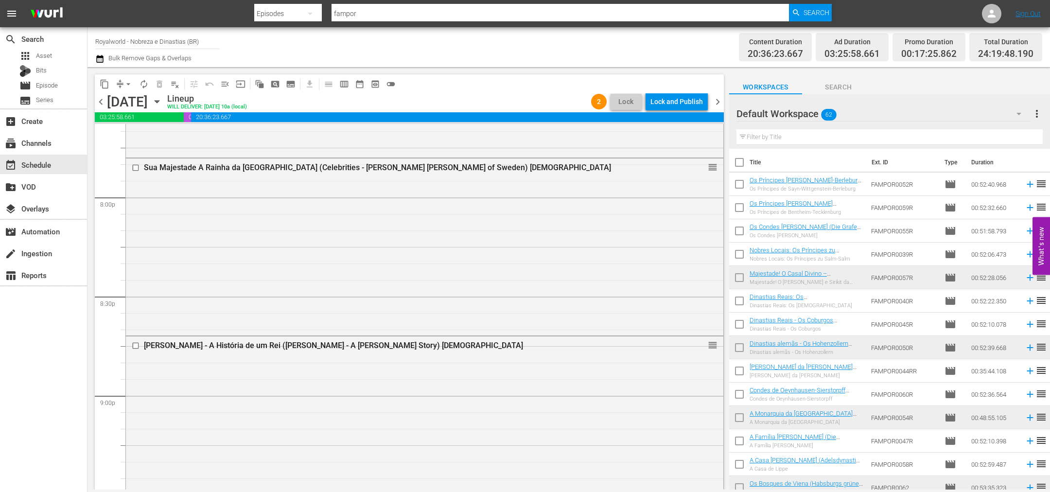
scroll to position [4470, 0]
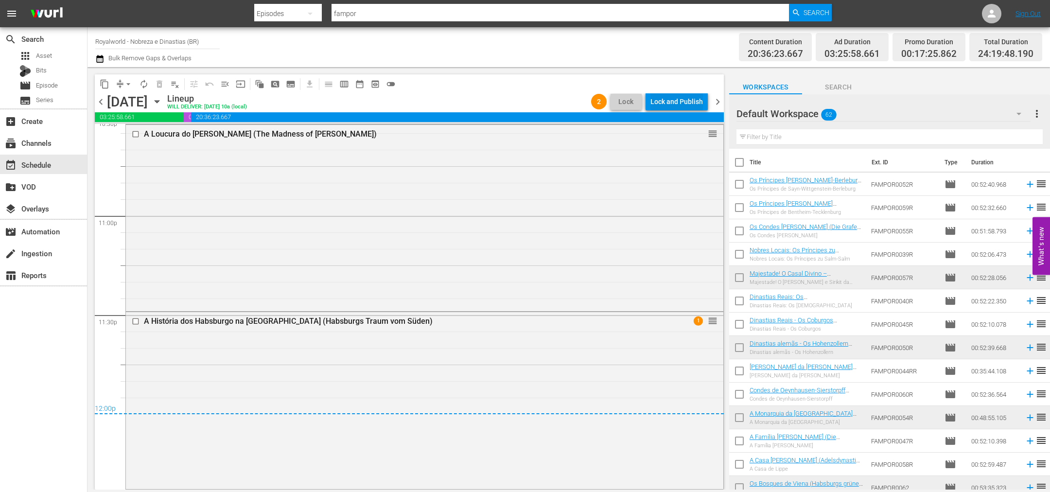
click at [678, 102] on div "Lock and Publish" at bounding box center [676, 101] width 52 height 17
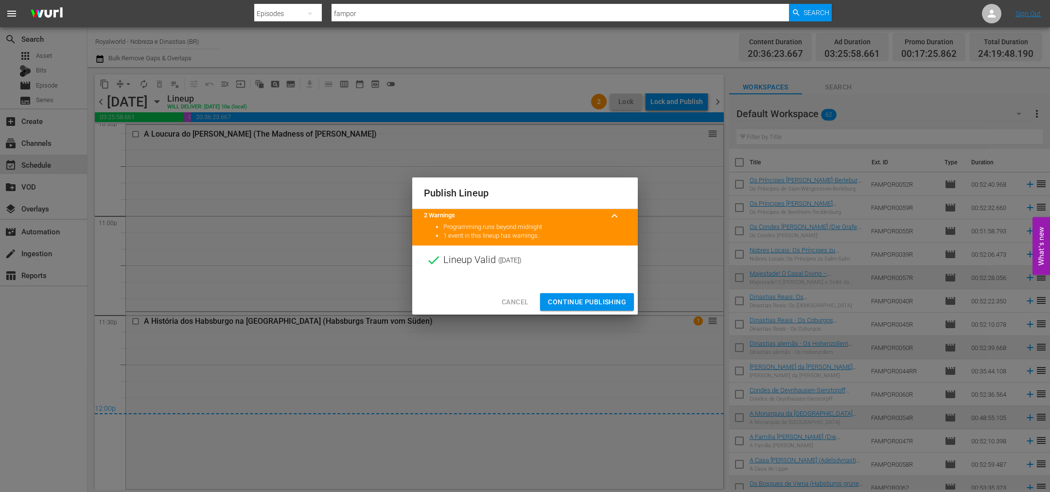
click at [585, 301] on span "Continue Publishing" at bounding box center [587, 302] width 78 height 12
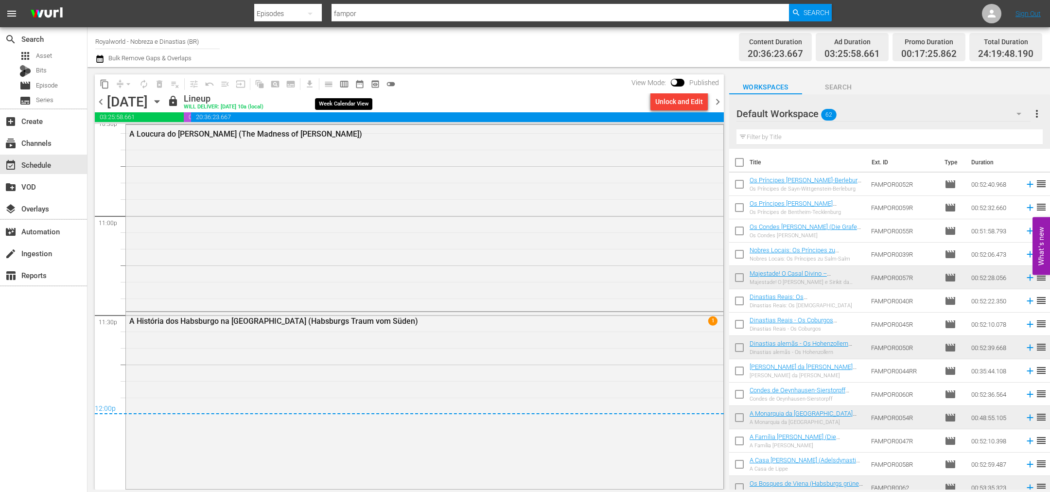
click at [349, 88] on span "calendar_view_week_outlined" at bounding box center [344, 84] width 10 height 10
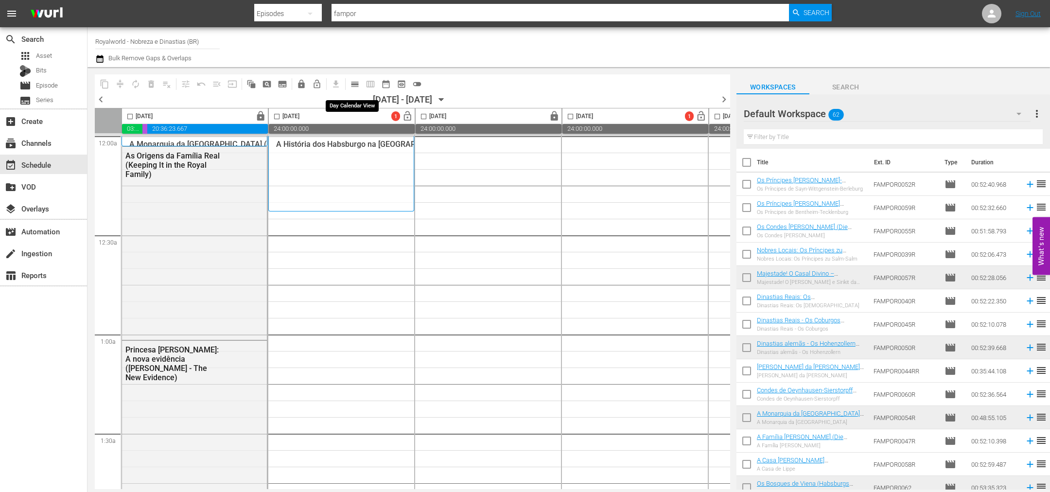
click at [357, 87] on span "calendar_view_day_outlined" at bounding box center [355, 84] width 10 height 10
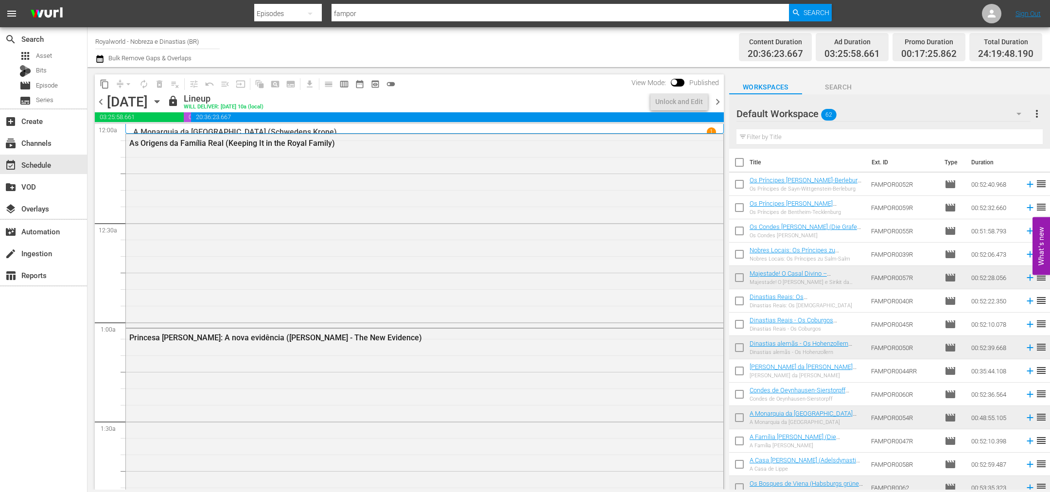
click at [98, 56] on icon "button" at bounding box center [99, 59] width 7 height 8
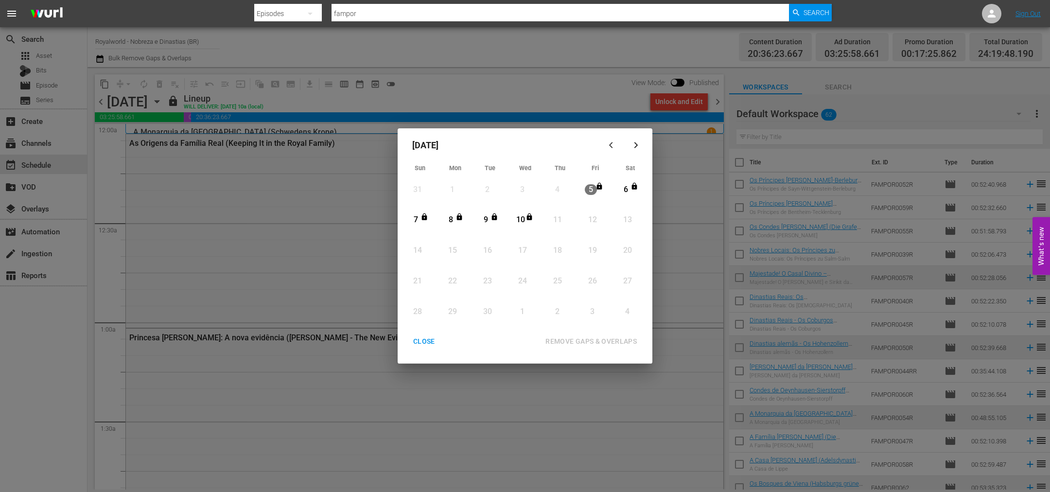
click at [419, 343] on div "CLOSE" at bounding box center [423, 341] width 37 height 12
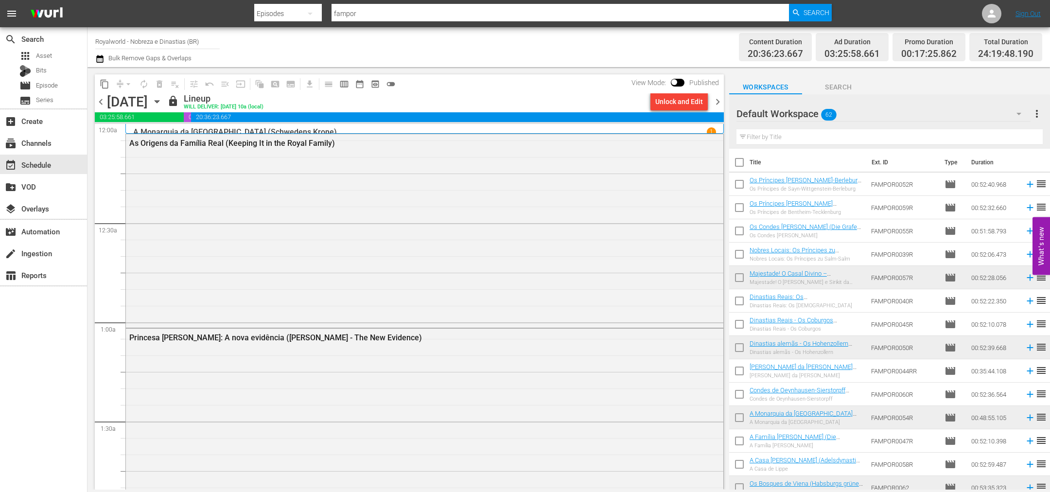
click at [719, 99] on span "chevron_right" at bounding box center [718, 102] width 12 height 12
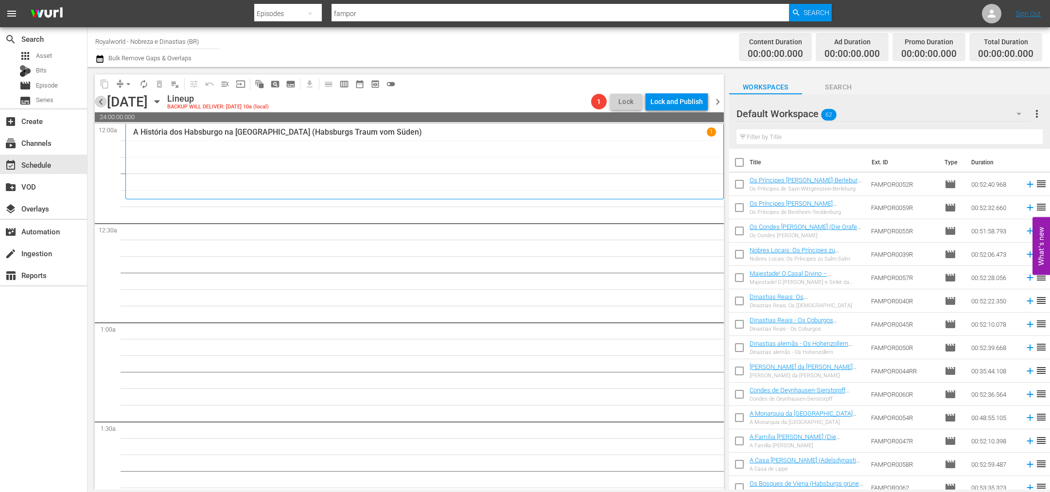
click at [98, 102] on span "chevron_left" at bounding box center [101, 102] width 12 height 12
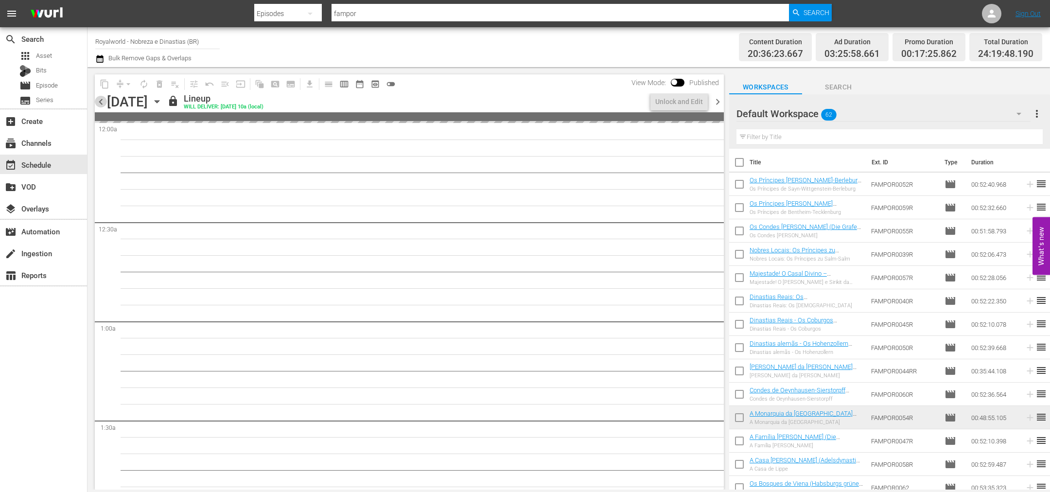
click at [98, 102] on span "chevron_left" at bounding box center [101, 102] width 12 height 12
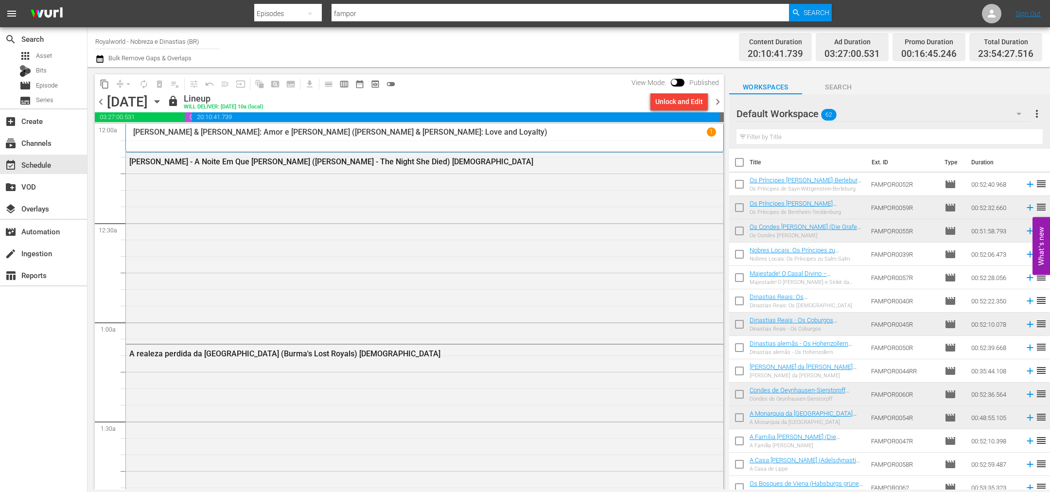
click at [98, 102] on span "chevron_left" at bounding box center [101, 102] width 12 height 12
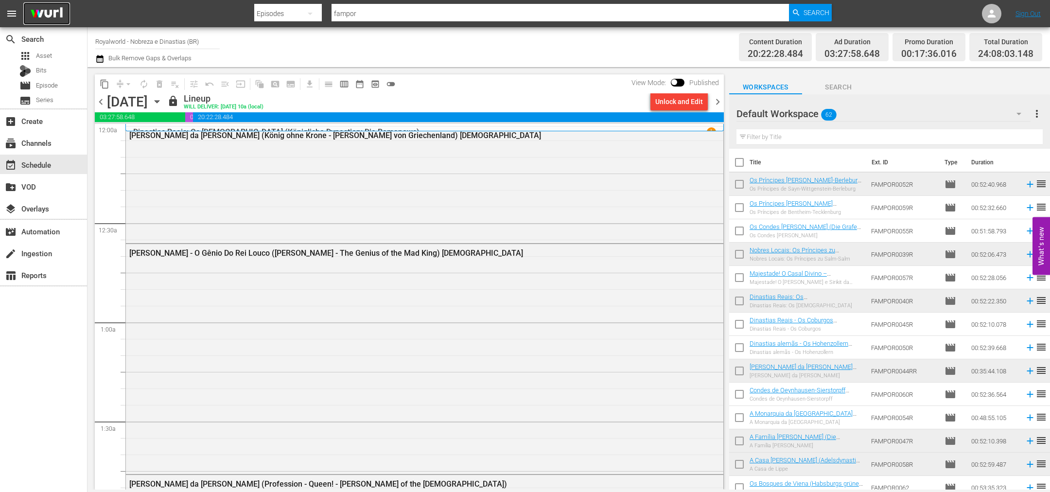
click at [58, 16] on img at bounding box center [46, 13] width 47 height 23
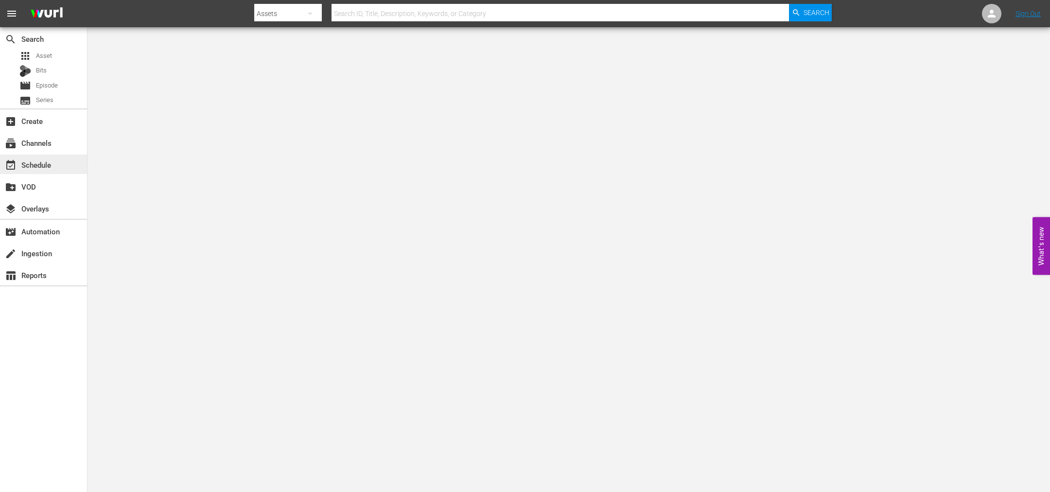
click at [36, 164] on div "event_available Schedule" at bounding box center [27, 163] width 54 height 9
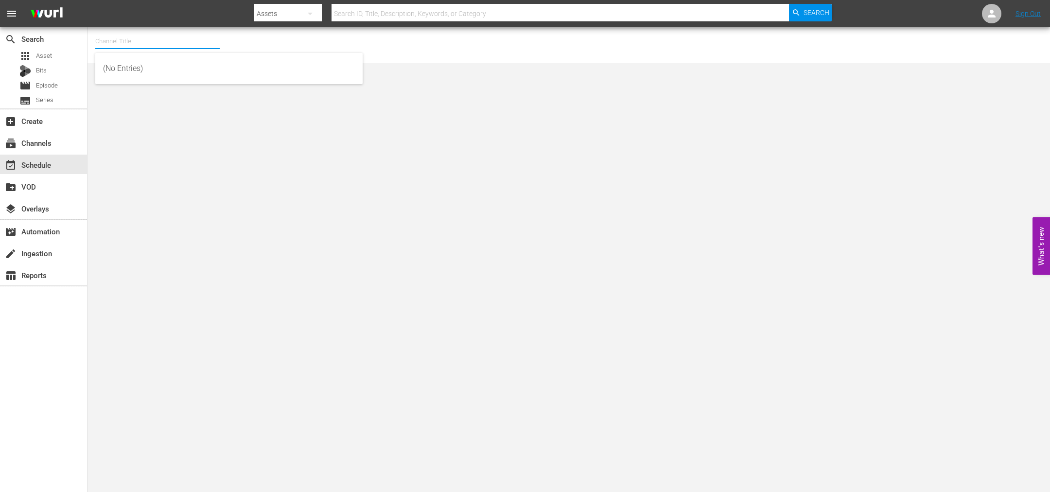
click at [127, 39] on input "text" at bounding box center [157, 41] width 124 height 23
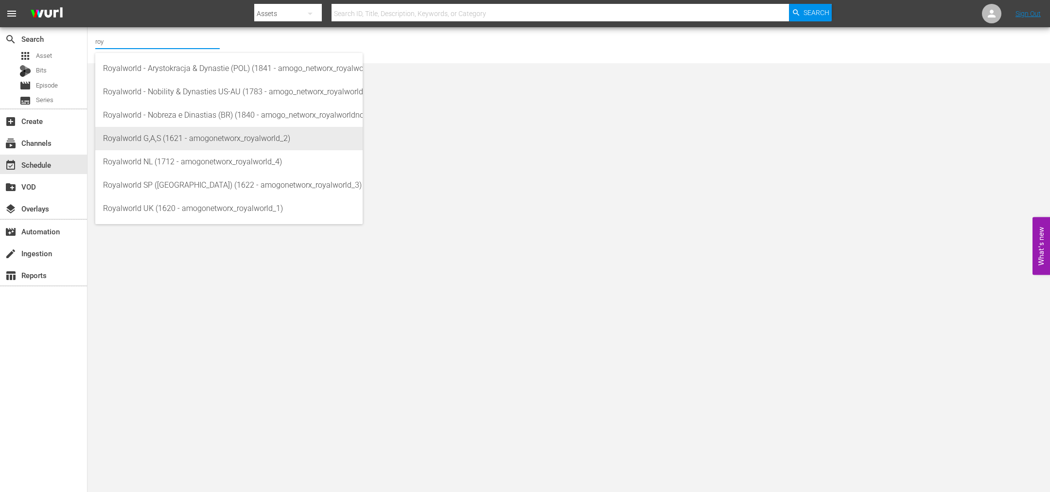
click at [147, 140] on div "Royalworld G,A,S (1621 - amogonetworx_royalworld_2)" at bounding box center [229, 138] width 252 height 23
type input "Royalworld G,A,S (1621 - amogonetworx_royalworld_2)"
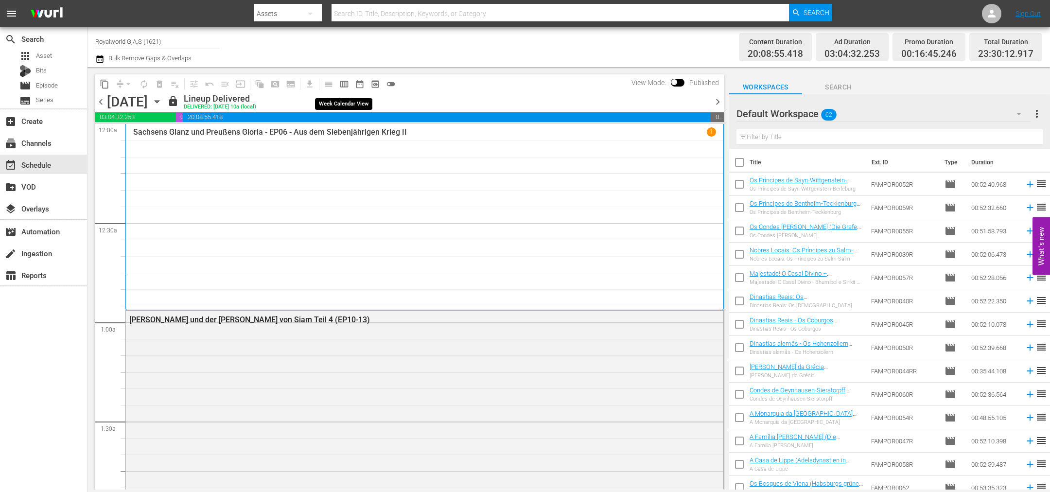
click at [346, 85] on span "calendar_view_week_outlined" at bounding box center [344, 84] width 10 height 10
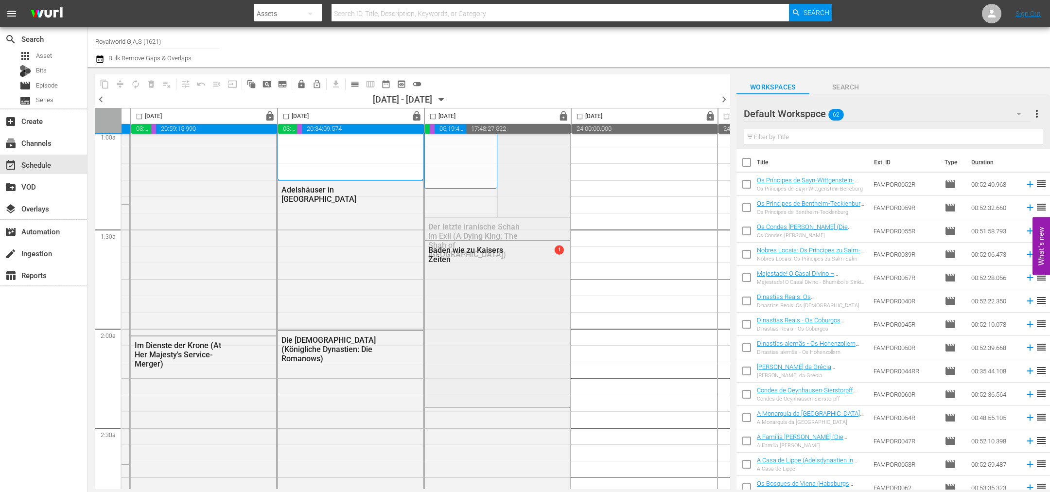
scroll to position [0, 284]
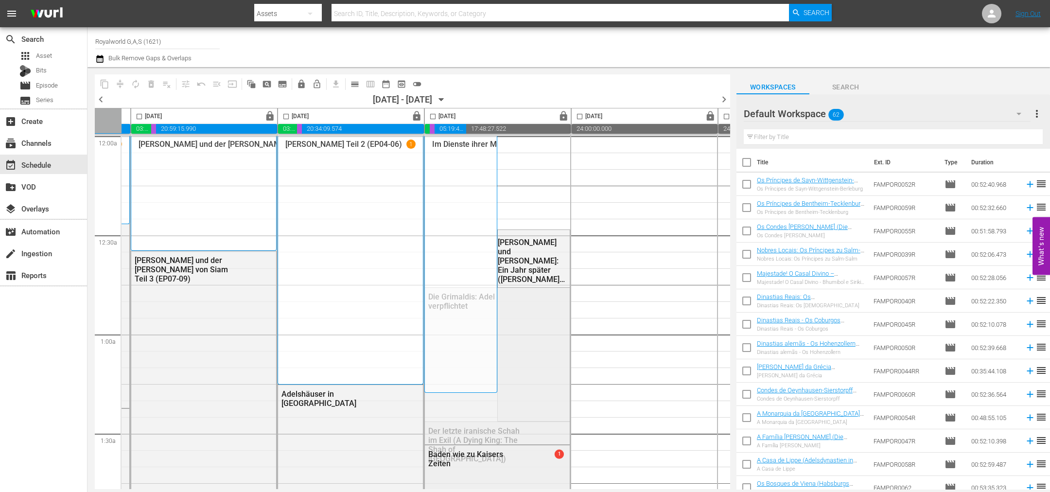
click at [103, 98] on span "chevron_left" at bounding box center [101, 99] width 12 height 12
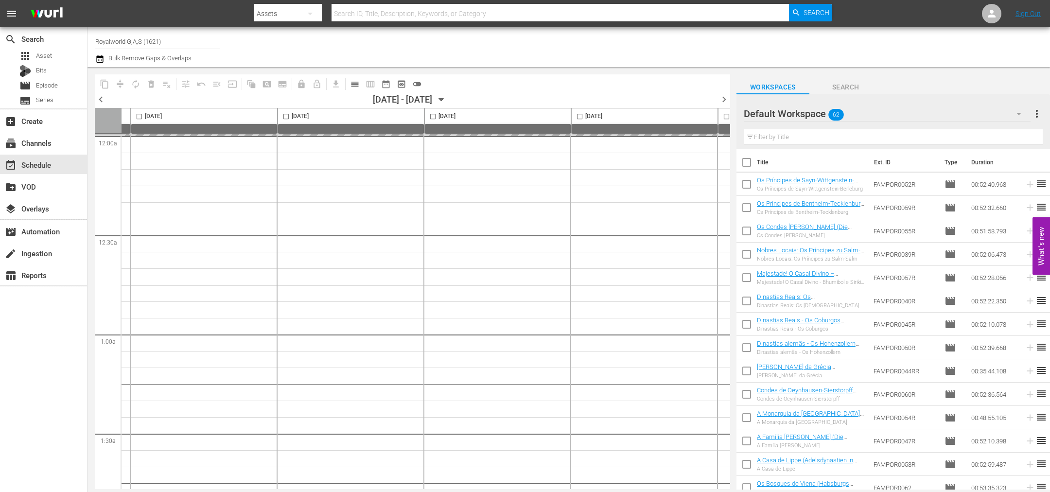
scroll to position [0, 421]
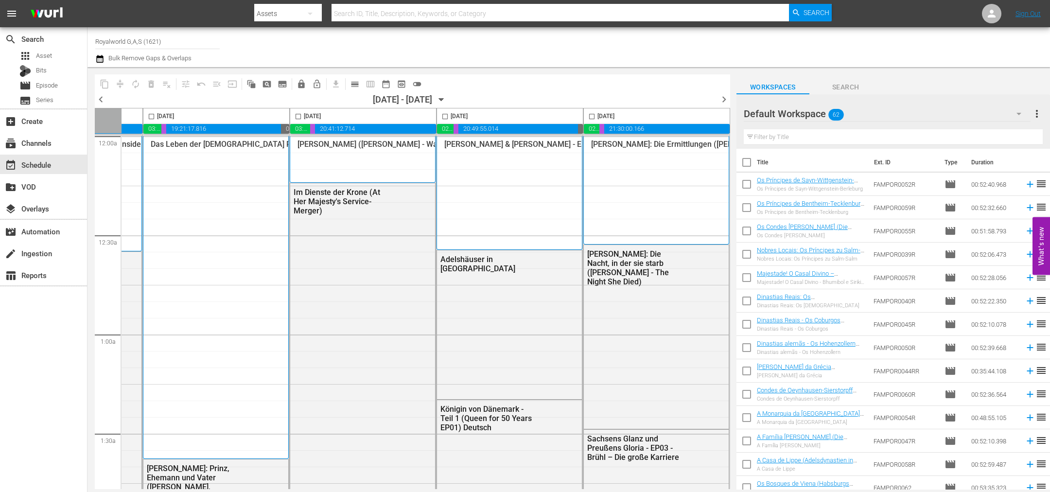
click at [588, 115] on input "checkbox" at bounding box center [591, 118] width 11 height 11
checkbox input "true"
click at [98, 81] on button "content_copy" at bounding box center [105, 84] width 16 height 16
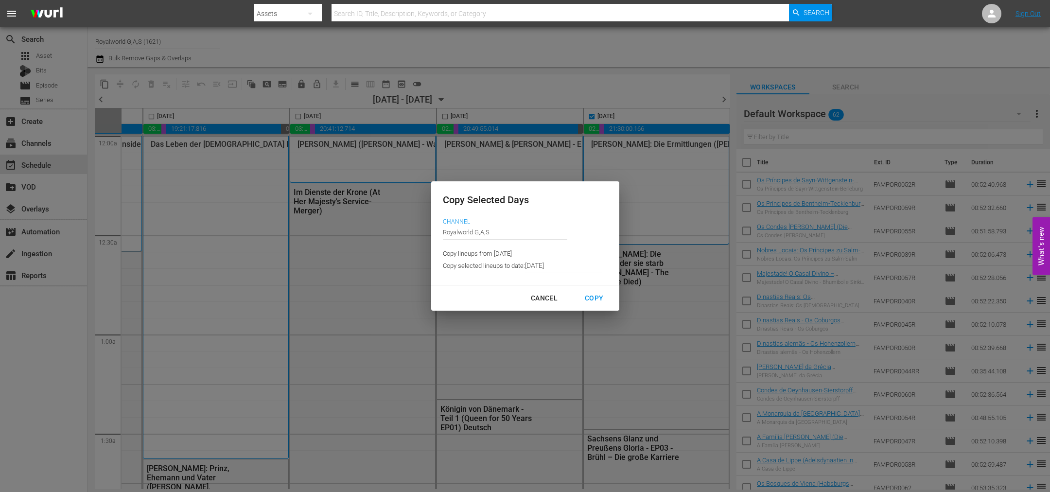
click at [561, 265] on input "9/05/2025" at bounding box center [563, 266] width 77 height 15
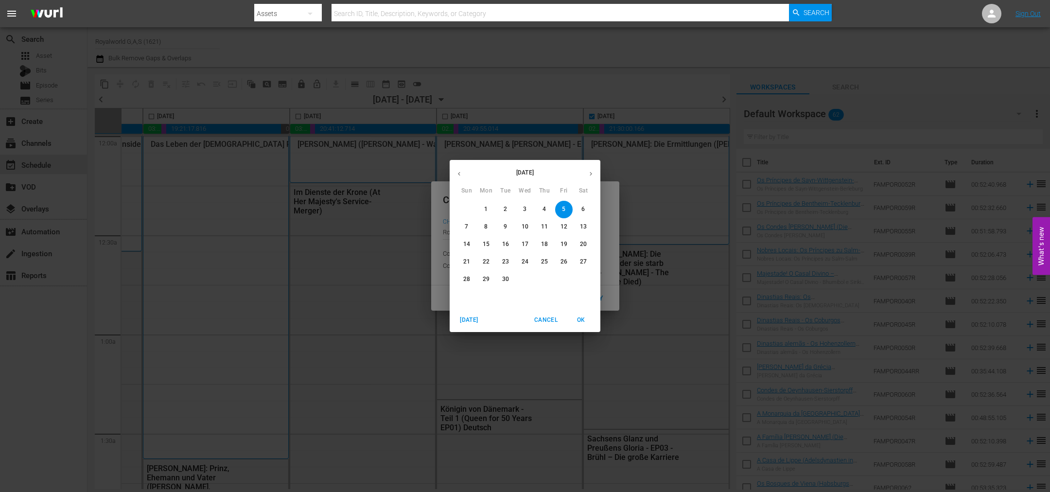
click at [503, 225] on span "9" at bounding box center [505, 227] width 17 height 8
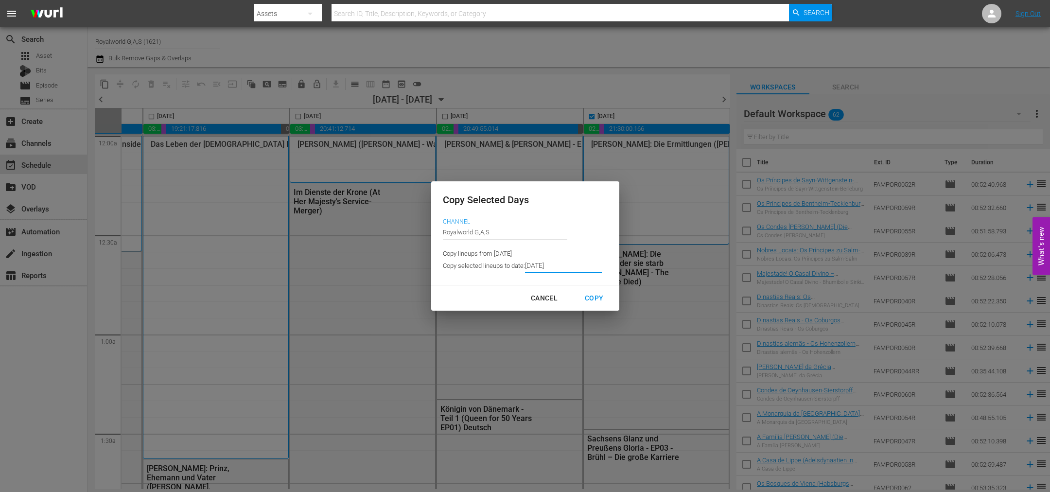
click at [593, 297] on div "Copy" at bounding box center [594, 298] width 34 height 12
type input "9/04/2025"
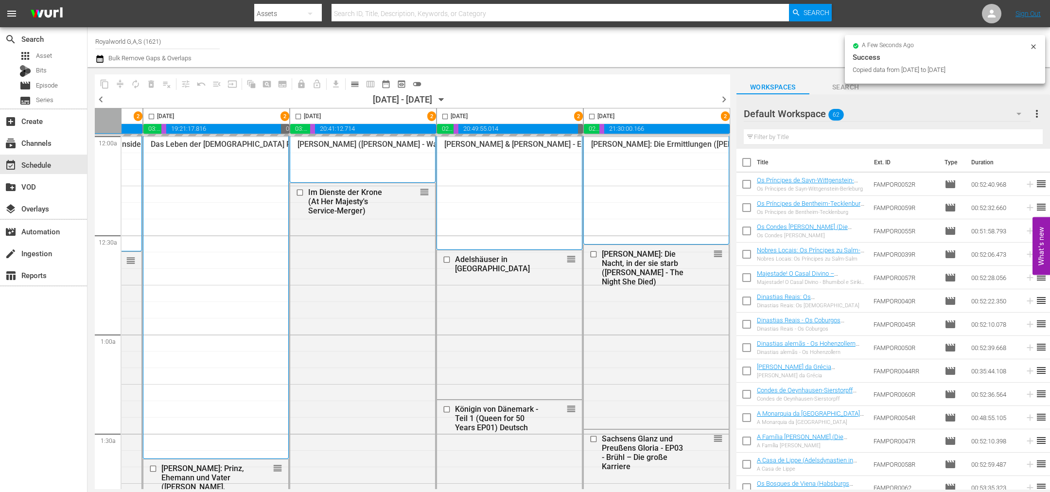
checkbox input "false"
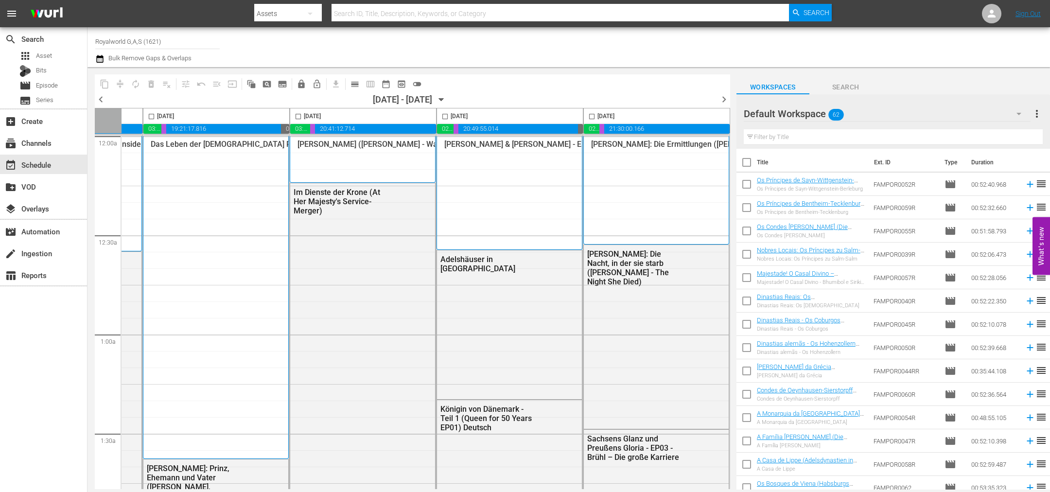
click at [723, 99] on span "chevron_right" at bounding box center [724, 99] width 12 height 12
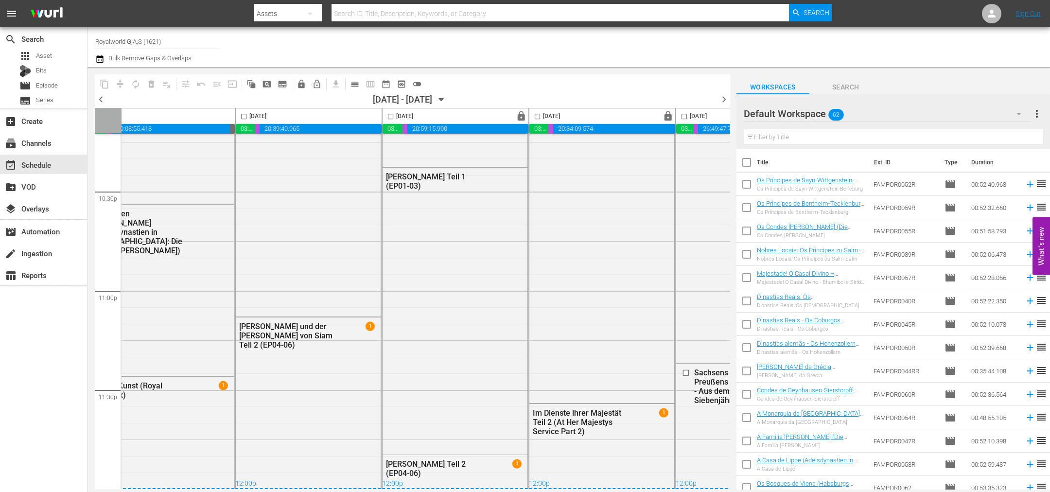
scroll to position [4410, 0]
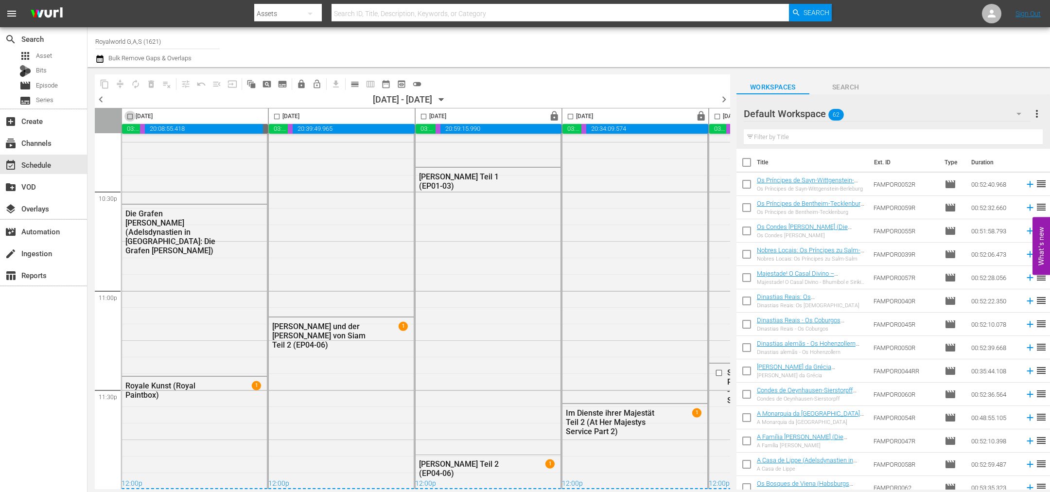
click at [127, 117] on input "checkbox" at bounding box center [129, 118] width 11 height 11
checkbox input "true"
click at [100, 81] on span "content_copy" at bounding box center [105, 84] width 10 height 10
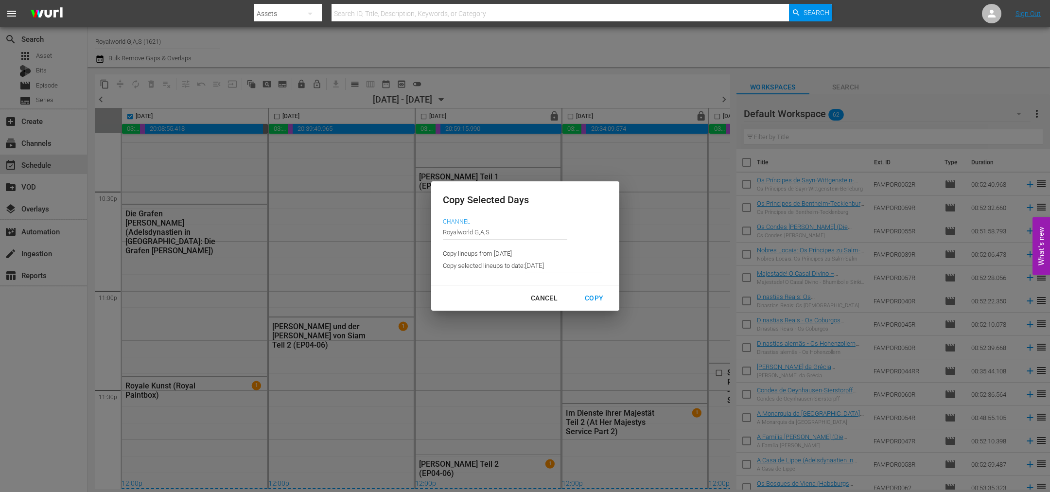
click at [557, 270] on input "9/04/2025" at bounding box center [563, 266] width 77 height 15
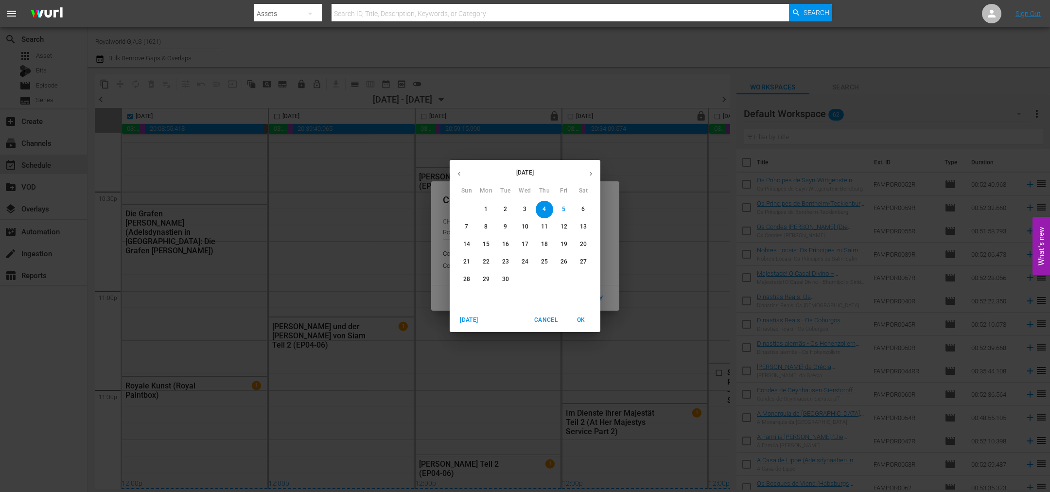
click at [525, 227] on p "10" at bounding box center [525, 227] width 7 height 8
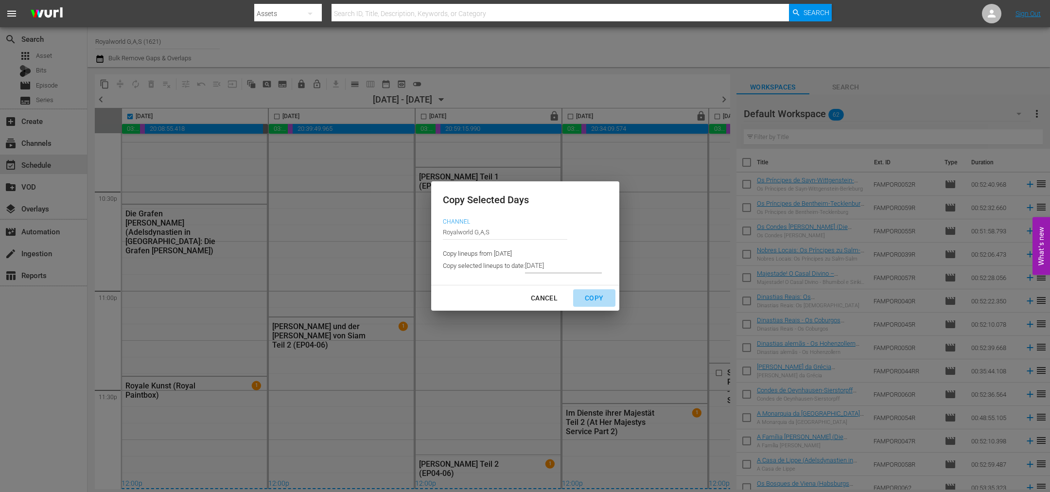
click at [600, 300] on div "Copy" at bounding box center [594, 298] width 34 height 12
type input "9/05/2025"
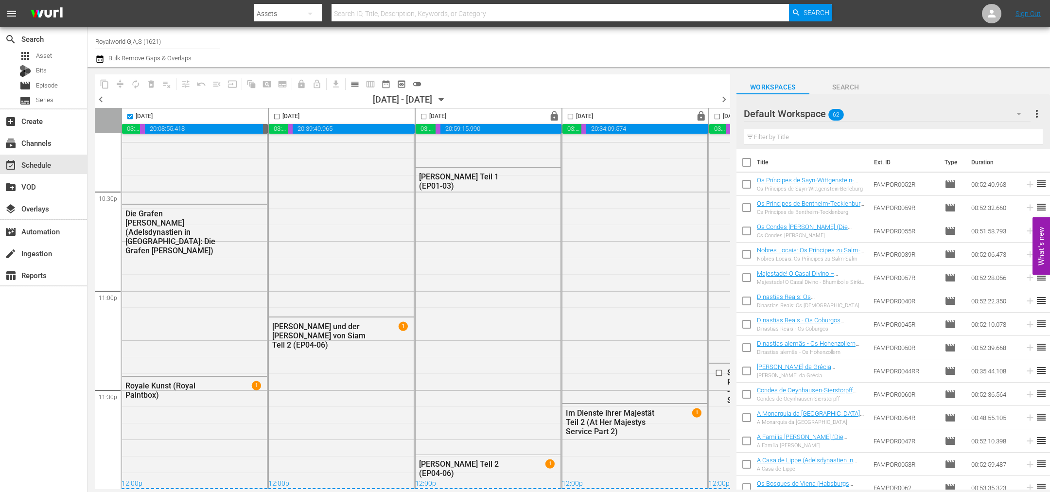
checkbox input "false"
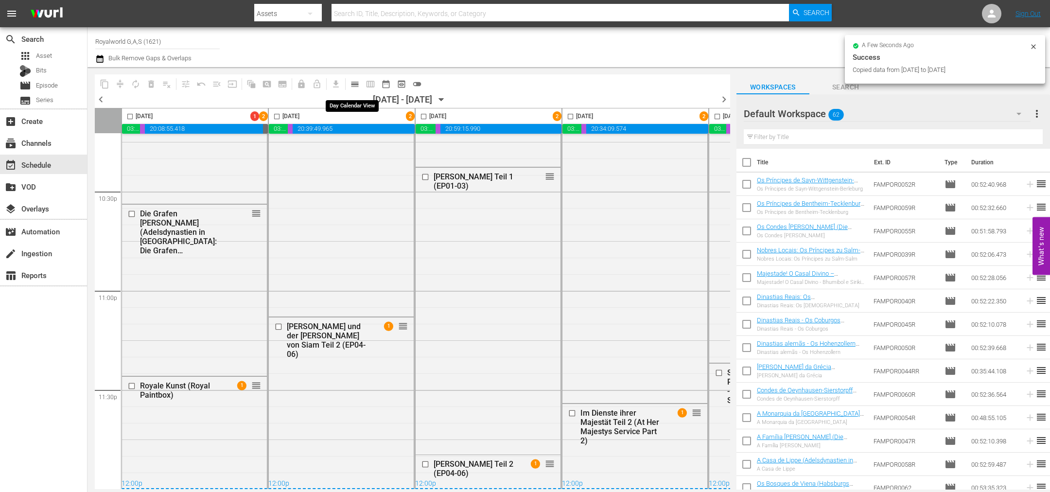
click at [354, 83] on span "calendar_view_day_outlined" at bounding box center [355, 84] width 10 height 10
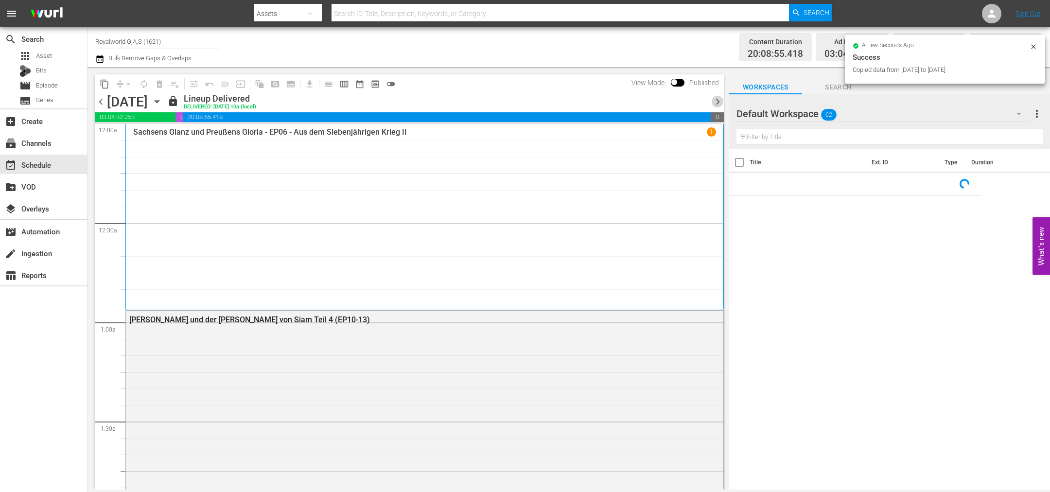
click at [715, 101] on span "chevron_right" at bounding box center [718, 102] width 12 height 12
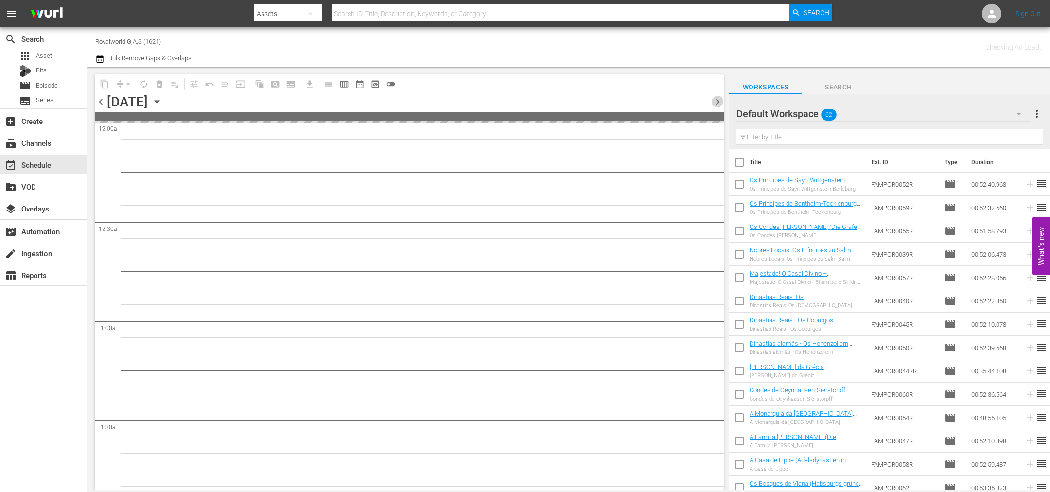
click at [715, 101] on span "chevron_right" at bounding box center [718, 102] width 12 height 12
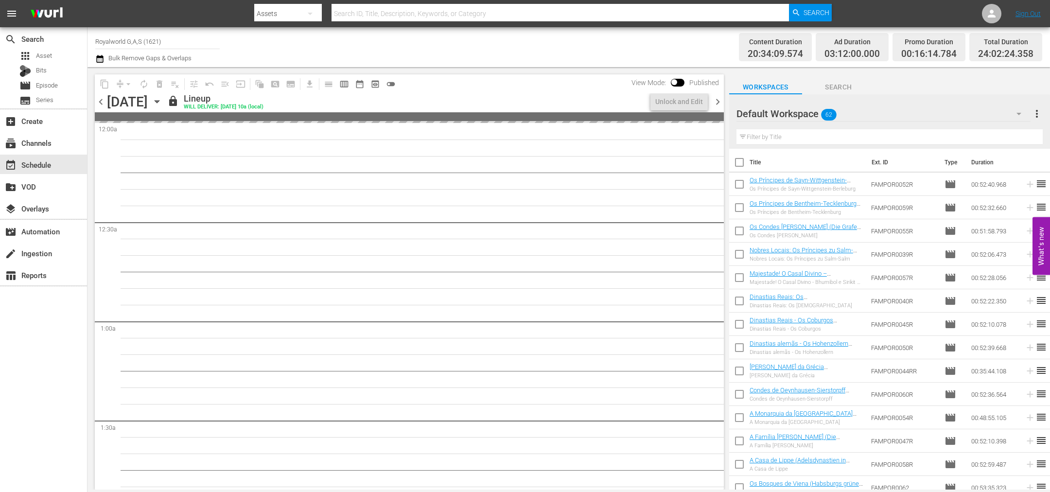
click at [715, 101] on span "chevron_right" at bounding box center [718, 102] width 12 height 12
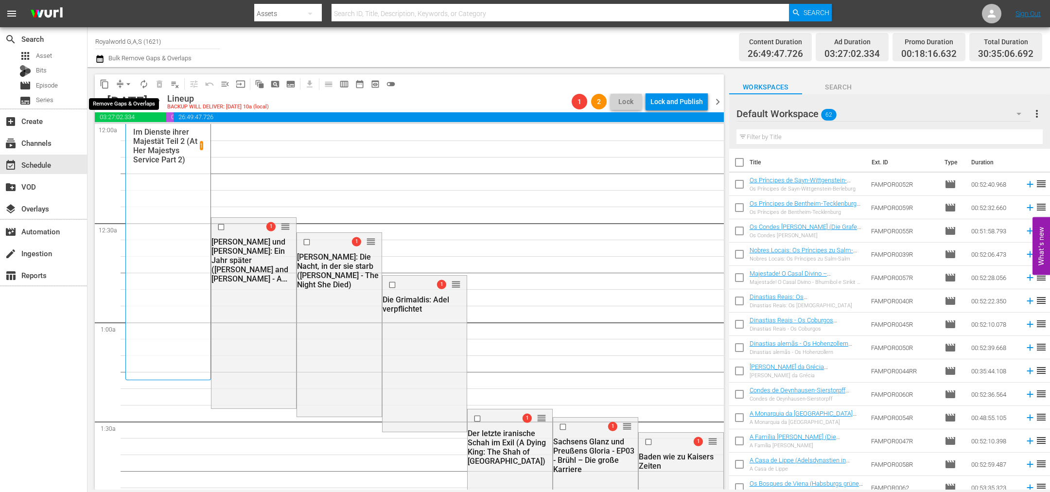
click at [130, 84] on span "arrow_drop_down" at bounding box center [128, 84] width 10 height 10
click at [154, 140] on li "Align to End of Previous Day" at bounding box center [129, 135] width 102 height 16
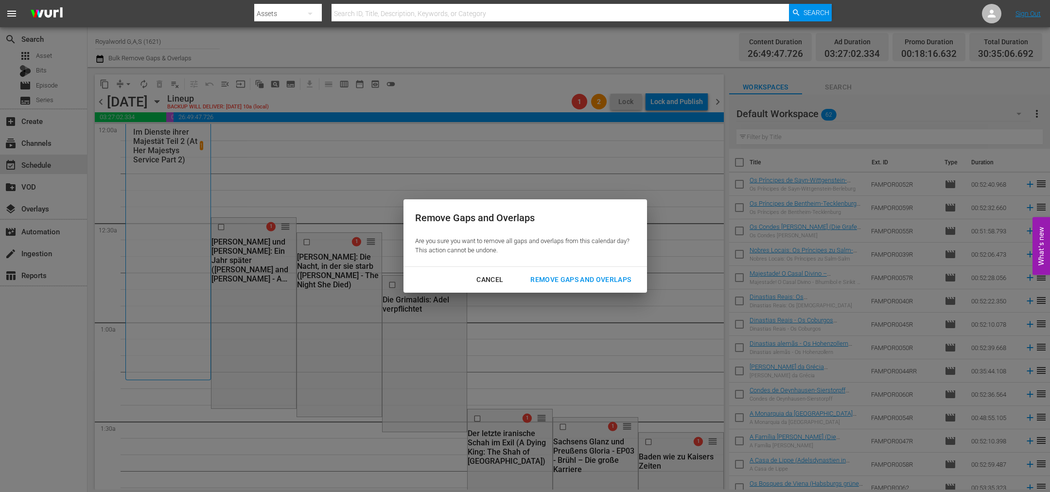
click at [574, 276] on div "Remove Gaps and Overlaps" at bounding box center [581, 280] width 116 height 12
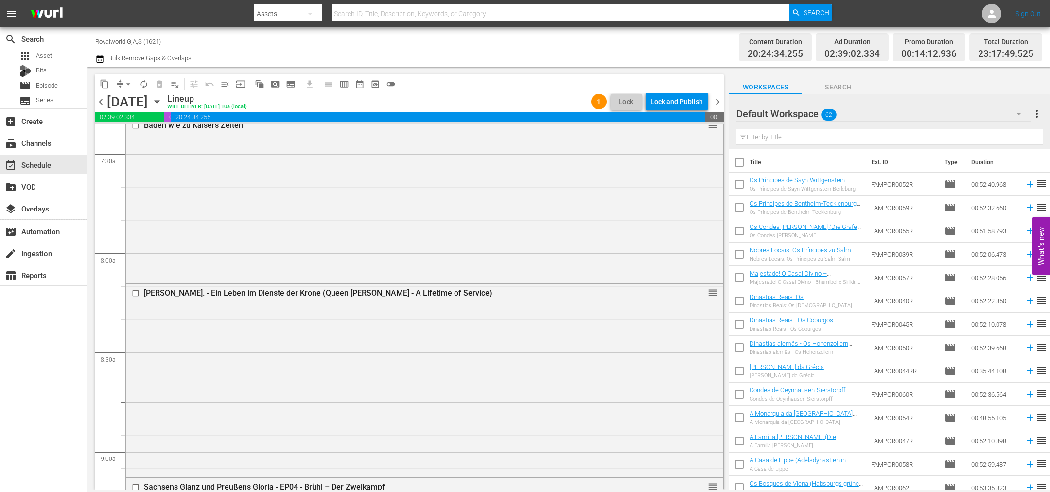
scroll to position [1458, 0]
click at [134, 289] on input "checkbox" at bounding box center [137, 292] width 10 height 8
click at [156, 84] on span "delete_forever_outlined" at bounding box center [160, 84] width 10 height 10
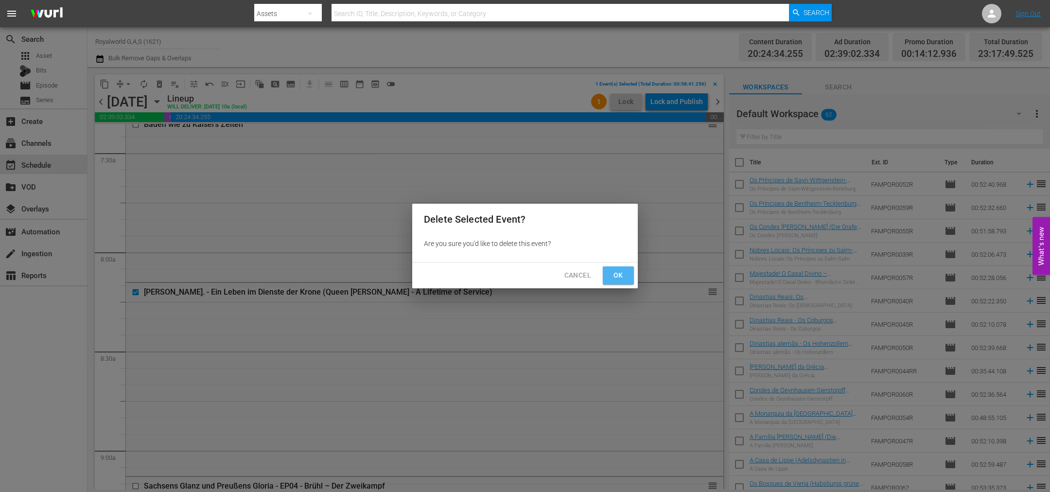
click at [630, 275] on button "Ok" at bounding box center [618, 275] width 31 height 18
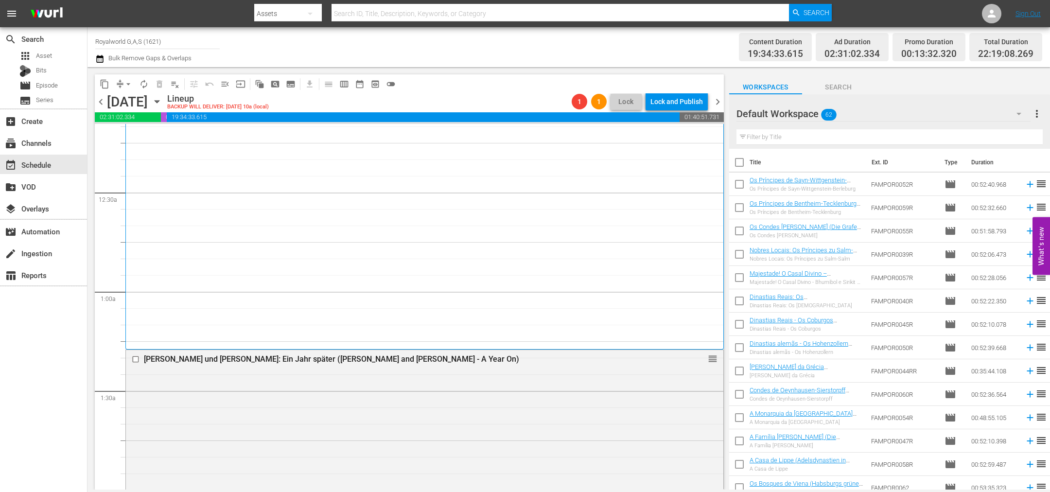
scroll to position [0, 0]
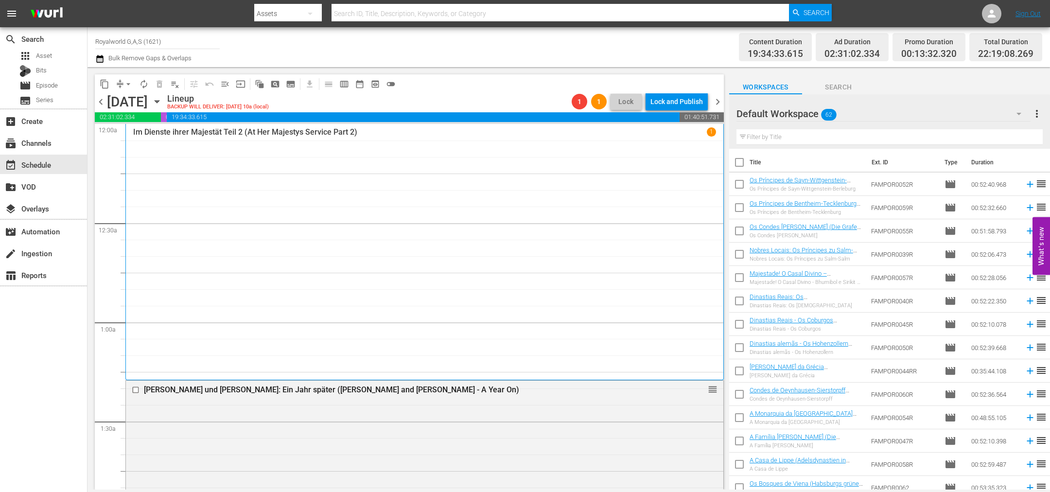
click at [1039, 115] on span "more_vert" at bounding box center [1037, 114] width 12 height 12
click at [955, 138] on div "Clear All Workspace Items" at bounding box center [974, 132] width 114 height 17
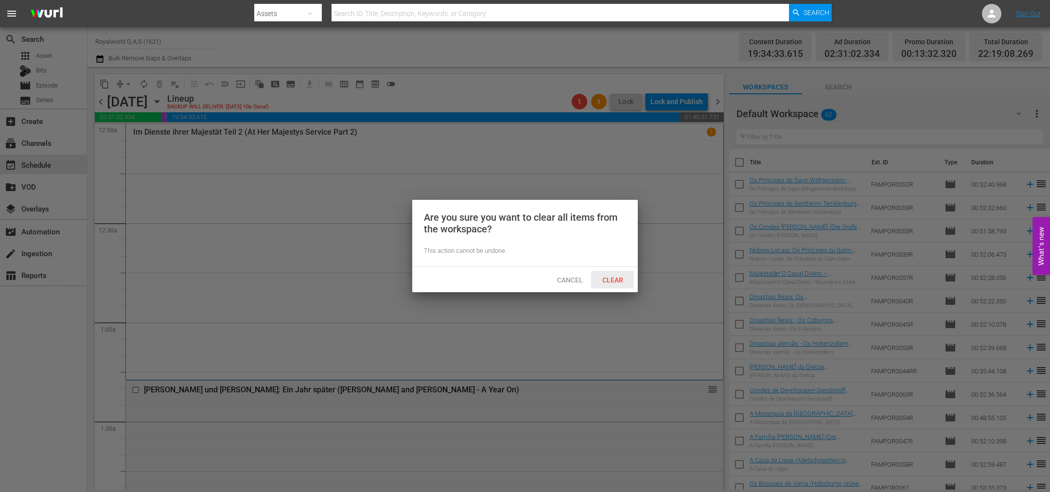
click at [616, 277] on span "Clear" at bounding box center [613, 280] width 36 height 8
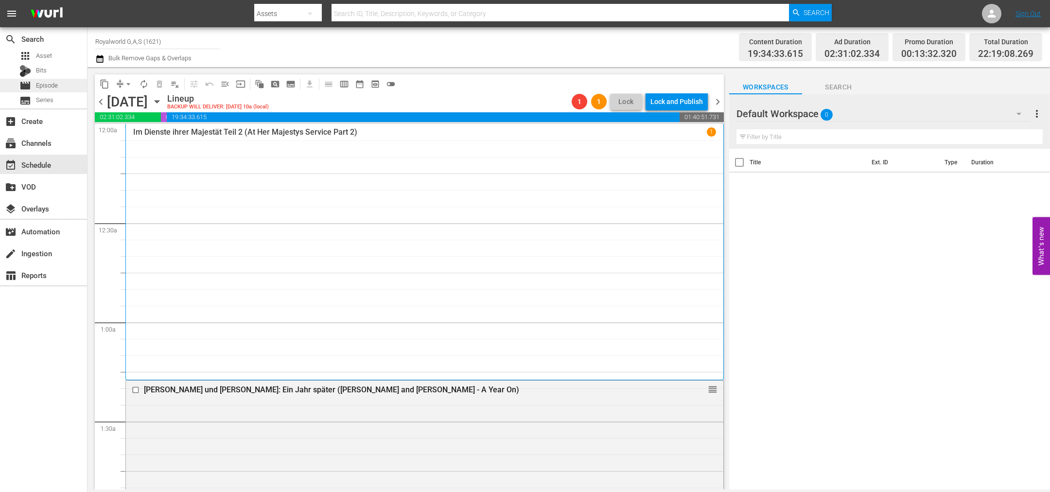
click at [49, 85] on span "Episode" at bounding box center [47, 86] width 22 height 10
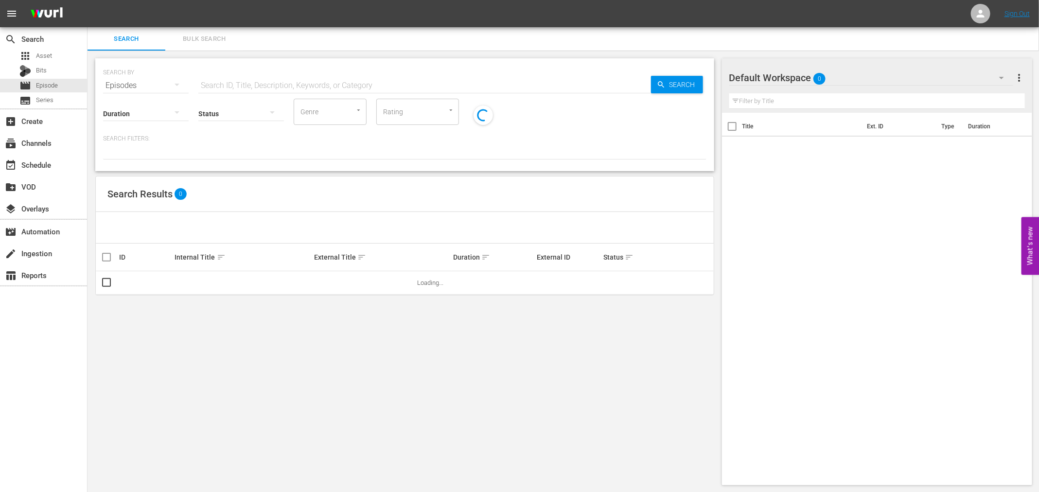
click at [238, 84] on input "text" at bounding box center [424, 85] width 453 height 23
paste input "Sachsens Glanz und Preußens Gloria - EP01 - Gräfin Cosel I"
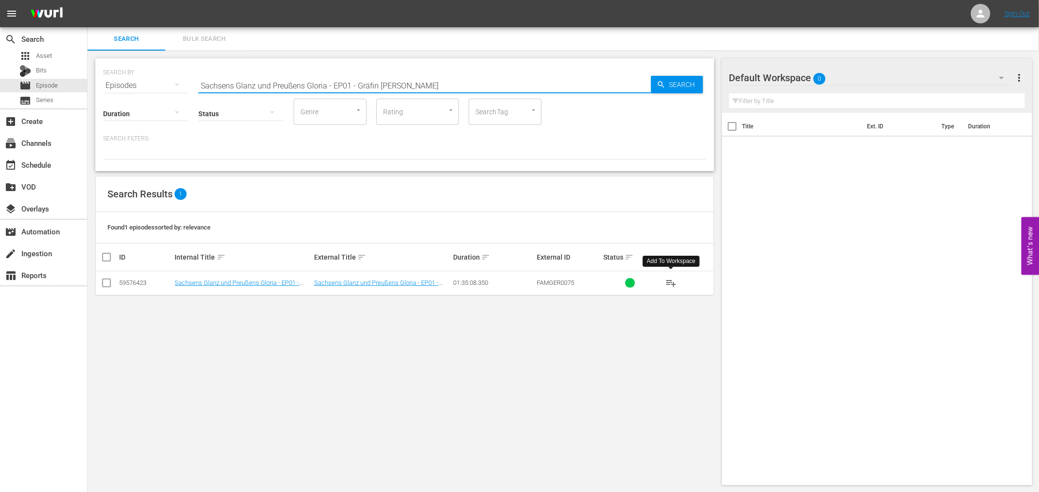
click at [676, 285] on span "playlist_add" at bounding box center [671, 283] width 12 height 12
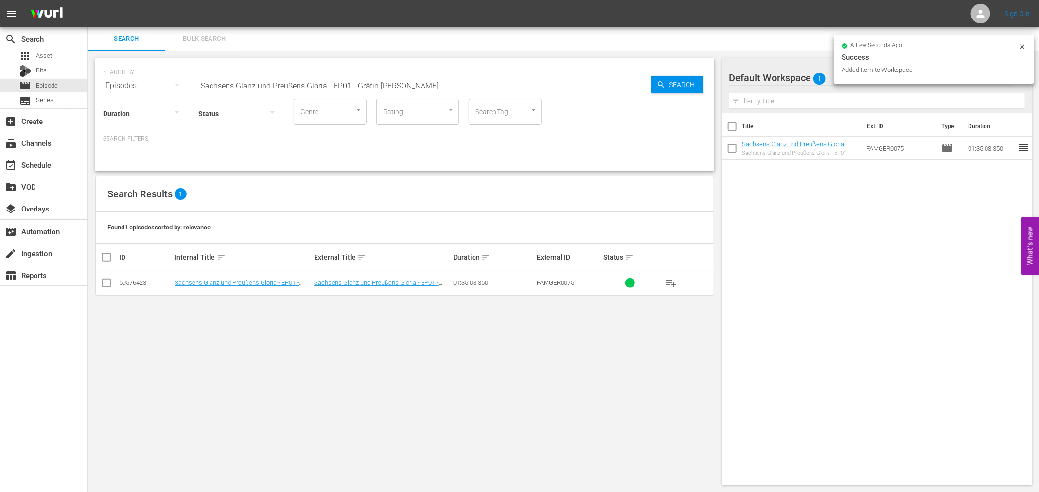
click at [420, 89] on input "Sachsens Glanz und Preußens Gloria - EP01 - Gräfin Cosel I" at bounding box center [424, 85] width 453 height 23
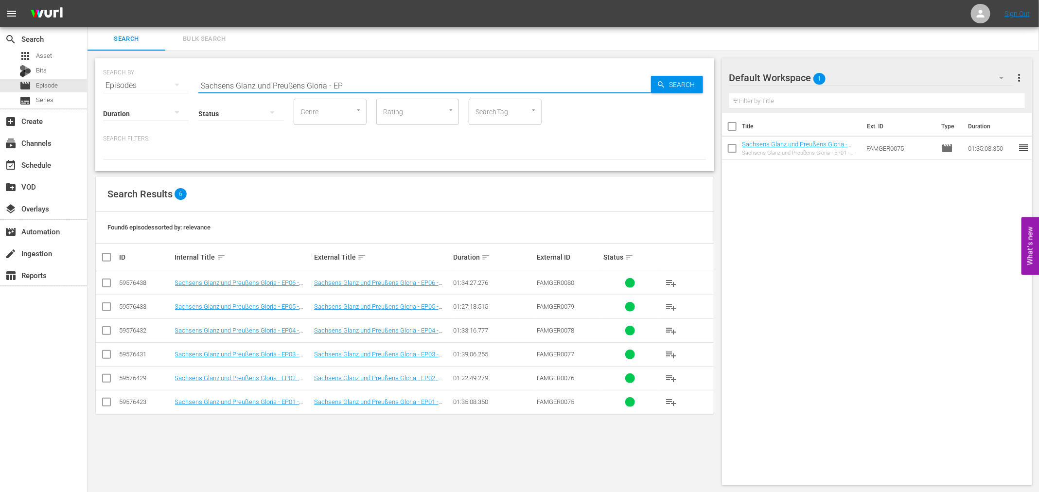
type input "Sachsens Glanz und Preußens Gloria - EP"
click at [675, 373] on span "playlist_add" at bounding box center [671, 378] width 12 height 12
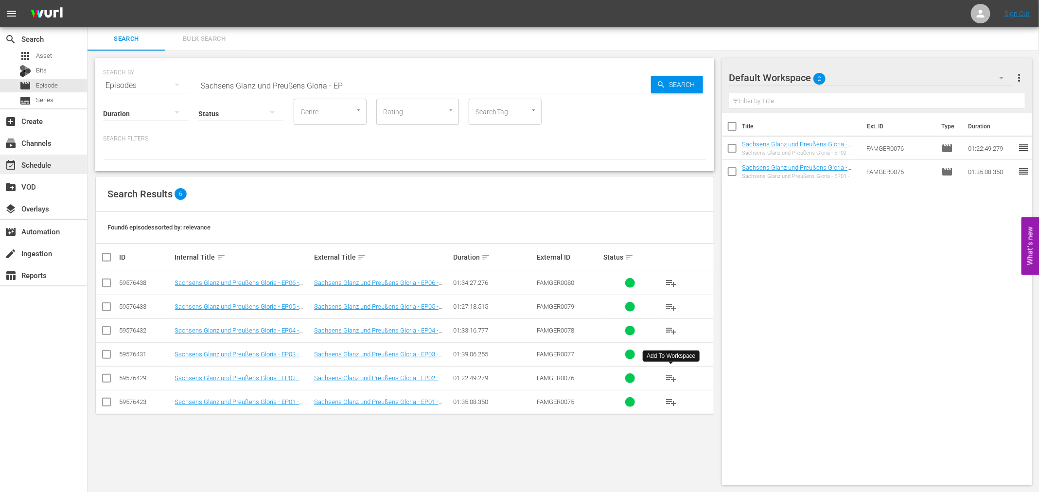
click at [53, 157] on div "event_available Schedule" at bounding box center [43, 164] width 87 height 19
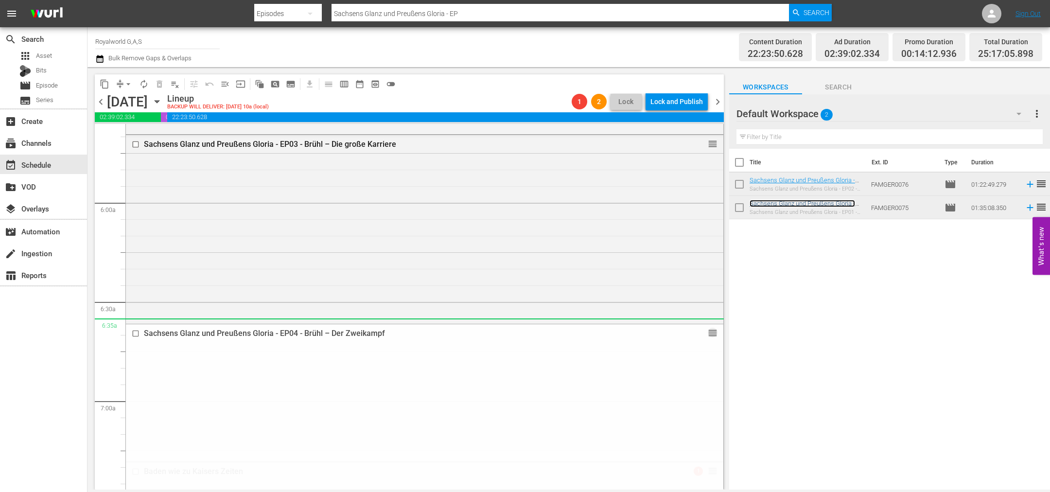
scroll to position [1094, 0]
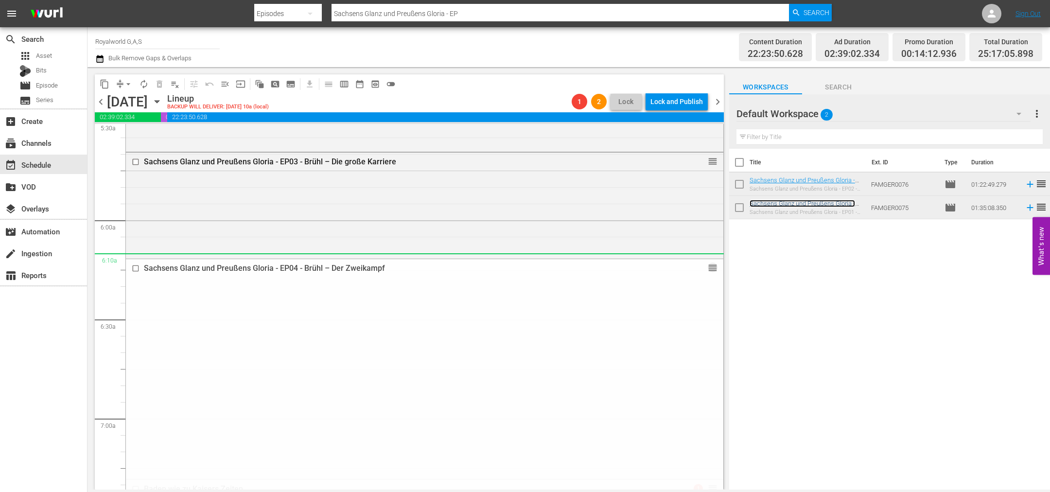
drag, startPoint x: 697, startPoint y: 413, endPoint x: 622, endPoint y: 254, distance: 175.5
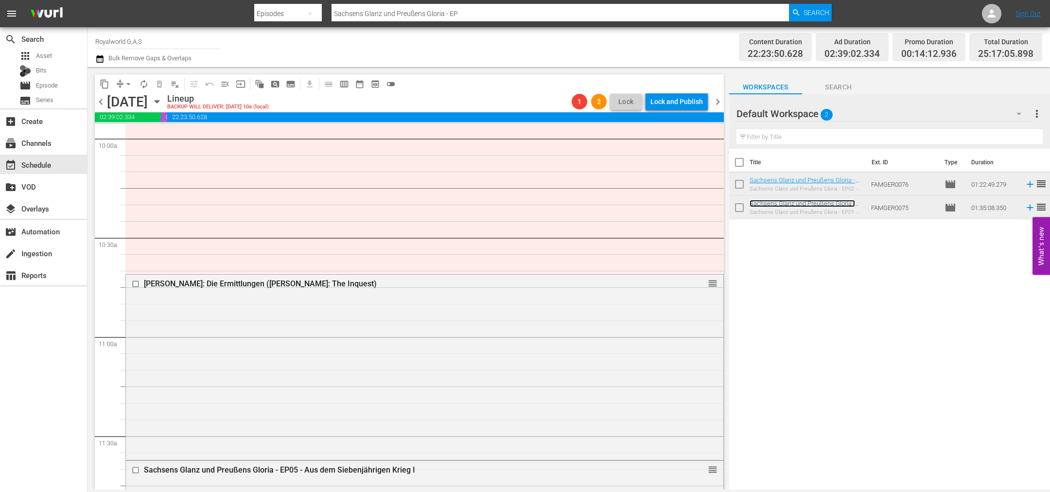
scroll to position [2115, 0]
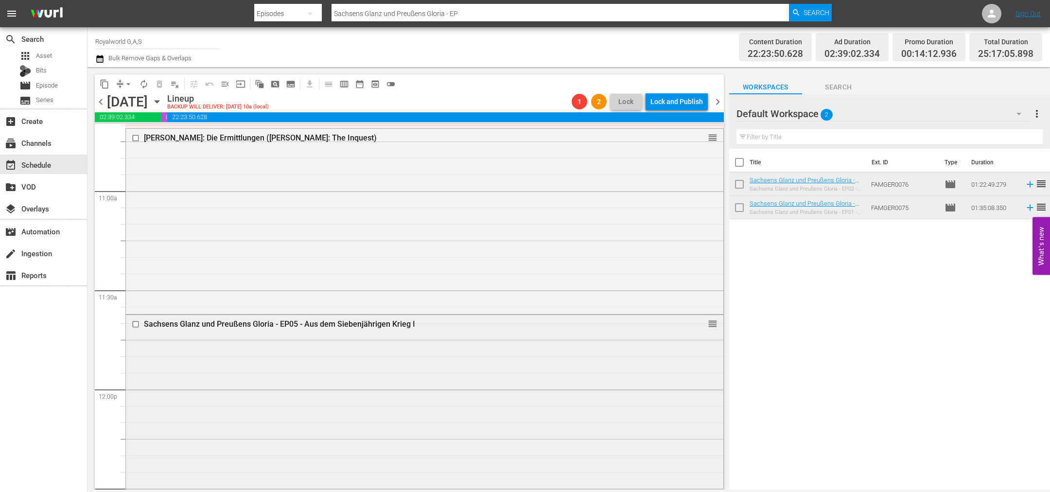
click at [136, 325] on input "checkbox" at bounding box center [137, 324] width 10 height 8
click at [159, 83] on span "delete_forever_outlined" at bounding box center [160, 84] width 10 height 10
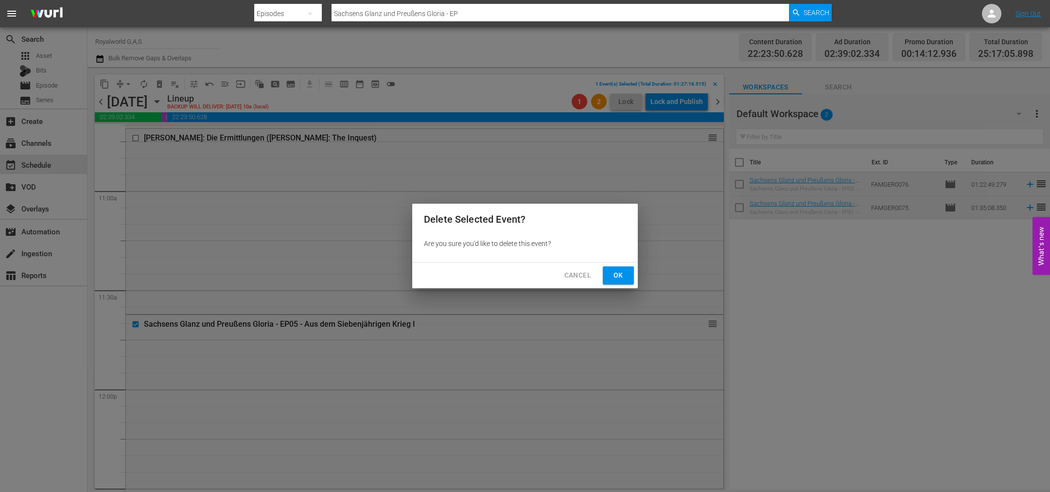
click at [613, 276] on span "Ok" at bounding box center [619, 275] width 16 height 12
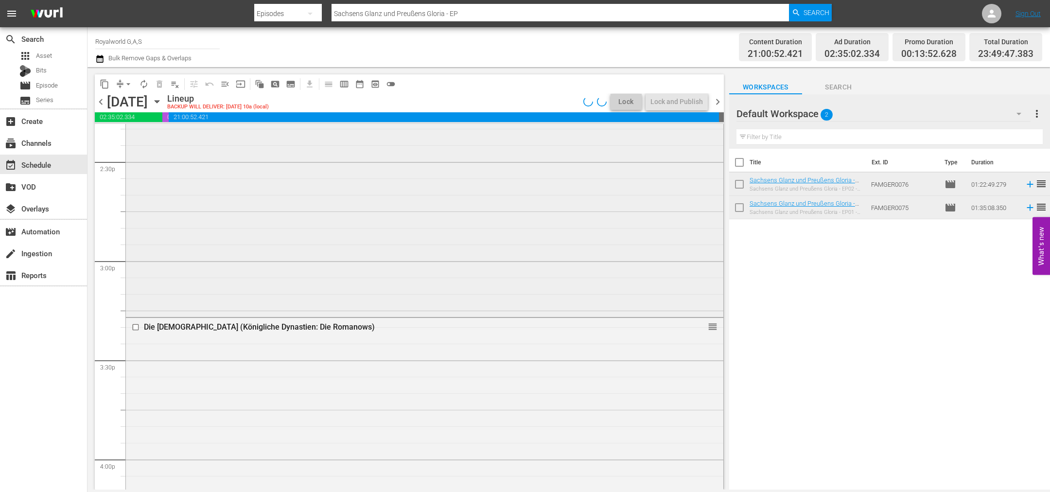
scroll to position [2844, 0]
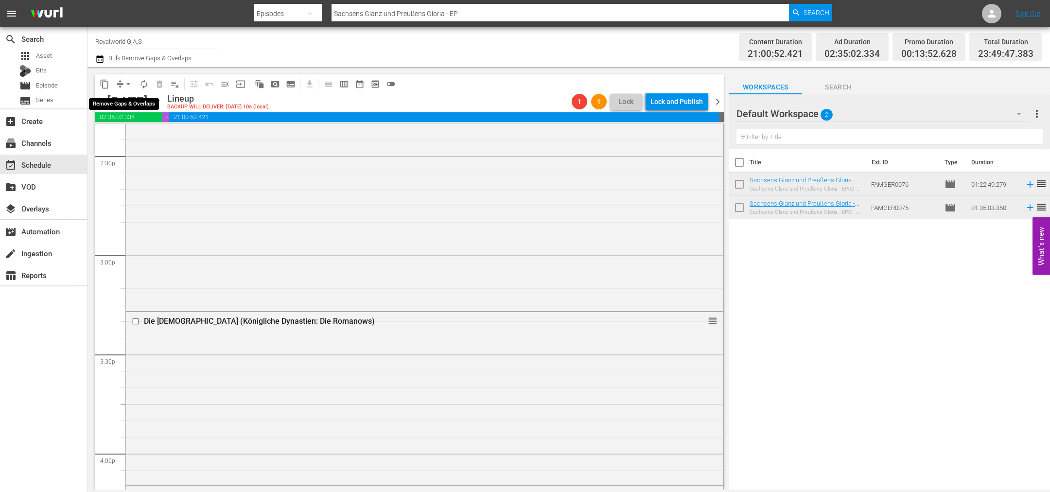
click at [125, 87] on span "arrow_drop_down" at bounding box center [128, 84] width 10 height 10
click at [131, 135] on li "Align to End of Previous Day" at bounding box center [129, 135] width 102 height 16
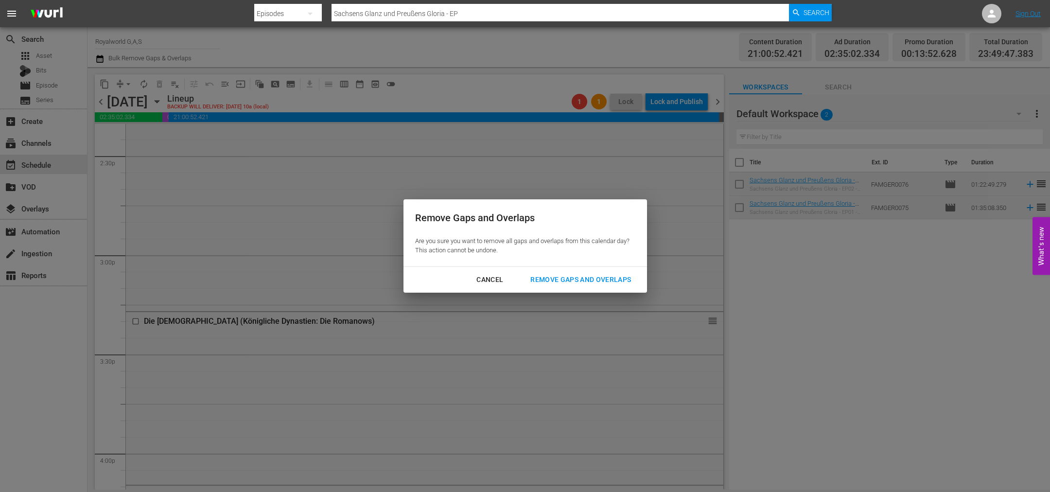
click at [541, 278] on div "Remove Gaps and Overlaps" at bounding box center [581, 280] width 116 height 12
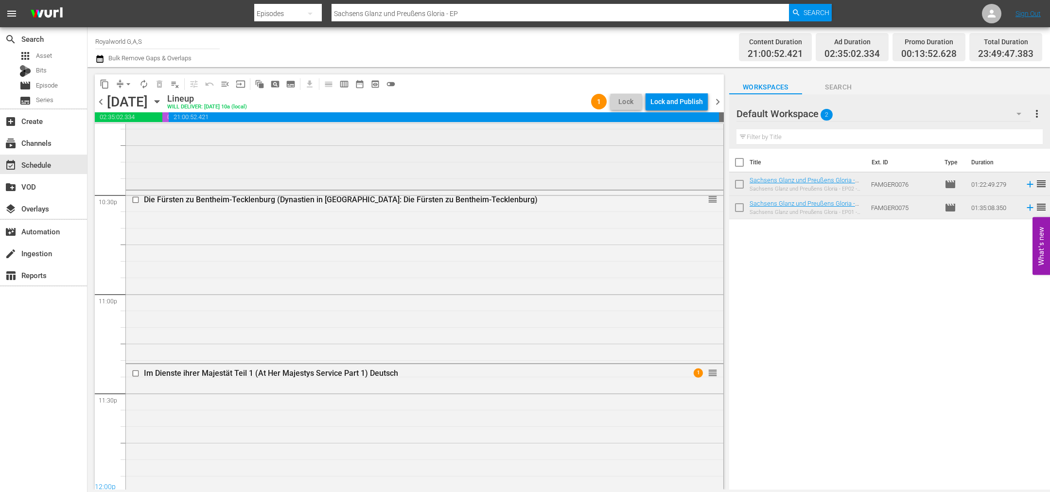
scroll to position [4464, 0]
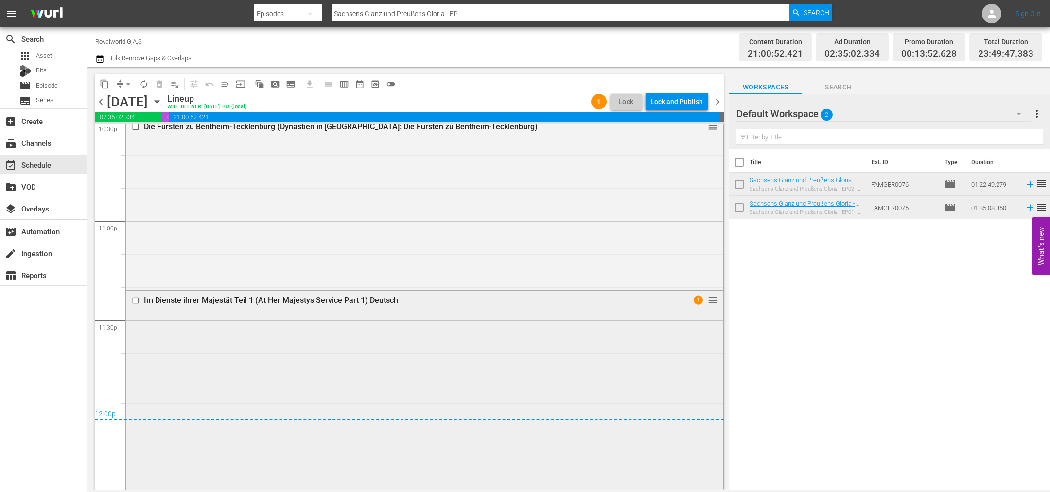
click at [136, 303] on input "checkbox" at bounding box center [137, 301] width 10 height 8
click at [159, 86] on span "delete_forever_outlined" at bounding box center [160, 84] width 10 height 10
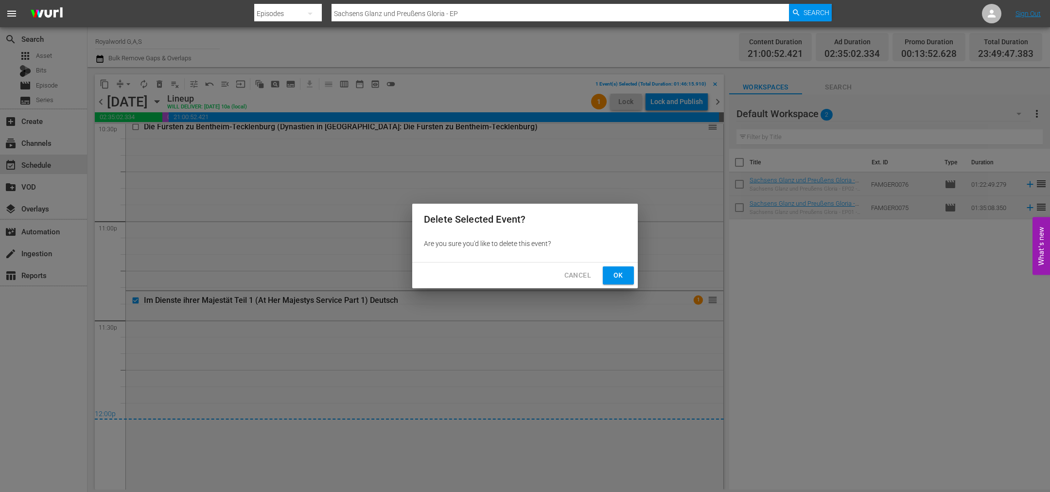
click at [617, 277] on span "Ok" at bounding box center [619, 275] width 16 height 12
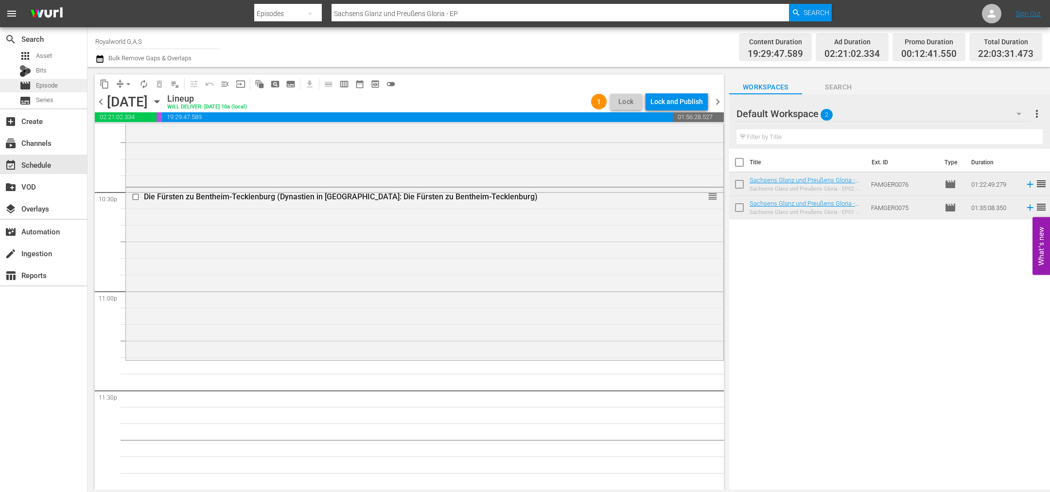
scroll to position [4394, 0]
click at [61, 86] on div "movie Episode" at bounding box center [43, 86] width 87 height 14
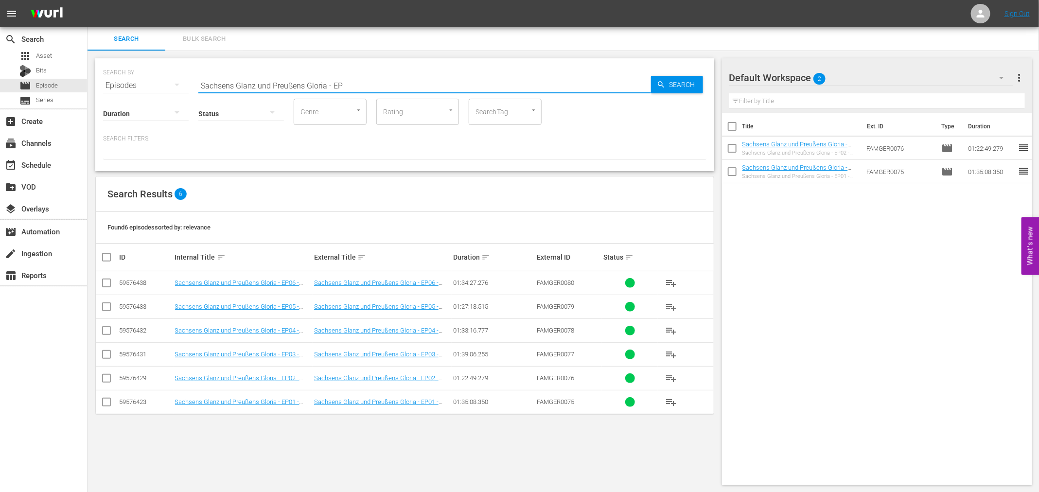
paste input "Prinz Harry - Der Krieger (Harry: Warrior Prince)"
drag, startPoint x: 141, startPoint y: 74, endPoint x: 87, endPoint y: 67, distance: 53.9
click at [87, 67] on div "SEARCH BY Search By Episodes Search ID, Title, Description, Keywords, or Catego…" at bounding box center [404, 272] width 634 height 442
type input "Prinz Harry - Der Krieger (Harry: Warrior Prince)"
click at [671, 92] on span "Search" at bounding box center [683, 84] width 37 height 17
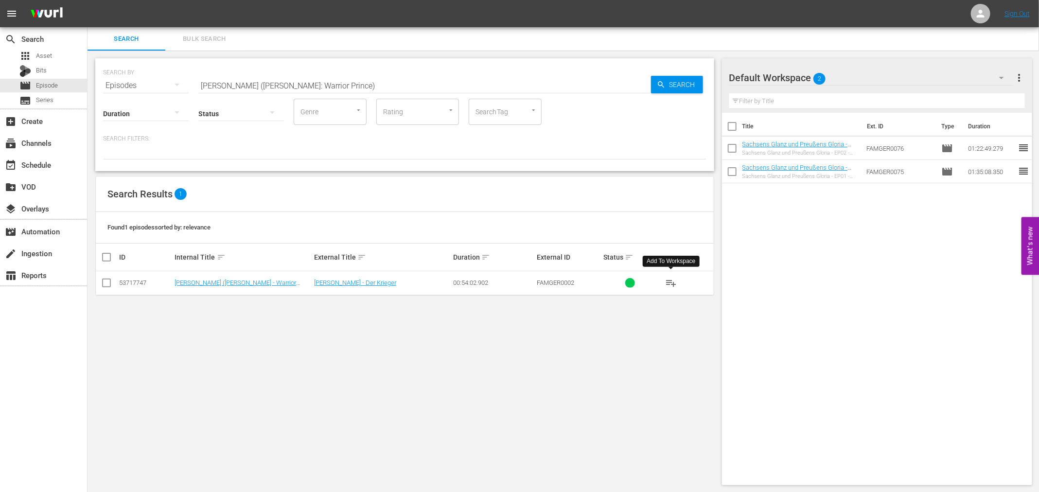
click at [680, 288] on button "playlist_add" at bounding box center [670, 282] width 23 height 23
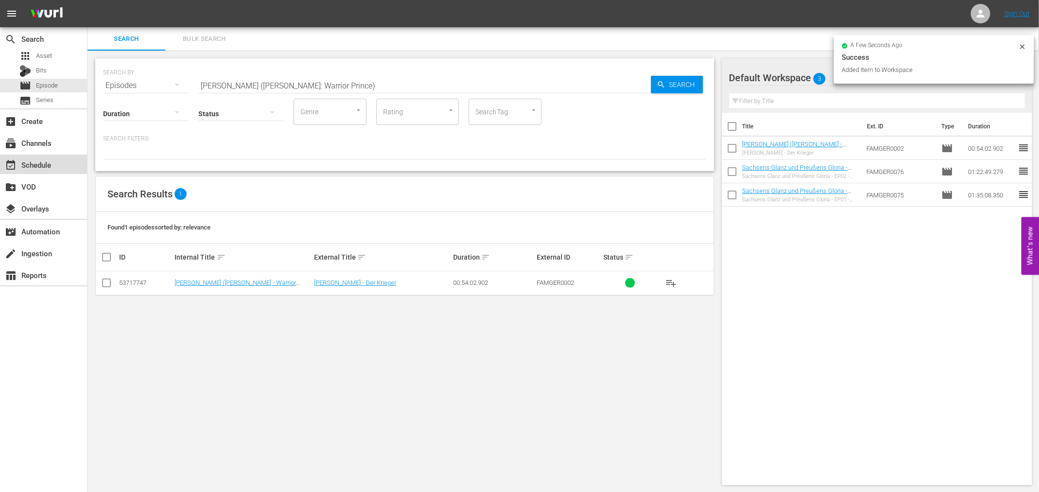
click at [45, 171] on div "event_available Schedule" at bounding box center [43, 164] width 87 height 19
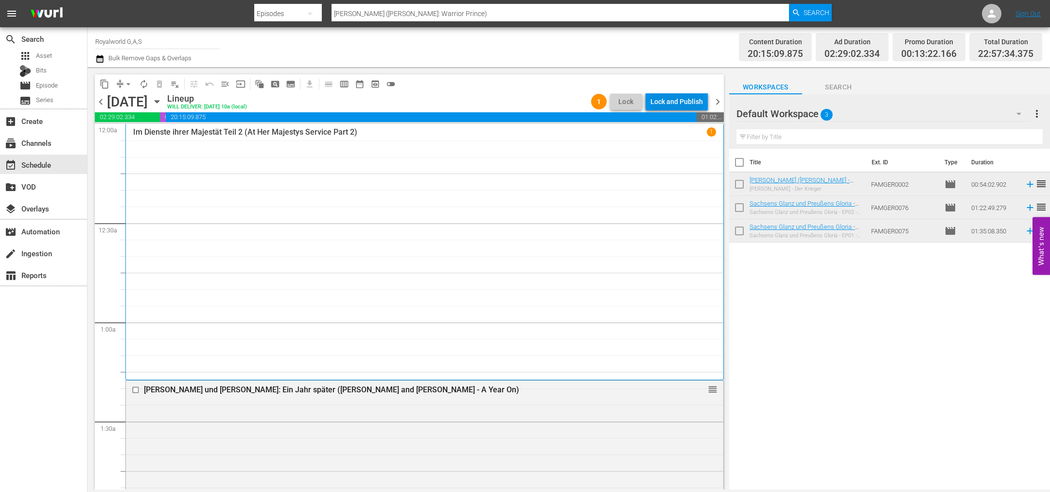
click at [665, 98] on div "Lock and Publish" at bounding box center [676, 101] width 52 height 17
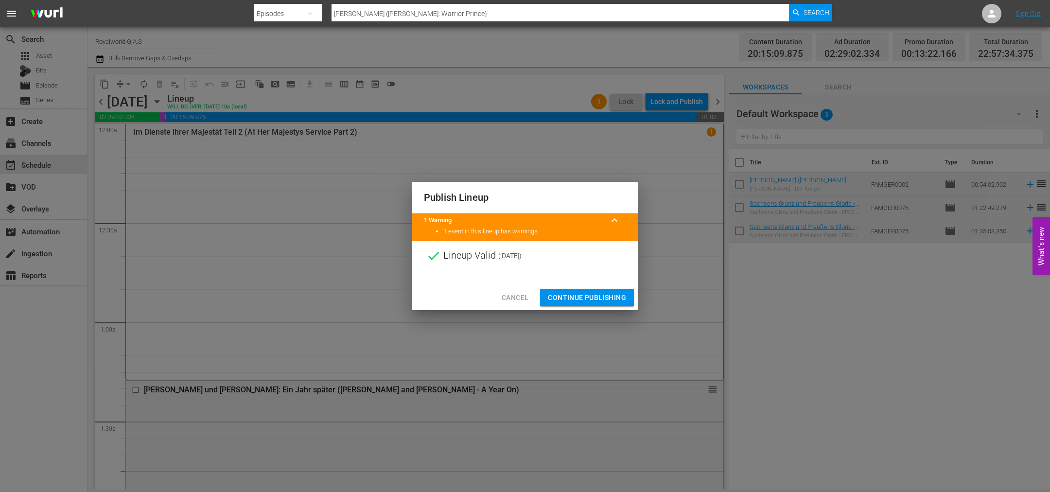
click at [575, 309] on div "Cancel Continue Publishing" at bounding box center [525, 298] width 226 height 26
click at [584, 297] on span "Continue Publishing" at bounding box center [587, 298] width 78 height 12
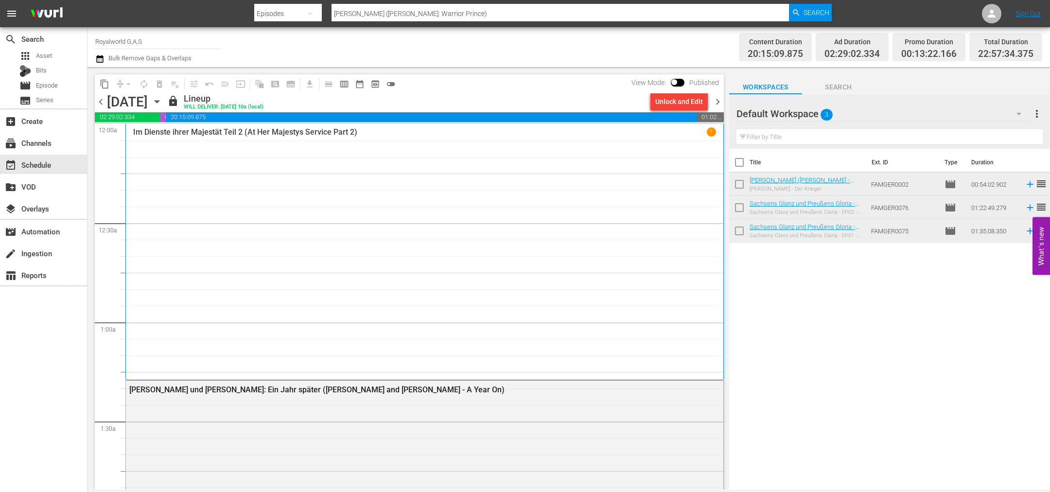
click at [720, 104] on span "chevron_right" at bounding box center [718, 102] width 12 height 12
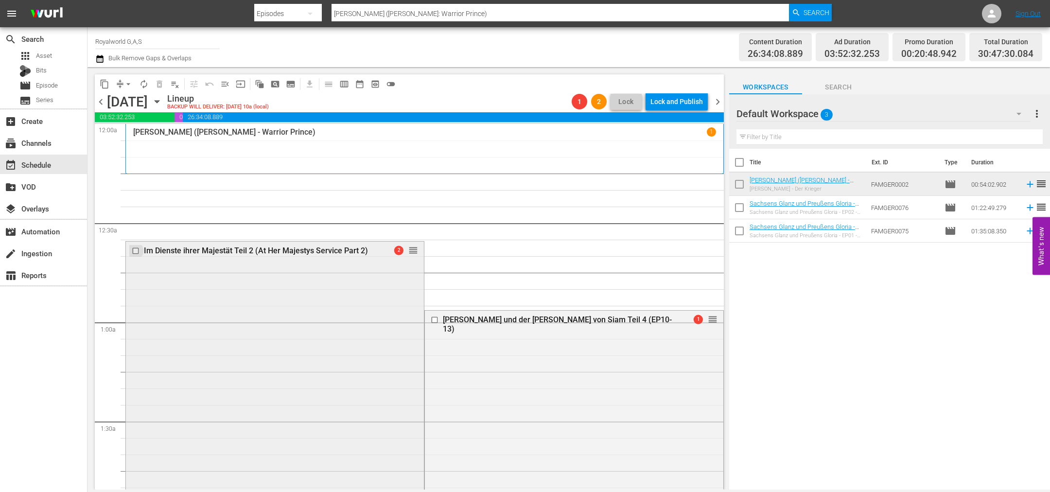
click at [136, 251] on input "checkbox" at bounding box center [137, 250] width 10 height 8
click at [158, 87] on span "delete_forever_outlined" at bounding box center [160, 84] width 10 height 10
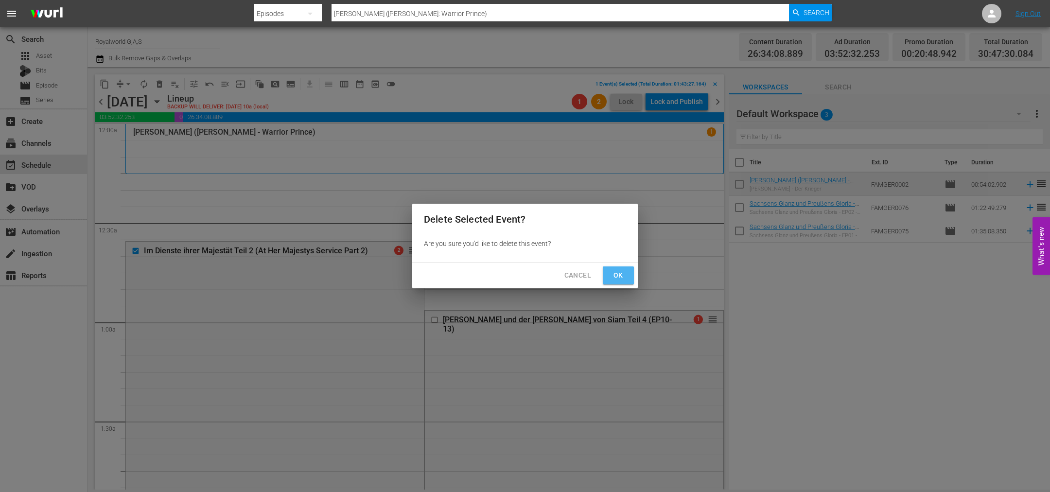
click at [617, 277] on span "Ok" at bounding box center [619, 275] width 16 height 12
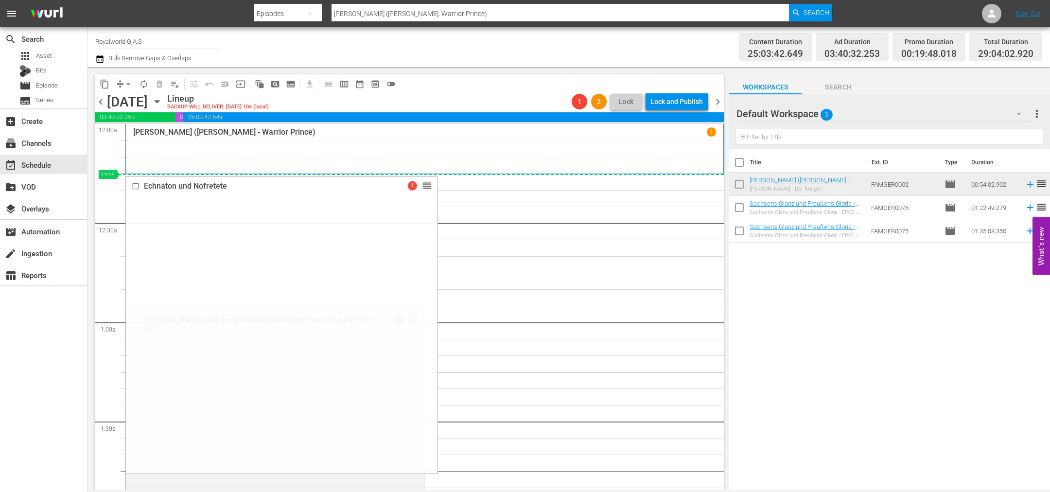
drag, startPoint x: 411, startPoint y: 375, endPoint x: 406, endPoint y: 185, distance: 190.1
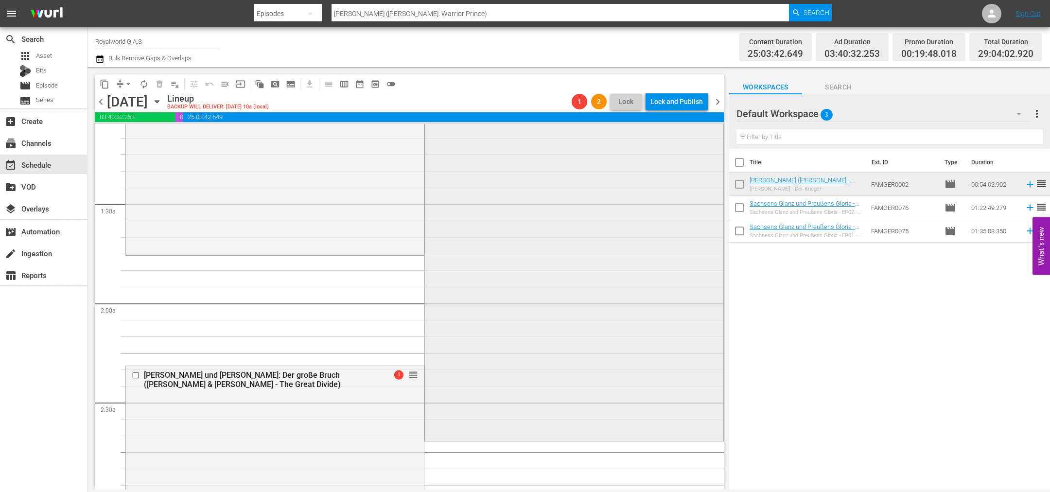
scroll to position [73, 0]
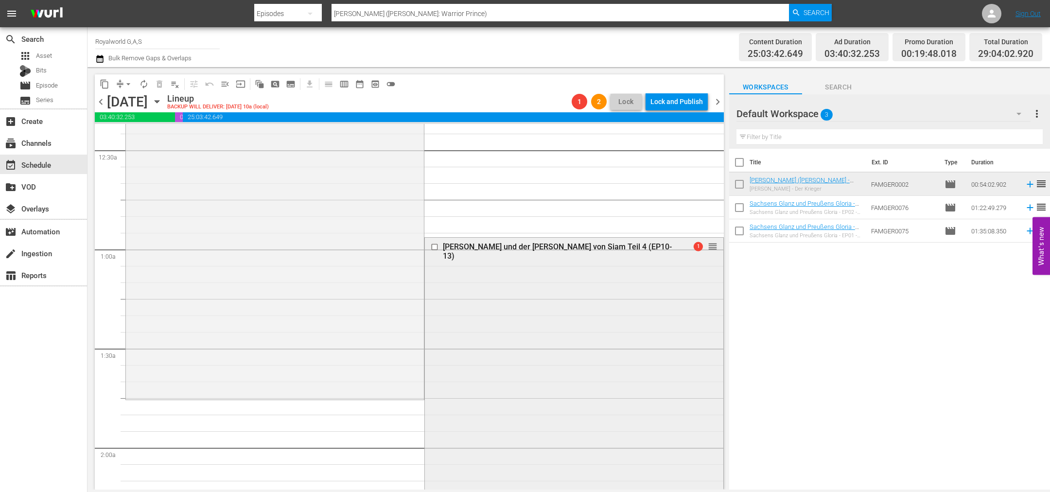
click at [431, 245] on input "checkbox" at bounding box center [436, 247] width 10 height 8
click at [162, 82] on span "delete_forever_outlined" at bounding box center [160, 84] width 10 height 10
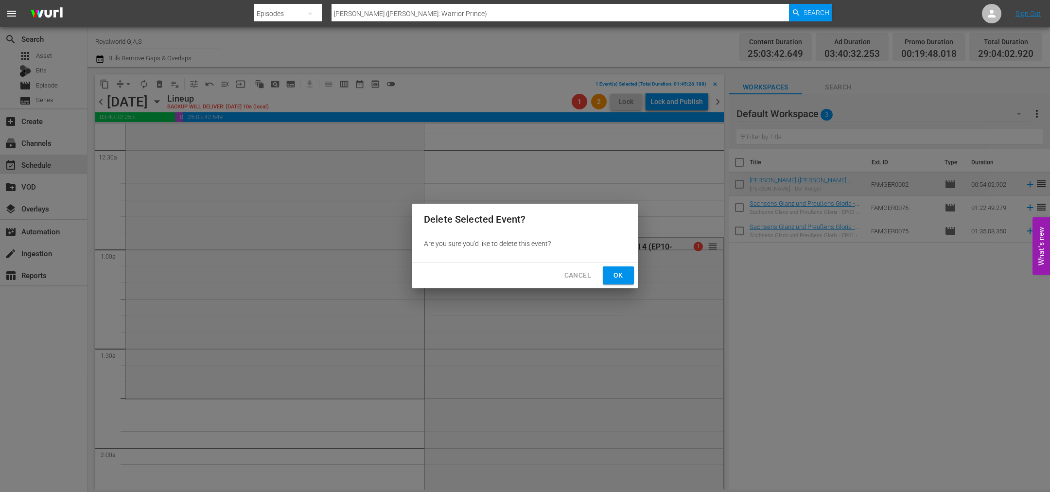
click at [623, 272] on span "Ok" at bounding box center [619, 275] width 16 height 12
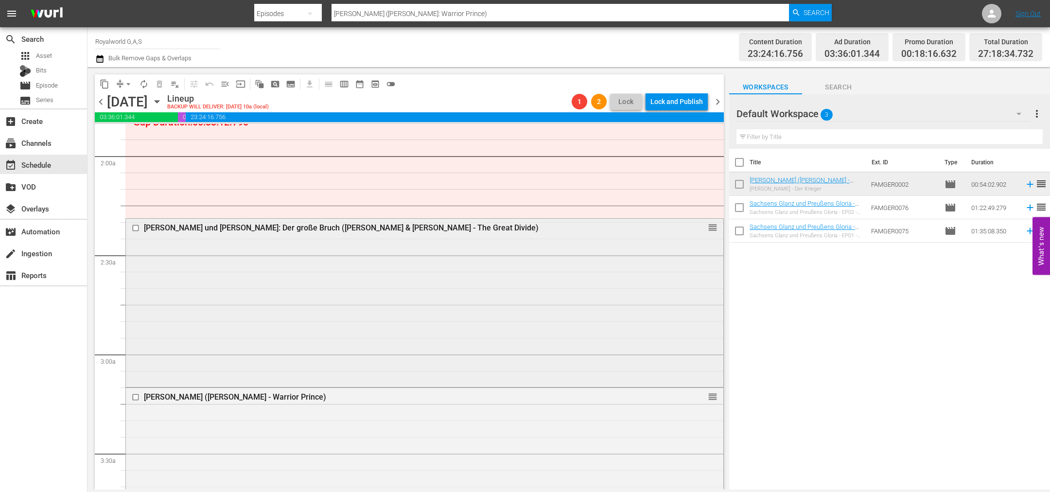
scroll to position [219, 0]
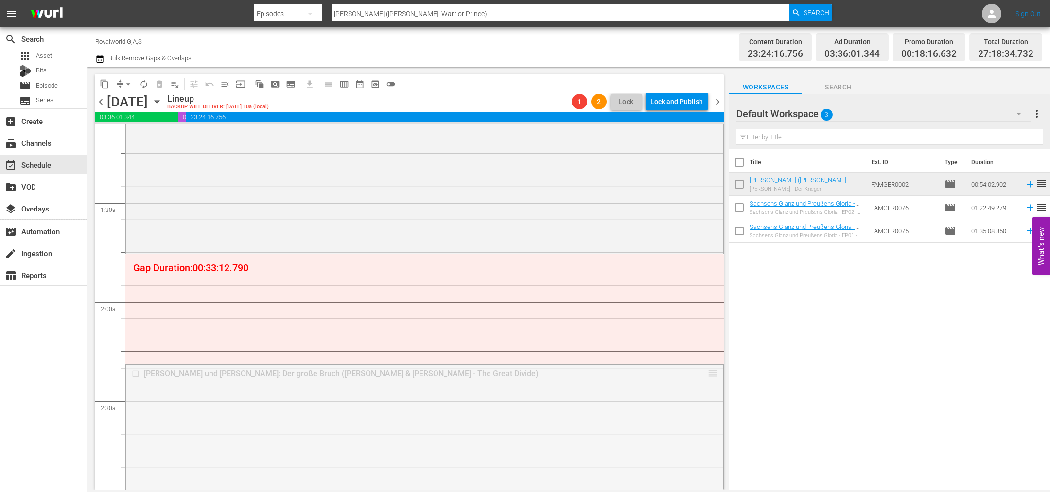
drag, startPoint x: 702, startPoint y: 370, endPoint x: 686, endPoint y: 265, distance: 106.8
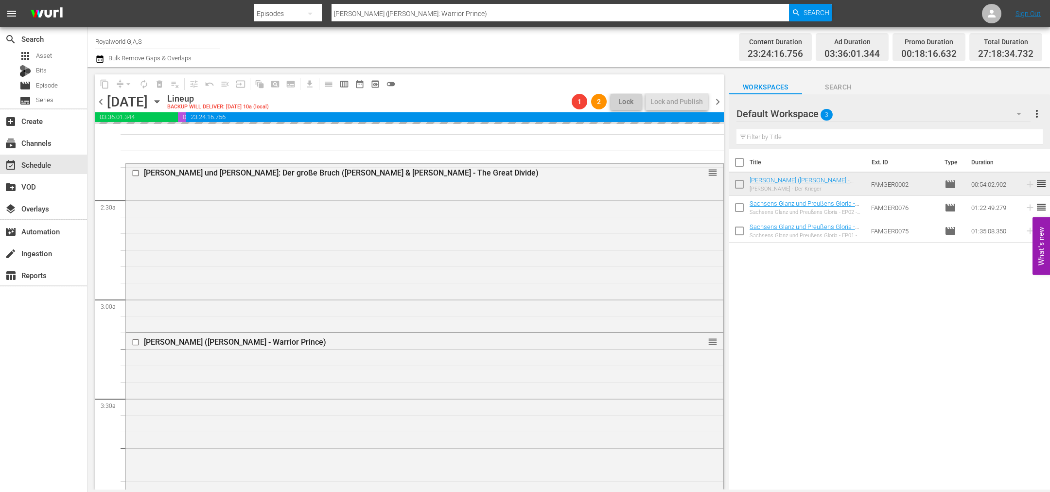
scroll to position [437, 0]
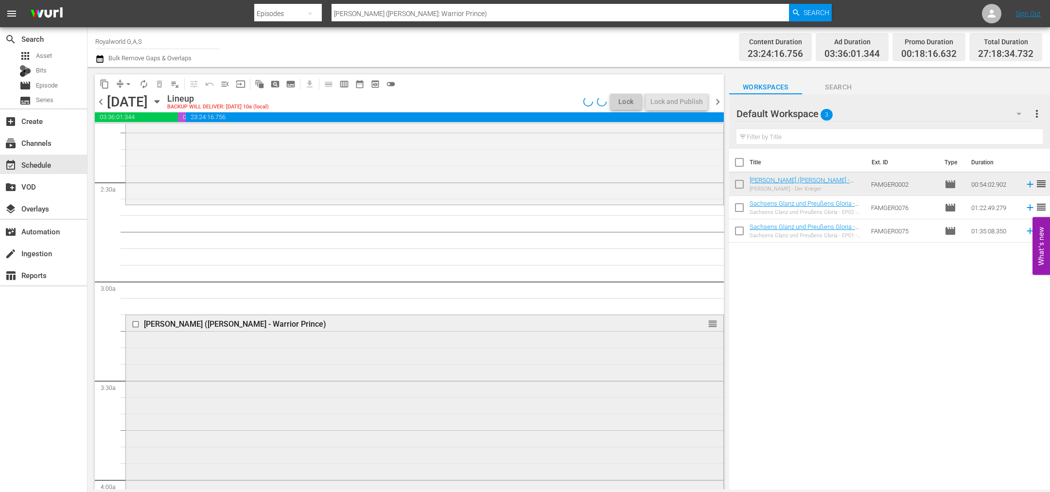
click at [130, 323] on div at bounding box center [136, 324] width 15 height 12
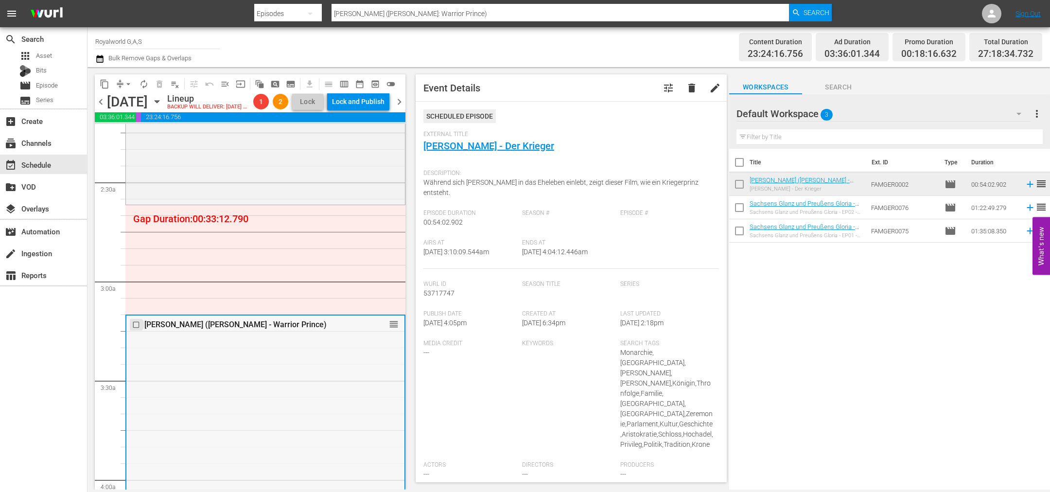
click at [136, 329] on input "checkbox" at bounding box center [137, 325] width 10 height 8
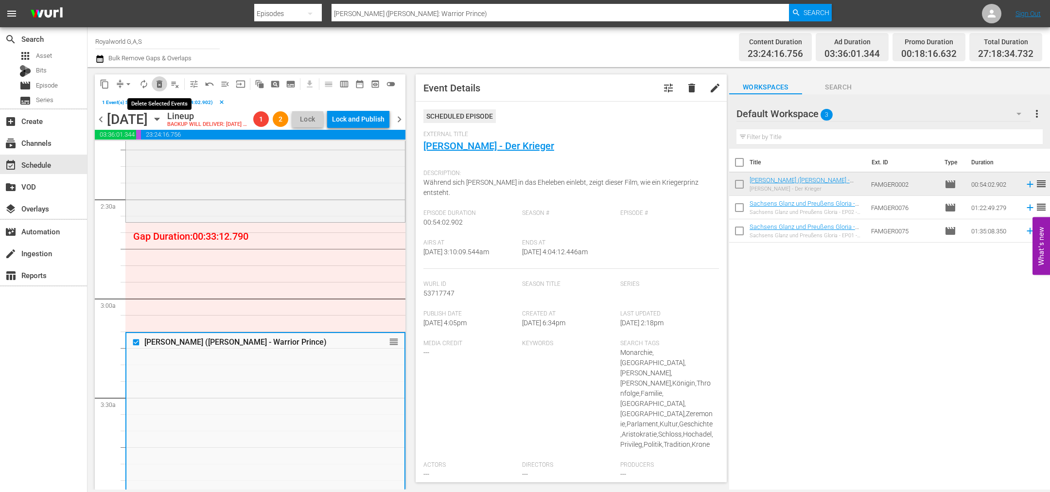
click at [160, 85] on span "delete_forever_outlined" at bounding box center [160, 84] width 10 height 10
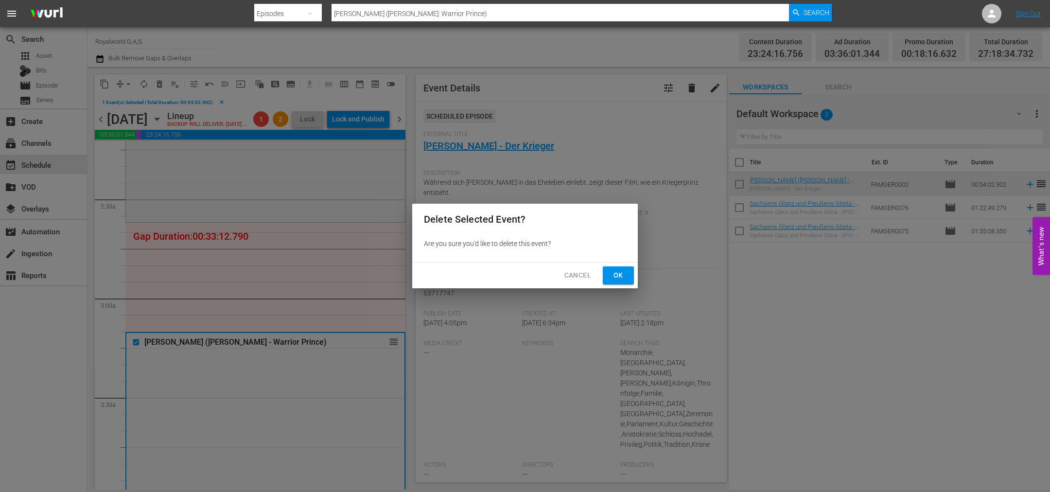
click at [619, 276] on span "Ok" at bounding box center [619, 275] width 16 height 12
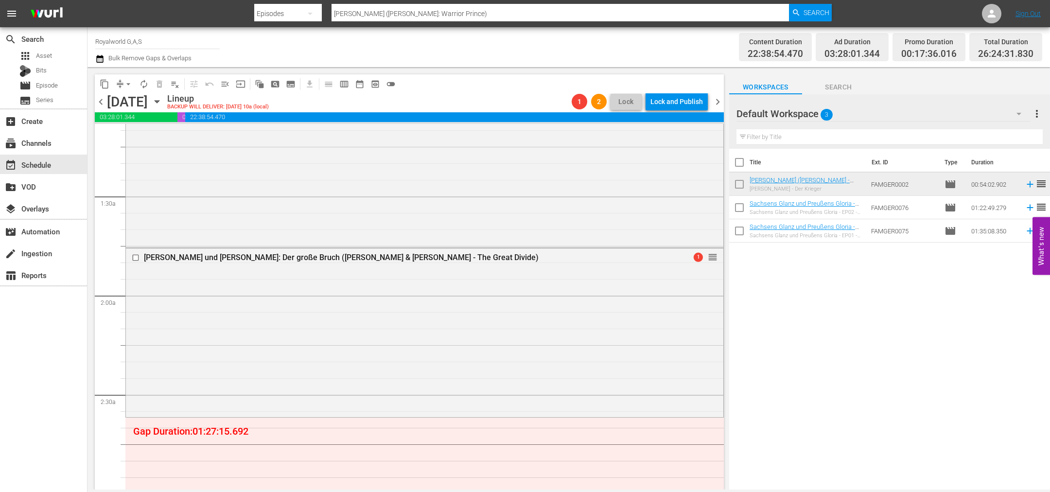
scroll to position [219, 0]
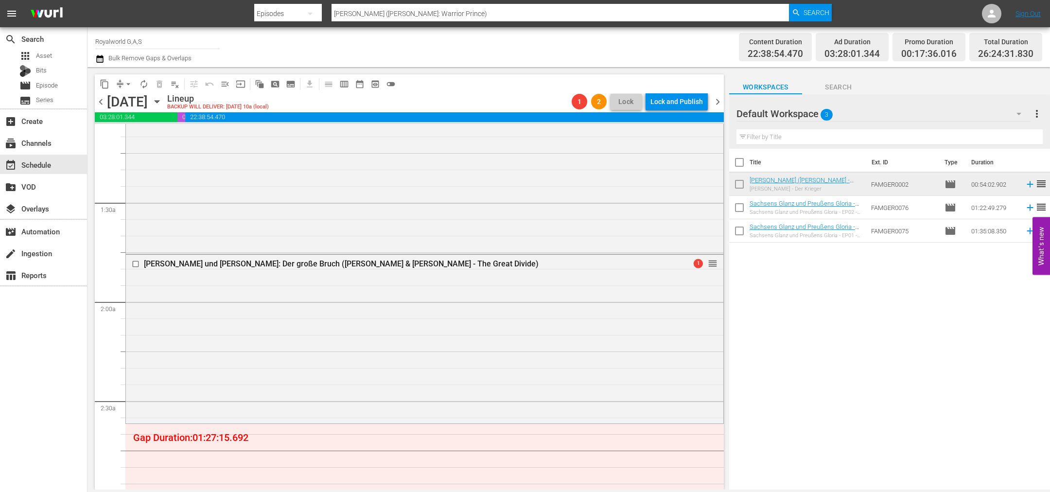
drag, startPoint x: 697, startPoint y: 311, endPoint x: 568, endPoint y: 428, distance: 174.1
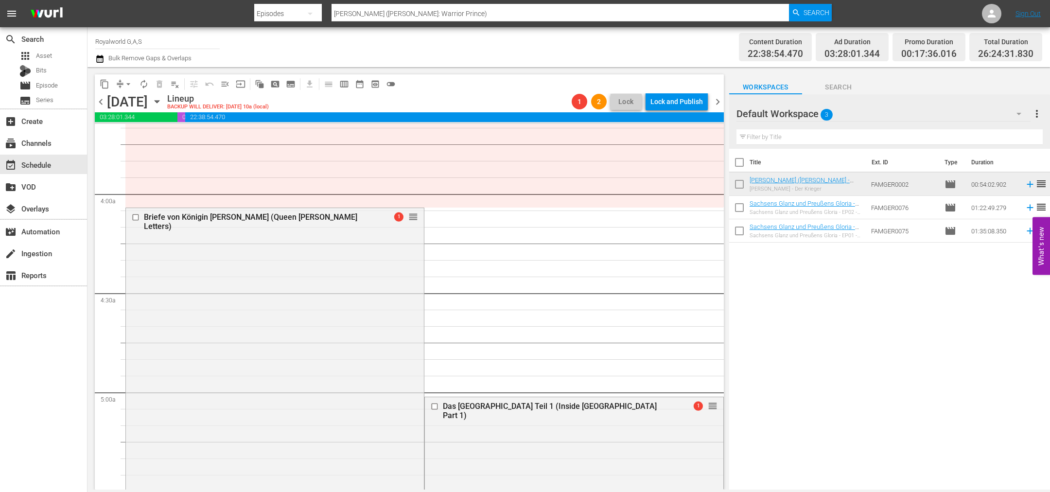
scroll to position [583, 0]
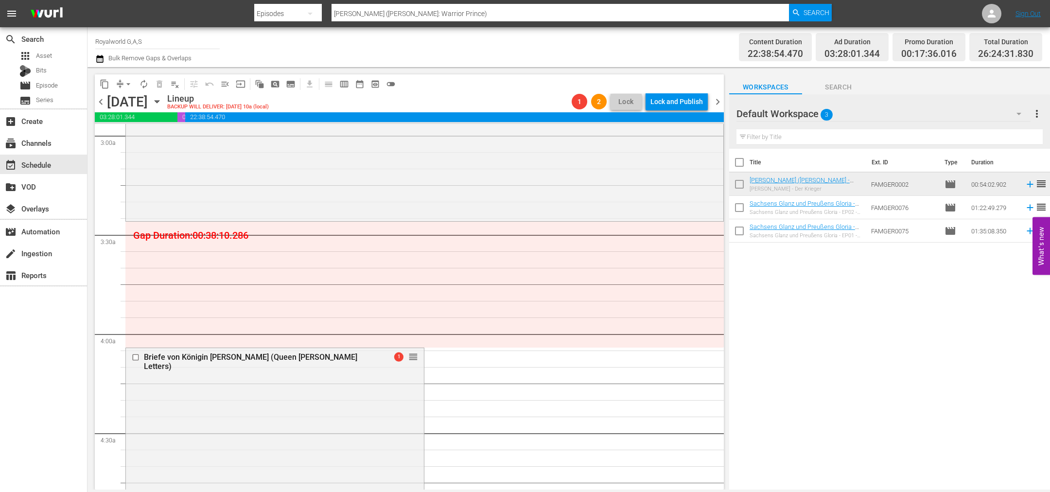
drag, startPoint x: 408, startPoint y: 292, endPoint x: 468, endPoint y: 439, distance: 159.0
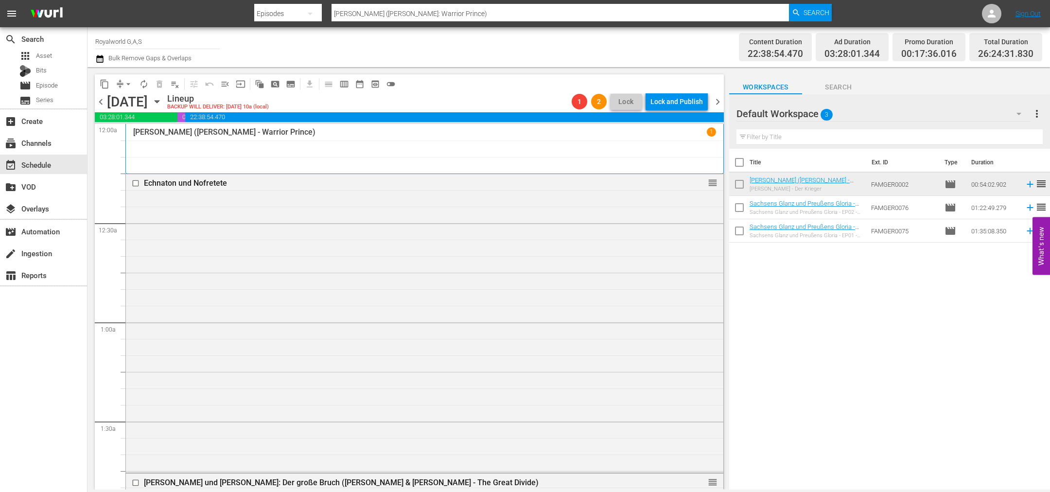
scroll to position [583, 0]
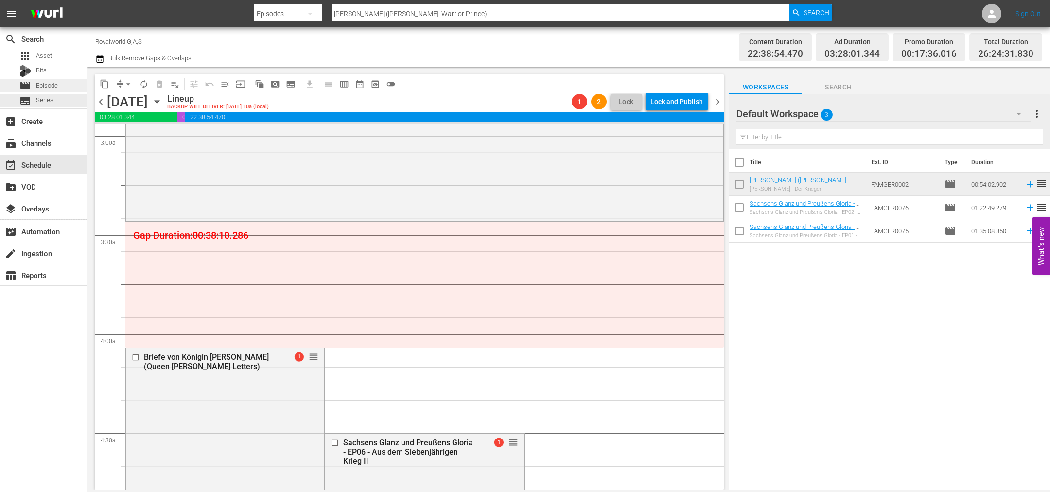
click at [52, 92] on div "movie Episode" at bounding box center [38, 86] width 38 height 14
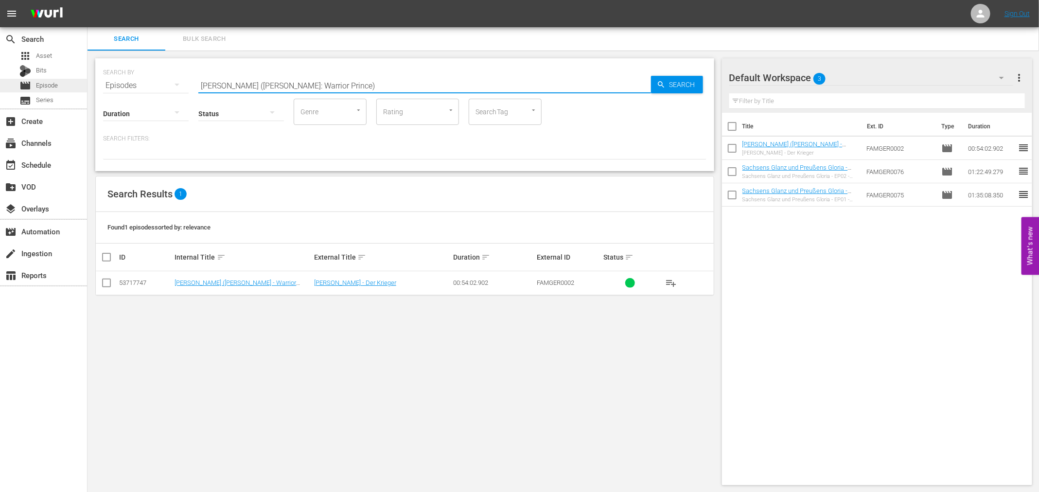
paste input "Sachsens Glanz und Preußens Gloria - EP05 - Aus dem Siebenjährigen Krieg I"
drag, startPoint x: 318, startPoint y: 79, endPoint x: 67, endPoint y: 79, distance: 251.3
click at [87, 0] on div "search Search apps Asset Bits movie Episode subtitles Series add_box Create sub…" at bounding box center [562, 0] width 951 height 0
type input "Sachsens Glanz und Preußens Gloria - EP05 - Aus dem Siebenjährigen Krieg I"
click at [661, 87] on icon "button" at bounding box center [661, 84] width 9 height 9
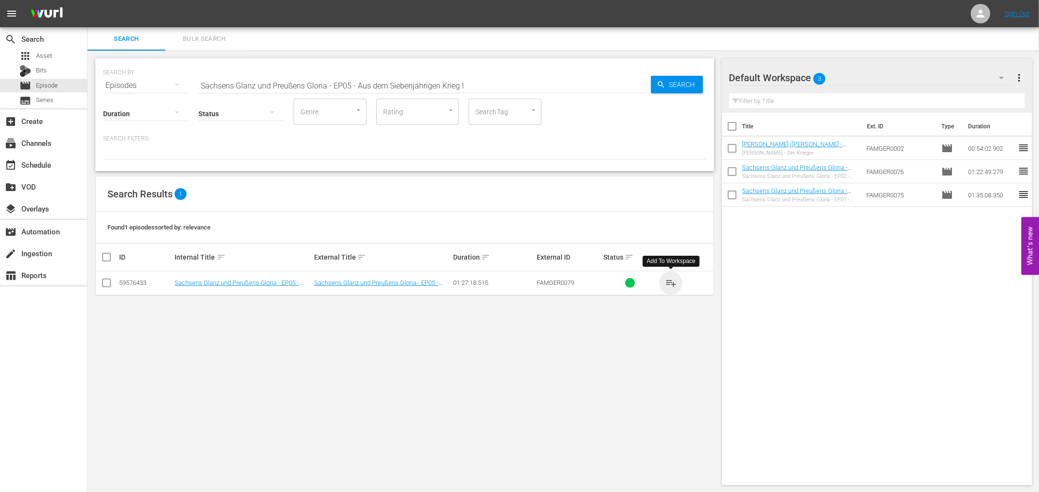
click at [670, 279] on span "playlist_add" at bounding box center [671, 283] width 12 height 12
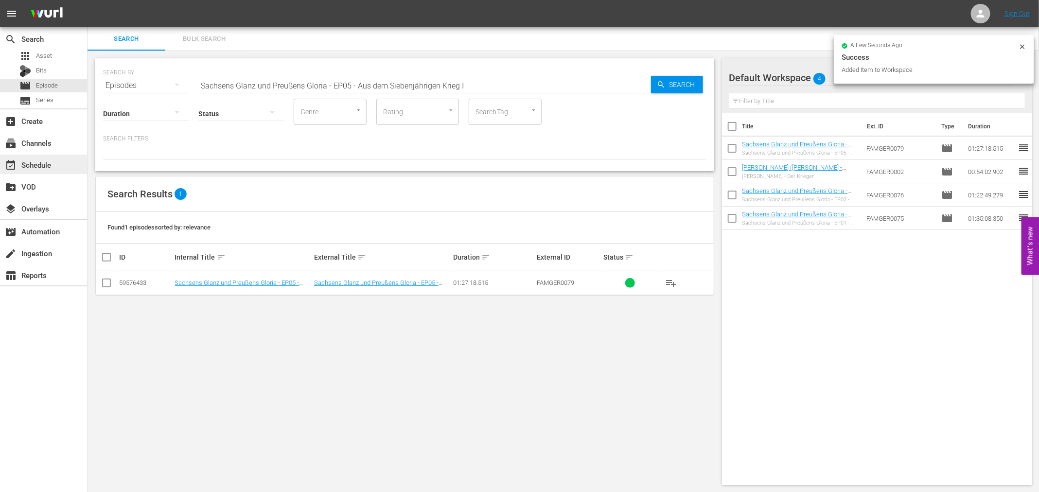
click at [34, 161] on div "event_available Schedule" at bounding box center [27, 163] width 54 height 9
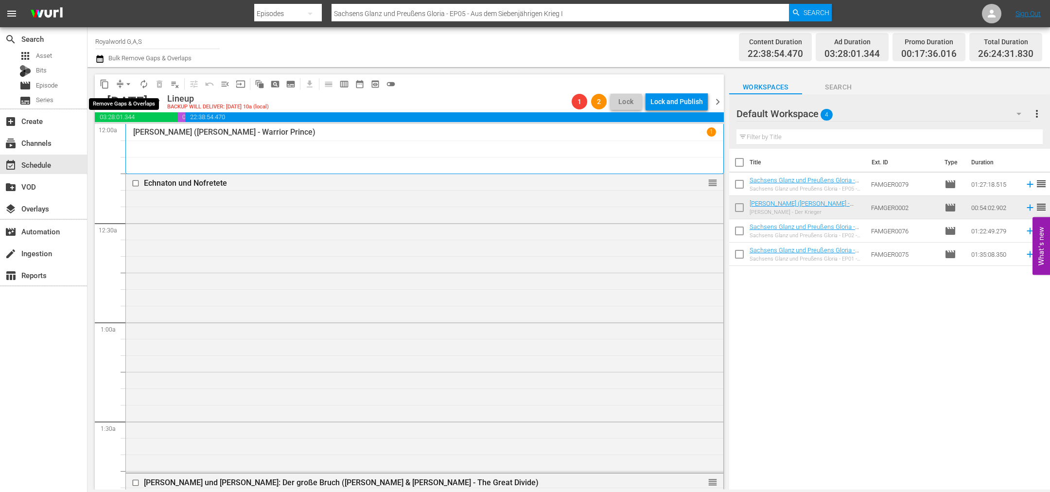
click at [129, 85] on span "arrow_drop_down" at bounding box center [128, 84] width 10 height 10
click at [128, 128] on li "Align to End of Previous Day" at bounding box center [129, 135] width 102 height 16
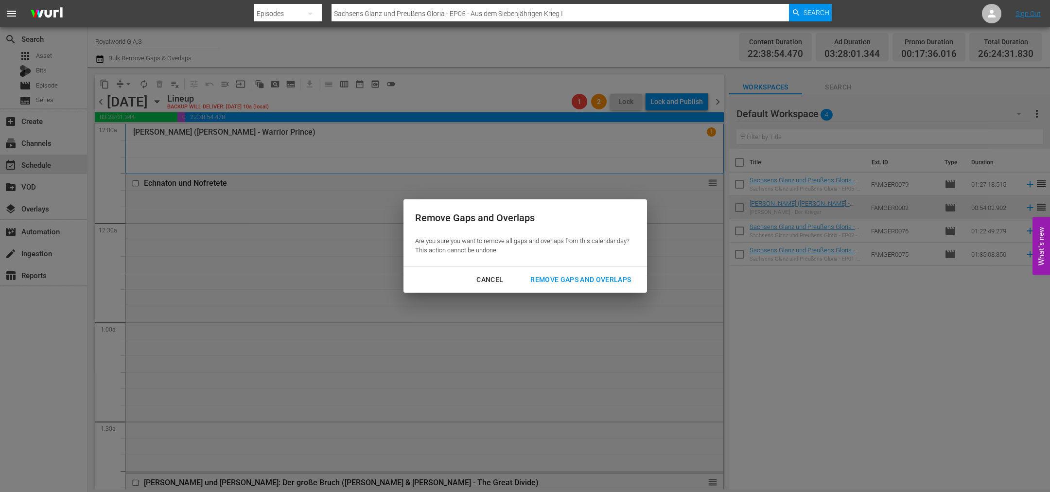
click at [552, 280] on div "Remove Gaps and Overlaps" at bounding box center [581, 280] width 116 height 12
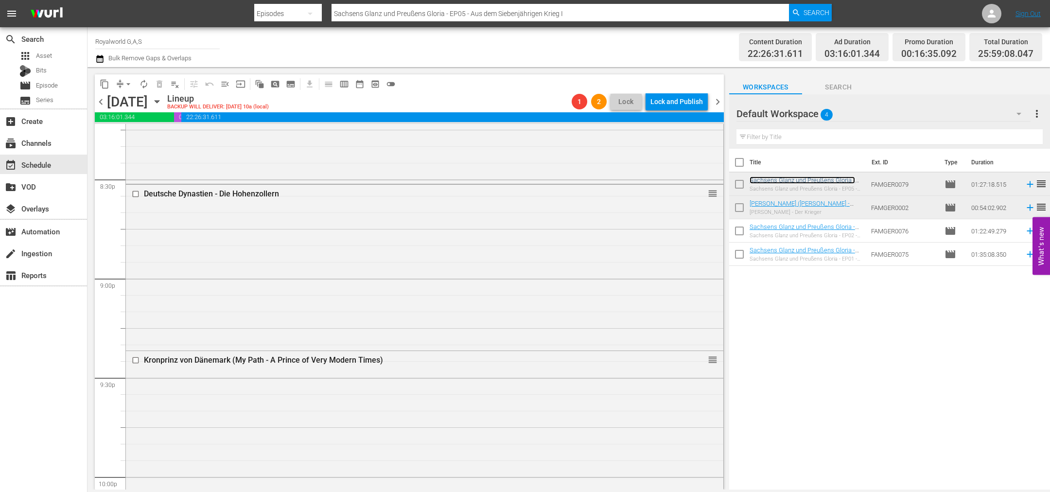
scroll to position [4549, 0]
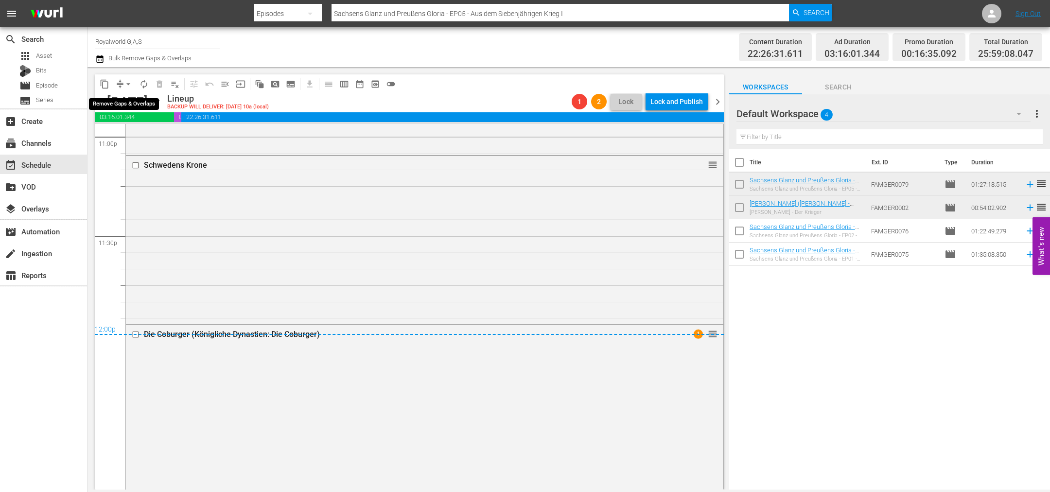
click at [131, 85] on span "arrow_drop_down" at bounding box center [128, 84] width 10 height 10
click at [141, 134] on li "Align to End of Previous Day" at bounding box center [129, 135] width 102 height 16
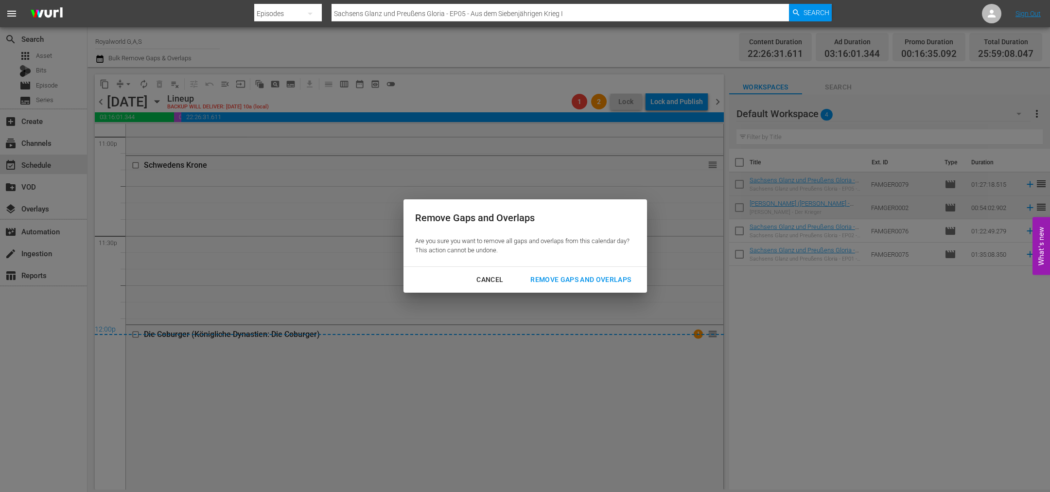
click at [615, 287] on button "Remove Gaps and Overlaps" at bounding box center [581, 280] width 124 height 18
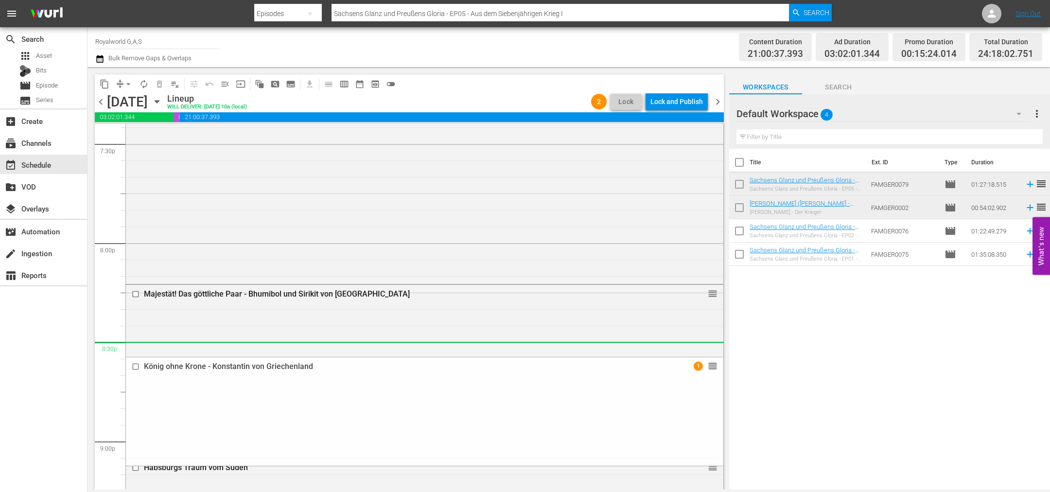
scroll to position [3775, 0]
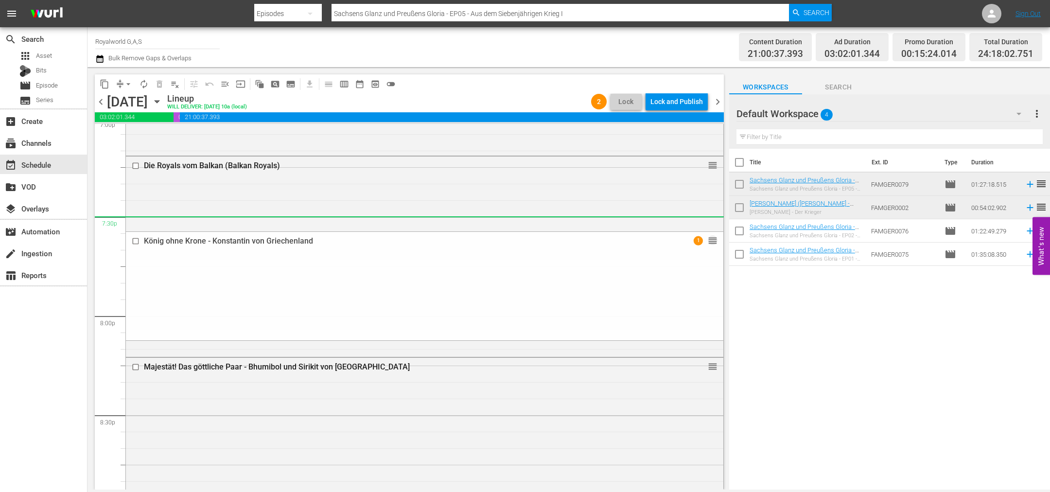
drag, startPoint x: 699, startPoint y: 389, endPoint x: 631, endPoint y: 217, distance: 184.7
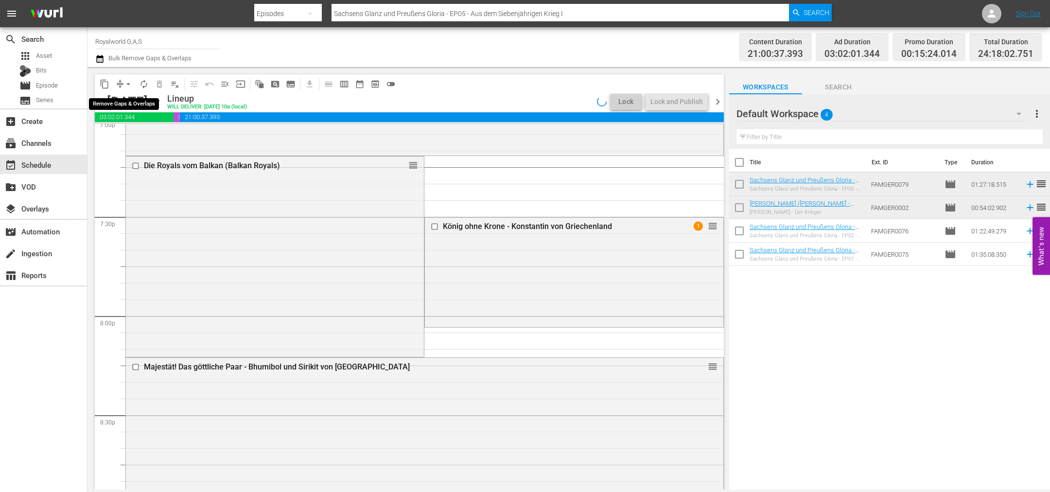
click at [126, 84] on span "arrow_drop_down" at bounding box center [128, 84] width 10 height 10
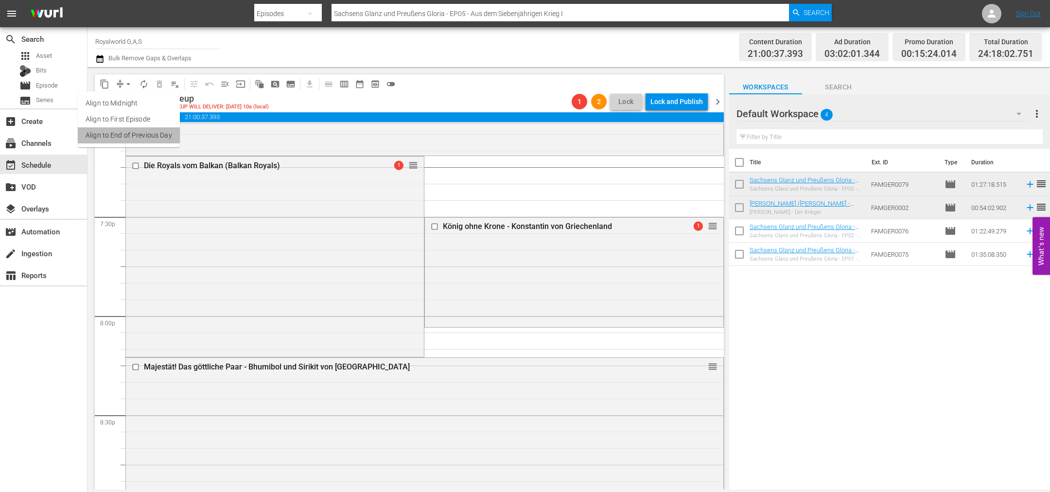
click at [156, 140] on li "Align to End of Previous Day" at bounding box center [129, 135] width 102 height 16
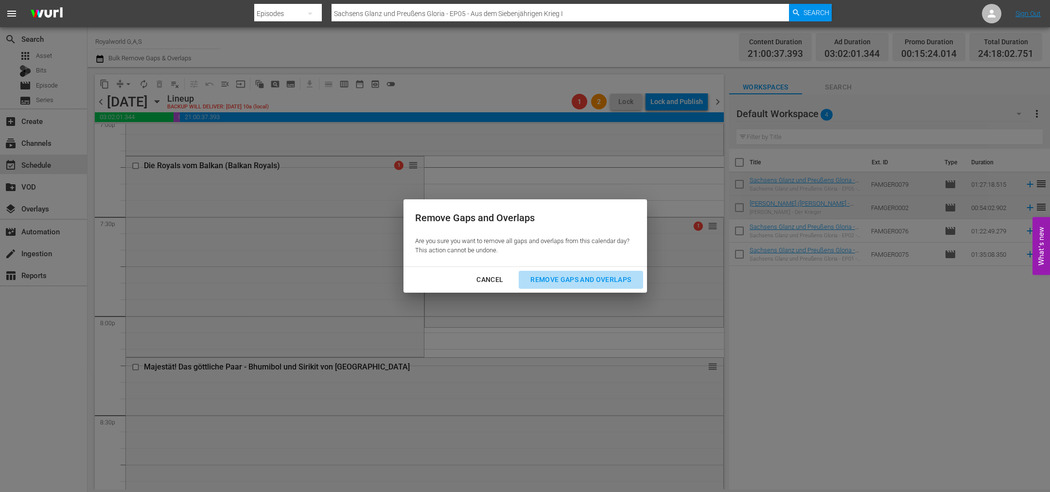
click at [586, 281] on div "Remove Gaps and Overlaps" at bounding box center [581, 280] width 116 height 12
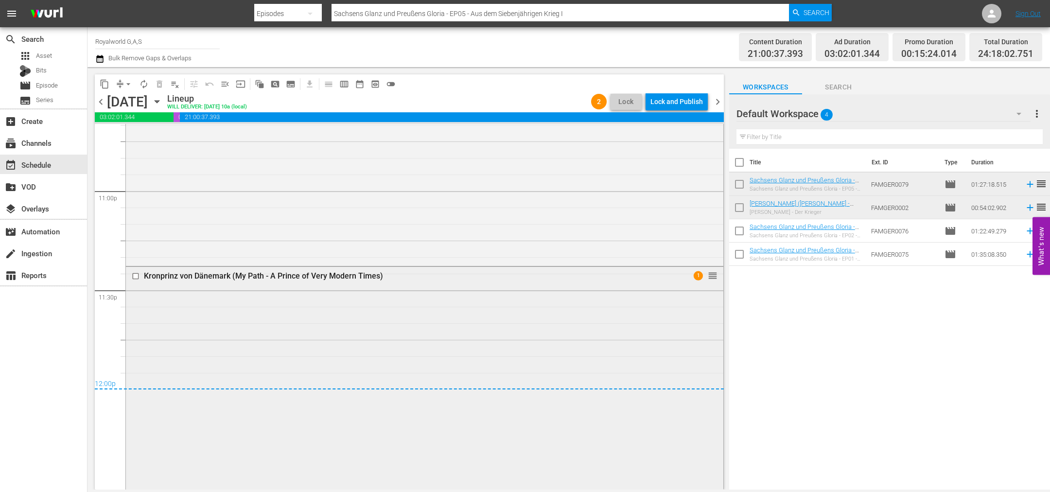
scroll to position [4504, 0]
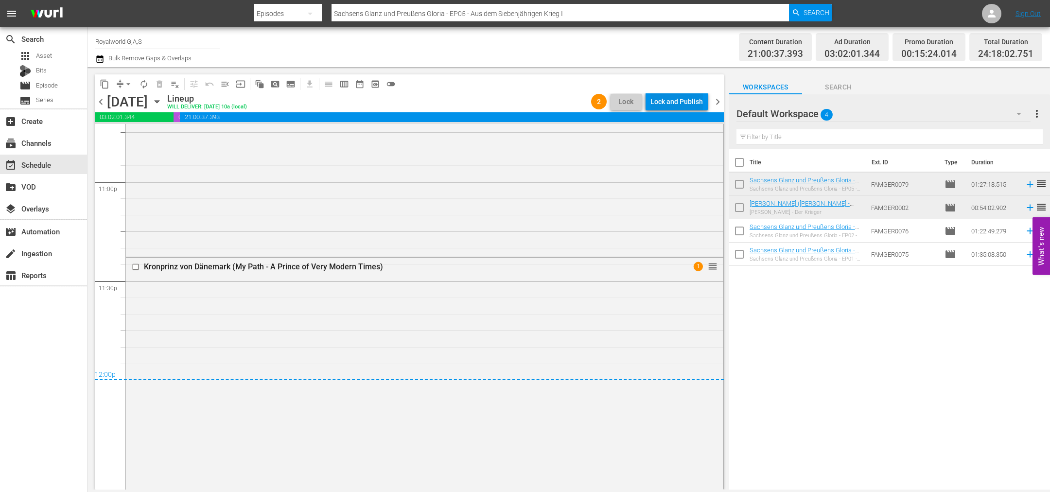
click at [661, 93] on div "Lock and Publish" at bounding box center [676, 101] width 52 height 17
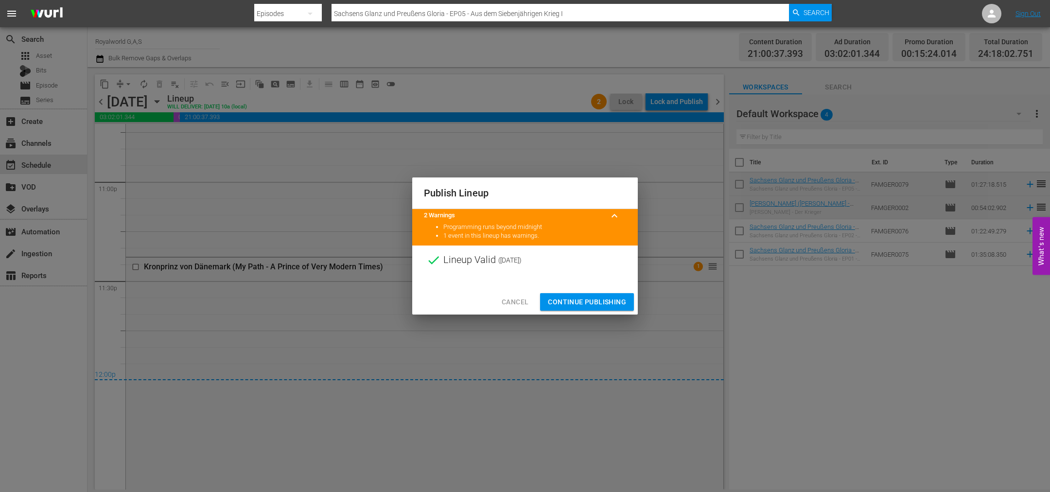
click at [572, 300] on span "Continue Publishing" at bounding box center [587, 302] width 78 height 12
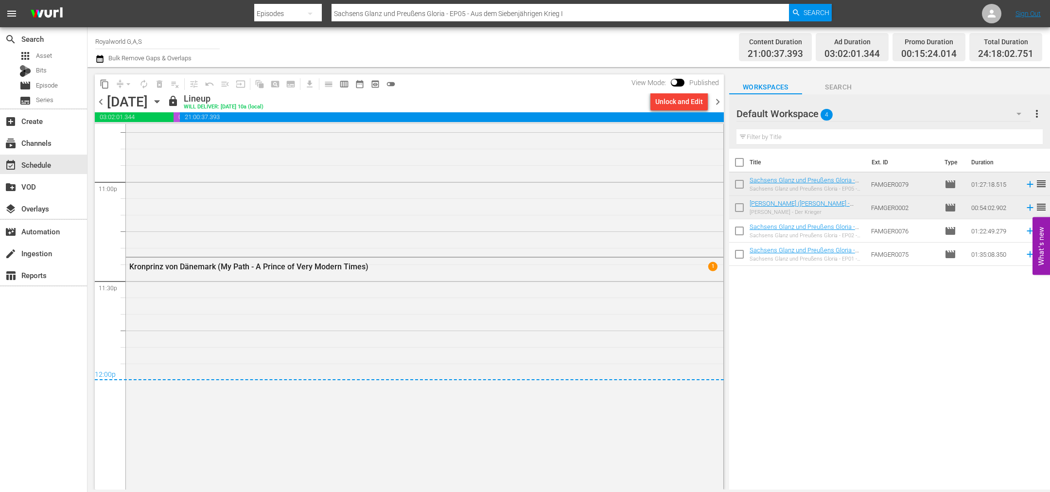
click at [101, 60] on icon "button" at bounding box center [99, 59] width 7 height 8
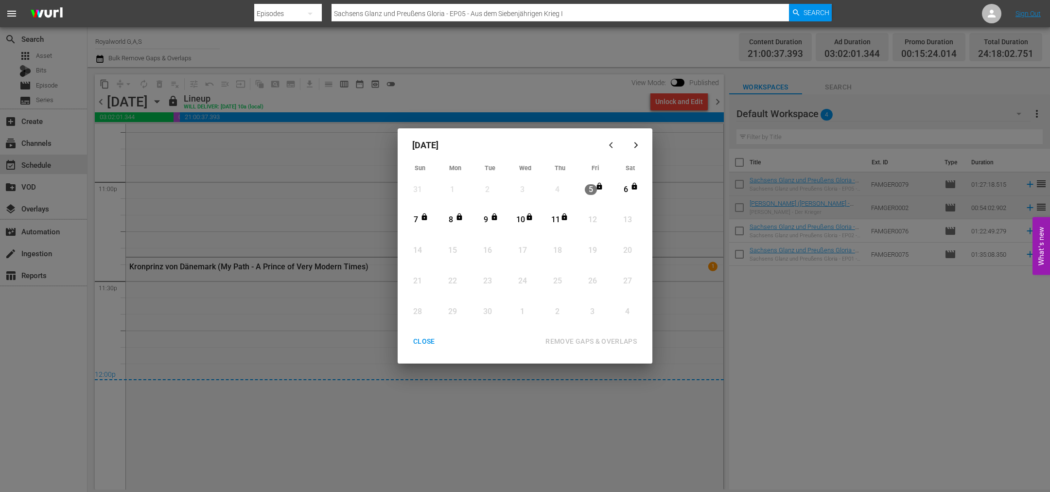
click at [420, 343] on div "CLOSE" at bounding box center [423, 341] width 37 height 12
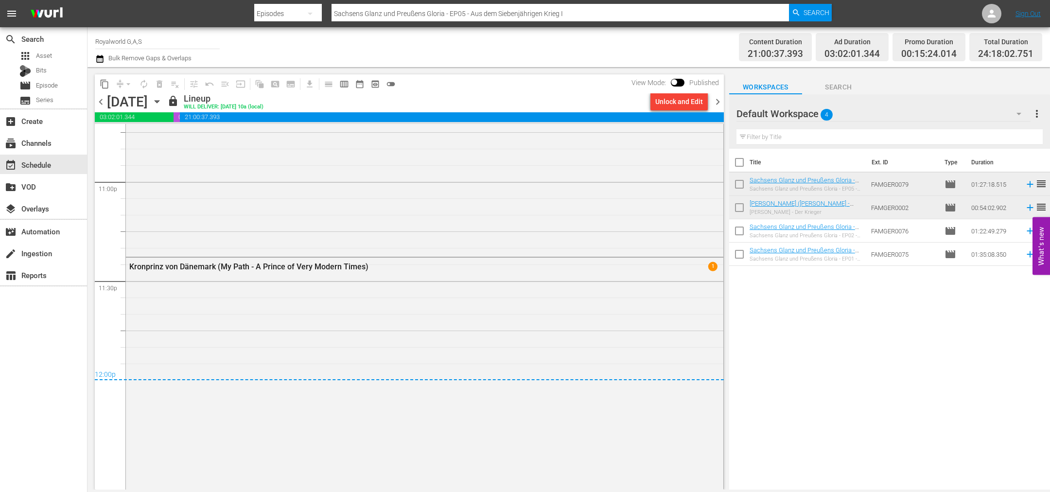
click at [101, 104] on span "chevron_left" at bounding box center [101, 102] width 12 height 12
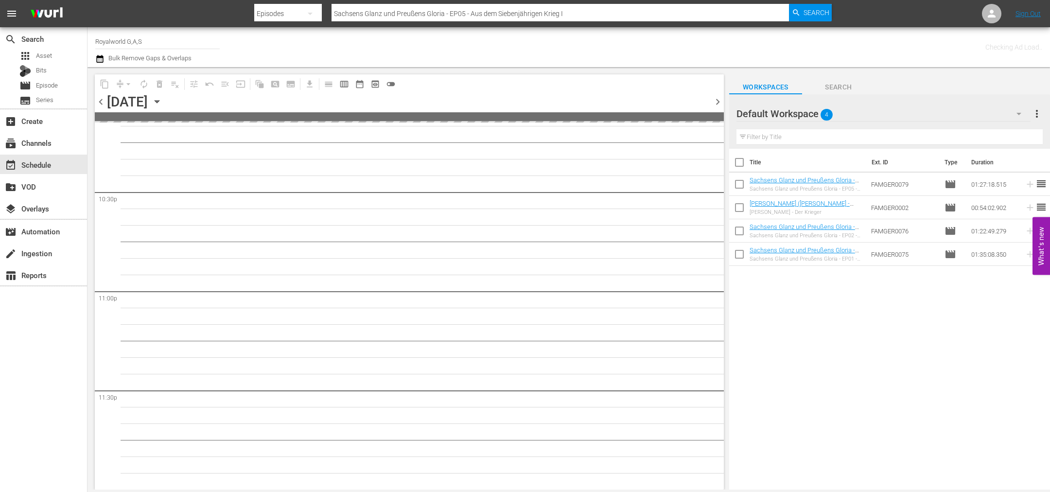
scroll to position [4392, 0]
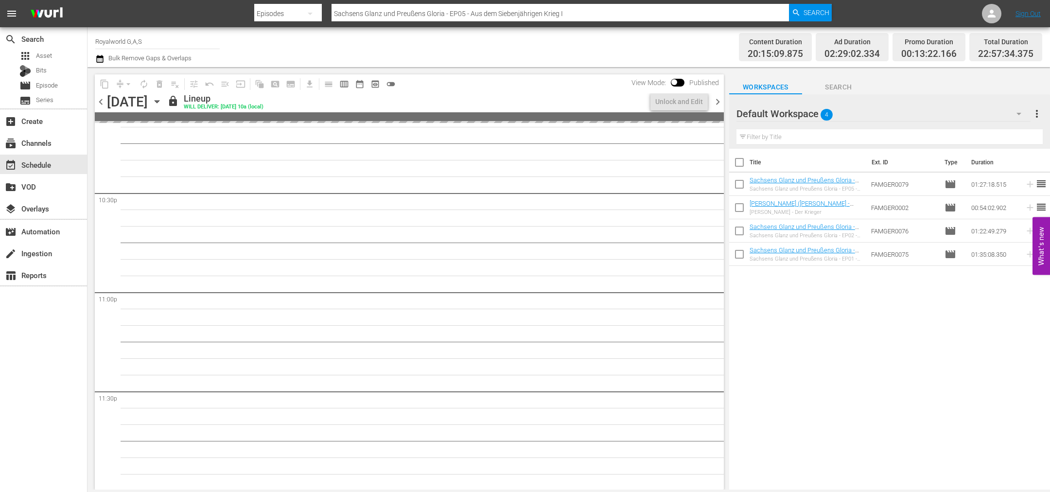
click at [101, 104] on span "chevron_left" at bounding box center [101, 102] width 12 height 12
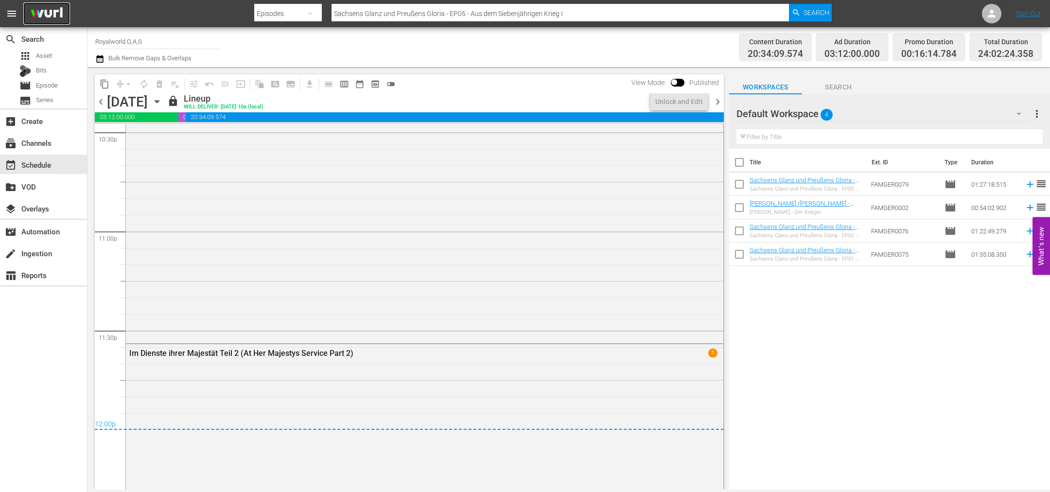
click at [41, 16] on img at bounding box center [46, 13] width 47 height 23
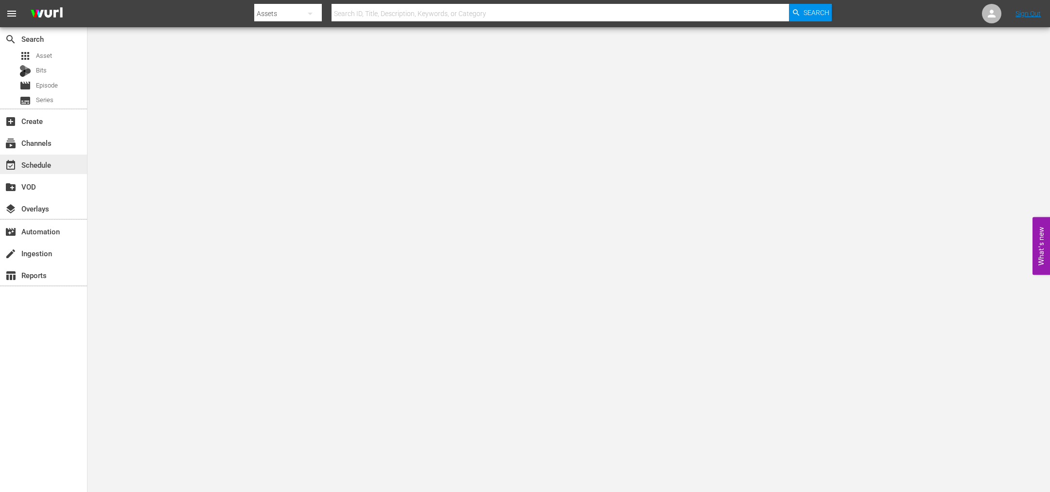
click at [46, 160] on div "event_available Schedule" at bounding box center [27, 163] width 54 height 9
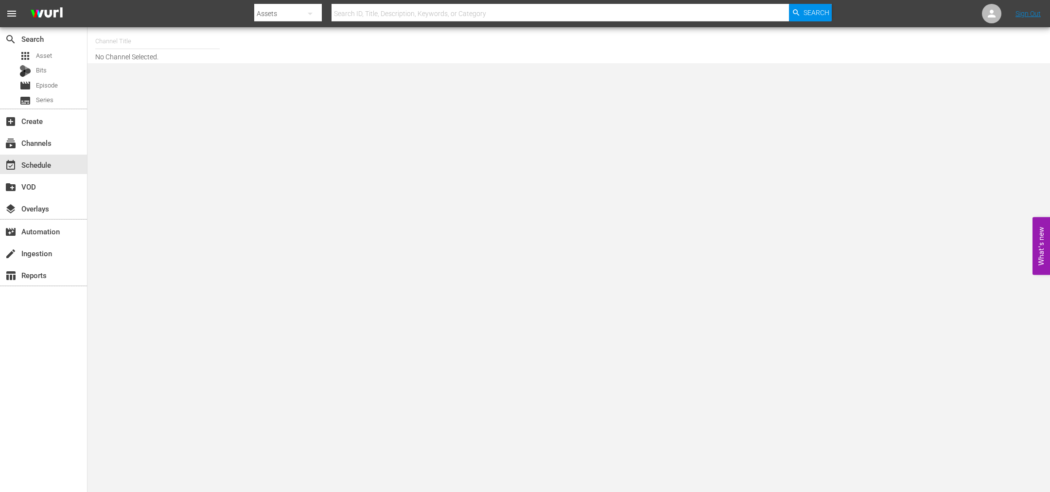
click at [125, 40] on input "text" at bounding box center [157, 41] width 124 height 23
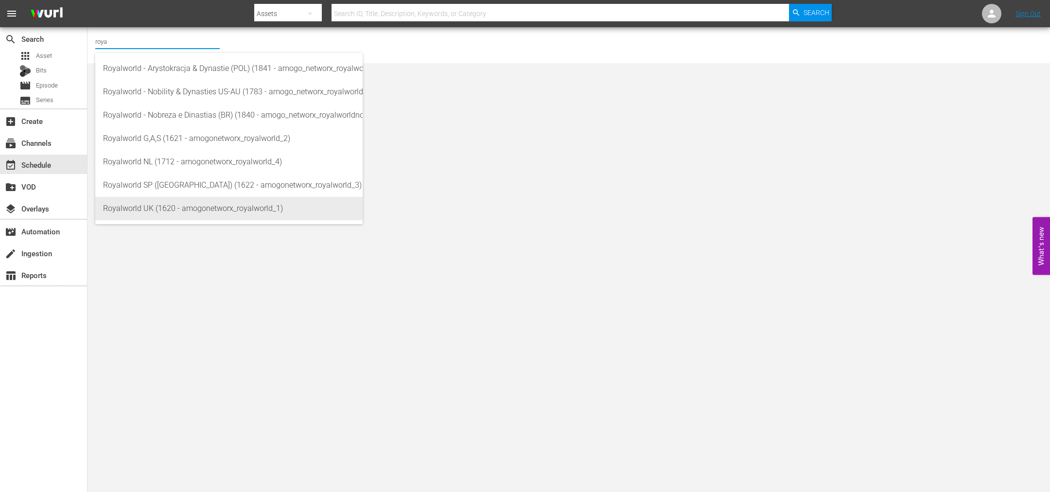
click at [179, 208] on div "Royalworld UK (1620 - amogonetworx_royalworld_1)" at bounding box center [229, 208] width 252 height 23
type input "Royalworld UK (1620 - amogonetworx_royalworld_1)"
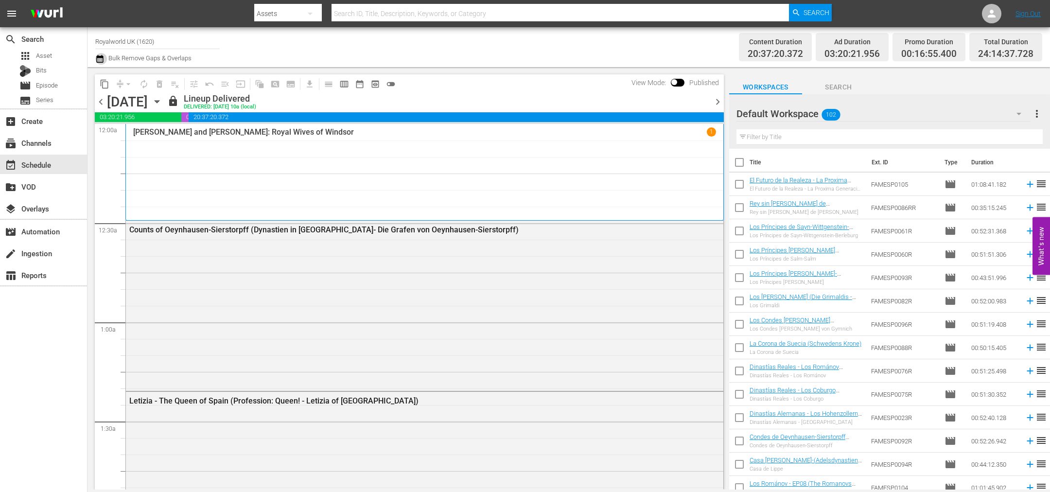
click at [98, 60] on icon "button" at bounding box center [99, 59] width 9 height 12
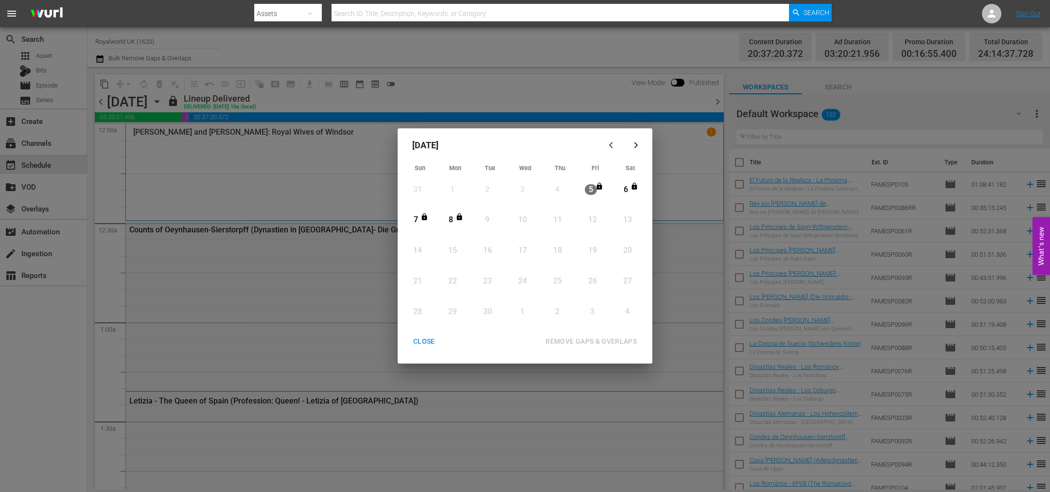
click at [428, 345] on div "CLOSE" at bounding box center [423, 341] width 37 height 12
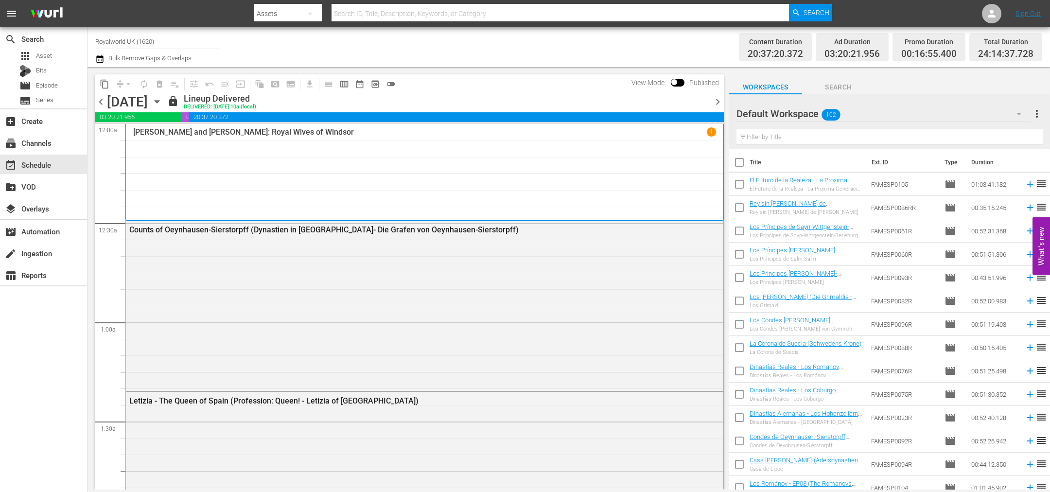
click at [721, 103] on span "chevron_right" at bounding box center [718, 102] width 12 height 12
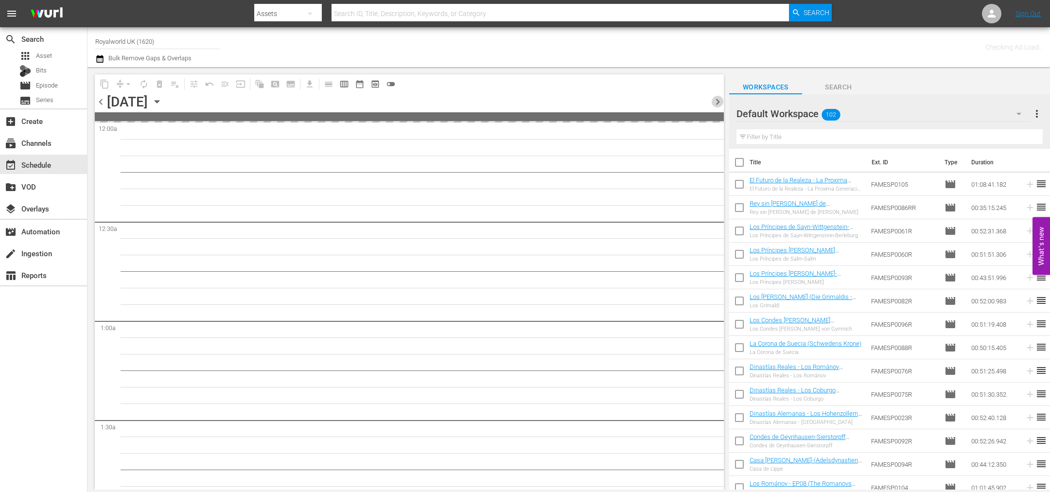
click at [721, 103] on span "chevron_right" at bounding box center [718, 102] width 12 height 12
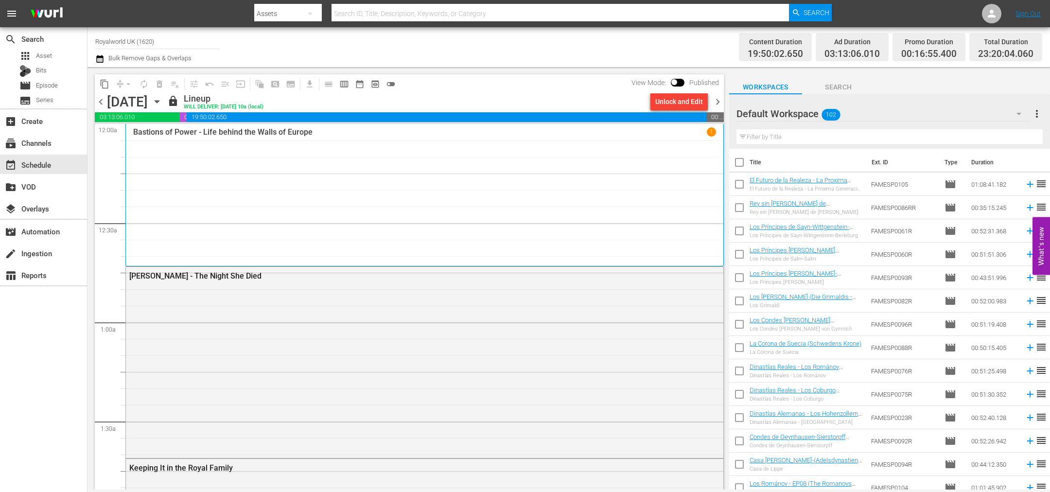
click at [720, 101] on span "chevron_right" at bounding box center [718, 102] width 12 height 12
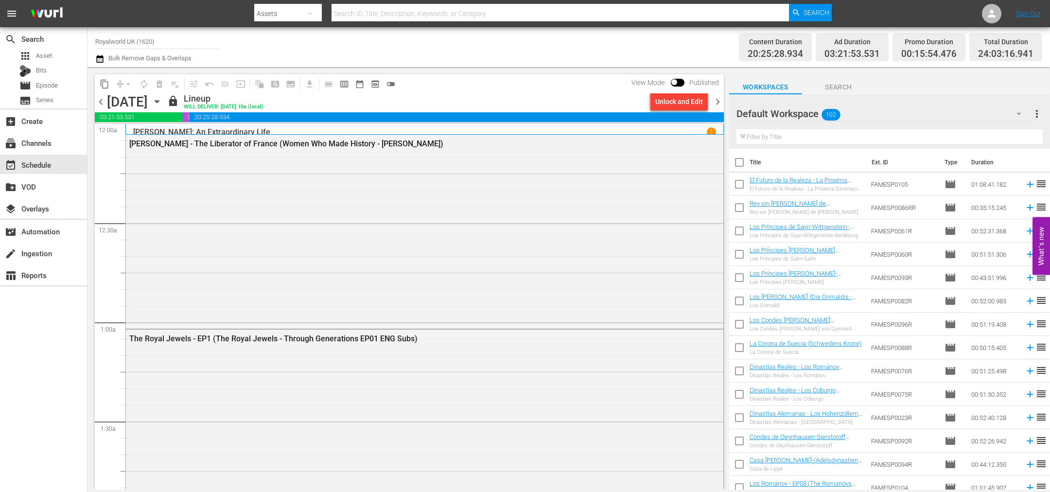
click at [714, 99] on span "chevron_right" at bounding box center [718, 102] width 12 height 12
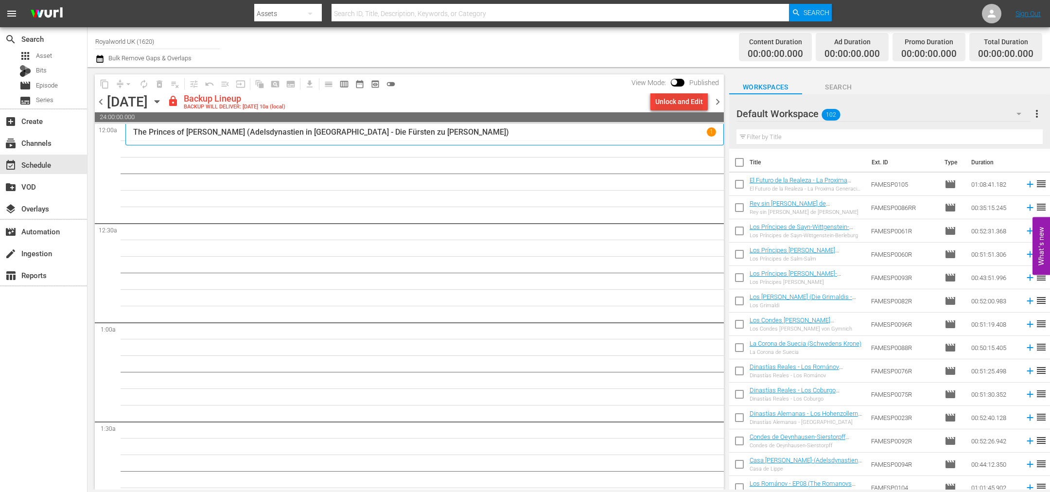
click at [686, 99] on div "Unlock and Edit" at bounding box center [679, 101] width 48 height 17
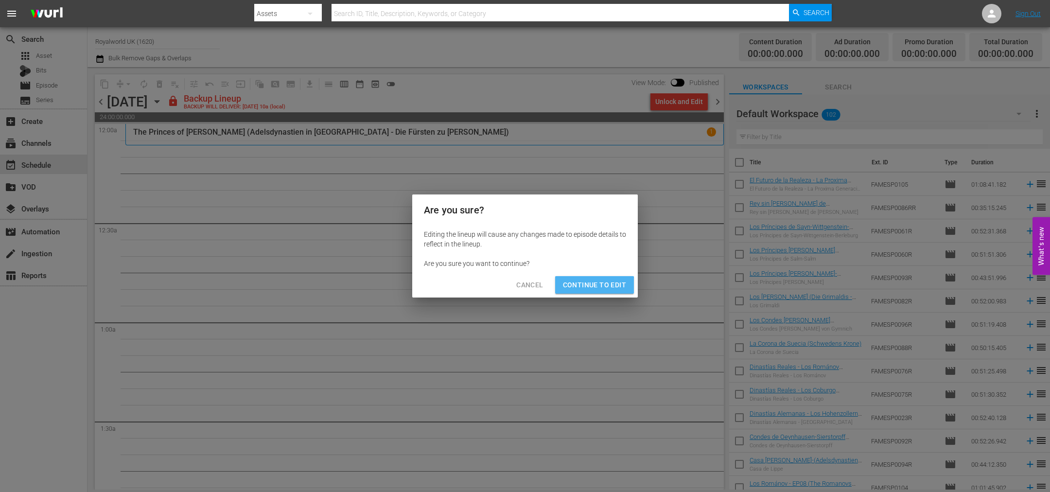
click at [592, 288] on span "Continue to Edit" at bounding box center [594, 285] width 63 height 12
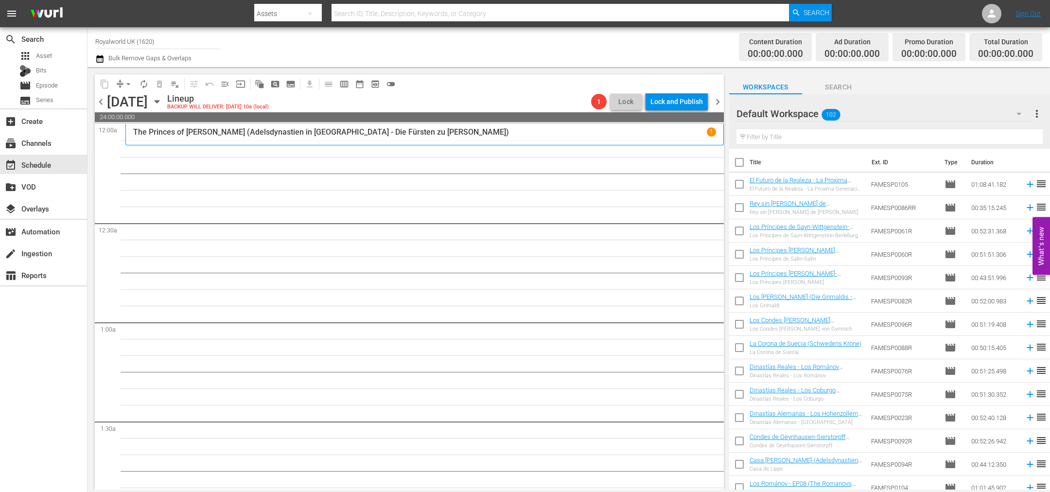
click at [716, 96] on span "chevron_right" at bounding box center [718, 102] width 12 height 12
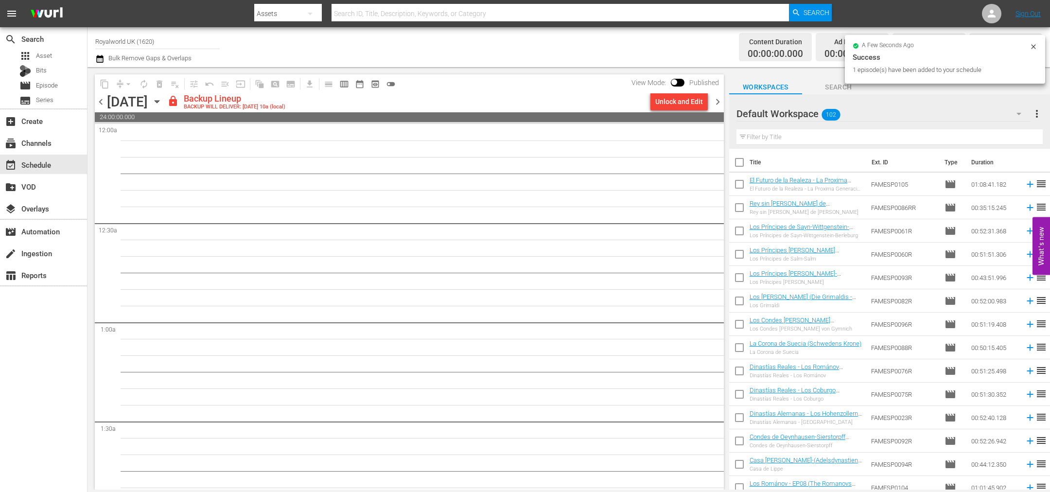
click at [685, 100] on div "Unlock and Edit" at bounding box center [679, 101] width 48 height 17
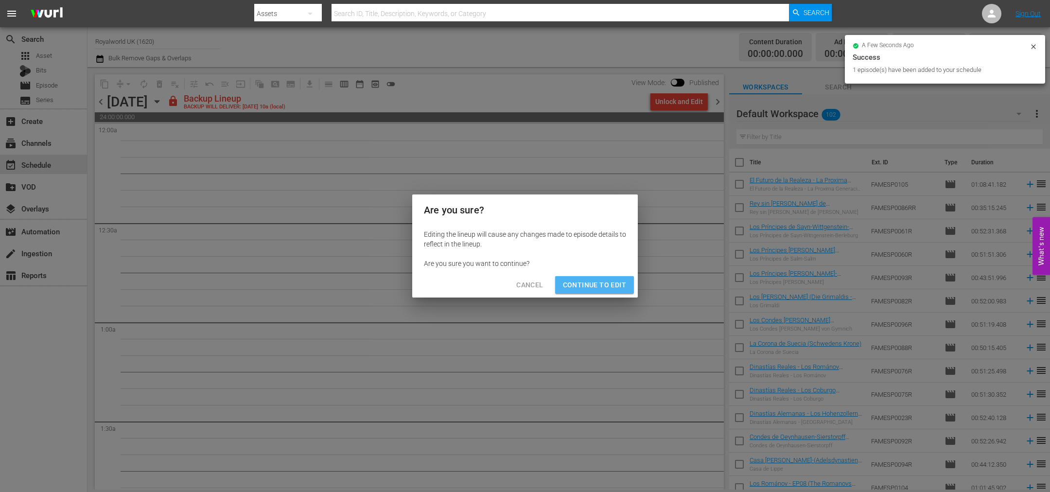
click at [616, 278] on button "Continue to Edit" at bounding box center [594, 285] width 79 height 18
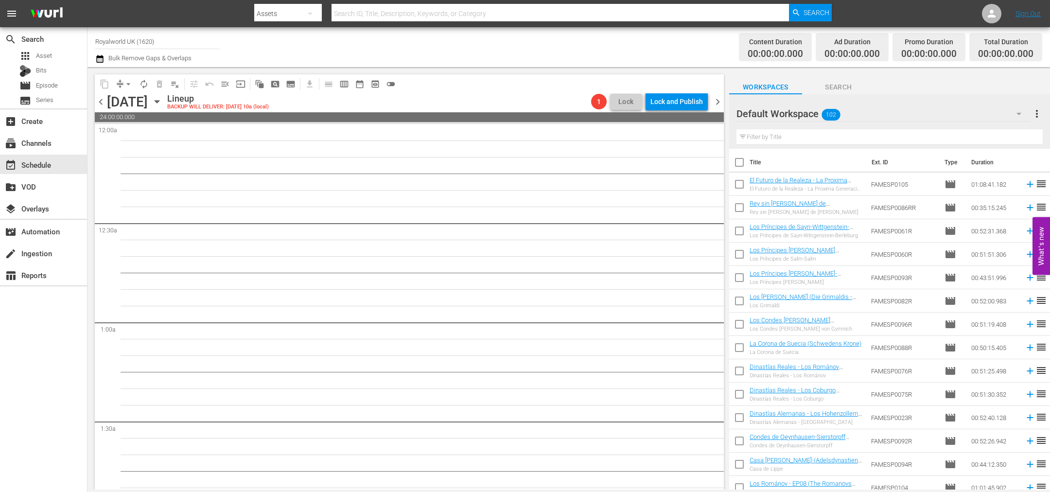
click at [104, 104] on span "chevron_left" at bounding box center [101, 102] width 12 height 12
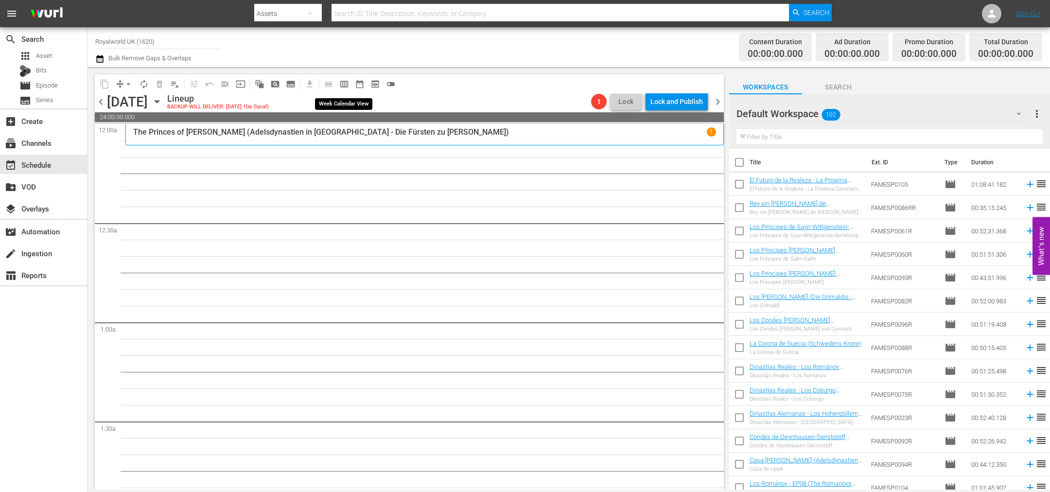
click at [344, 84] on span "calendar_view_week_outlined" at bounding box center [344, 84] width 10 height 10
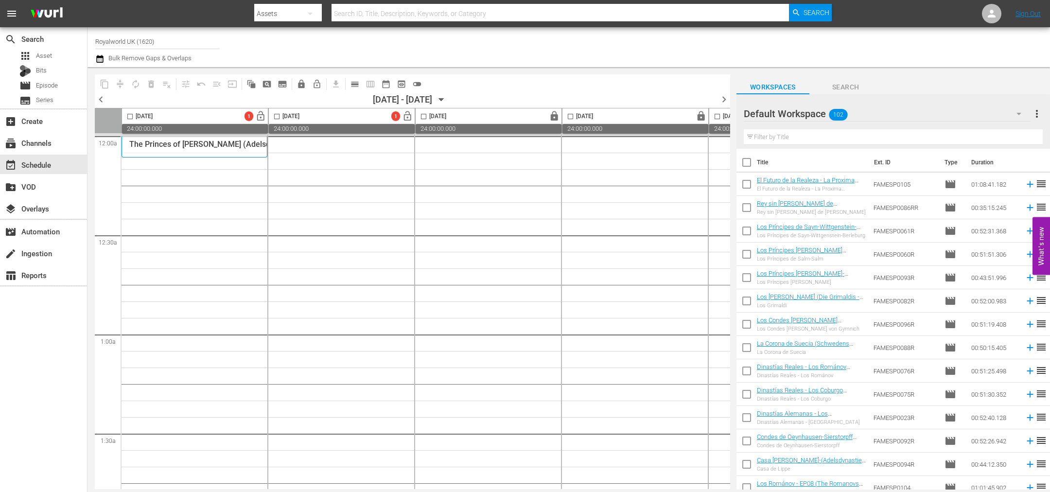
click at [102, 100] on span "chevron_left" at bounding box center [101, 99] width 12 height 12
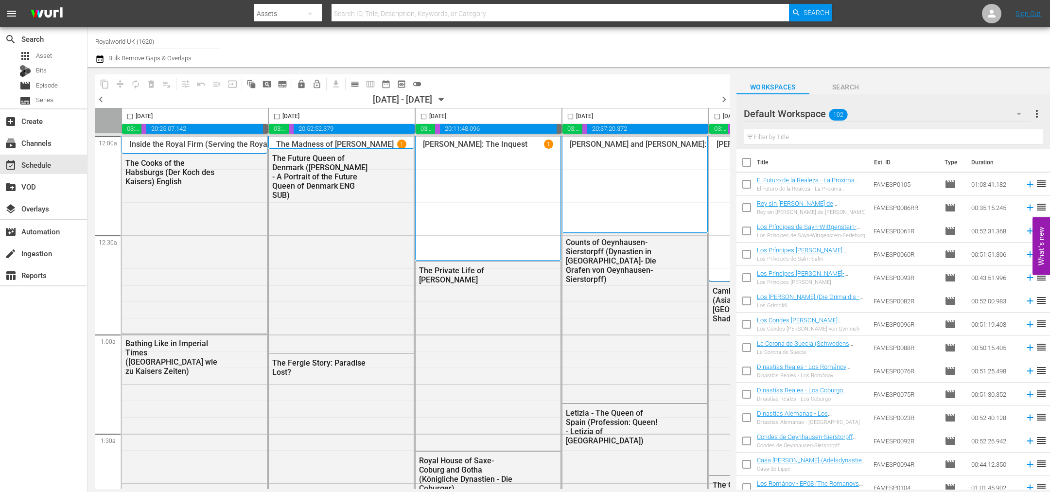
click at [276, 117] on input "checkbox" at bounding box center [276, 118] width 11 height 11
checkbox input "true"
click at [105, 84] on span "content_copy" at bounding box center [105, 84] width 10 height 10
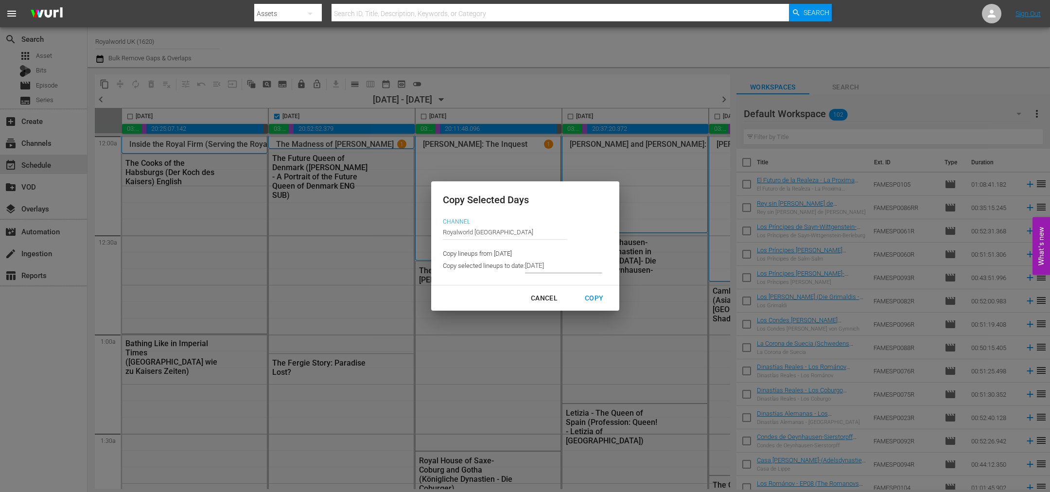
click at [585, 264] on input "9/05/2025" at bounding box center [563, 266] width 77 height 15
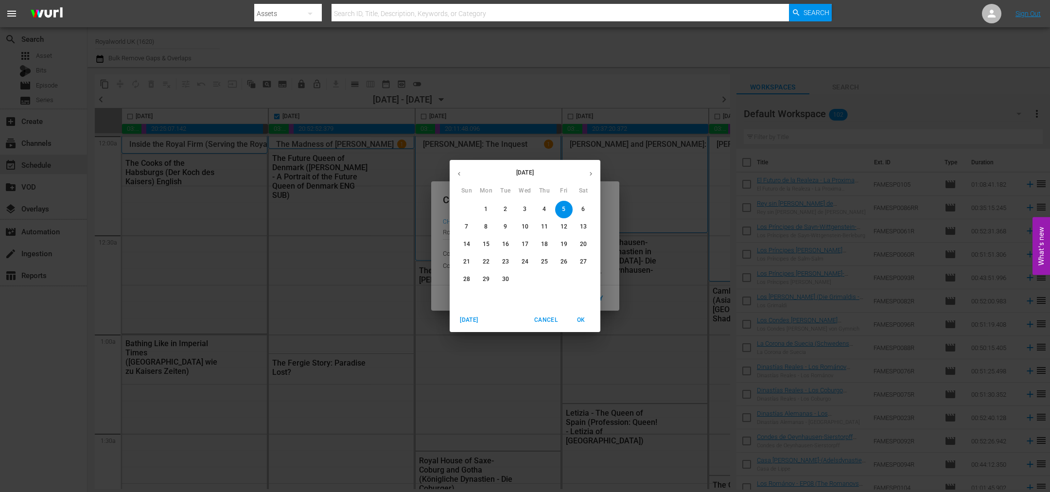
click at [504, 225] on p "9" at bounding box center [505, 227] width 3 height 8
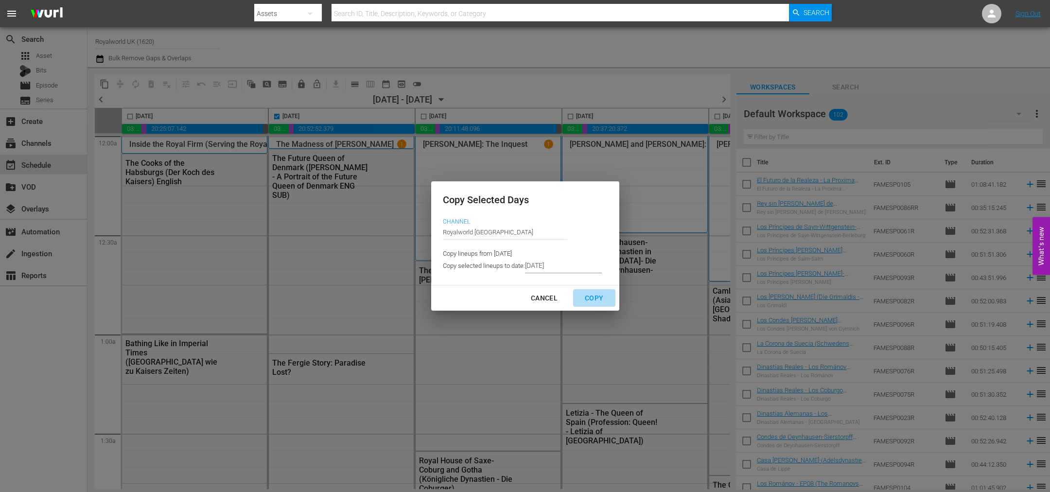
click at [588, 297] on div "Copy" at bounding box center [594, 298] width 34 height 12
type input "9/03/2025"
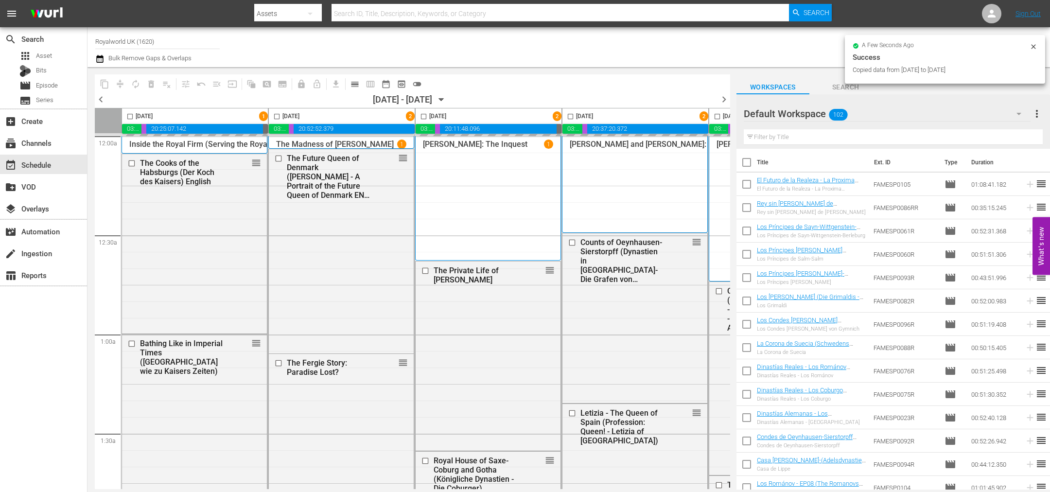
checkbox input "false"
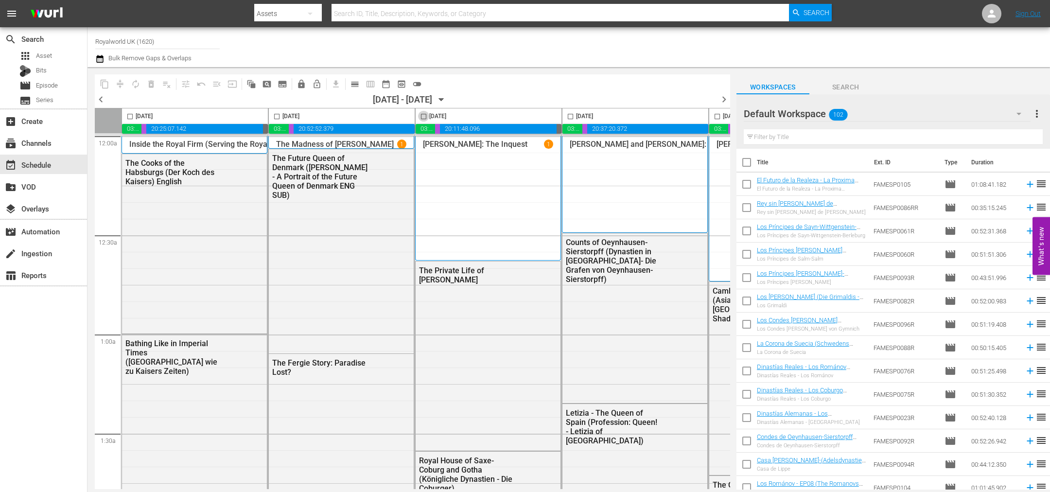
click at [420, 119] on input "checkbox" at bounding box center [423, 118] width 11 height 11
checkbox input "true"
click at [102, 83] on span "content_copy" at bounding box center [105, 84] width 10 height 10
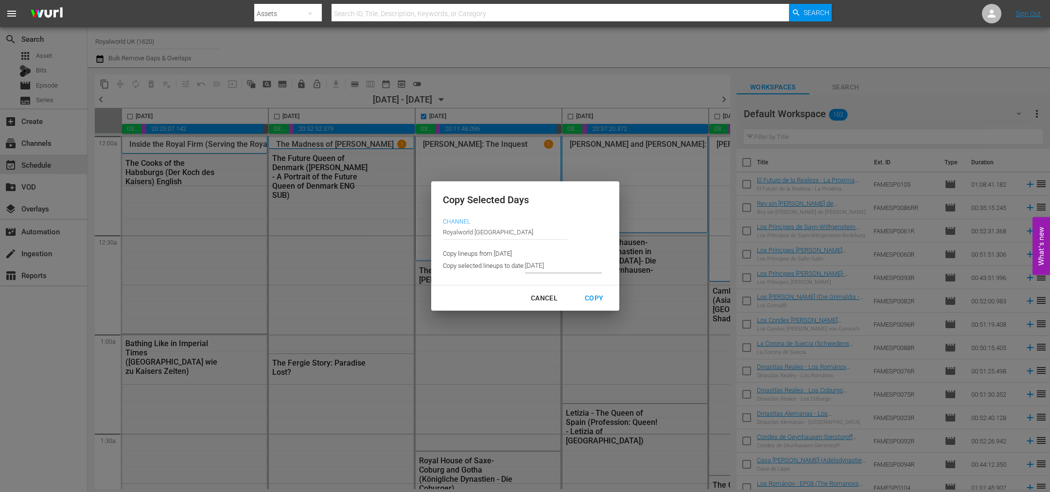
click at [569, 270] on input "9/03/2025" at bounding box center [563, 266] width 77 height 15
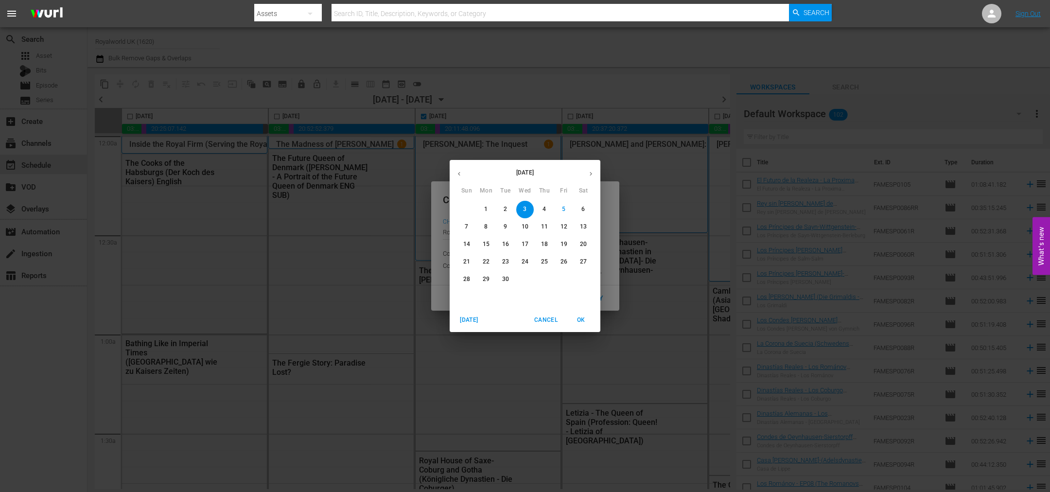
click at [528, 226] on span "10" at bounding box center [524, 227] width 17 height 8
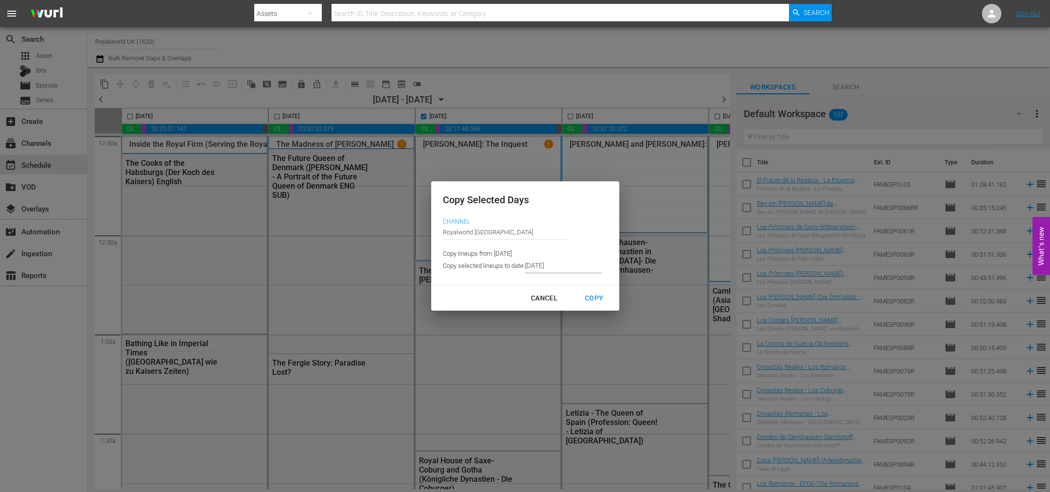
click at [594, 296] on div "Copy" at bounding box center [594, 298] width 34 height 12
type input "9/04/2025"
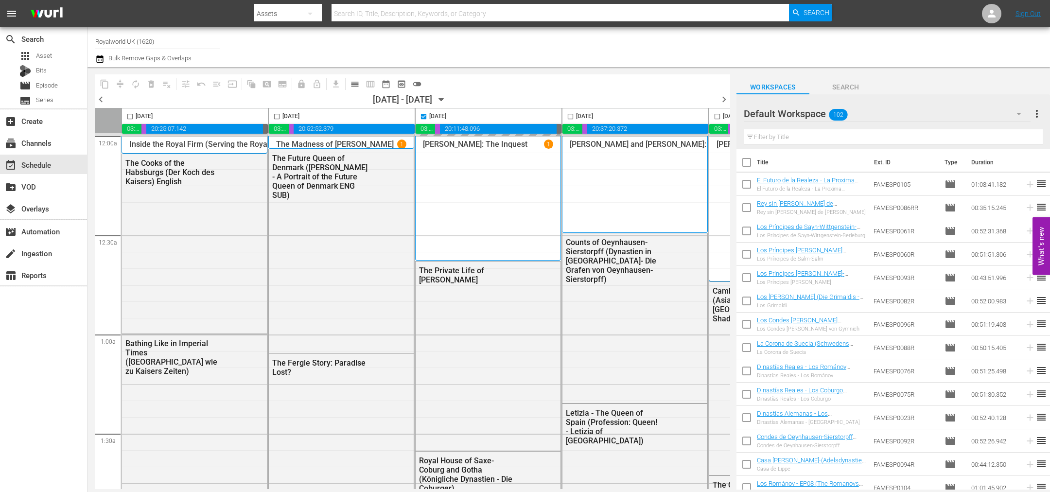
checkbox input "false"
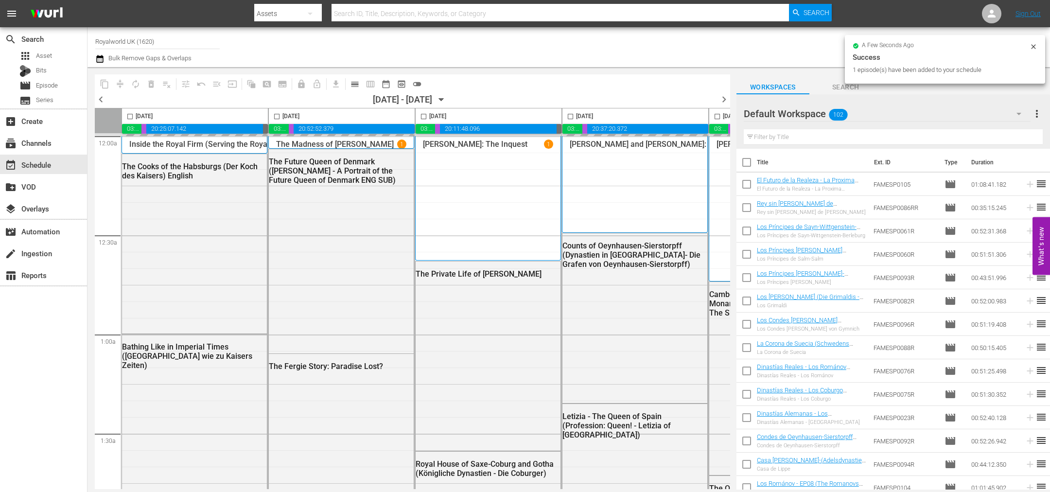
click at [725, 99] on span "chevron_right" at bounding box center [724, 99] width 12 height 12
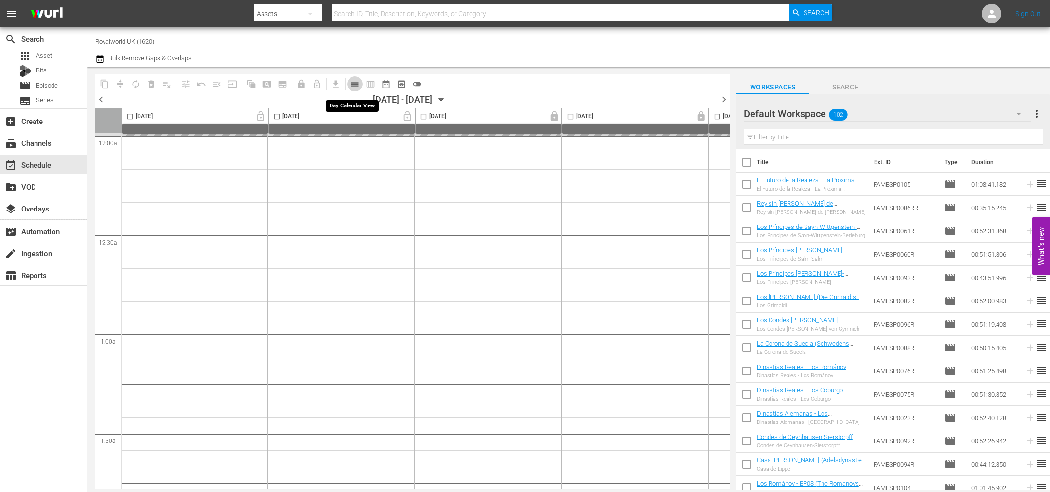
click at [353, 85] on span "calendar_view_day_outlined" at bounding box center [355, 84] width 10 height 10
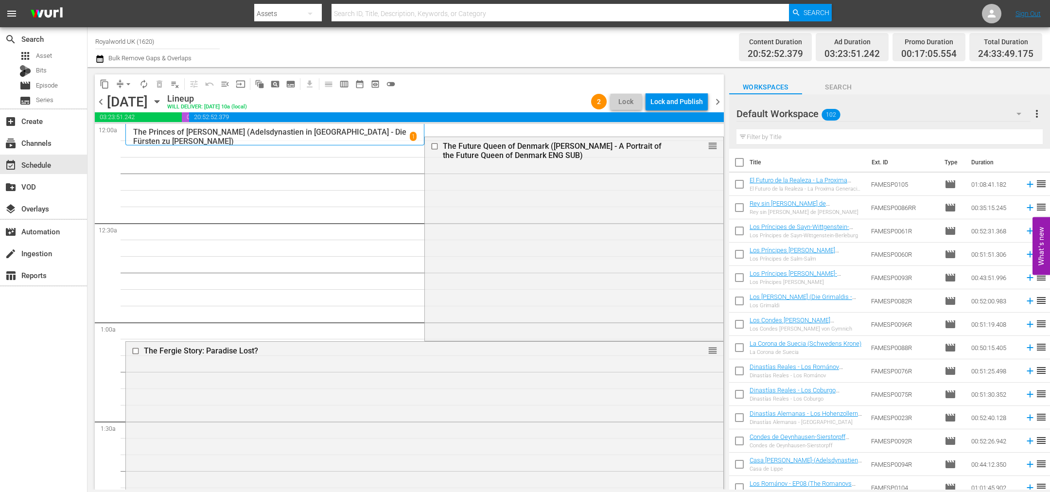
click at [795, 128] on div "Filter by Title" at bounding box center [889, 136] width 306 height 23
click at [45, 86] on span "Episode" at bounding box center [47, 86] width 22 height 10
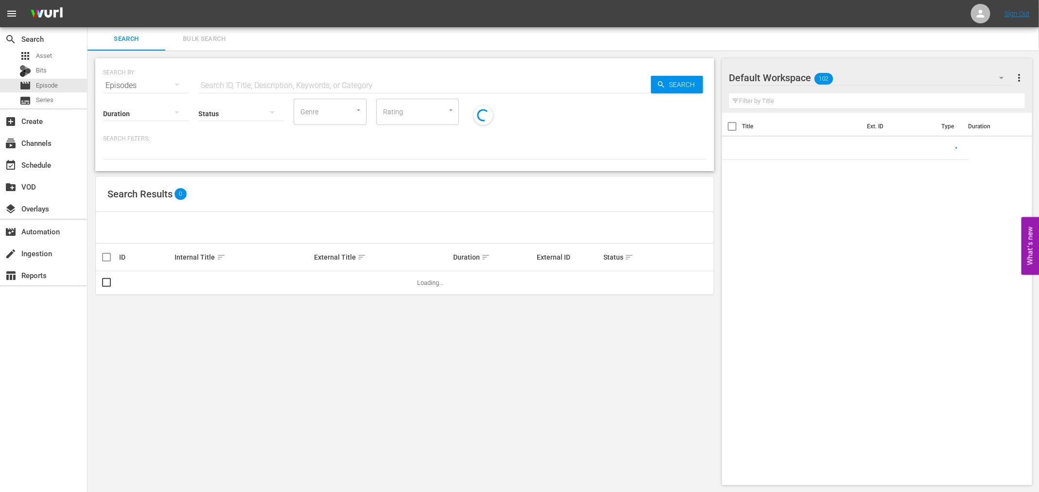
click at [413, 87] on input "text" at bounding box center [424, 85] width 453 height 23
paste input "In Service to the Crown (At Her Majesty's Service-Merger)"
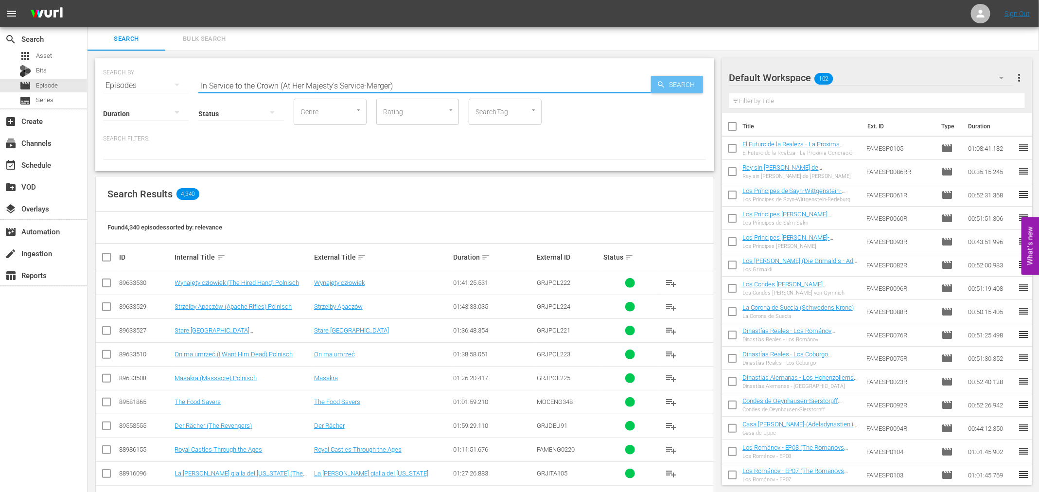
type input "In Service to the Crown (At Her Majesty's Service-Merger)"
click at [697, 95] on div "SEARCH BY Search By Episodes Search ID, Title, Description, Keywords, or Catego…" at bounding box center [404, 79] width 603 height 35
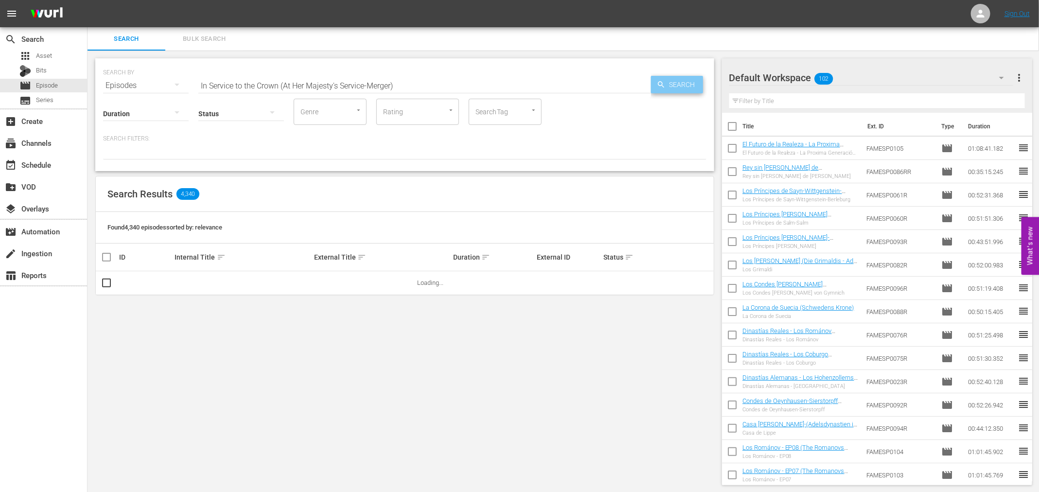
click at [691, 90] on span "Search" at bounding box center [683, 84] width 37 height 17
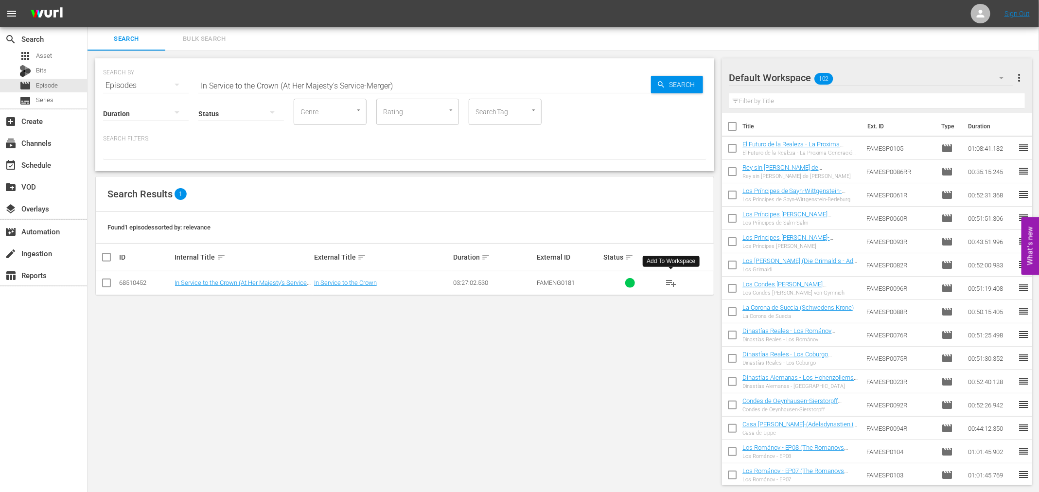
click at [674, 285] on span "playlist_add" at bounding box center [671, 283] width 12 height 12
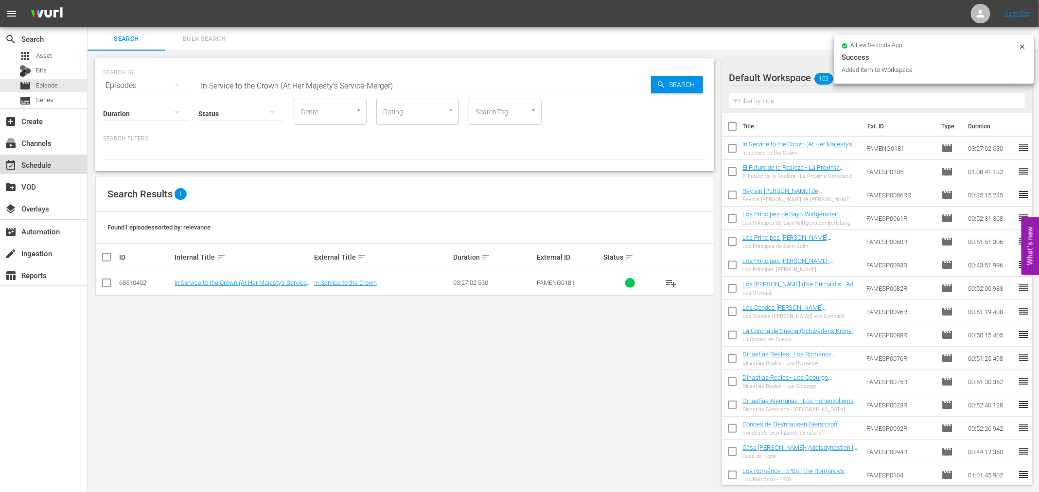
click at [41, 159] on div "event_available Schedule" at bounding box center [27, 163] width 54 height 9
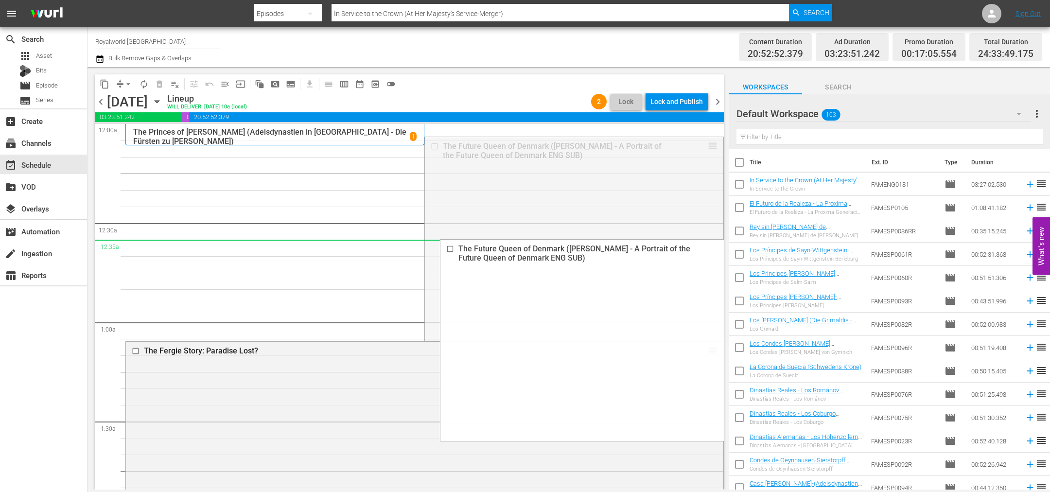
drag, startPoint x: 701, startPoint y: 146, endPoint x: 662, endPoint y: 248, distance: 109.0
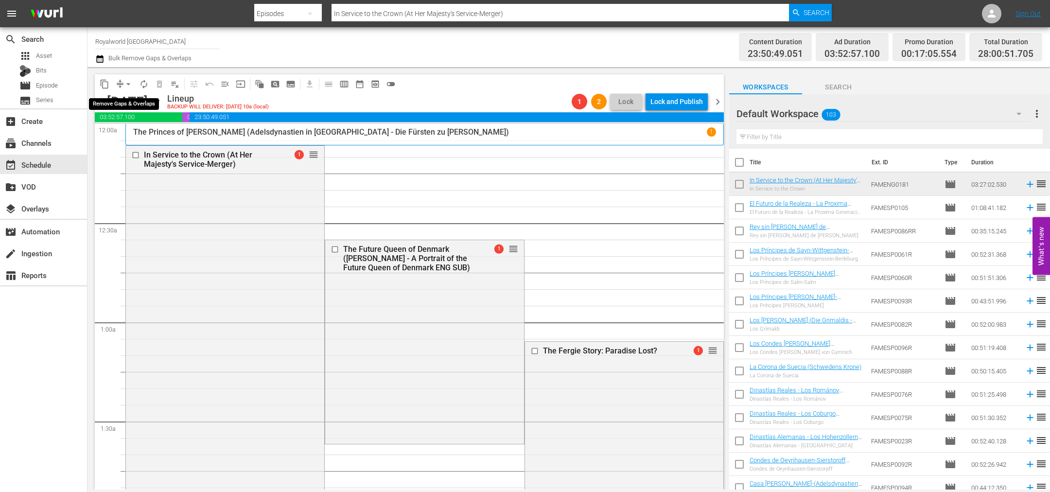
click at [129, 80] on span "arrow_drop_down" at bounding box center [128, 84] width 10 height 10
click at [150, 138] on li "Align to End of Previous Day" at bounding box center [129, 135] width 102 height 16
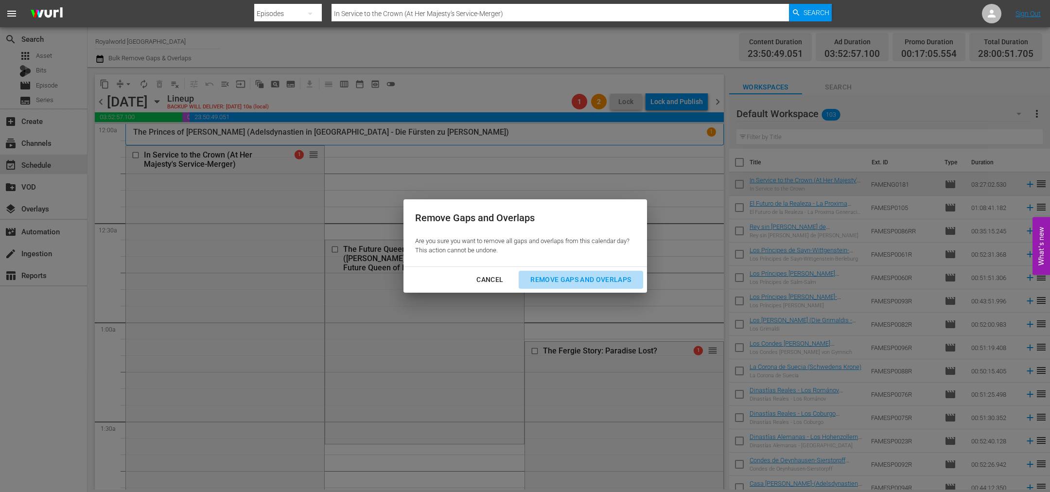
click at [563, 283] on div "Remove Gaps and Overlaps" at bounding box center [581, 280] width 116 height 12
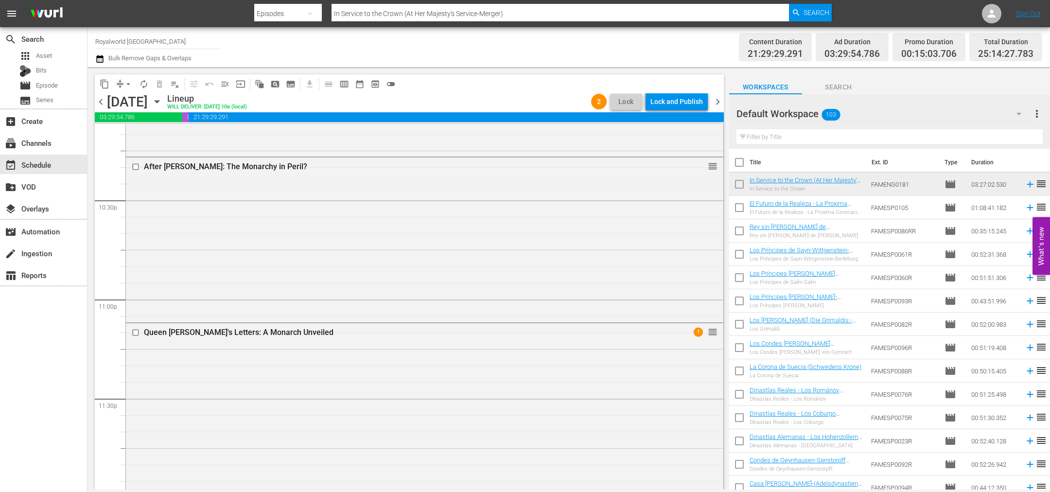
scroll to position [4661, 0]
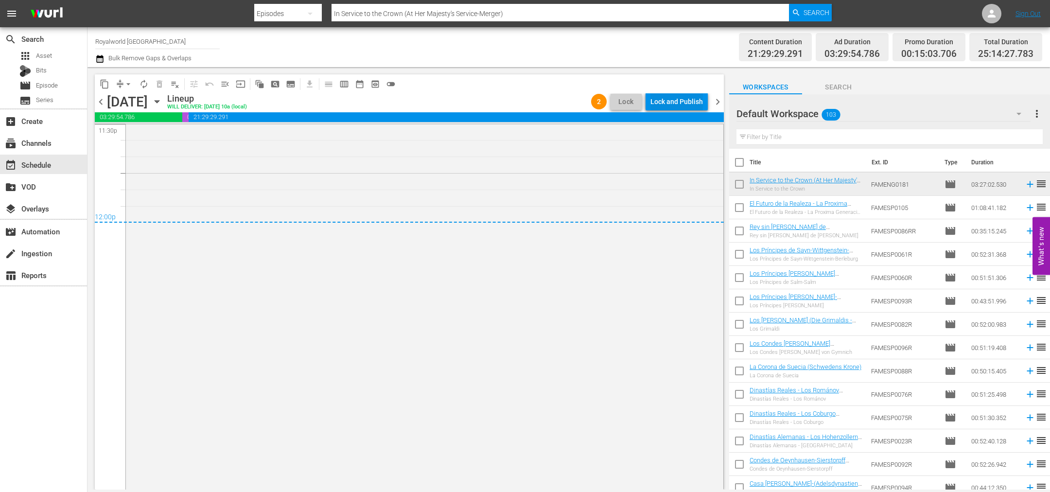
click at [688, 105] on div "Lock and Publish" at bounding box center [676, 101] width 52 height 17
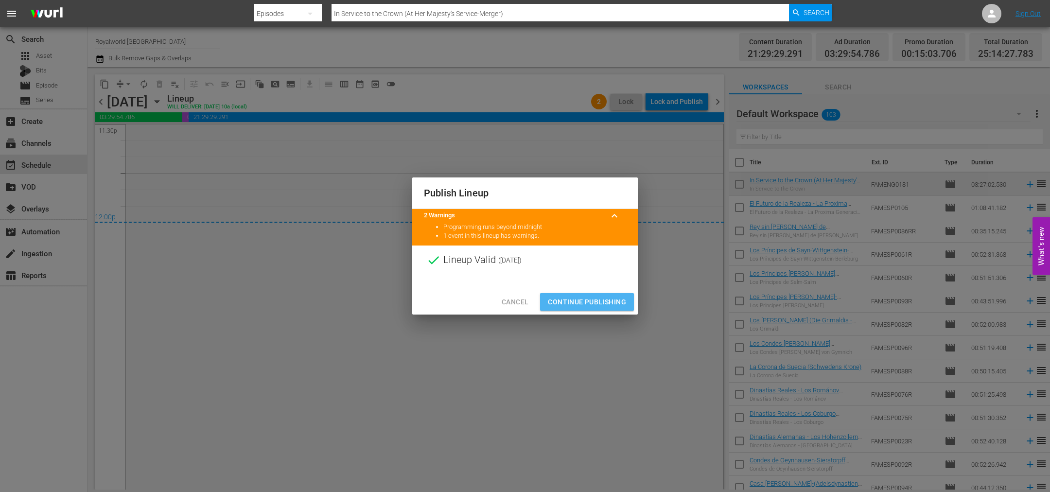
click at [593, 308] on span "Continue Publishing" at bounding box center [587, 302] width 78 height 12
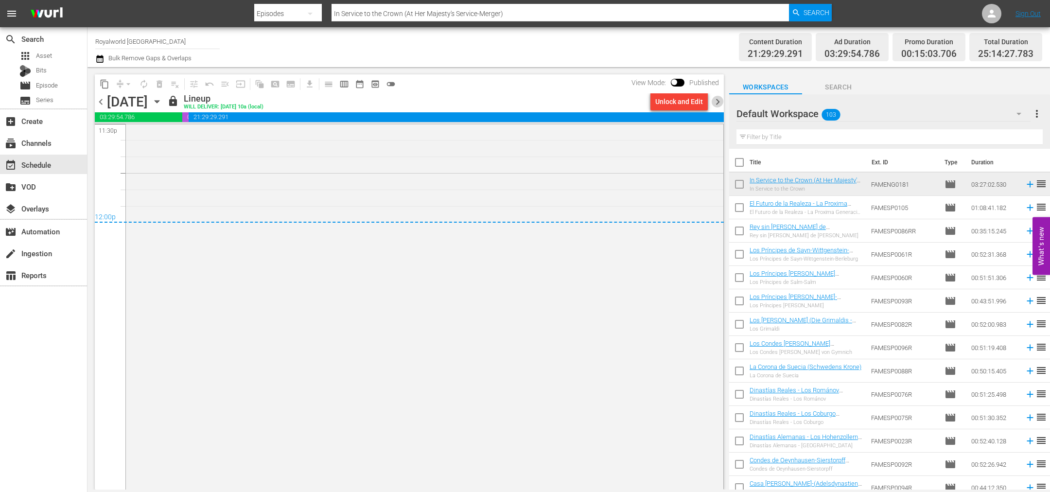
drag, startPoint x: 720, startPoint y: 98, endPoint x: 734, endPoint y: 264, distance: 166.3
click at [720, 98] on span "chevron_right" at bounding box center [718, 102] width 12 height 12
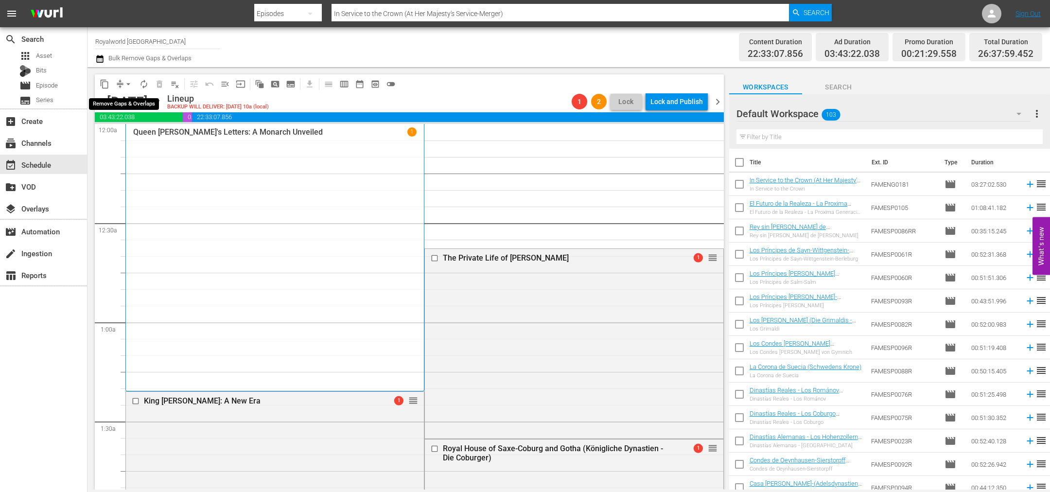
click at [131, 82] on span "arrow_drop_down" at bounding box center [128, 84] width 10 height 10
click at [143, 128] on li "Align to End of Previous Day" at bounding box center [129, 135] width 102 height 16
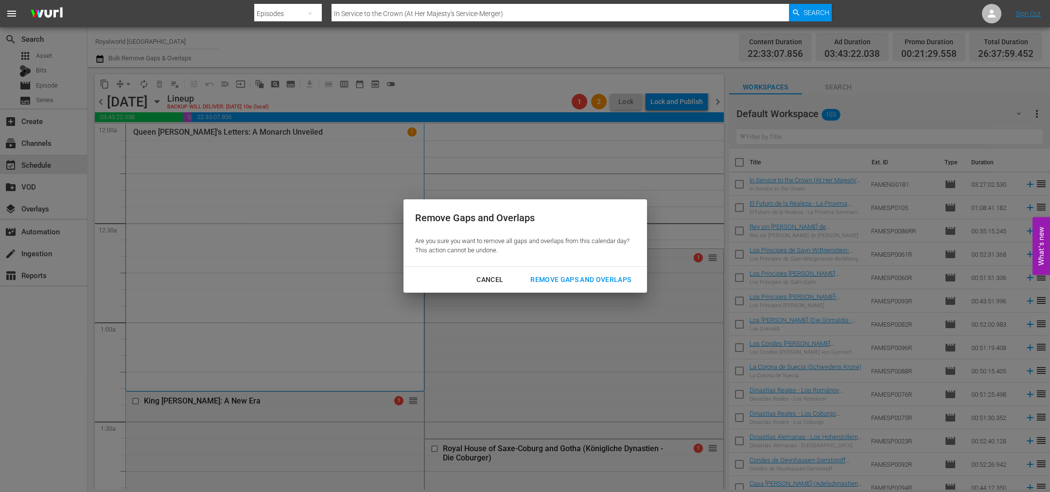
click at [549, 274] on div "Remove Gaps and Overlaps" at bounding box center [581, 280] width 116 height 12
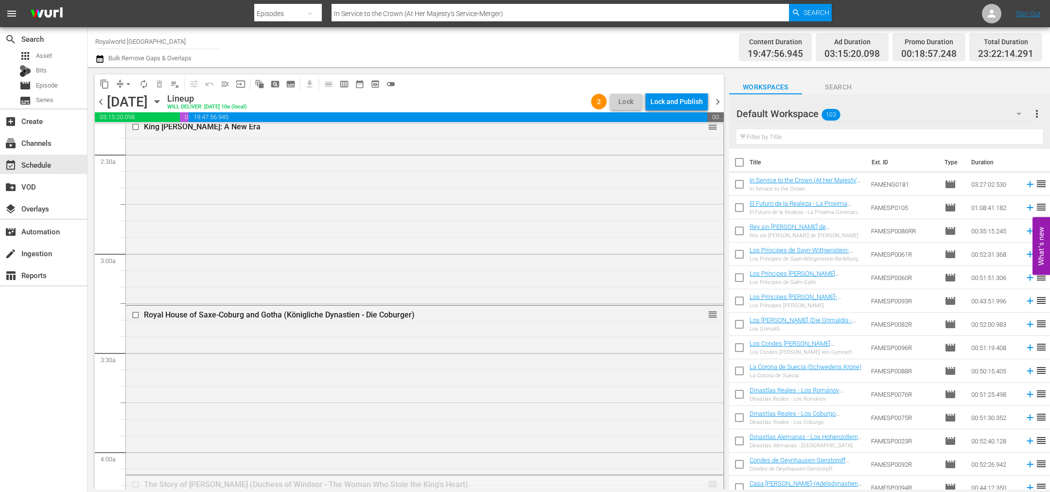
scroll to position [437, 0]
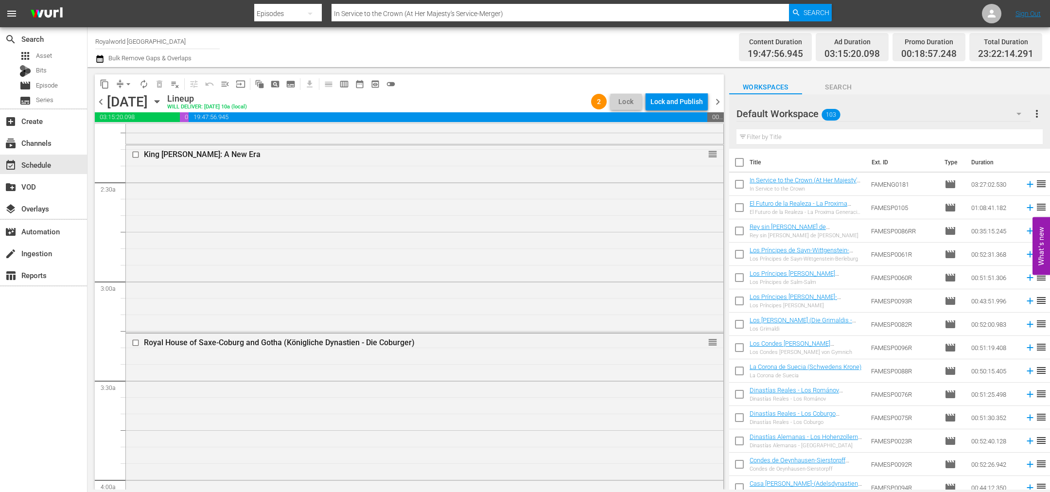
drag, startPoint x: 700, startPoint y: 442, endPoint x: 666, endPoint y: 262, distance: 183.0
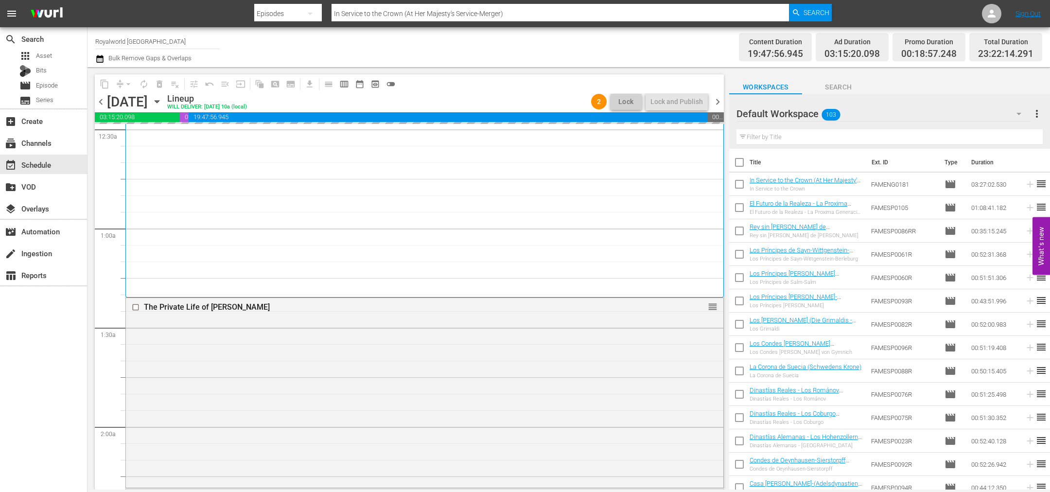
scroll to position [0, 0]
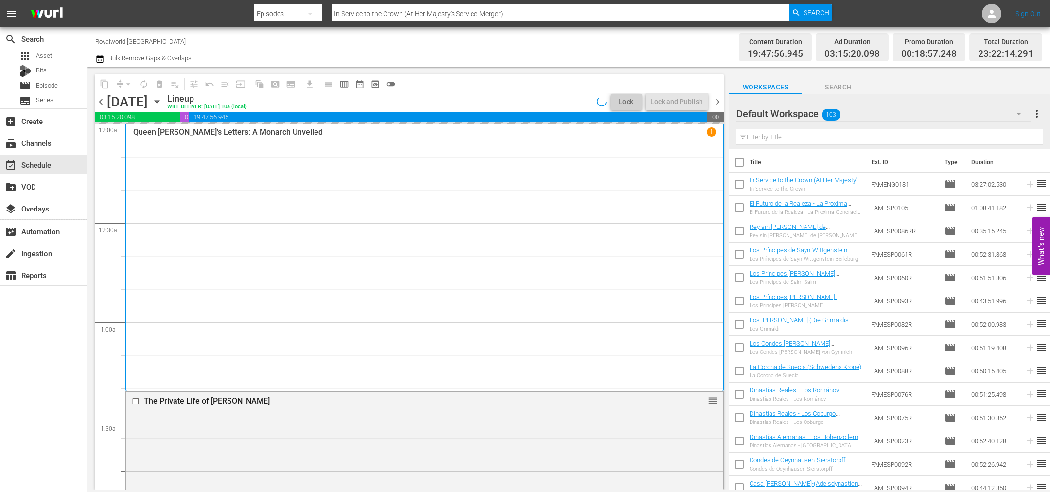
drag, startPoint x: 701, startPoint y: 342, endPoint x: 687, endPoint y: 243, distance: 100.7
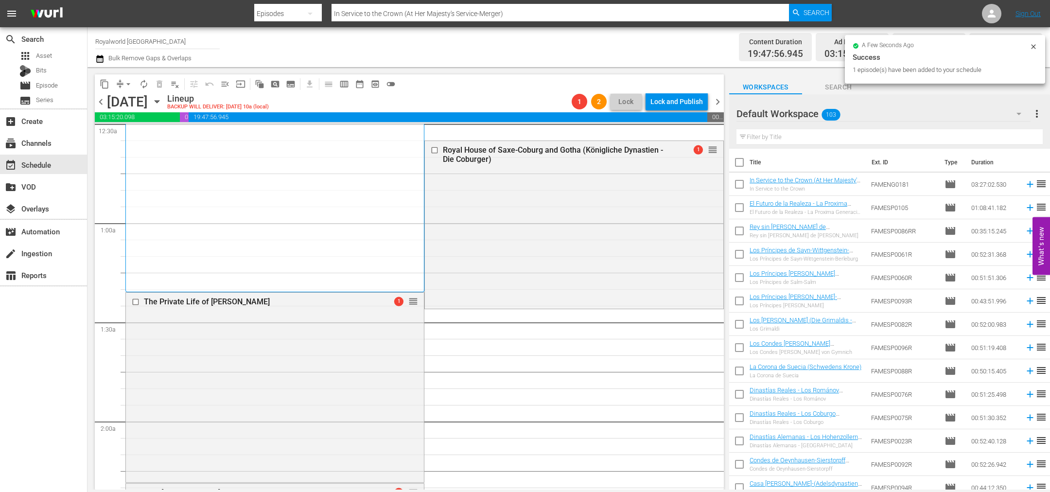
scroll to position [73, 0]
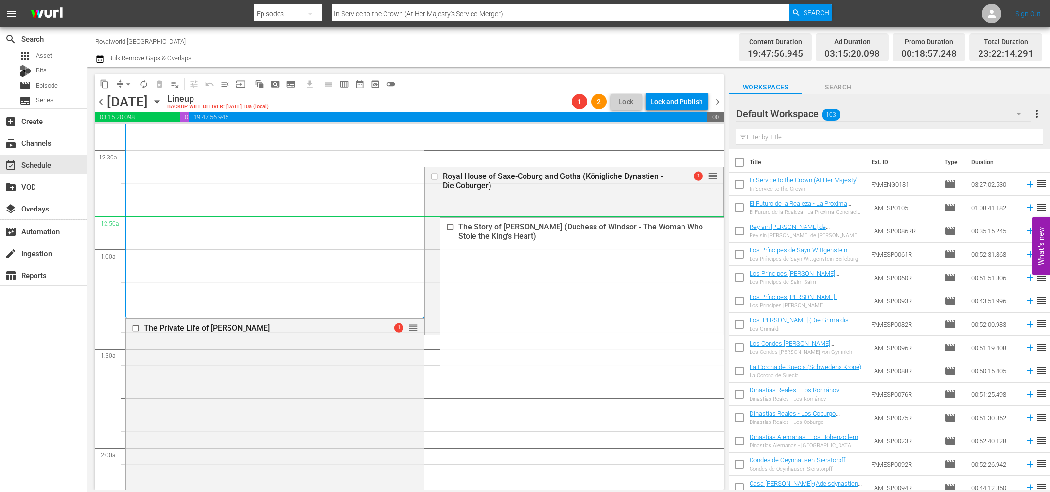
drag, startPoint x: 701, startPoint y: 329, endPoint x: 367, endPoint y: 16, distance: 457.0
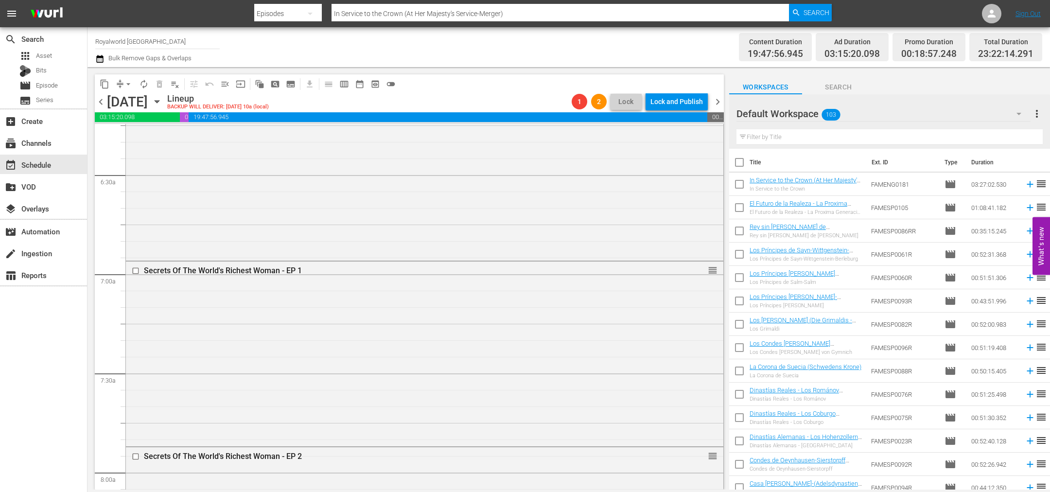
scroll to position [1240, 0]
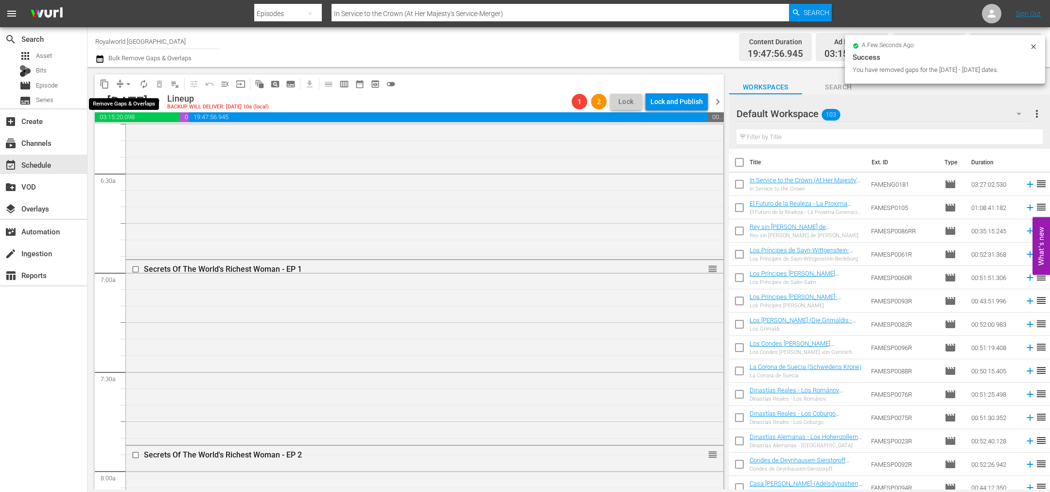
click at [127, 84] on span "arrow_drop_down" at bounding box center [128, 84] width 10 height 10
click at [143, 137] on li "Align to End of Previous Day" at bounding box center [129, 135] width 102 height 16
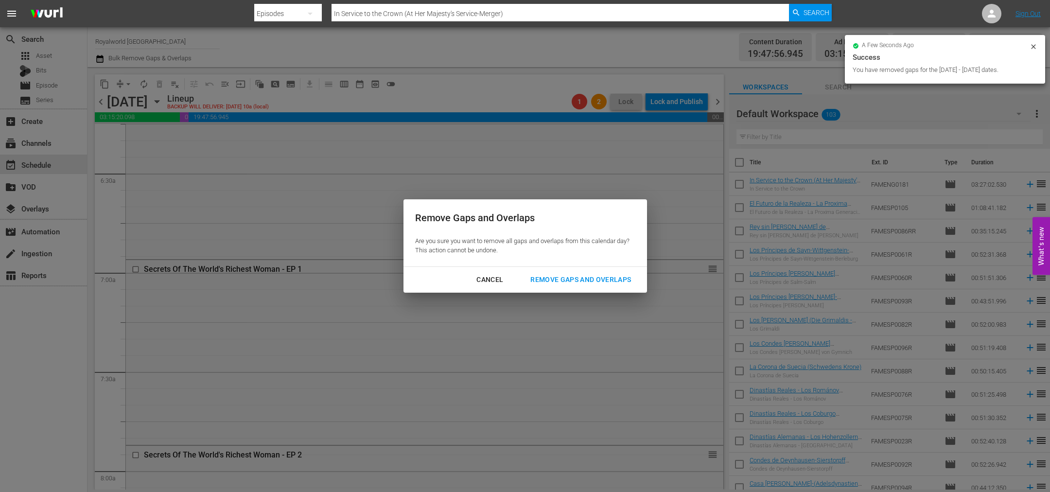
click at [602, 274] on div "Remove Gaps and Overlaps" at bounding box center [581, 280] width 116 height 12
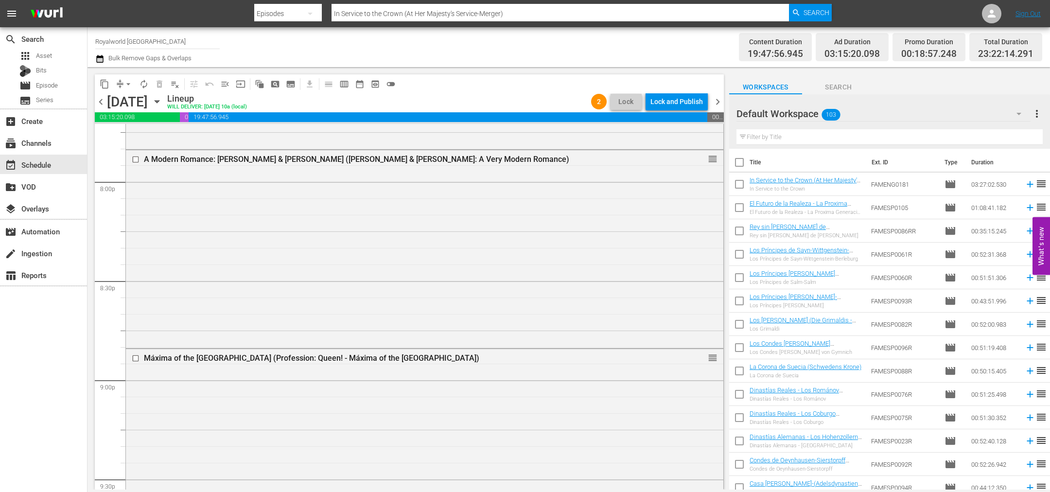
scroll to position [3881, 0]
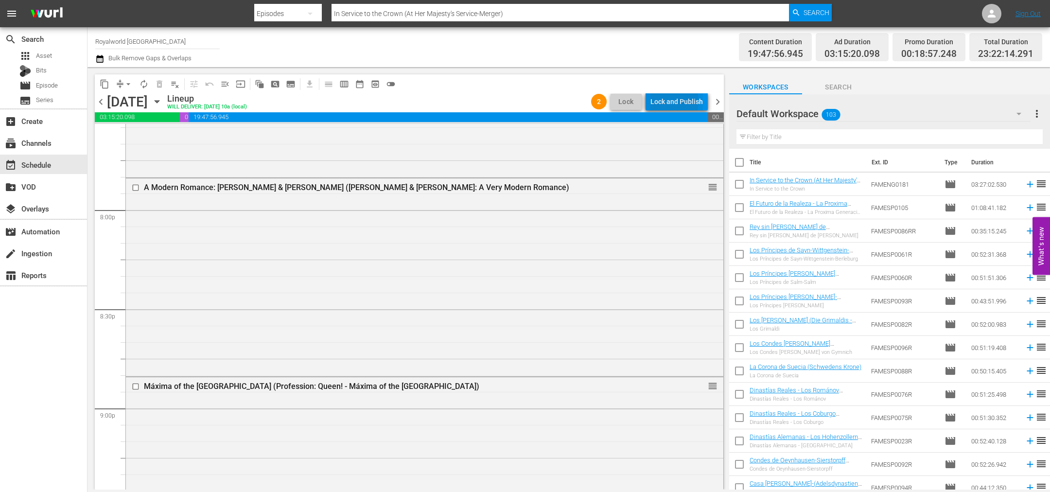
click at [669, 102] on div "Lock and Publish" at bounding box center [676, 101] width 52 height 17
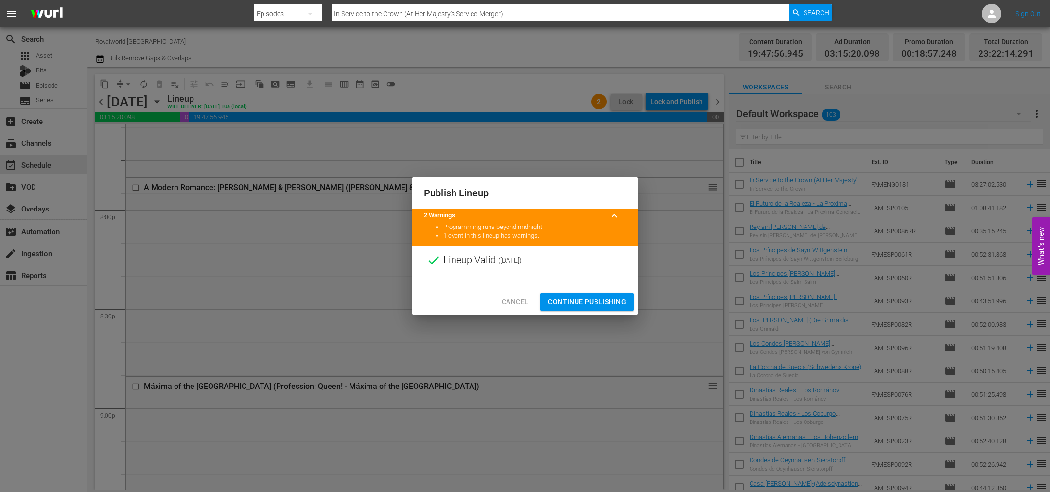
click at [592, 305] on span "Continue Publishing" at bounding box center [587, 302] width 78 height 12
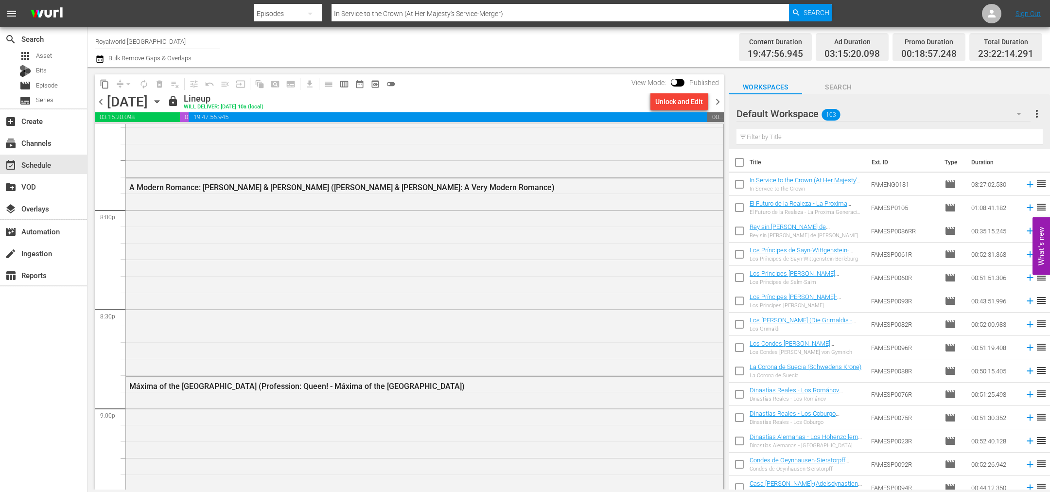
click at [102, 61] on icon "button" at bounding box center [99, 59] width 9 height 12
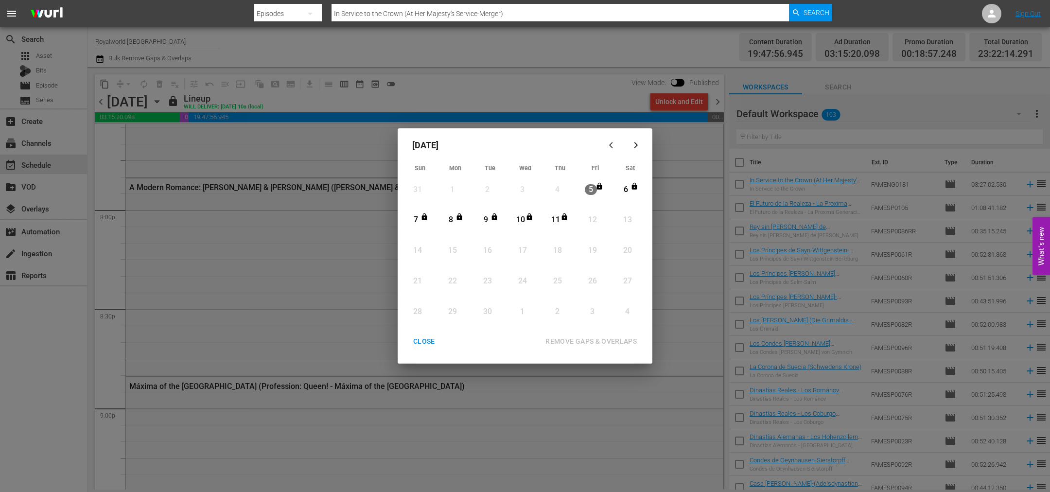
click at [425, 342] on div "CLOSE" at bounding box center [423, 341] width 37 height 12
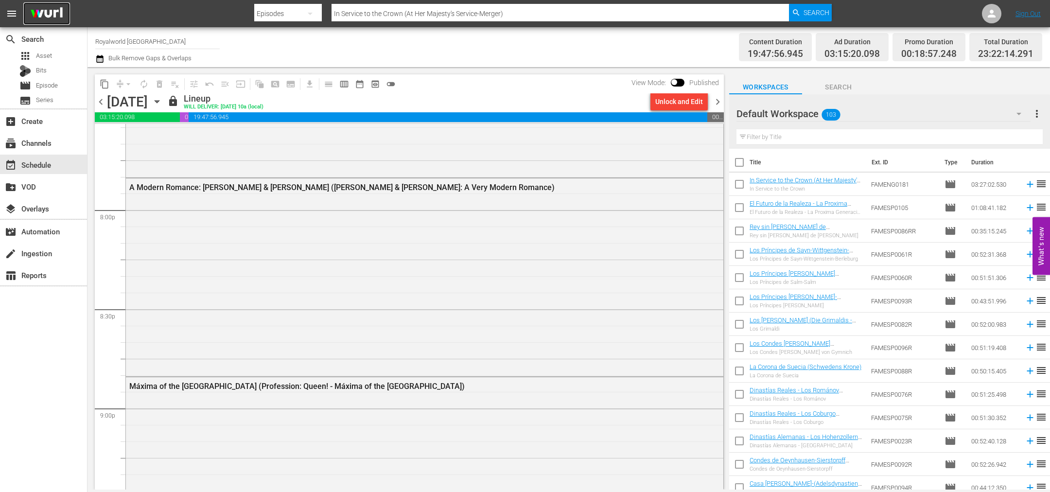
click at [55, 17] on img at bounding box center [46, 13] width 47 height 23
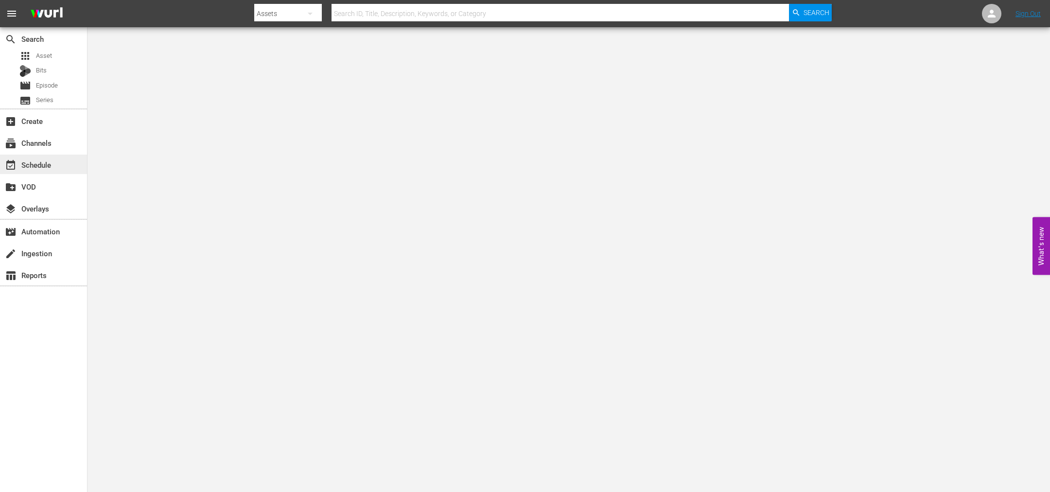
click at [33, 163] on div "event_available Schedule" at bounding box center [27, 163] width 54 height 9
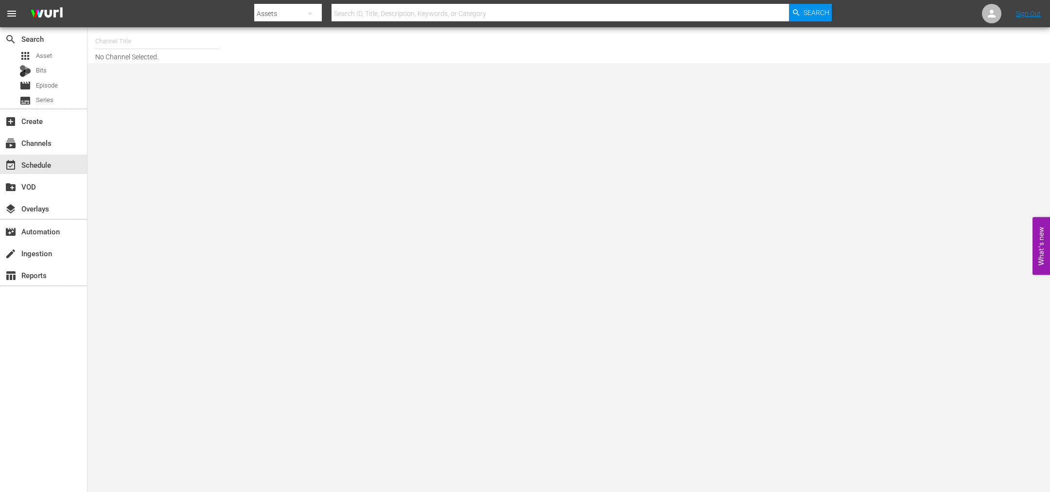
click at [131, 47] on input "text" at bounding box center [157, 41] width 124 height 23
type input "roya"
